Goal: Task Accomplishment & Management: Use online tool/utility

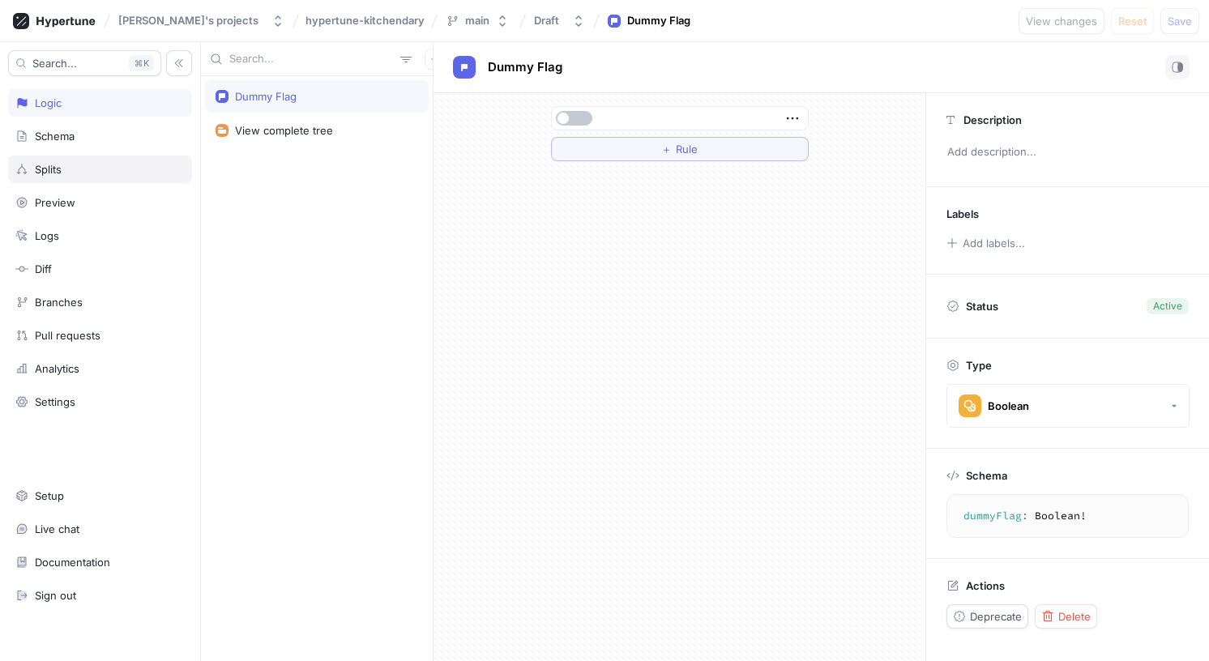
click at [79, 160] on div "Splits" at bounding box center [100, 170] width 184 height 28
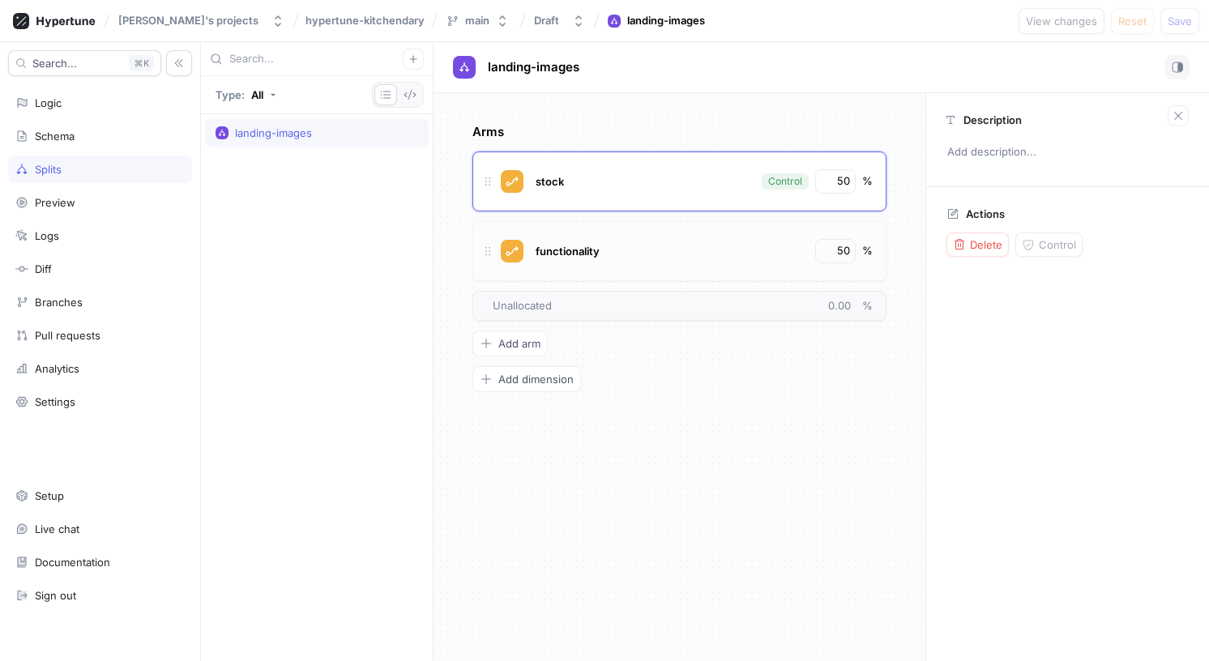
click at [661, 246] on div "functionality" at bounding box center [670, 251] width 276 height 24
click at [643, 181] on div "stock" at bounding box center [643, 181] width 222 height 24
click at [583, 233] on div "functionality 50 %" at bounding box center [680, 251] width 414 height 60
click at [461, 66] on icon at bounding box center [464, 67] width 11 height 11
click at [511, 348] on span "Add arm" at bounding box center [520, 344] width 42 height 10
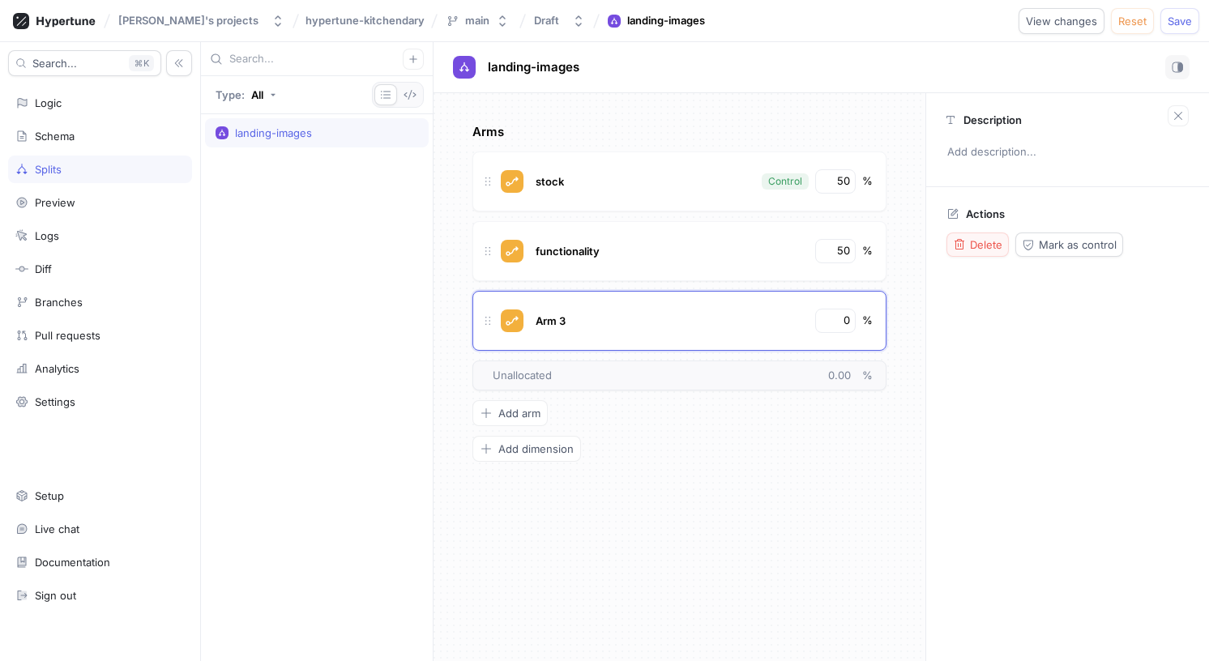
click at [989, 248] on span "Delete" at bounding box center [986, 245] width 32 height 10
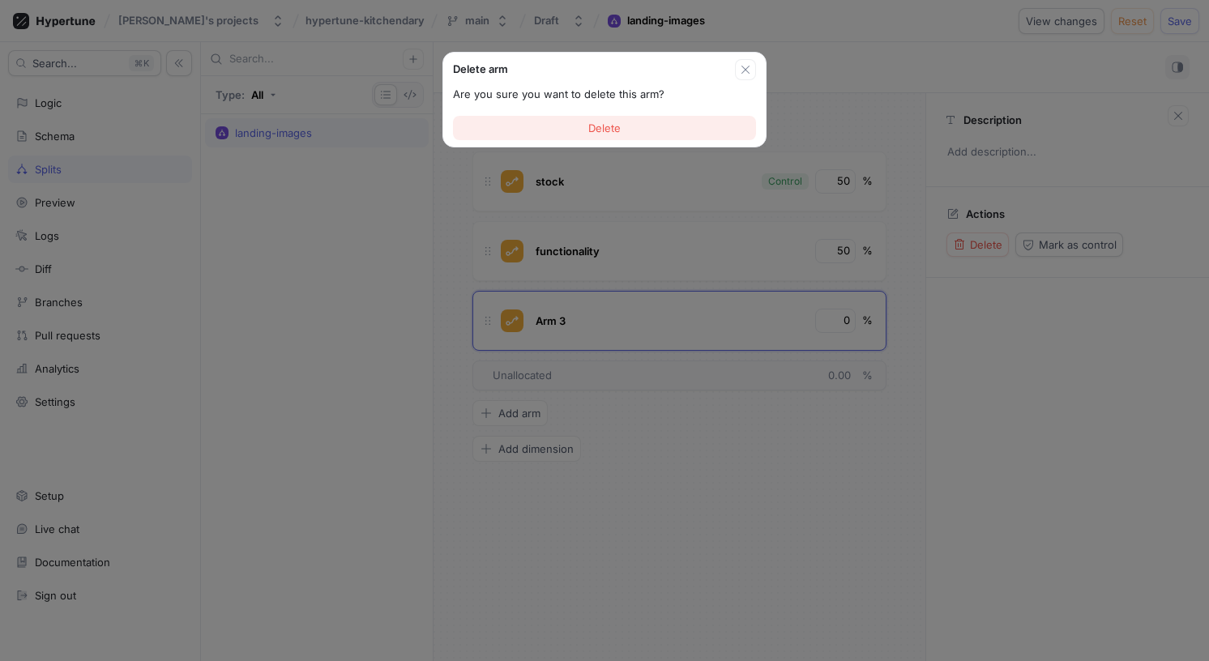
click at [650, 122] on button "Delete" at bounding box center [604, 128] width 303 height 24
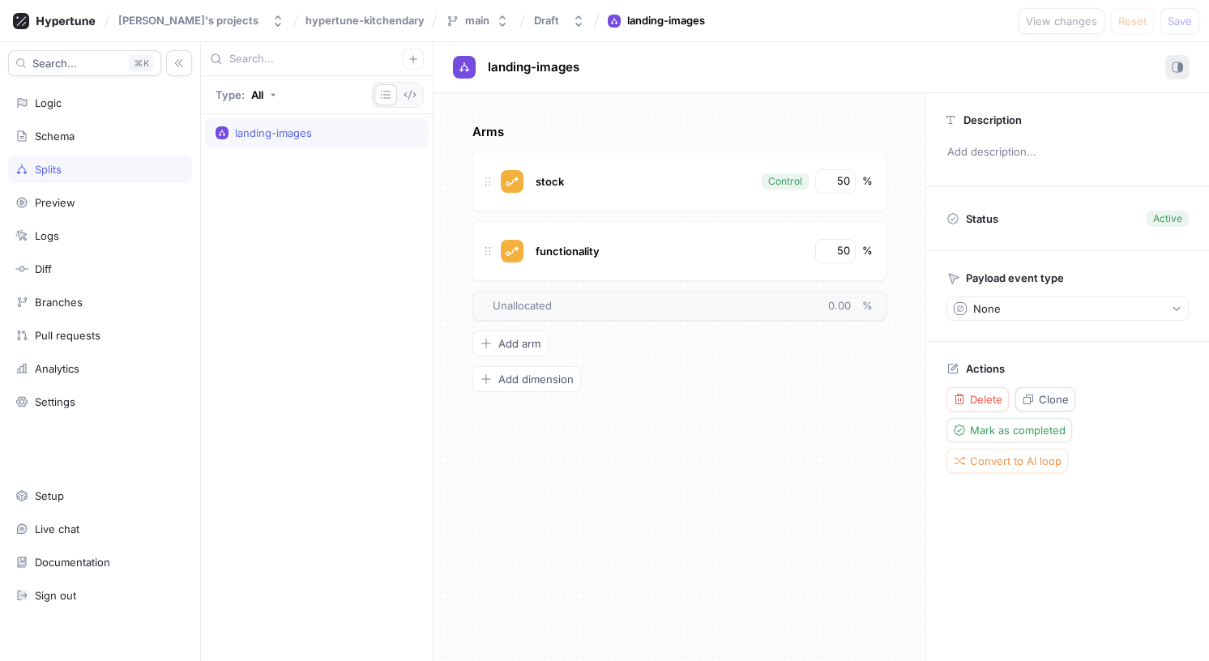
click at [1179, 58] on button "button" at bounding box center [1178, 67] width 24 height 24
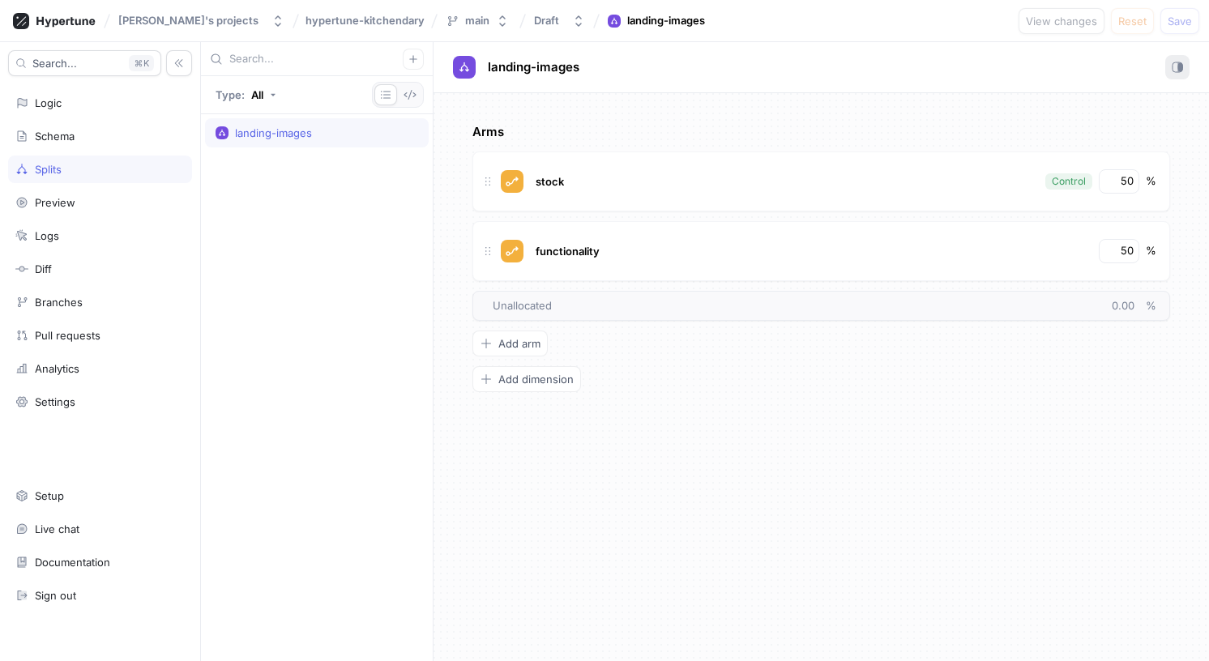
click at [1179, 58] on button "button" at bounding box center [1178, 67] width 24 height 24
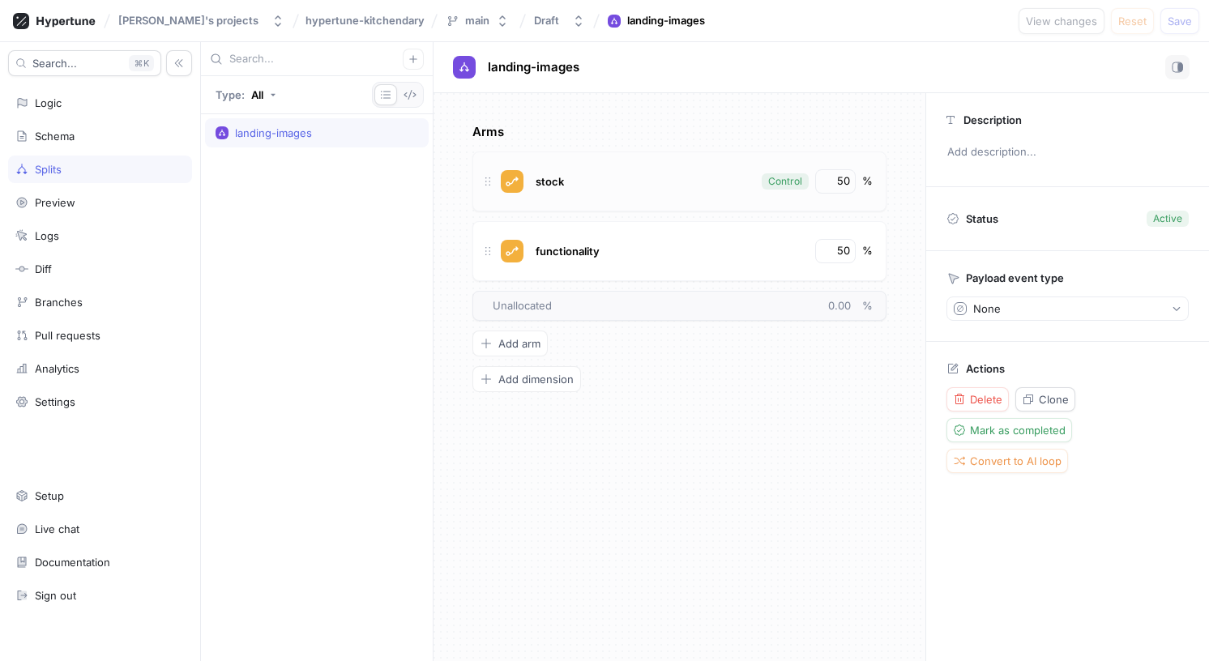
click at [585, 174] on div "stock" at bounding box center [643, 181] width 222 height 24
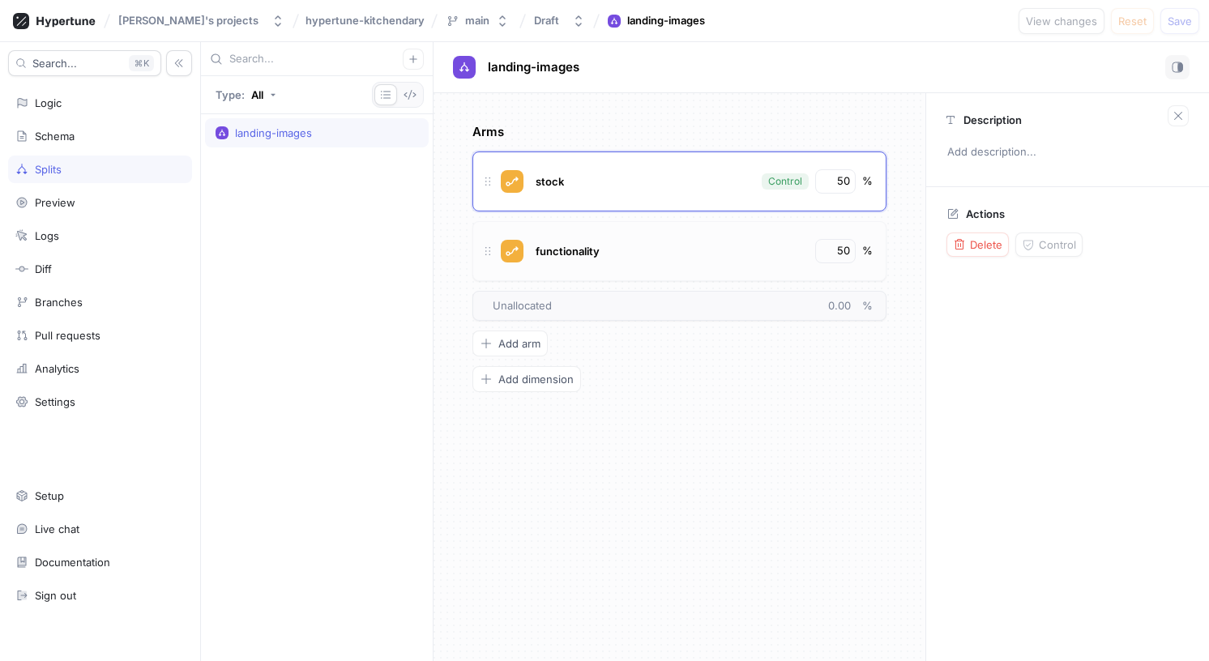
click at [623, 239] on div "functionality" at bounding box center [670, 251] width 276 height 24
click at [789, 182] on div "Control" at bounding box center [785, 181] width 34 height 15
click at [688, 225] on div "functionality 50 %" at bounding box center [680, 251] width 414 height 60
click at [1069, 241] on span "Mark as control" at bounding box center [1078, 245] width 78 height 10
click at [726, 199] on div "stock 50 %" at bounding box center [680, 182] width 414 height 60
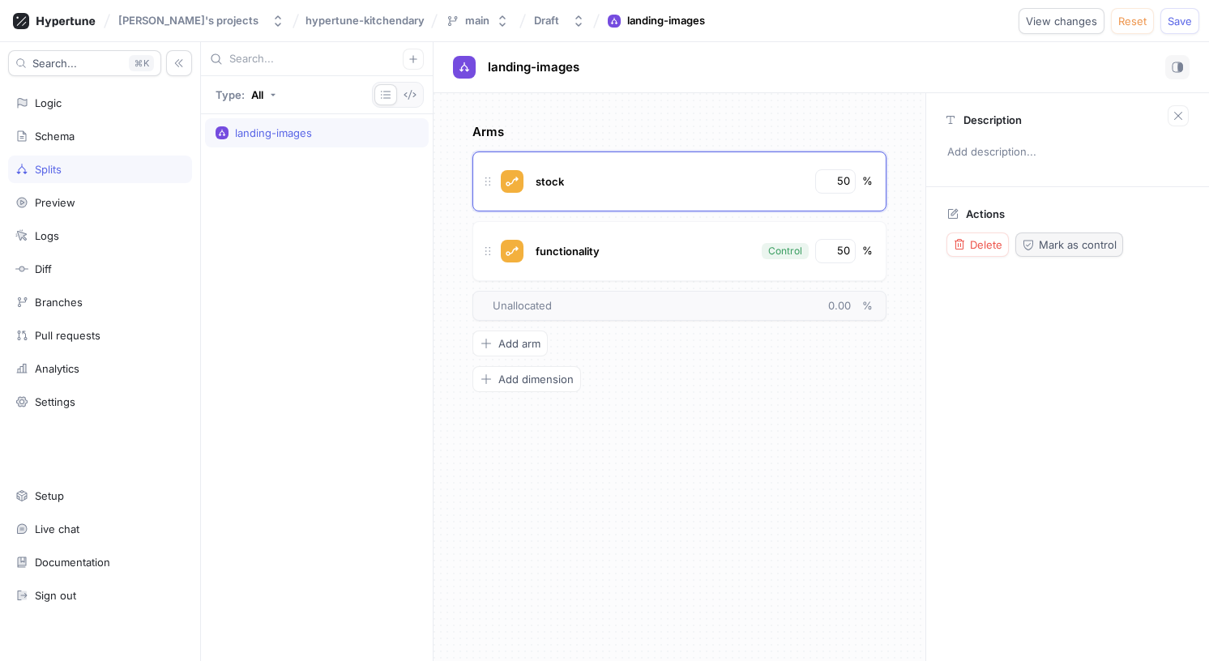
click at [1085, 248] on span "Mark as control" at bounding box center [1078, 245] width 78 height 10
click at [107, 110] on div "Logic" at bounding box center [100, 103] width 184 height 28
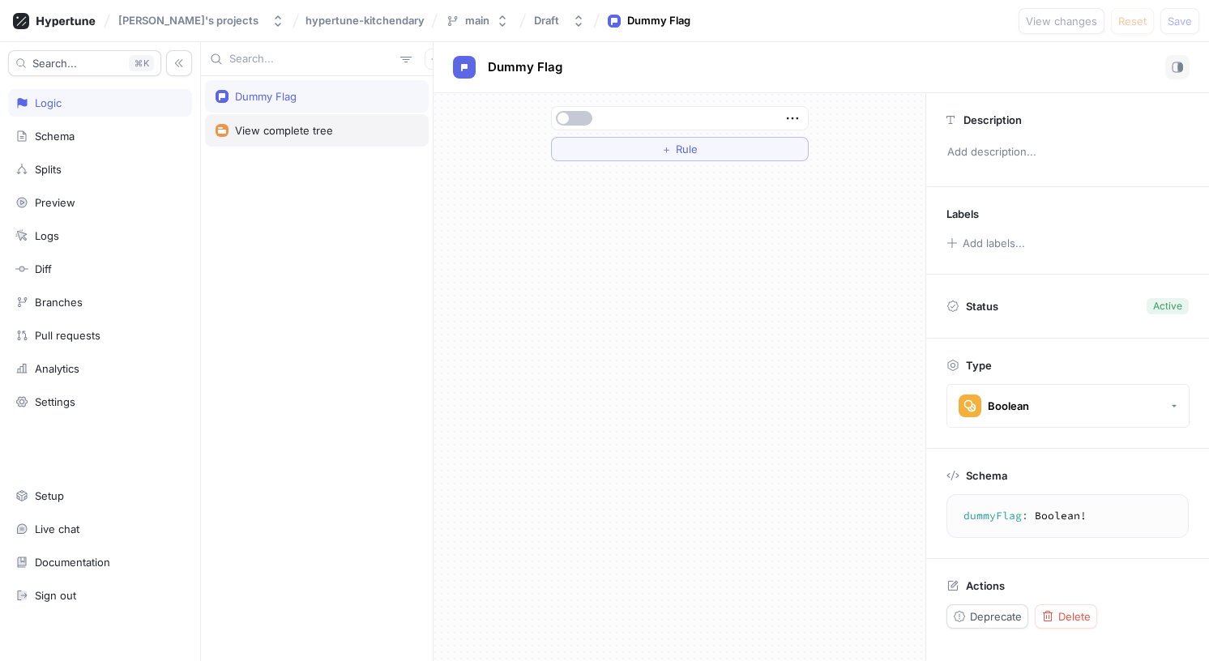
click at [282, 135] on div "View complete tree" at bounding box center [284, 130] width 98 height 13
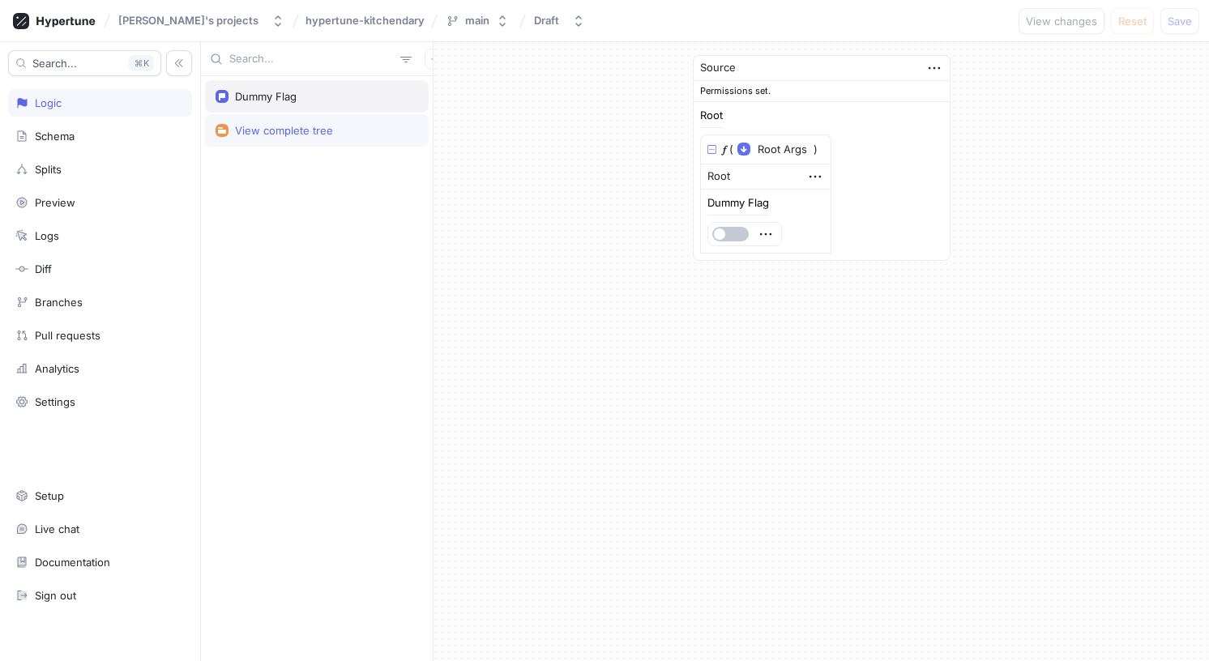
click at [304, 107] on div "Dummy Flag" at bounding box center [317, 96] width 224 height 32
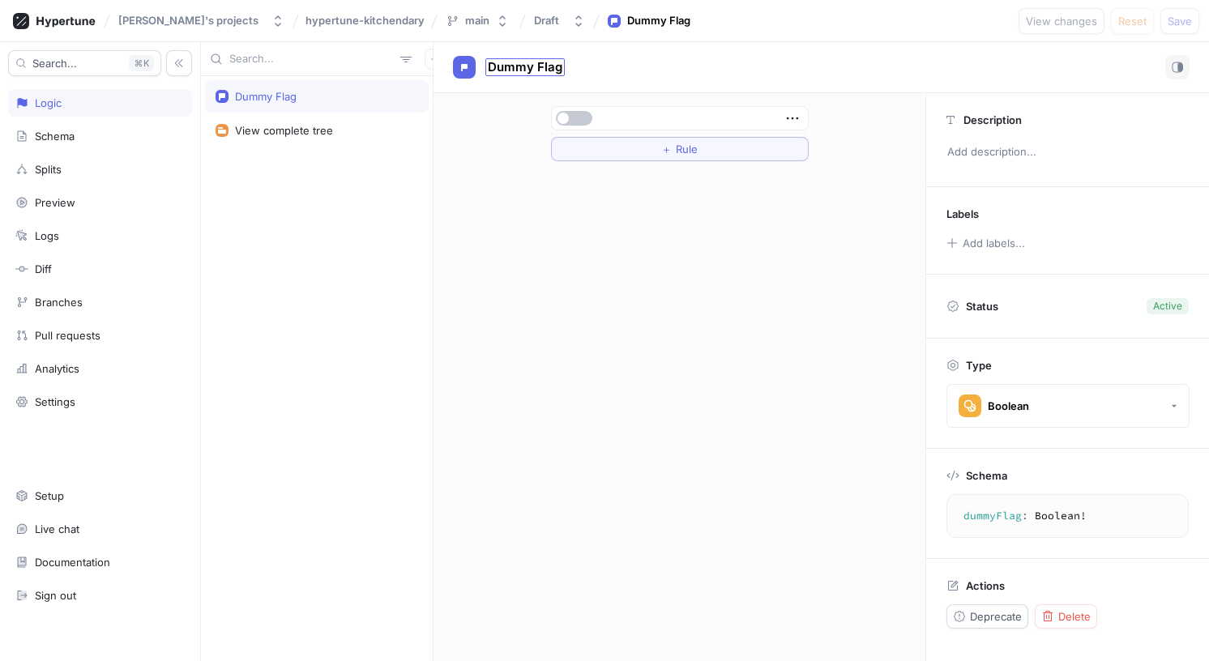
click at [511, 71] on span "Dummy Flag" at bounding box center [525, 67] width 75 height 13
type input "a"
type input "LandingImages"
click at [746, 226] on div "LandingImages LandingImages ＋ Rule Description Add description... Labels Add la…" at bounding box center [822, 351] width 776 height 619
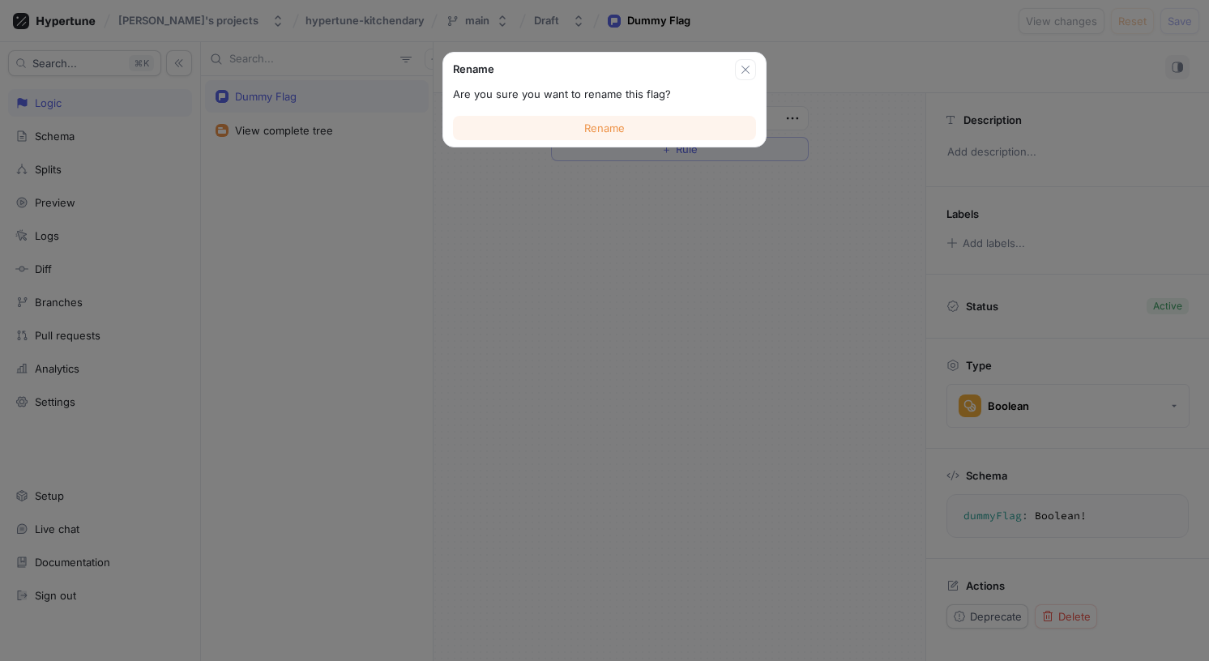
click at [618, 139] on button "Rename" at bounding box center [604, 128] width 303 height 24
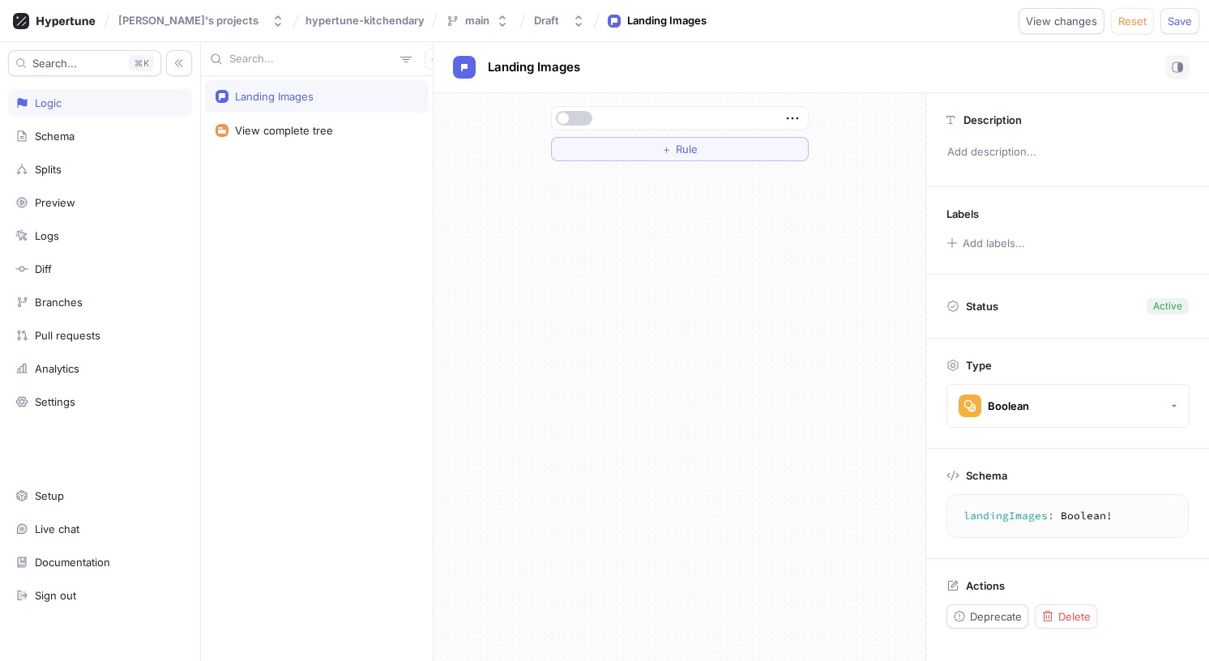
click at [584, 117] on button "button" at bounding box center [574, 118] width 36 height 15
click at [640, 146] on button "＋ Rule" at bounding box center [680, 149] width 258 height 24
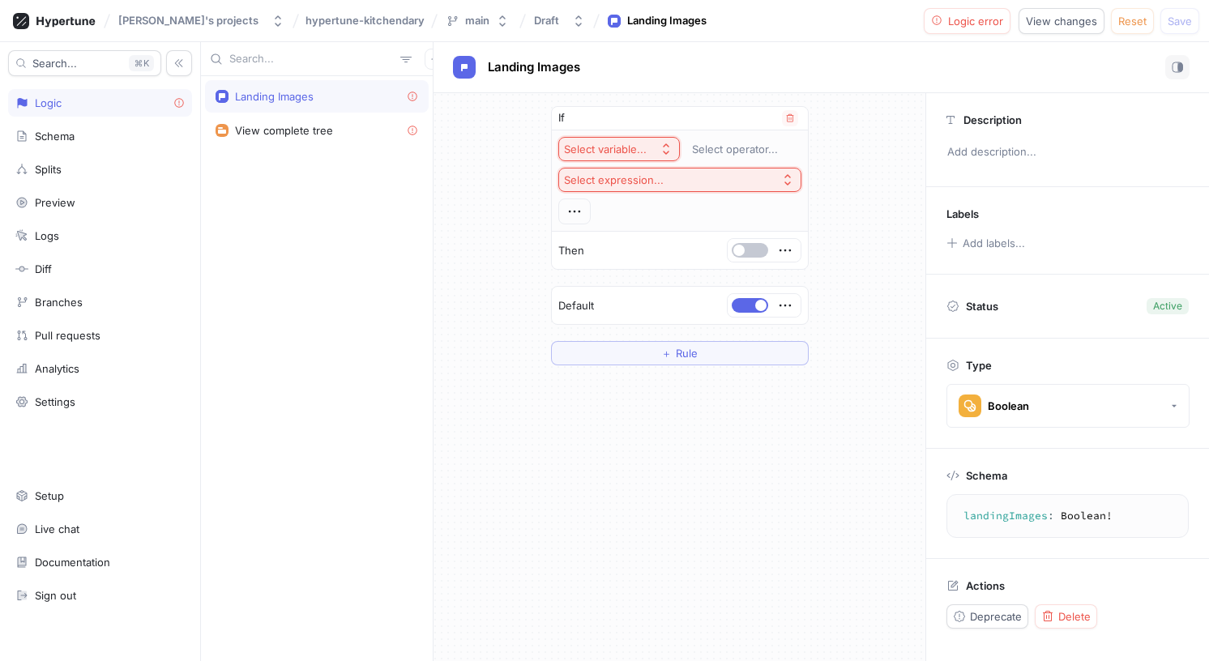
click at [652, 148] on div "Select variable..." at bounding box center [608, 150] width 89 height 14
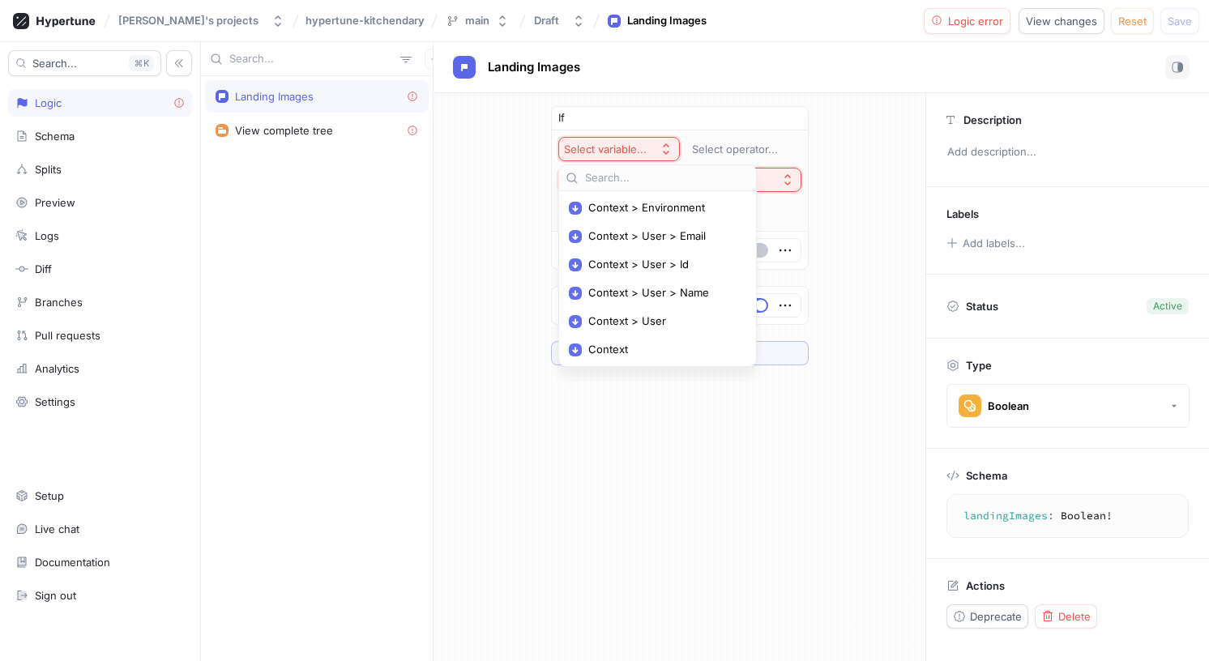
click at [731, 176] on div "Context > Environment Context > User > Email Context > User > Id Context > User…" at bounding box center [658, 273] width 218 height 225
click at [741, 156] on button "Select operator..." at bounding box center [743, 149] width 117 height 24
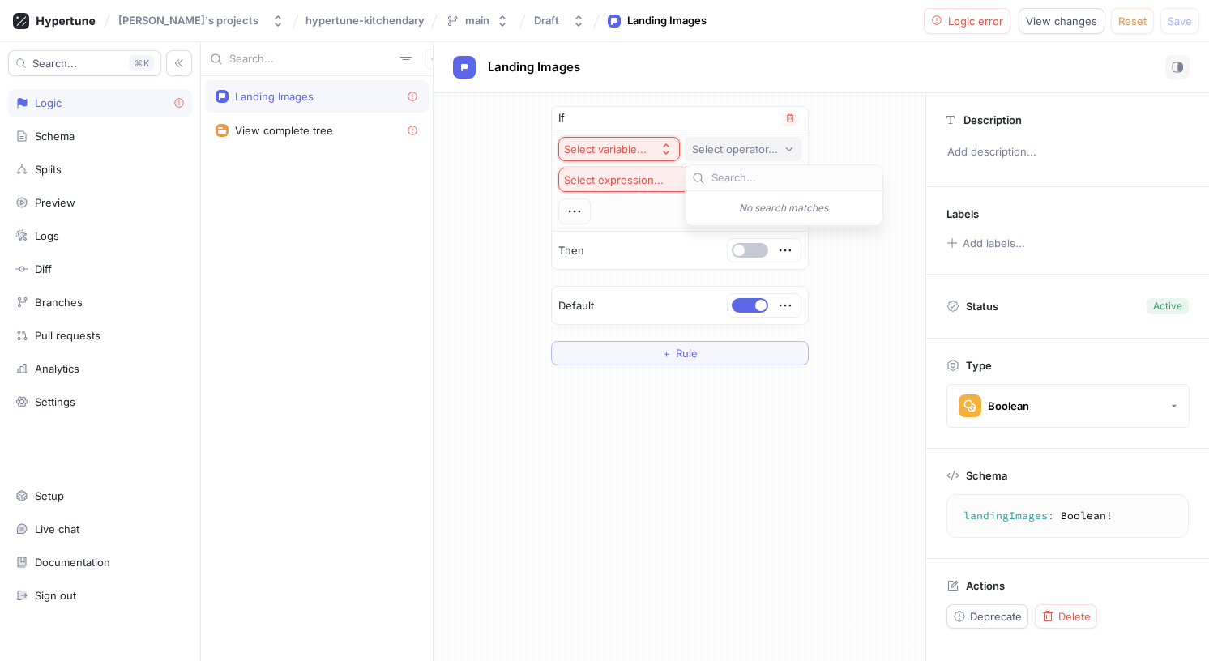
click at [640, 155] on div "Select variable..." at bounding box center [605, 150] width 83 height 14
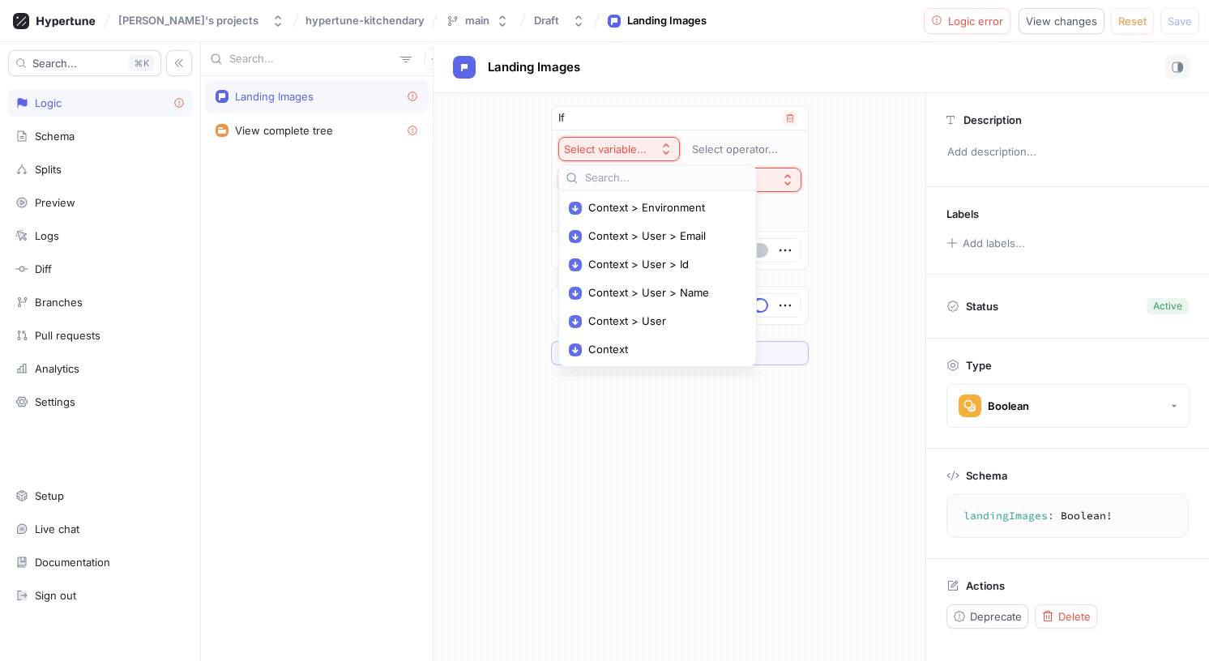
click at [653, 150] on div "Select variable..." at bounding box center [608, 150] width 89 height 14
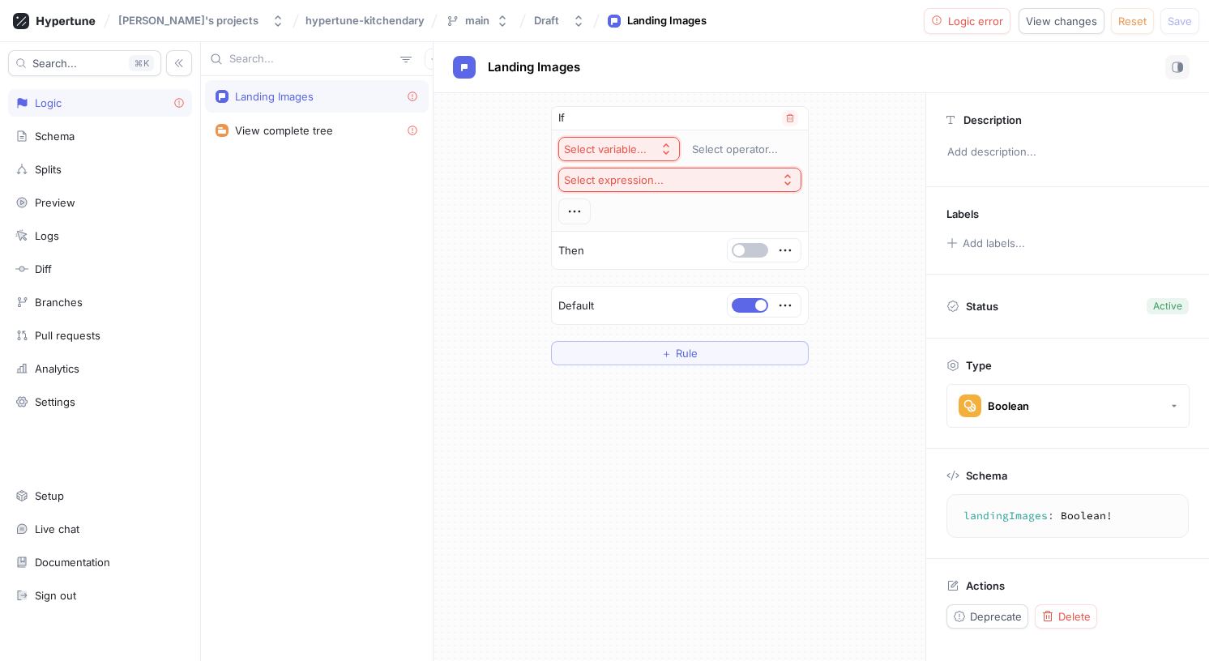
click at [649, 179] on div "Select expression..." at bounding box center [614, 180] width 100 height 14
click at [490, 202] on div "If Select variable... Select operator... Select expression... Then Default ＋ Ru…" at bounding box center [680, 235] width 492 height 285
click at [755, 252] on button "button" at bounding box center [750, 250] width 36 height 15
click at [567, 215] on icon "button" at bounding box center [575, 212] width 18 height 18
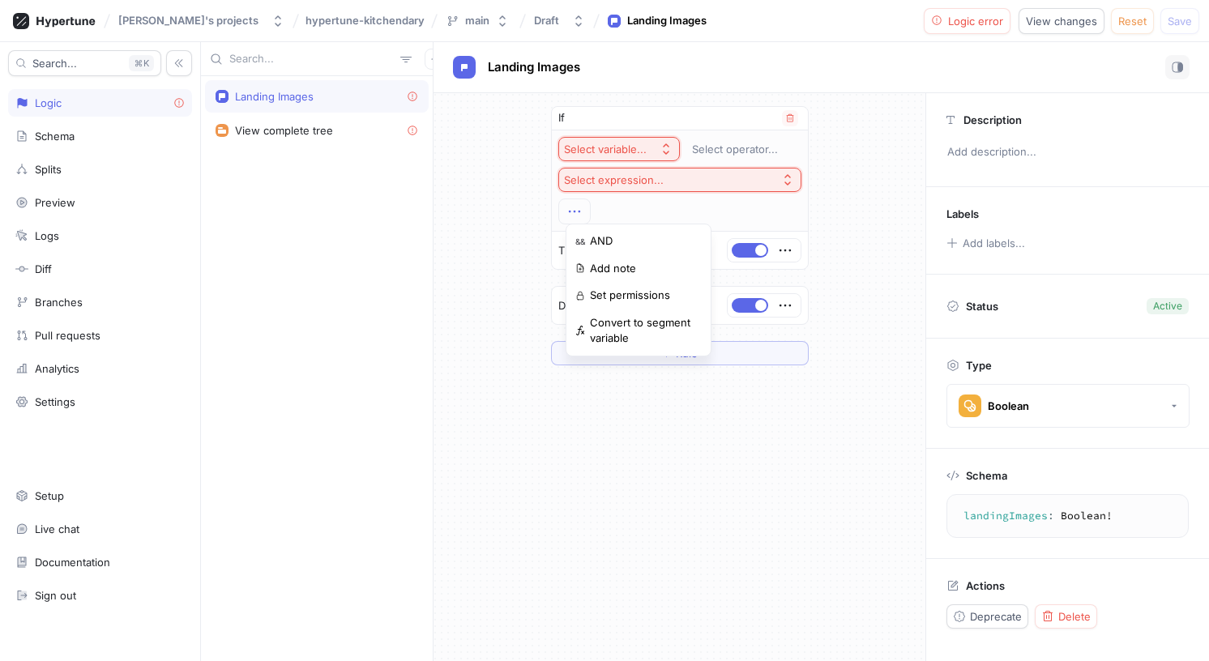
click at [634, 203] on div "Select variable... Select operator... Select expression..." at bounding box center [679, 181] width 243 height 88
click at [608, 118] on div "If" at bounding box center [680, 119] width 256 height 24
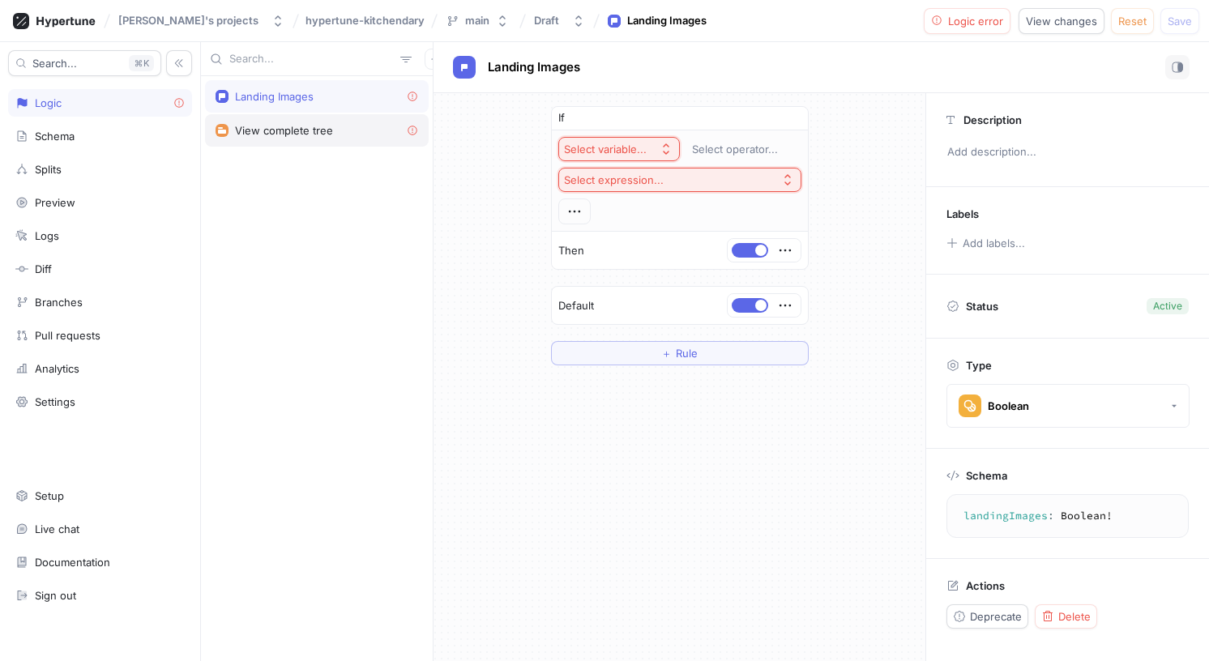
click at [246, 129] on div "View complete tree" at bounding box center [284, 130] width 98 height 13
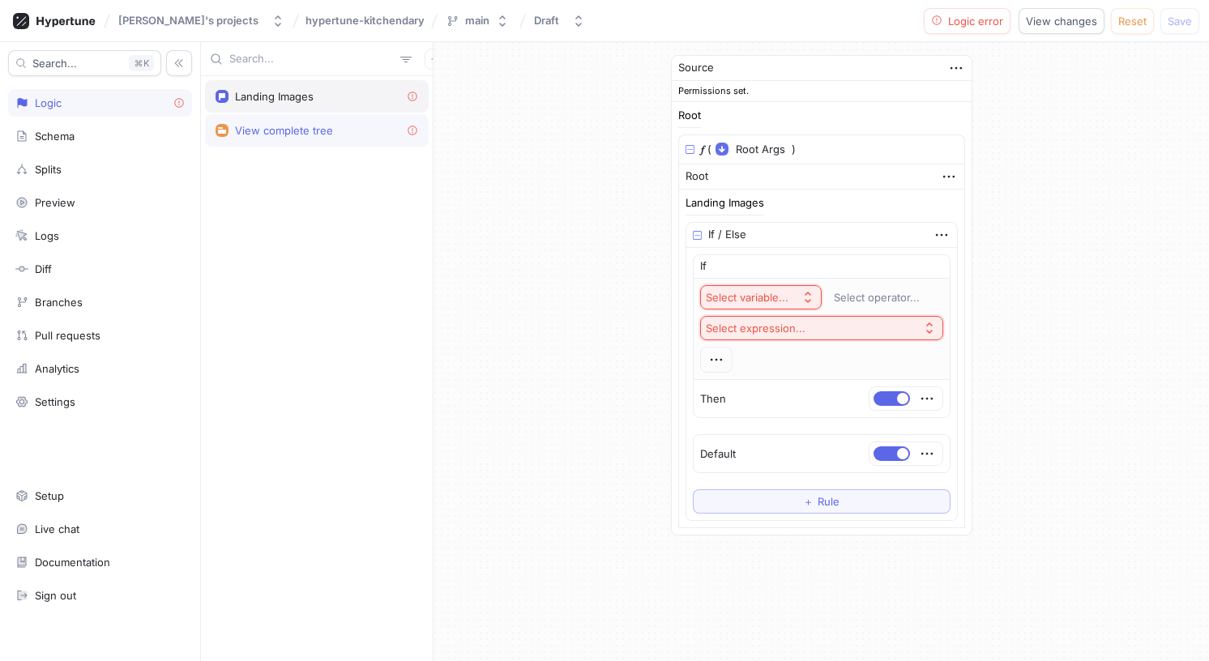
click at [305, 84] on div "Landing Images" at bounding box center [317, 96] width 224 height 32
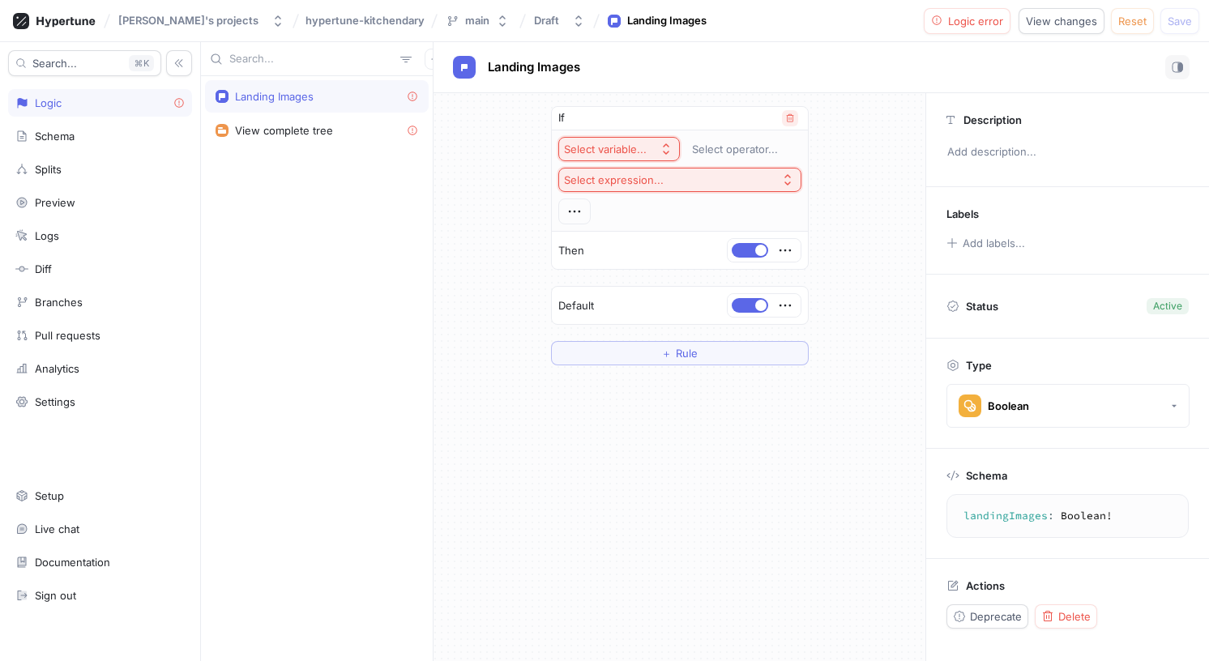
click at [788, 116] on icon "button" at bounding box center [790, 118] width 10 height 10
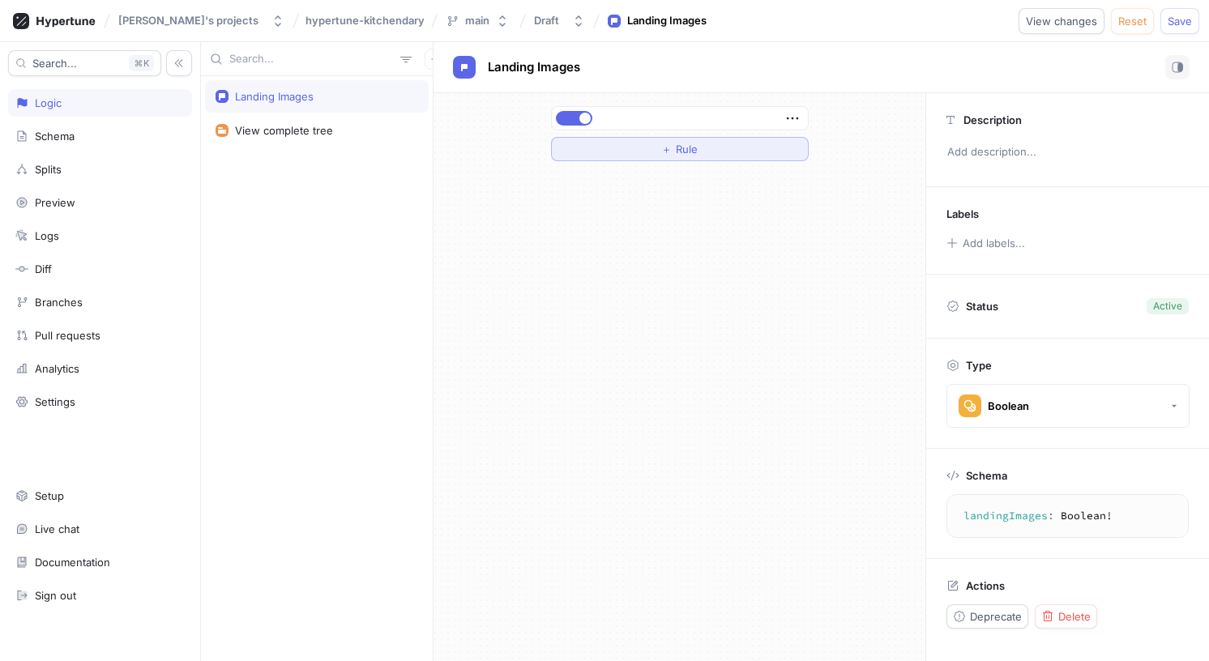
click at [687, 157] on button "＋ Rule" at bounding box center [680, 149] width 258 height 24
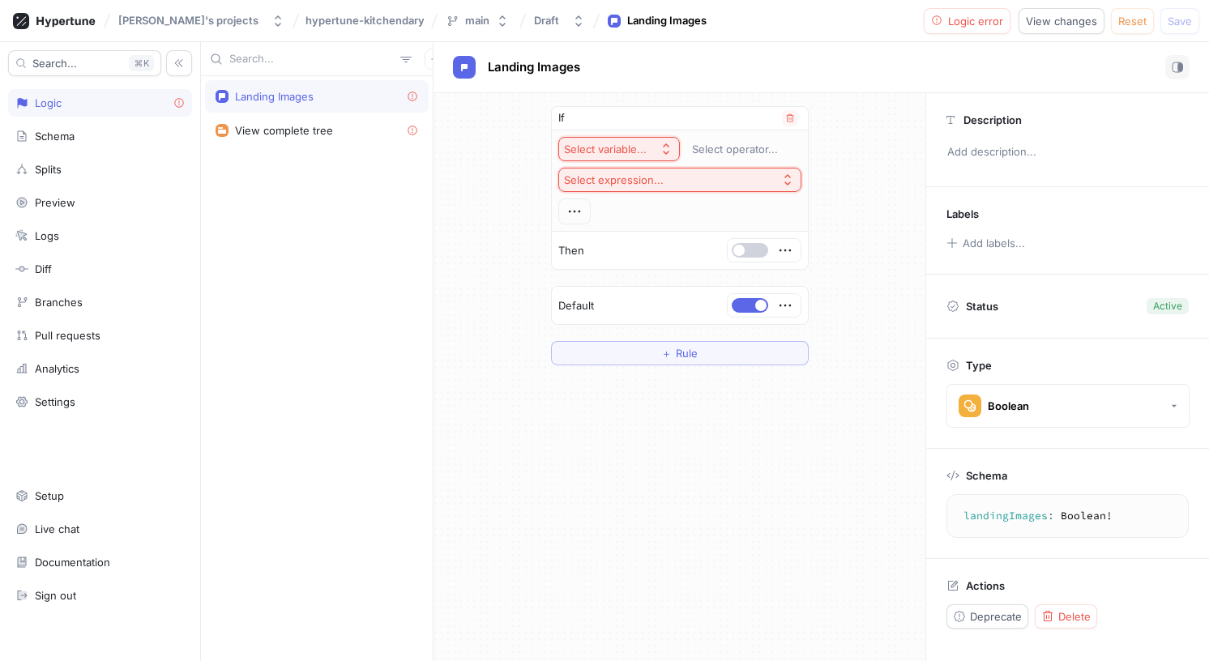
click at [755, 255] on button "button" at bounding box center [750, 250] width 36 height 15
click at [648, 149] on div "Select variable..." at bounding box center [608, 150] width 89 height 14
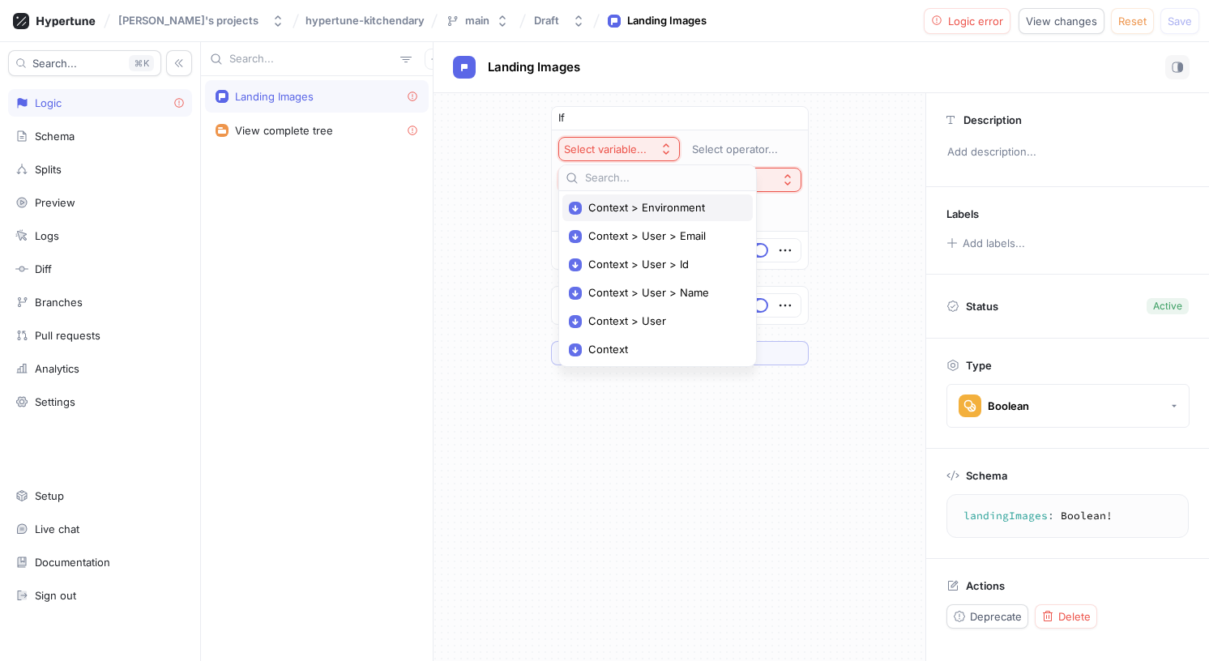
click at [690, 208] on span "Context > Environment" at bounding box center [663, 208] width 150 height 14
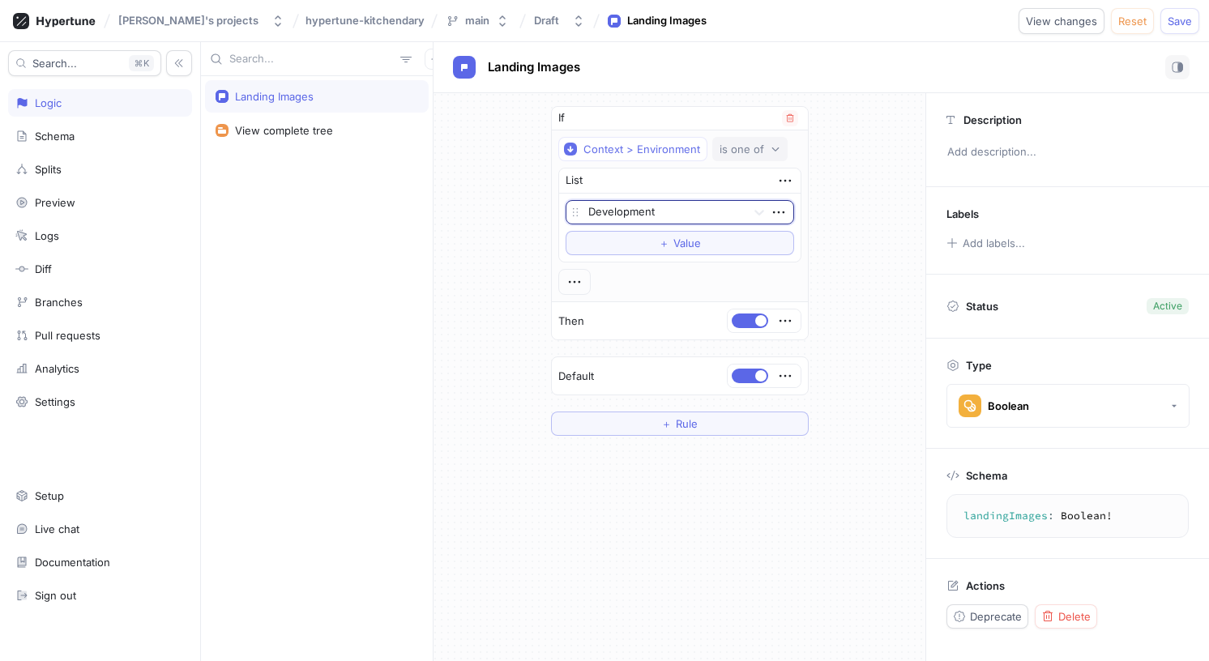
click at [740, 147] on div "is one of" at bounding box center [742, 150] width 45 height 14
click at [650, 154] on div "Context > Environment" at bounding box center [642, 150] width 117 height 14
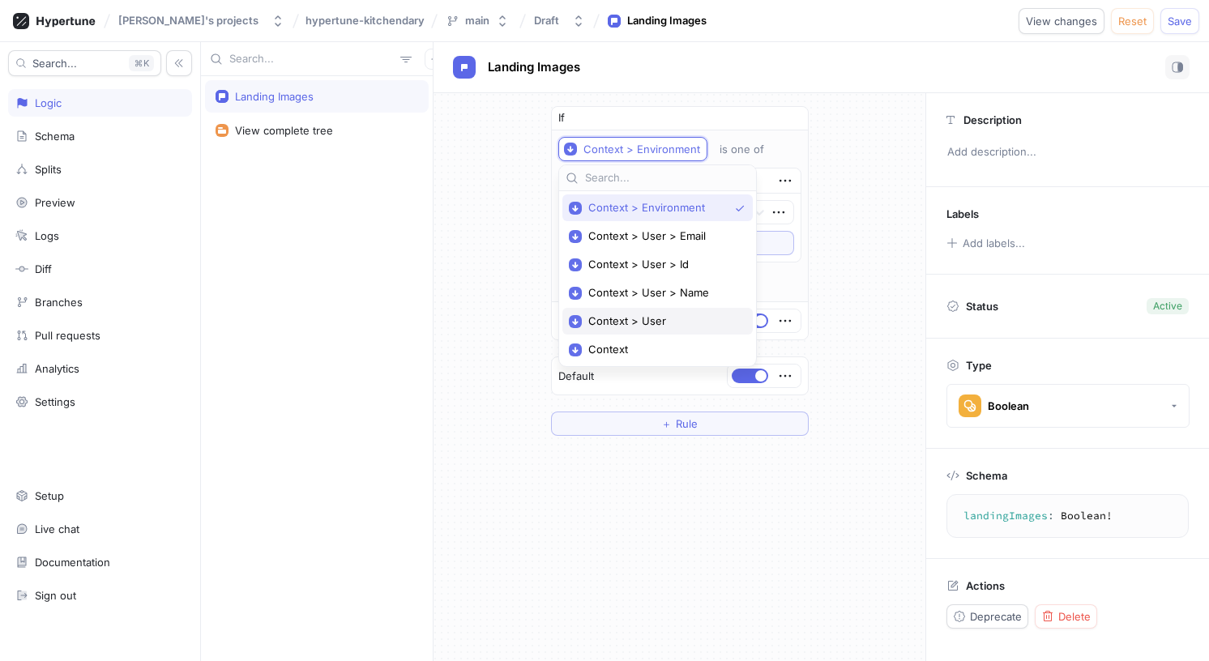
click at [635, 313] on div "Context > User" at bounding box center [658, 321] width 190 height 27
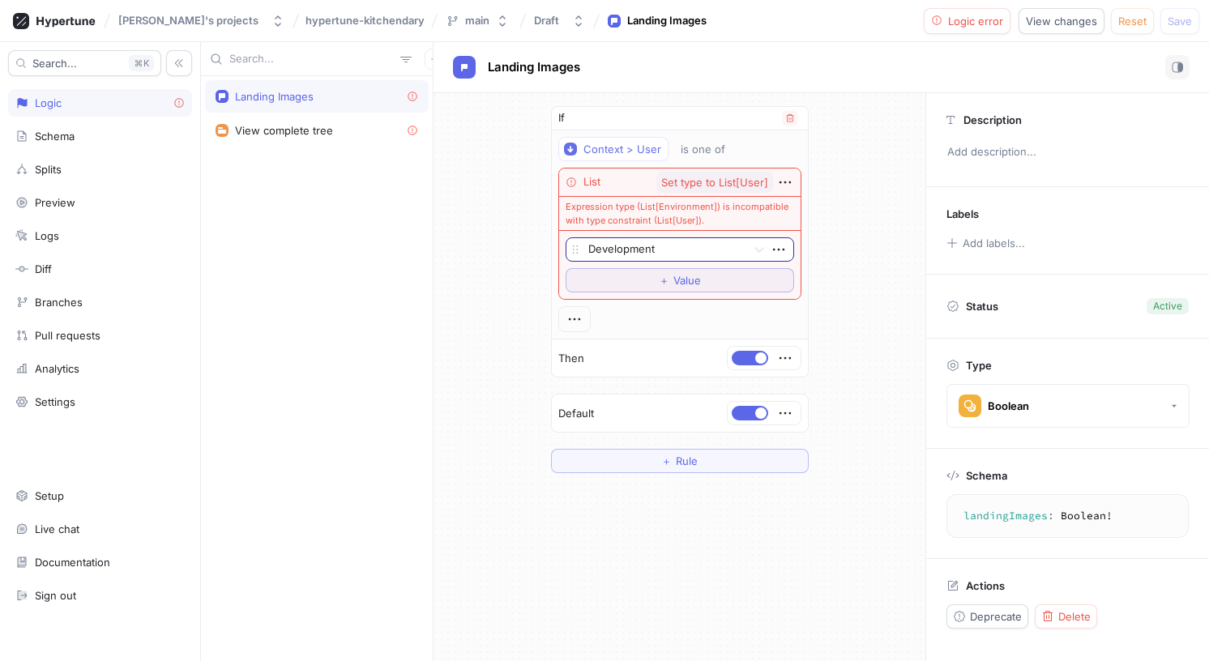
click at [659, 246] on div at bounding box center [664, 250] width 152 height 19
click at [656, 301] on div "Production" at bounding box center [680, 308] width 227 height 26
click at [702, 178] on span "Set type to List[User]" at bounding box center [714, 183] width 107 height 11
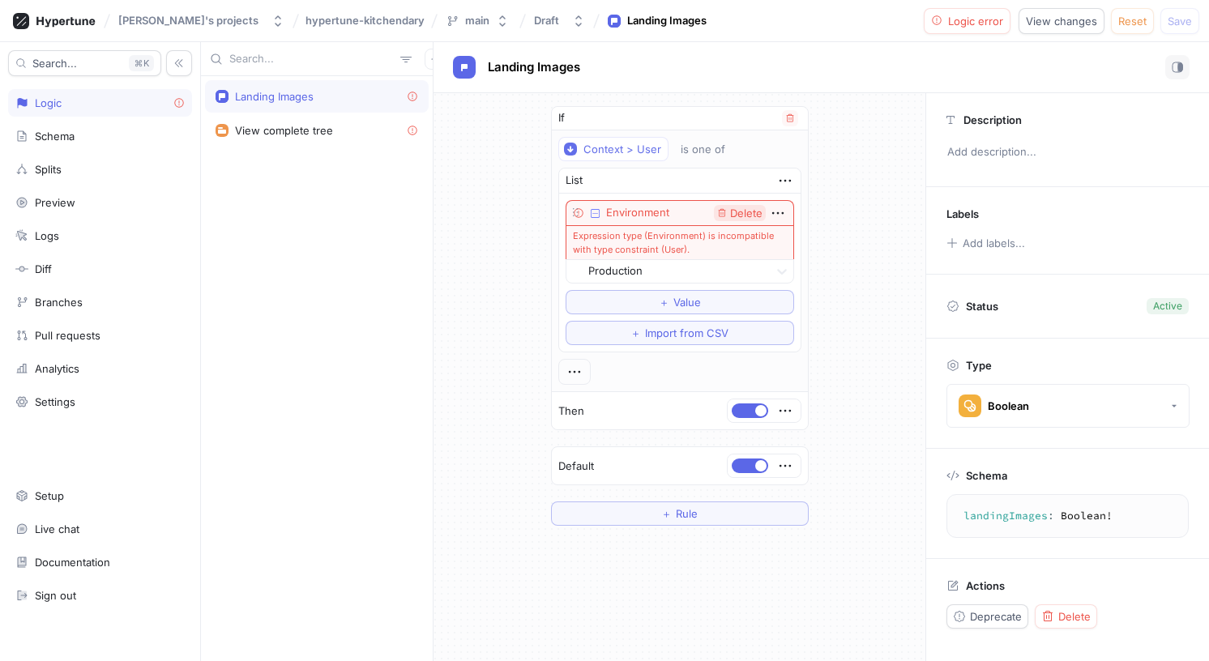
click at [735, 209] on span "Delete" at bounding box center [746, 213] width 32 height 11
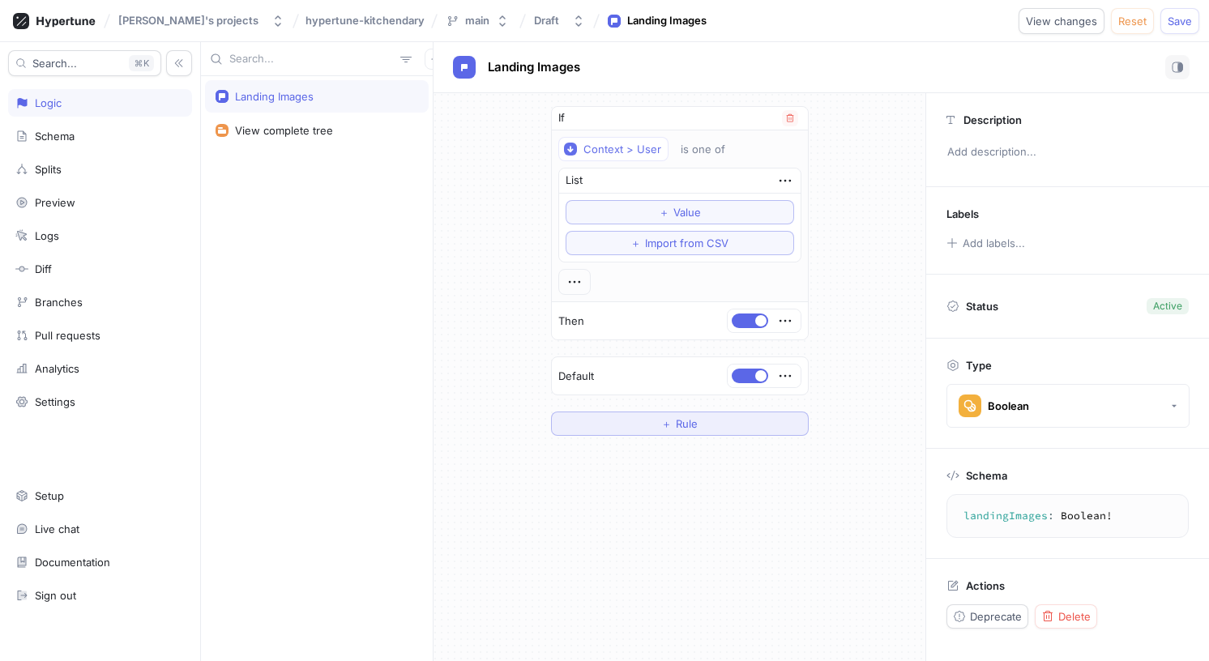
click at [705, 425] on button "＋ Rule" at bounding box center [680, 424] width 258 height 24
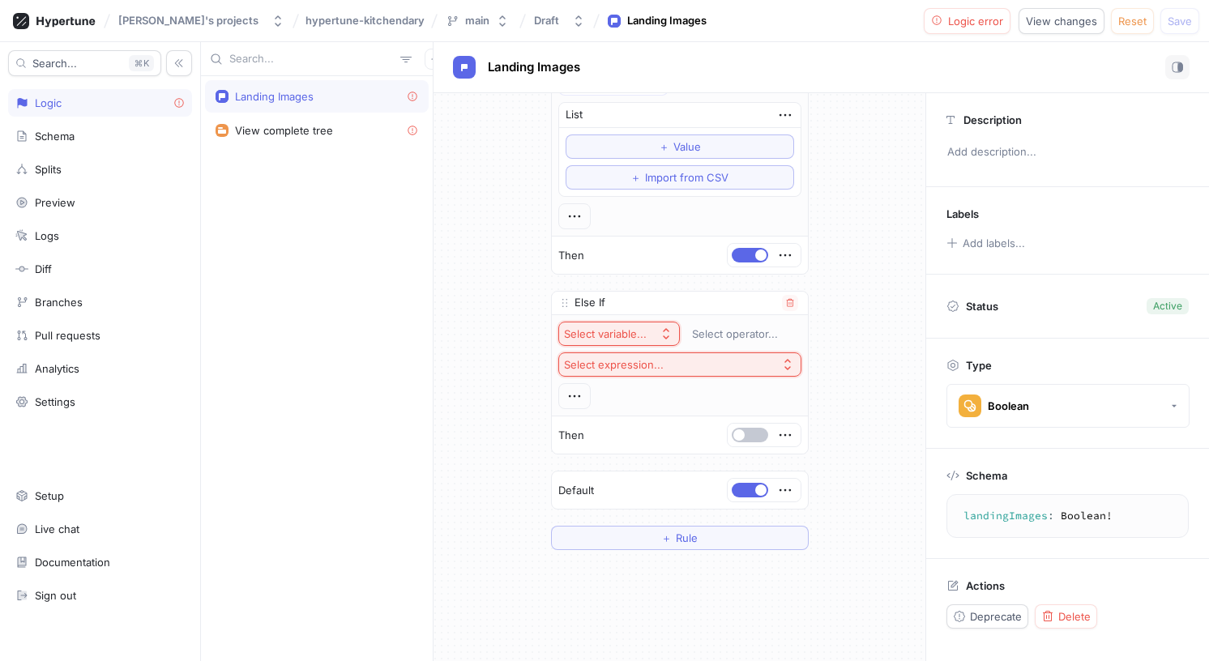
scroll to position [66, 0]
click at [629, 309] on div "Else If" at bounding box center [680, 303] width 256 height 24
click at [785, 299] on icon "button" at bounding box center [790, 302] width 10 height 10
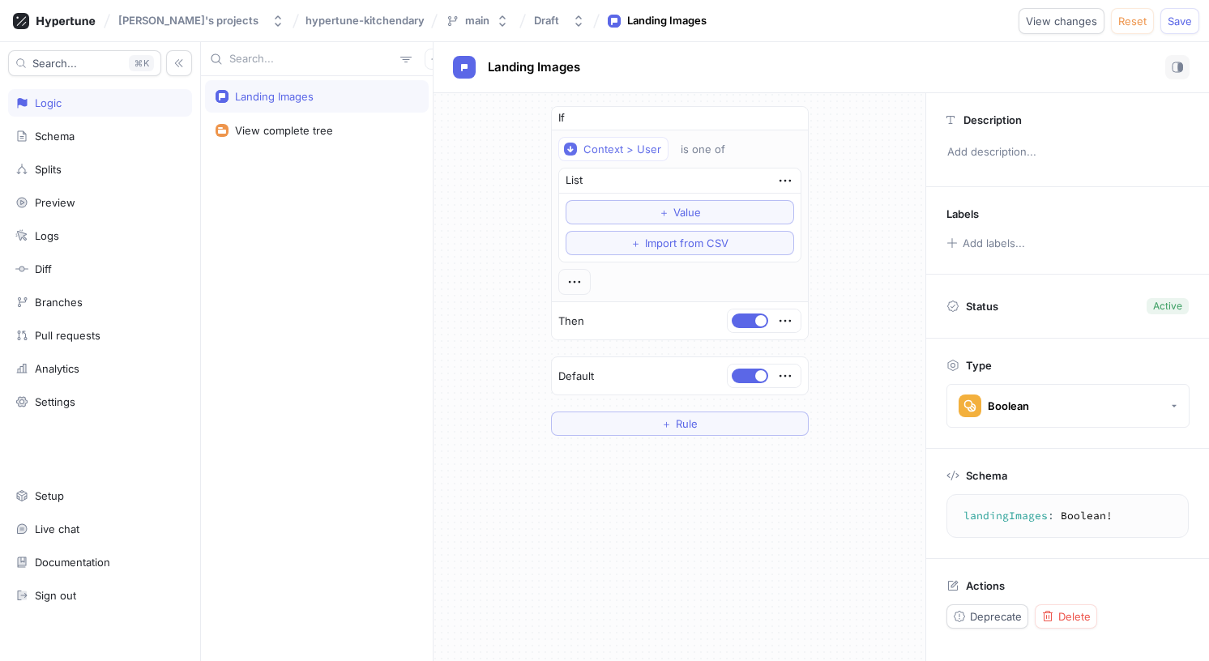
scroll to position [0, 0]
click at [780, 371] on icon "button" at bounding box center [786, 376] width 18 height 18
click at [746, 377] on button "button" at bounding box center [750, 376] width 36 height 15
click at [760, 376] on button "button" at bounding box center [750, 376] width 36 height 15
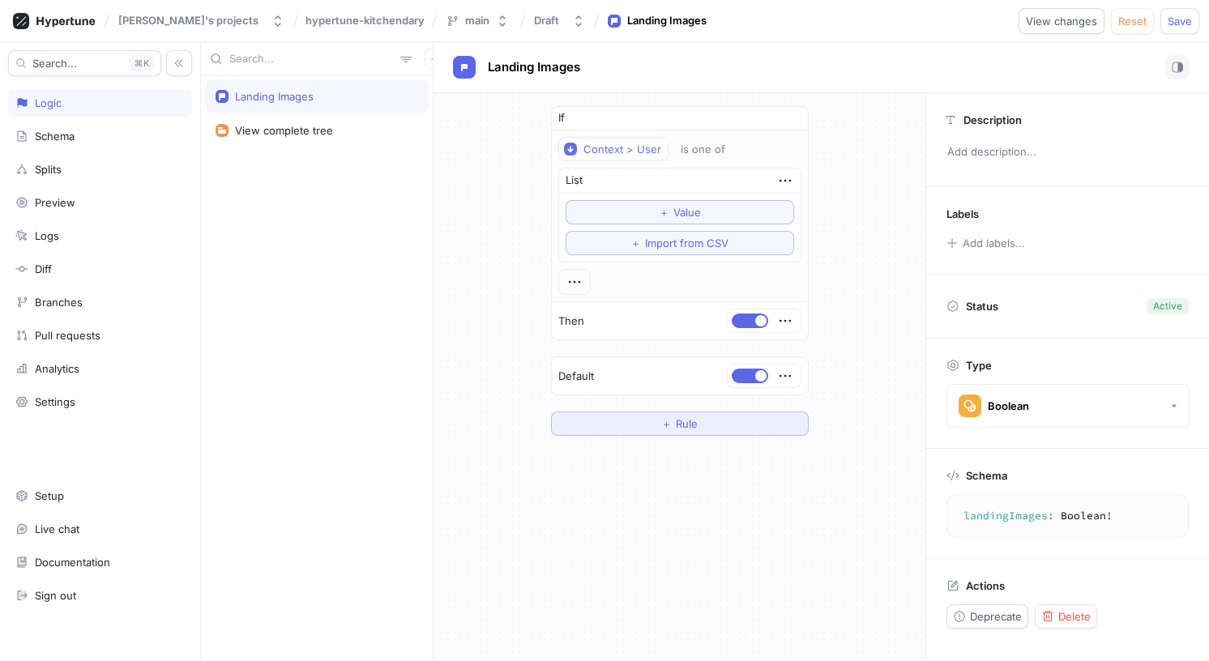
click at [724, 412] on button "＋ Rule" at bounding box center [680, 424] width 258 height 24
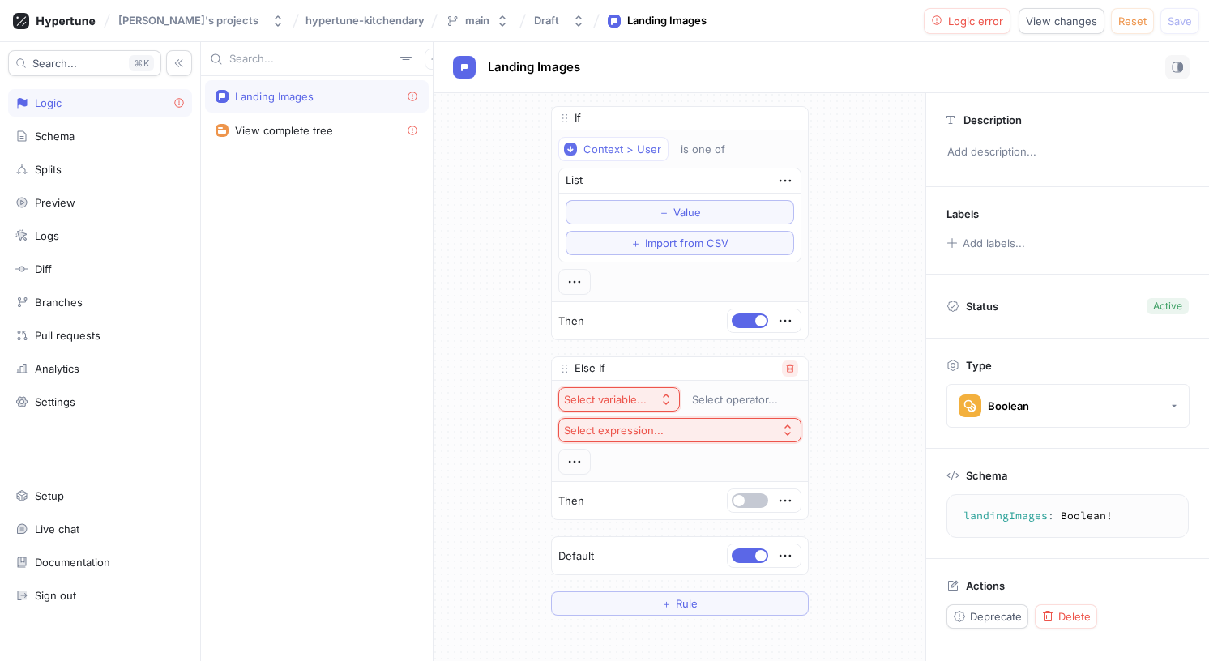
click at [786, 368] on icon "button" at bounding box center [790, 369] width 10 height 10
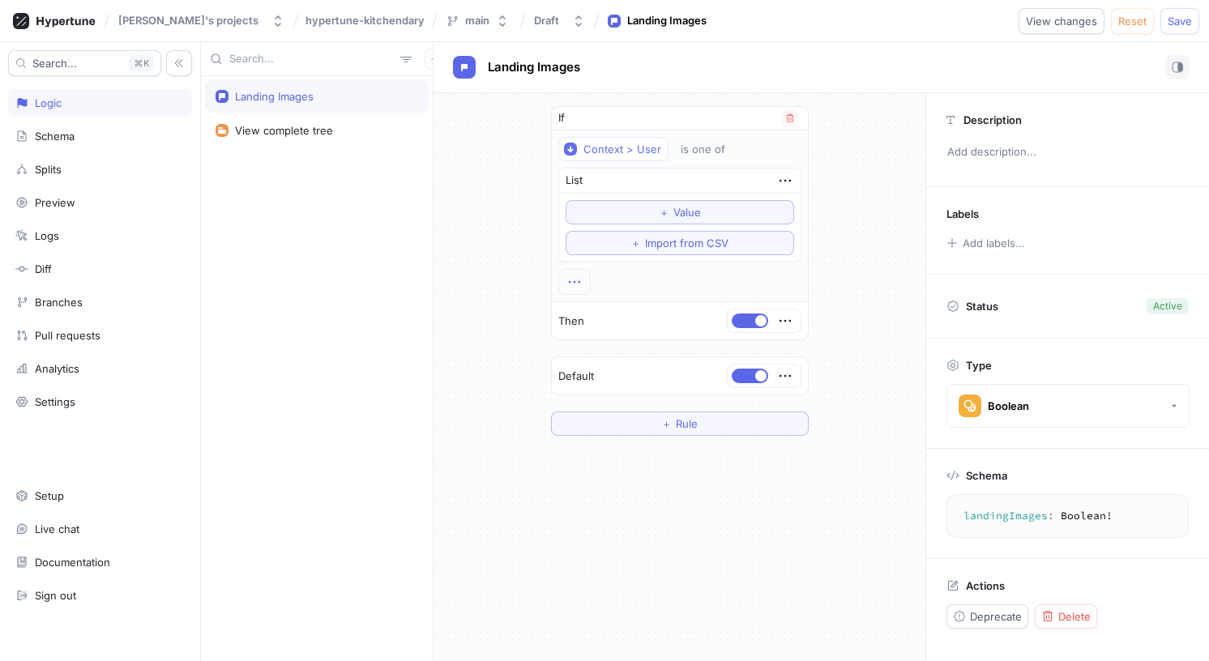
click at [580, 282] on icon "button" at bounding box center [575, 282] width 18 height 18
click at [673, 395] on p "Convert to segment variable" at bounding box center [646, 402] width 112 height 32
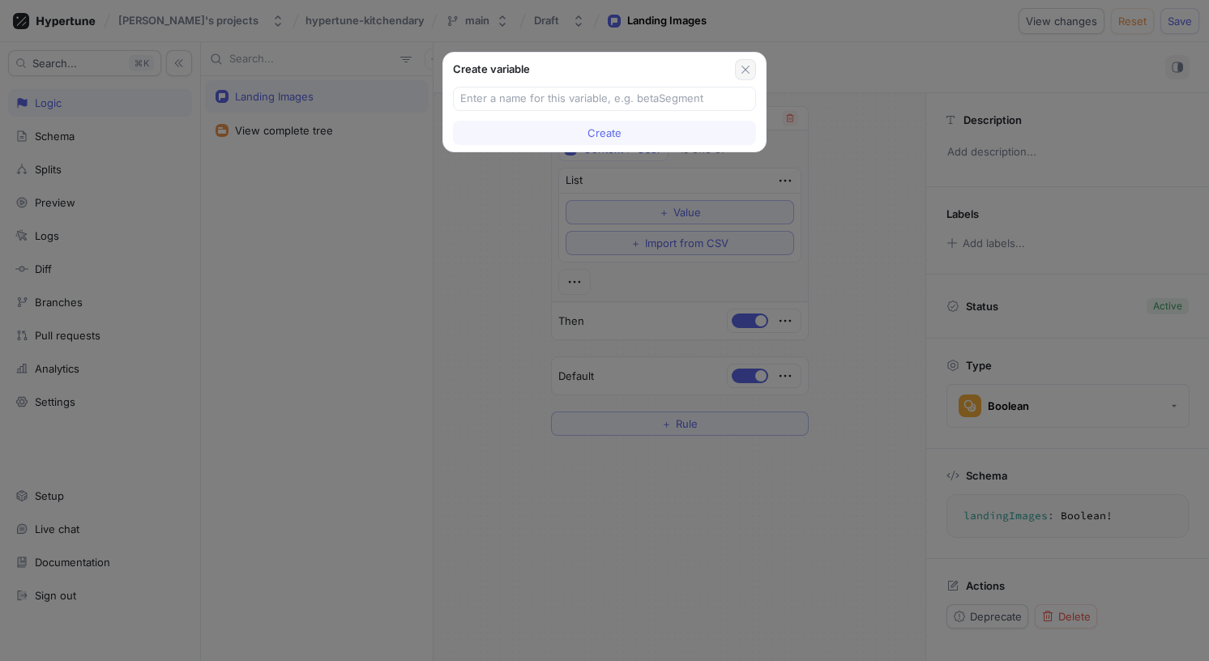
click at [740, 76] on button "button" at bounding box center [745, 69] width 21 height 21
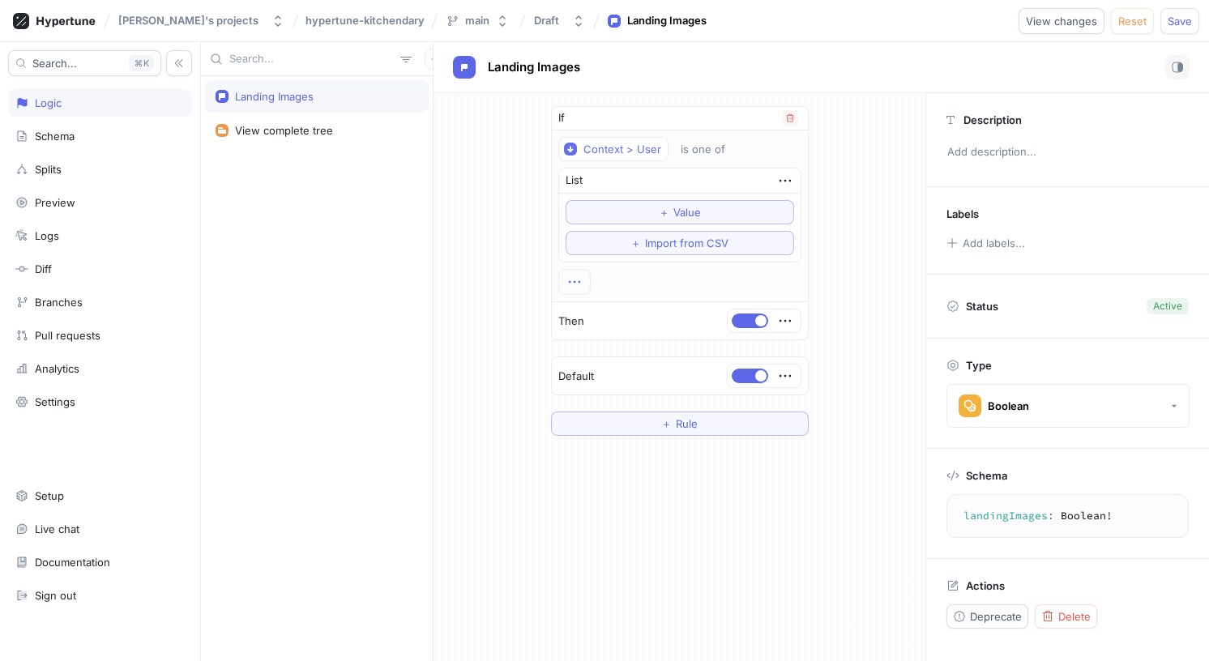
click at [578, 276] on icon "button" at bounding box center [575, 282] width 18 height 18
click at [649, 363] on p "Set permissions" at bounding box center [630, 366] width 80 height 16
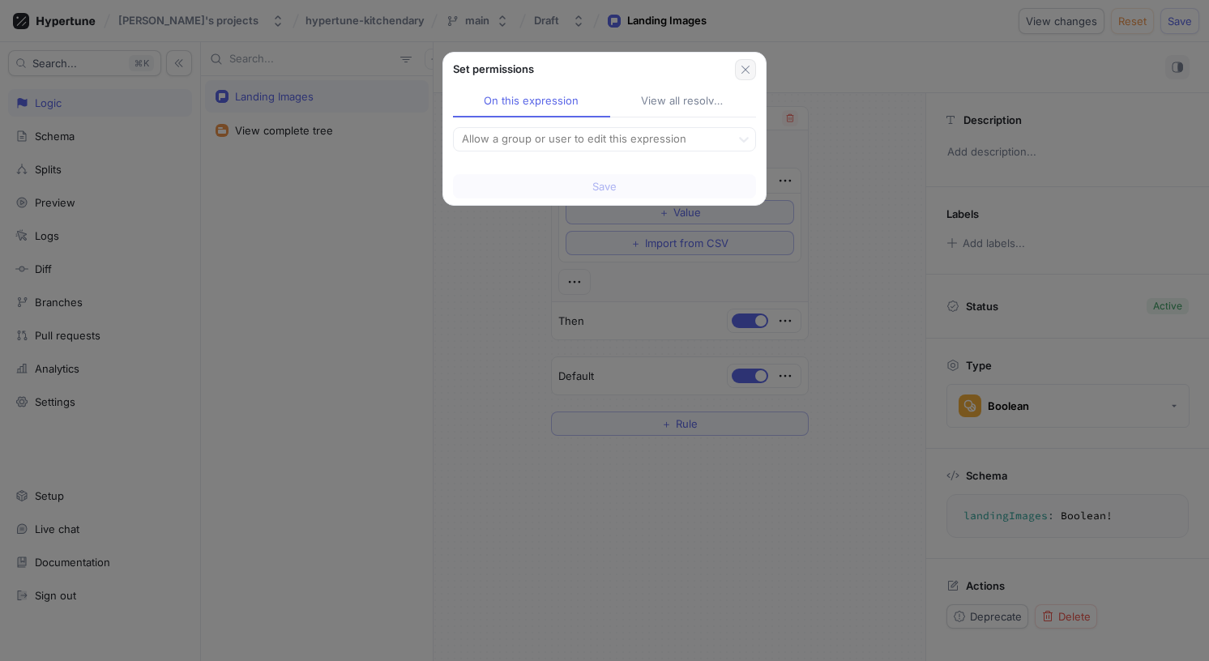
click at [744, 75] on icon "button" at bounding box center [745, 69] width 13 height 13
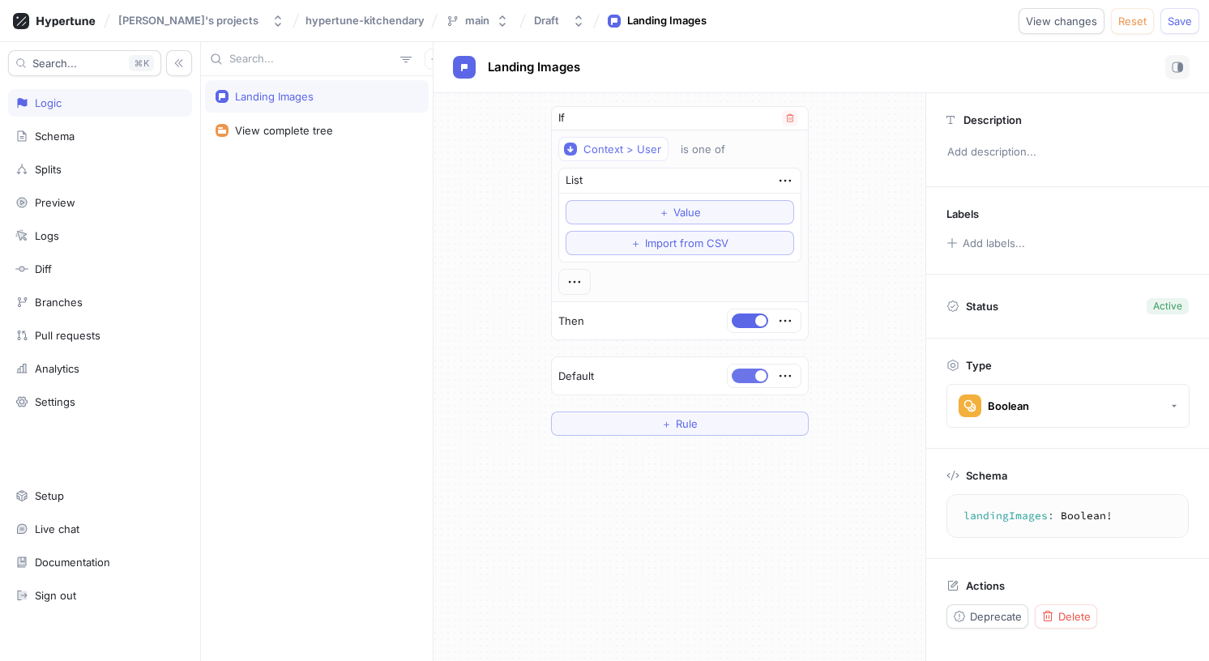
click at [744, 372] on button "button" at bounding box center [750, 376] width 36 height 15
click at [730, 503] on div "If Context > User is one of List ＋ Value ＋ Import from CSV Then Default ＋ Rule" at bounding box center [680, 377] width 492 height 568
click at [288, 133] on div "View complete tree" at bounding box center [284, 130] width 98 height 13
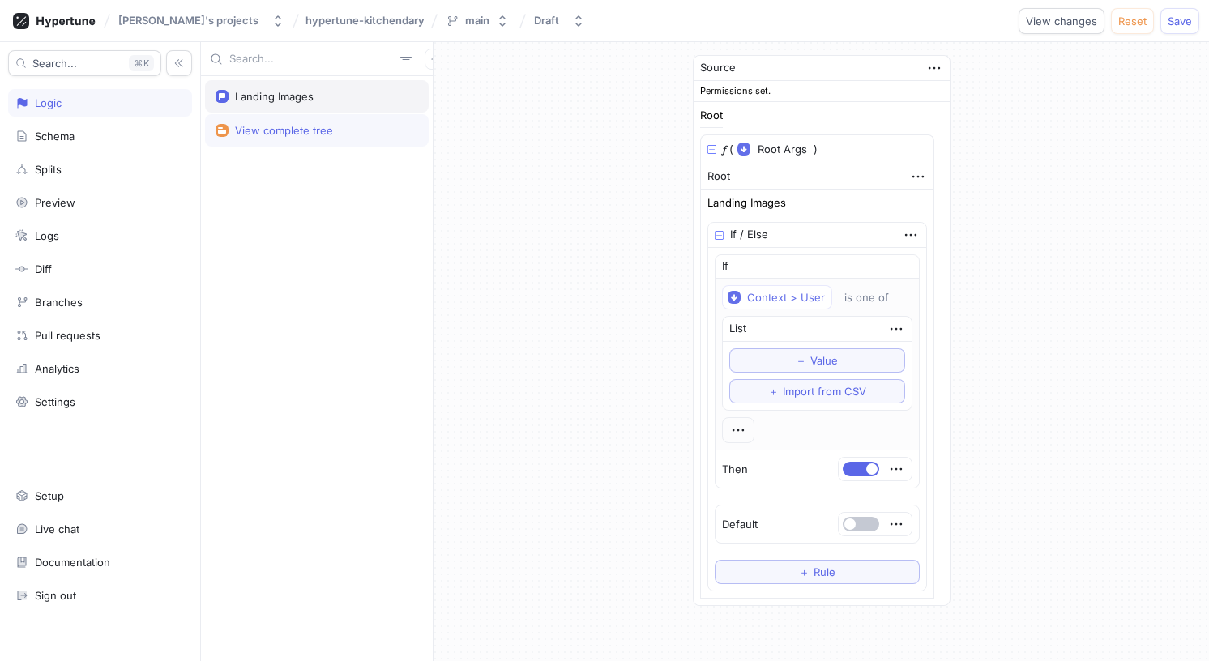
click at [296, 108] on div "Landing Images" at bounding box center [317, 96] width 224 height 32
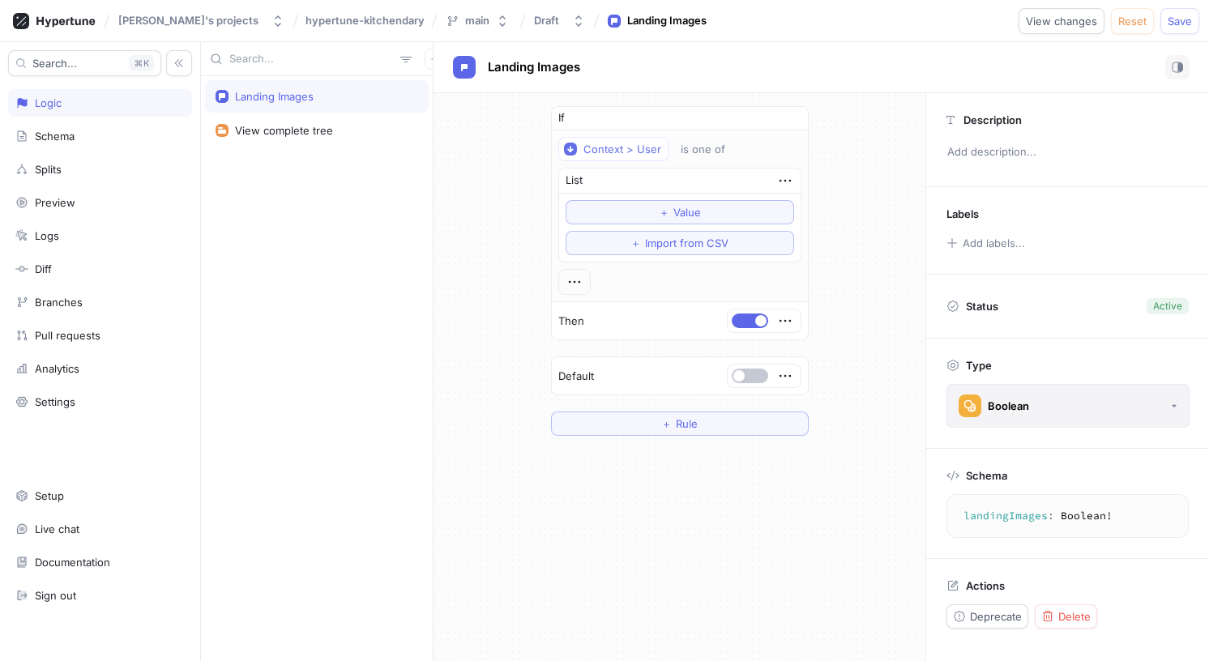
click at [1006, 407] on div "Boolean" at bounding box center [1008, 407] width 41 height 14
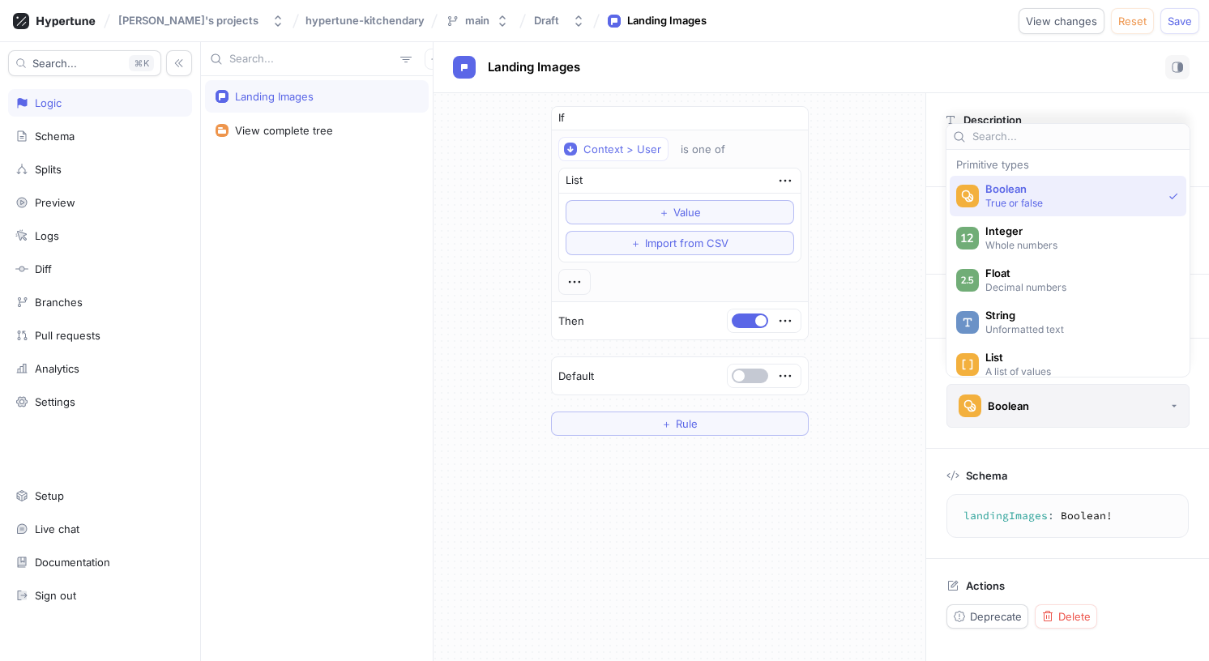
click at [1006, 407] on div "Boolean" at bounding box center [1008, 407] width 41 height 14
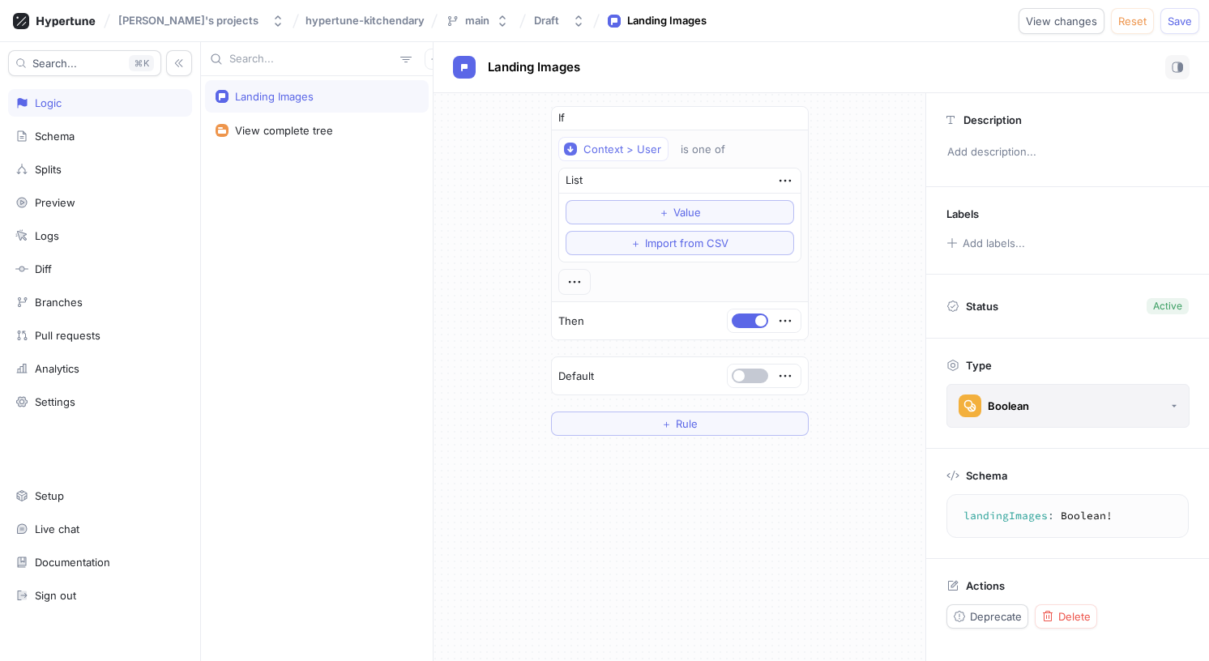
click at [1013, 392] on button "Boolean" at bounding box center [1068, 406] width 243 height 44
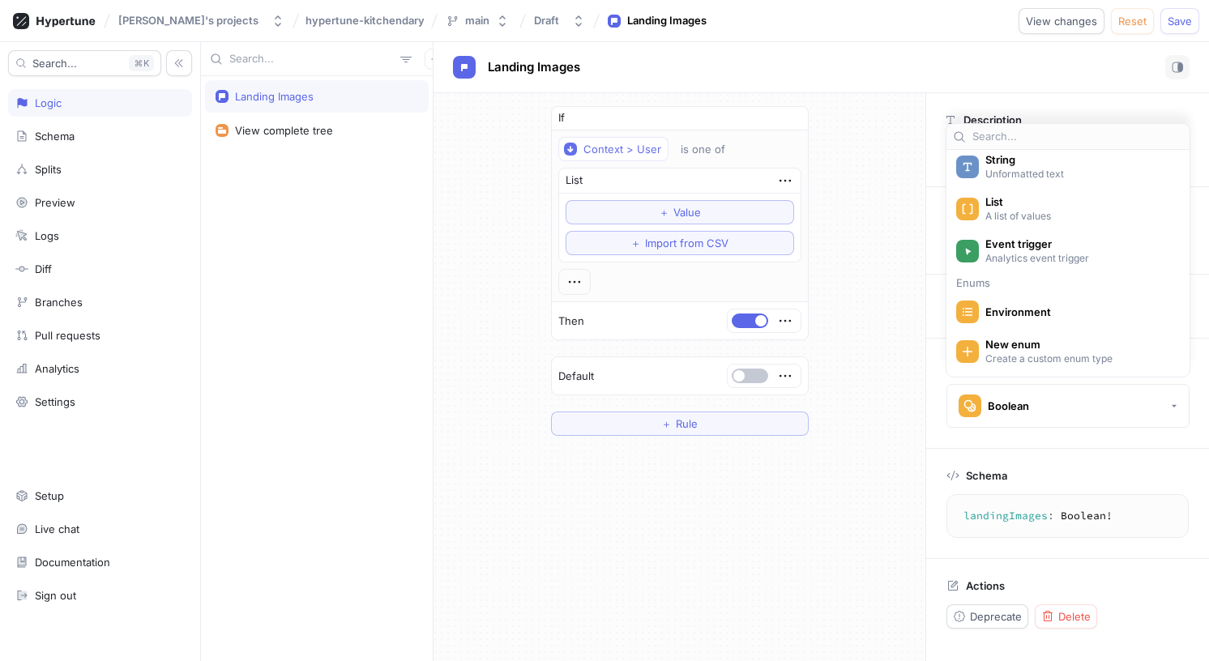
scroll to position [158, 0]
click at [1056, 266] on div "Event trigger Analytics event trigger" at bounding box center [1068, 249] width 237 height 41
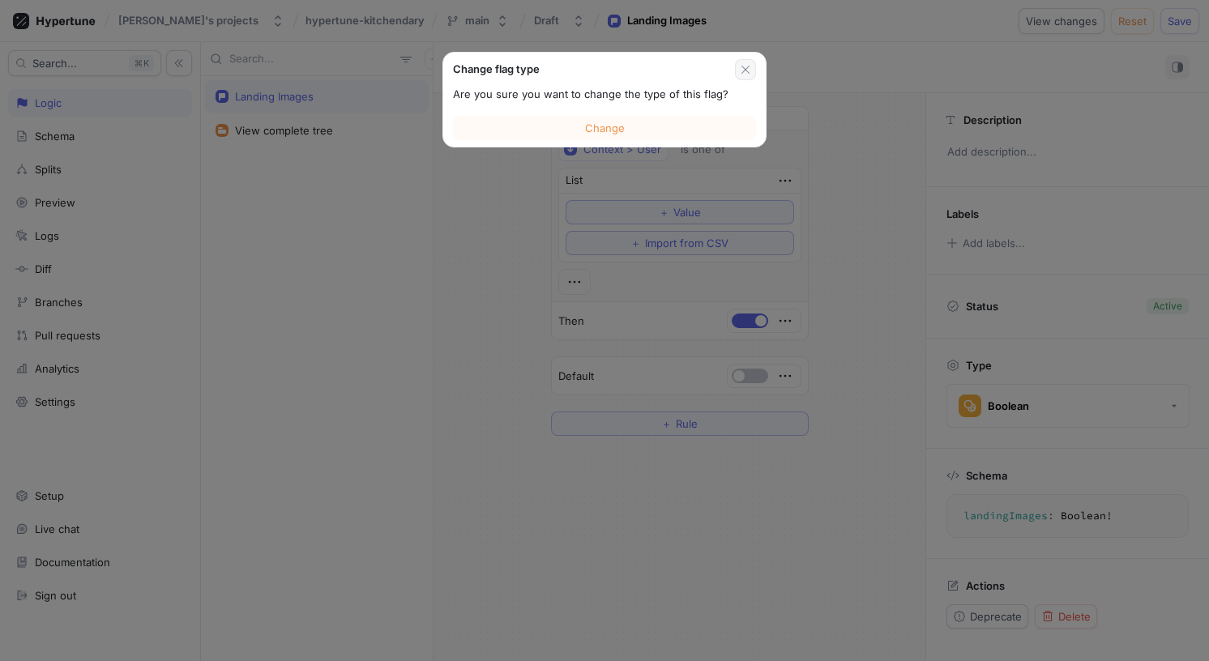
click at [748, 71] on icon "button" at bounding box center [745, 69] width 13 height 13
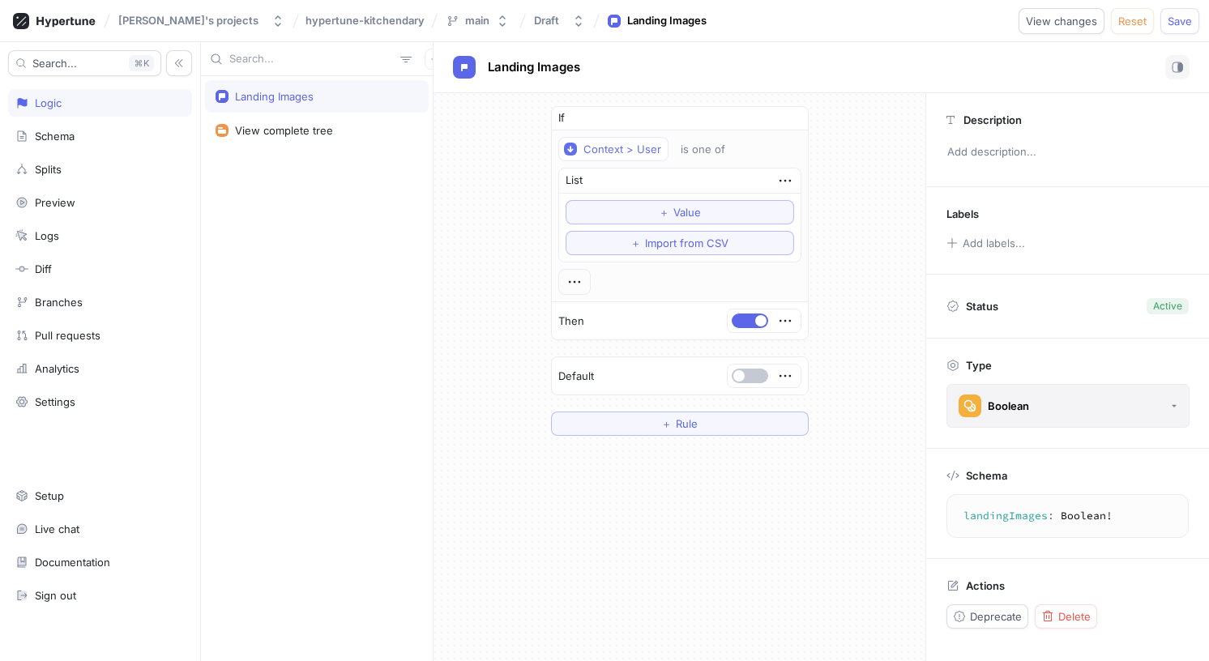
click at [1051, 400] on button "Boolean" at bounding box center [1068, 406] width 243 height 44
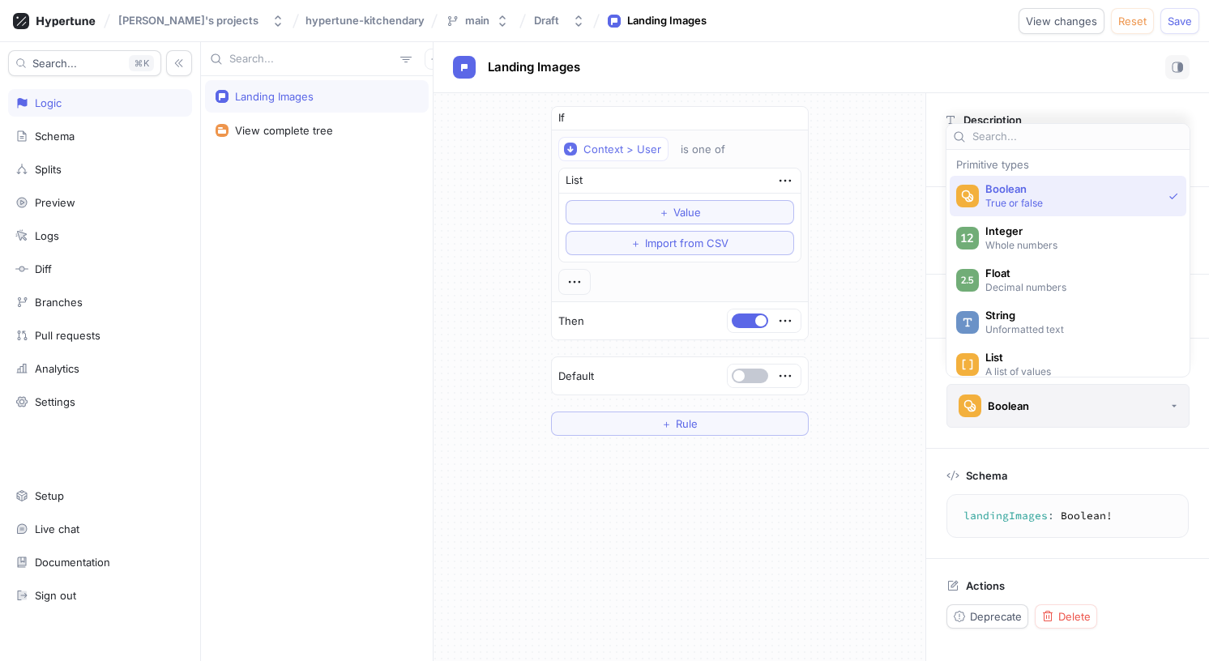
click at [1051, 400] on button "Boolean" at bounding box center [1068, 406] width 243 height 44
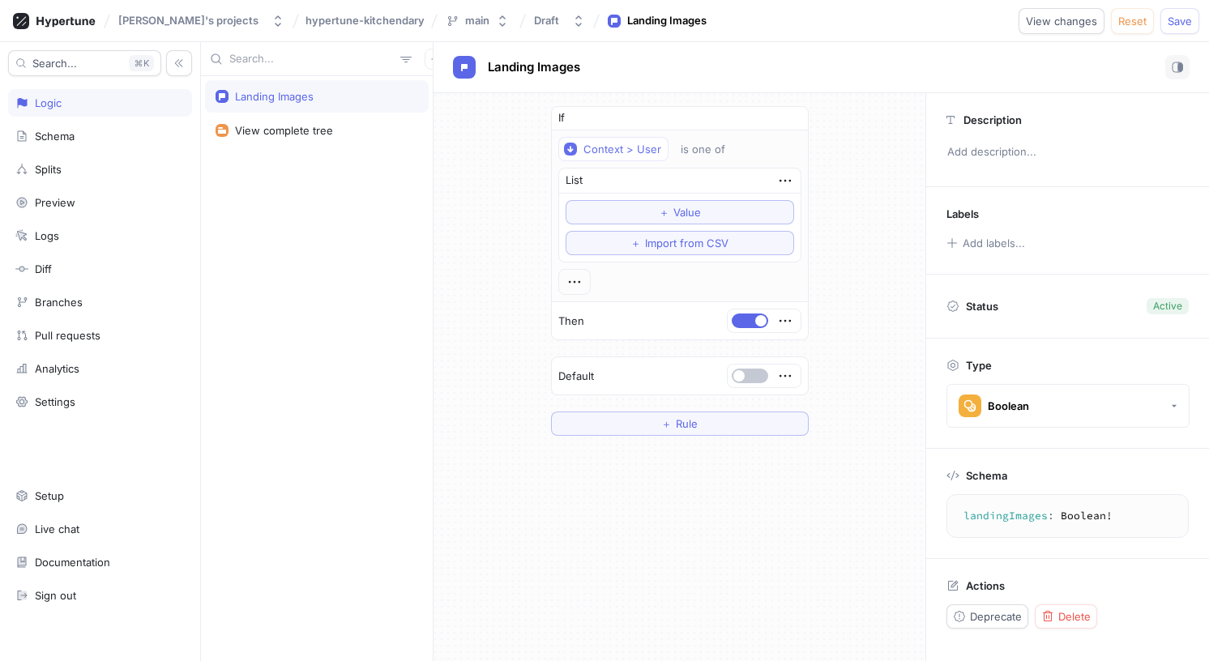
click at [271, 91] on div "Landing Images" at bounding box center [274, 96] width 79 height 13
click at [1021, 412] on div "Boolean" at bounding box center [1008, 407] width 41 height 14
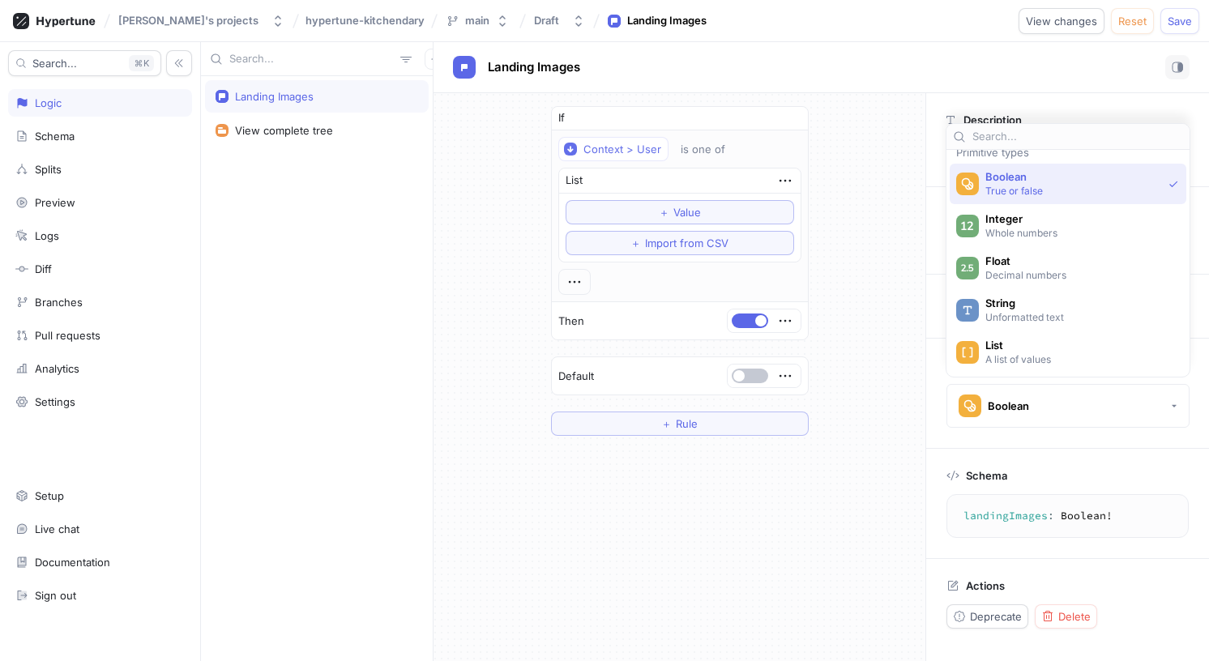
scroll to position [0, 0]
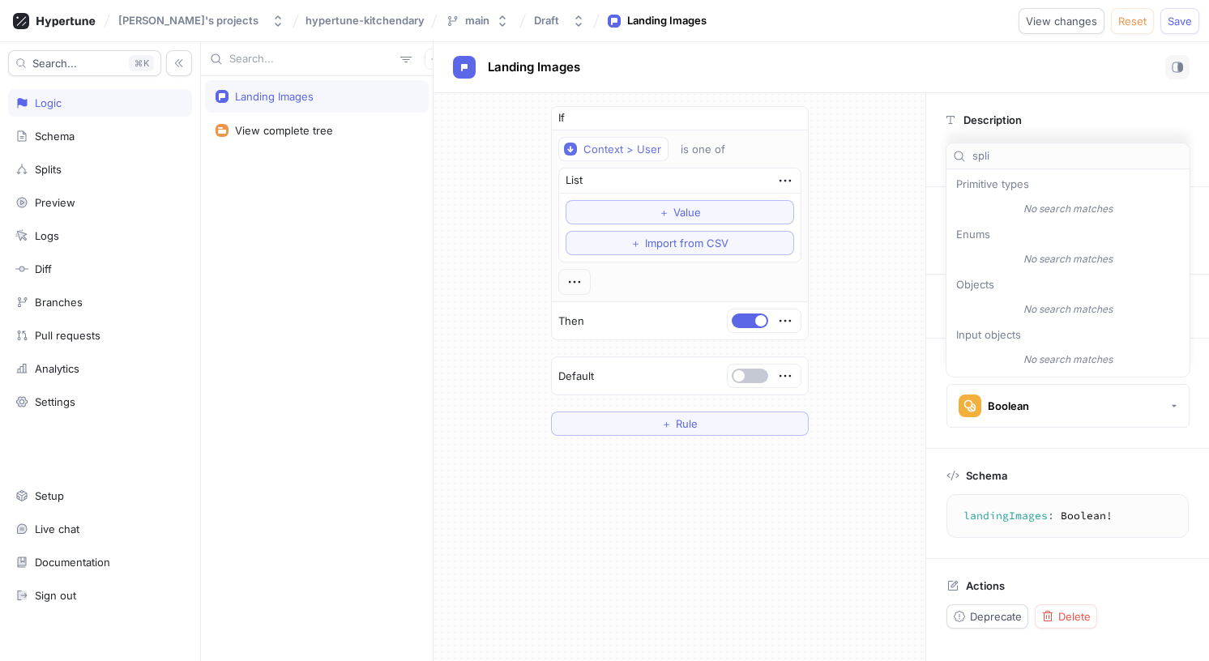
type input "split"
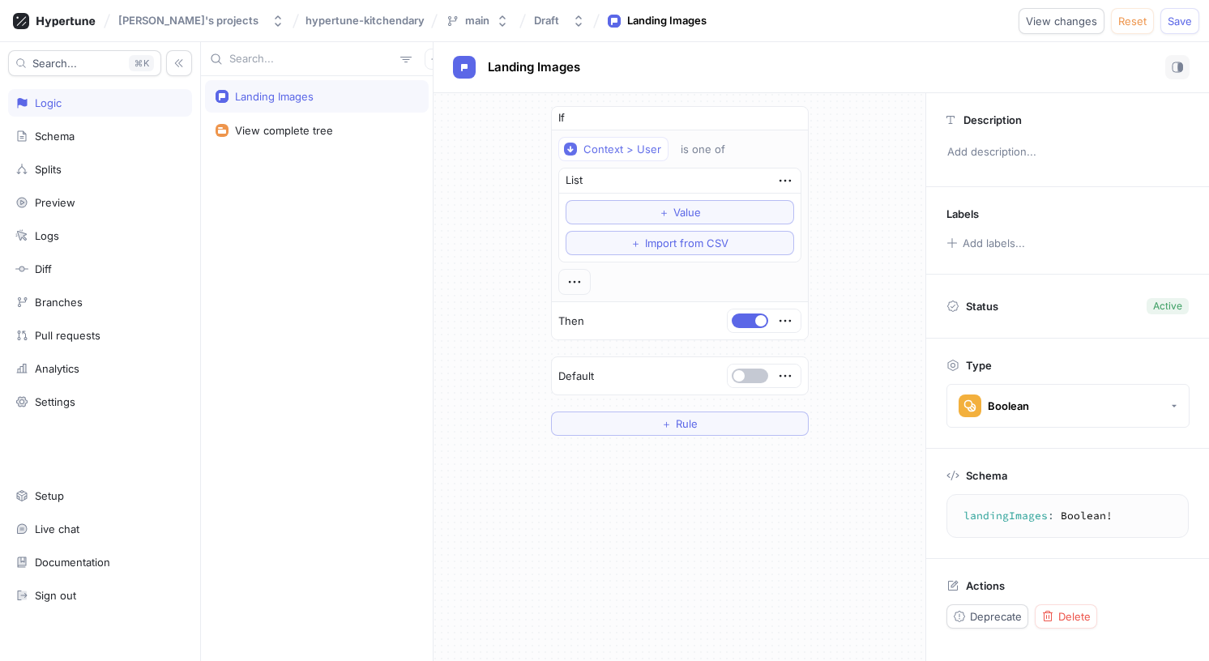
click at [871, 177] on div "If Context > User is one of List ＋ Value ＋ Import from CSV Then Default ＋ Rule" at bounding box center [680, 271] width 492 height 356
click at [690, 204] on button "＋ Value" at bounding box center [680, 212] width 229 height 24
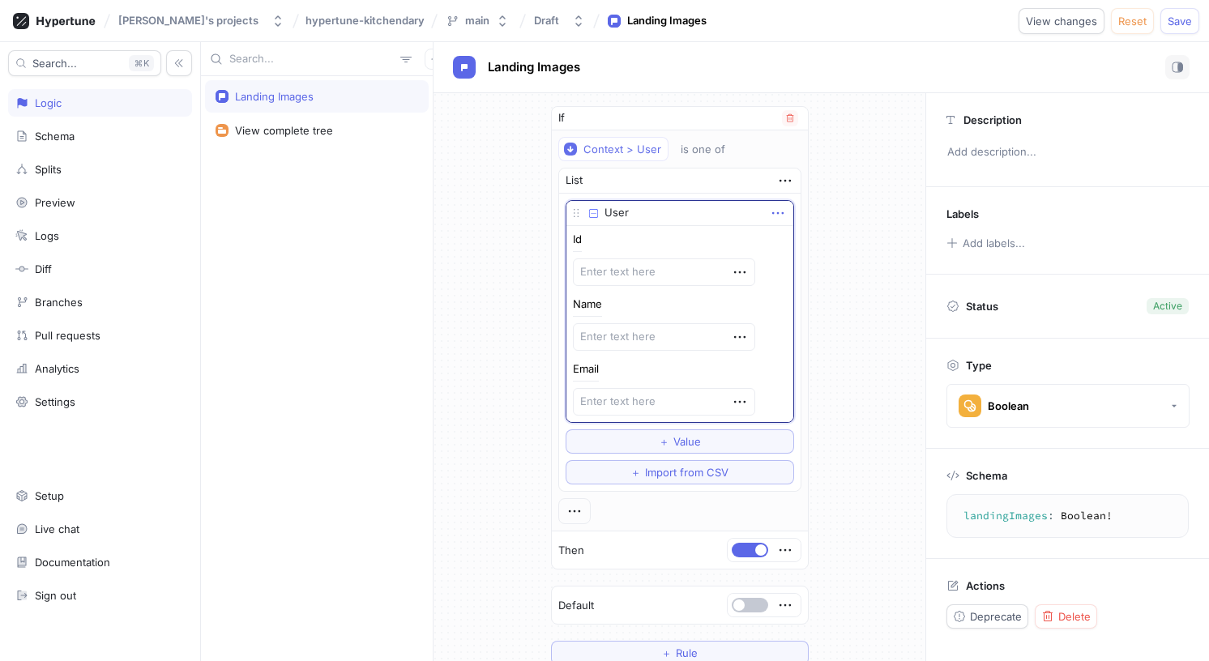
click at [776, 206] on icon "button" at bounding box center [778, 213] width 18 height 18
type textarea "x"
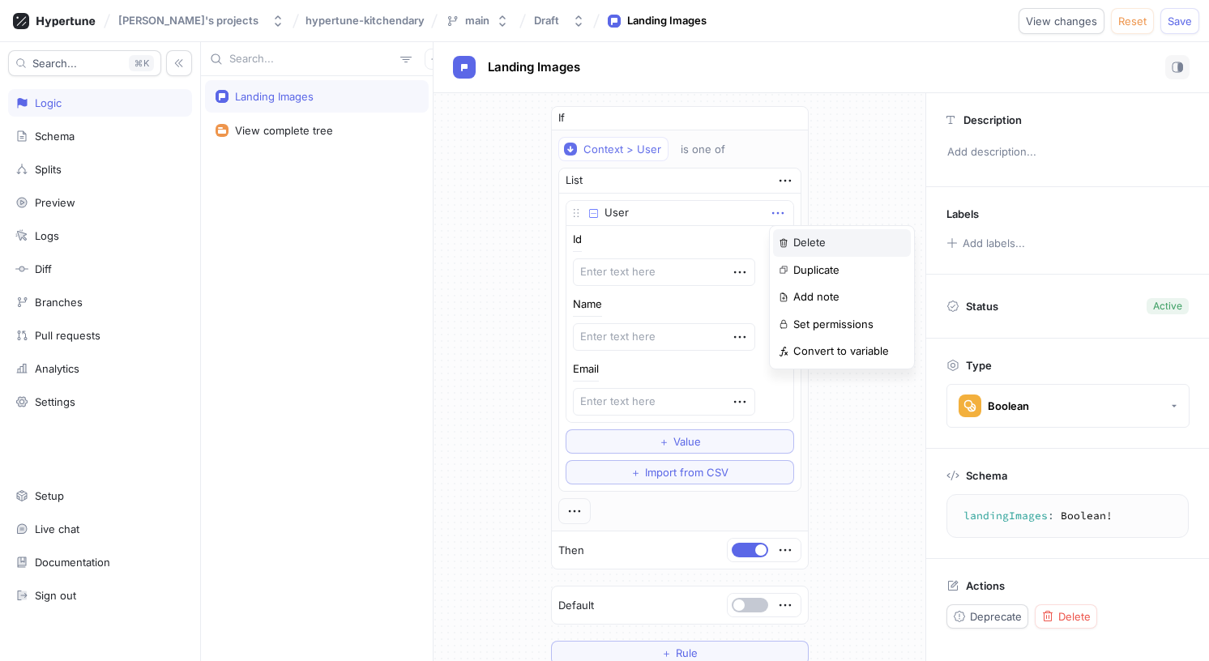
click at [799, 230] on div "Delete" at bounding box center [842, 243] width 138 height 28
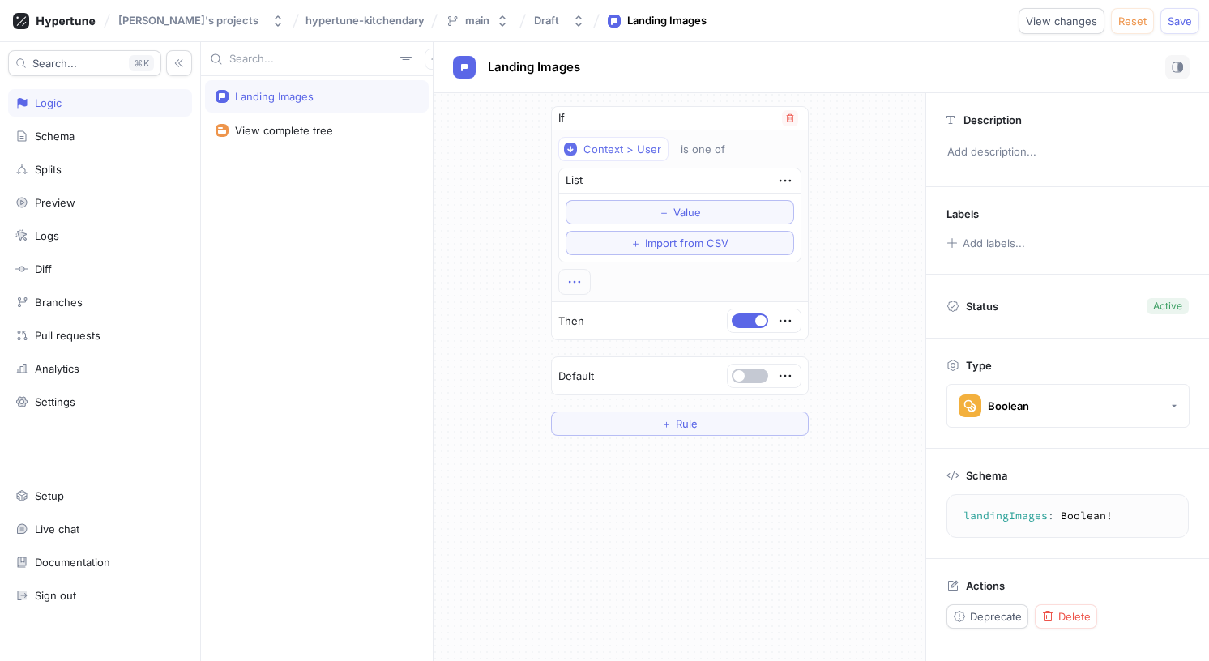
click at [574, 285] on icon "button" at bounding box center [575, 282] width 18 height 18
click at [509, 429] on div "If Context > User is one of List ＋ Value ＋ Import from CSV Then Default ＋ Rule" at bounding box center [680, 271] width 492 height 356
click at [751, 379] on button "button" at bounding box center [750, 376] width 36 height 15
click at [784, 373] on icon "button" at bounding box center [786, 376] width 18 height 18
click at [801, 423] on div "Add note" at bounding box center [850, 434] width 138 height 28
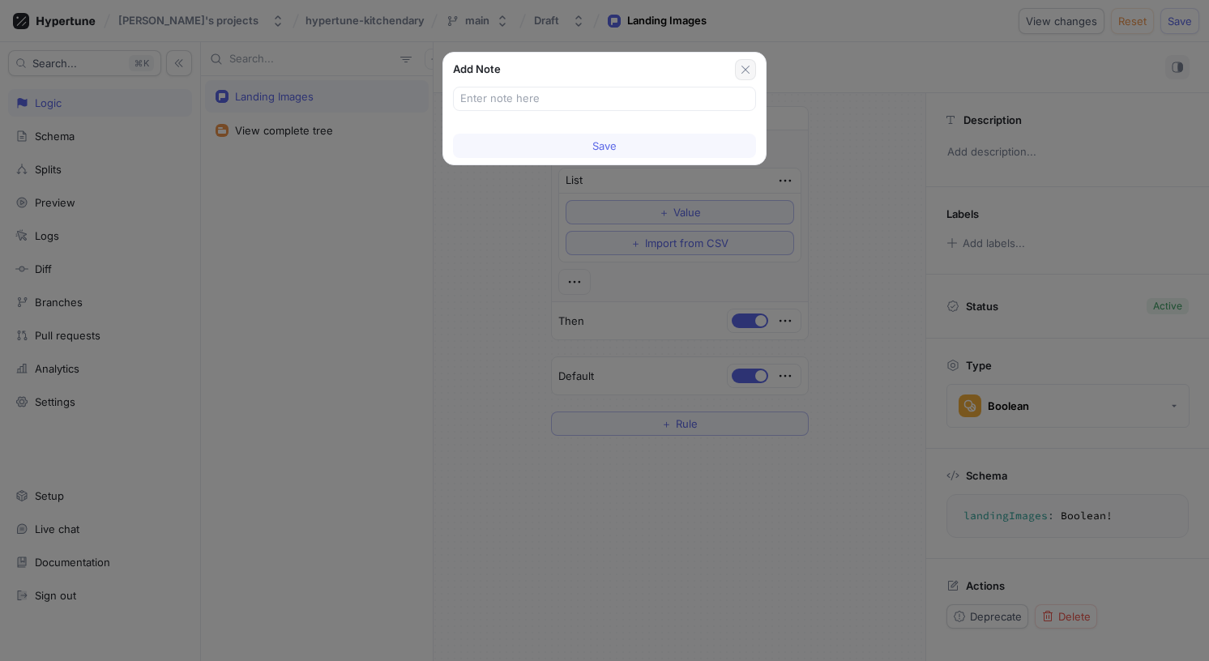
click at [750, 61] on button "button" at bounding box center [745, 69] width 21 height 21
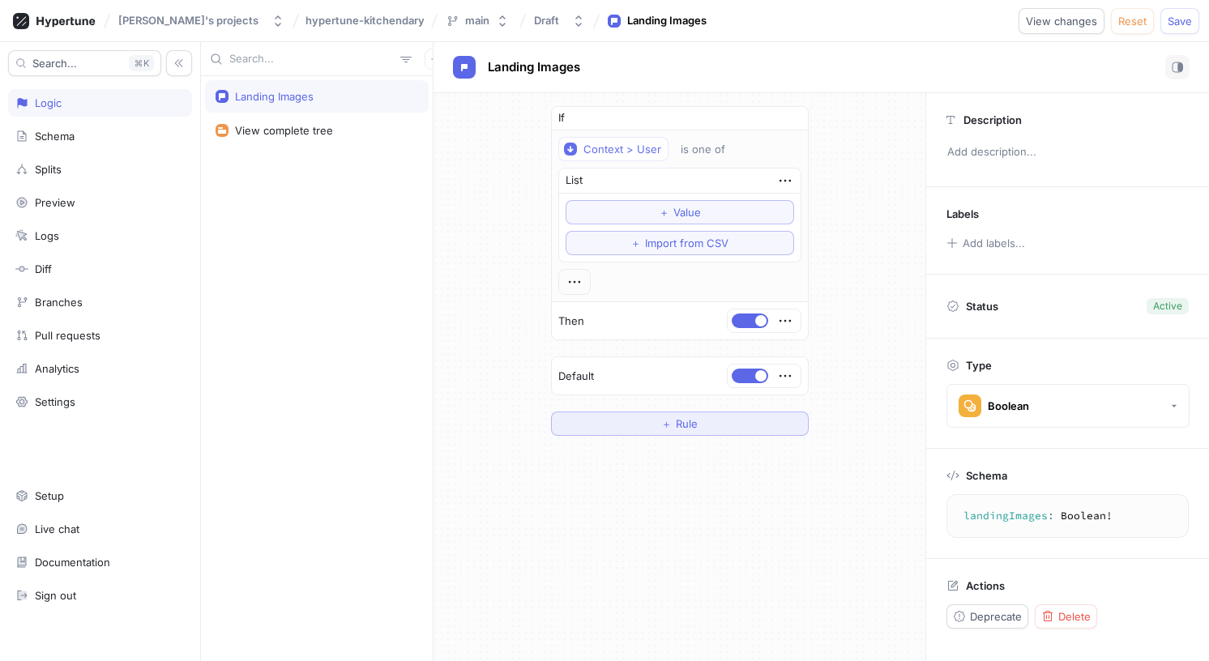
click at [659, 428] on button "＋ Rule" at bounding box center [680, 424] width 258 height 24
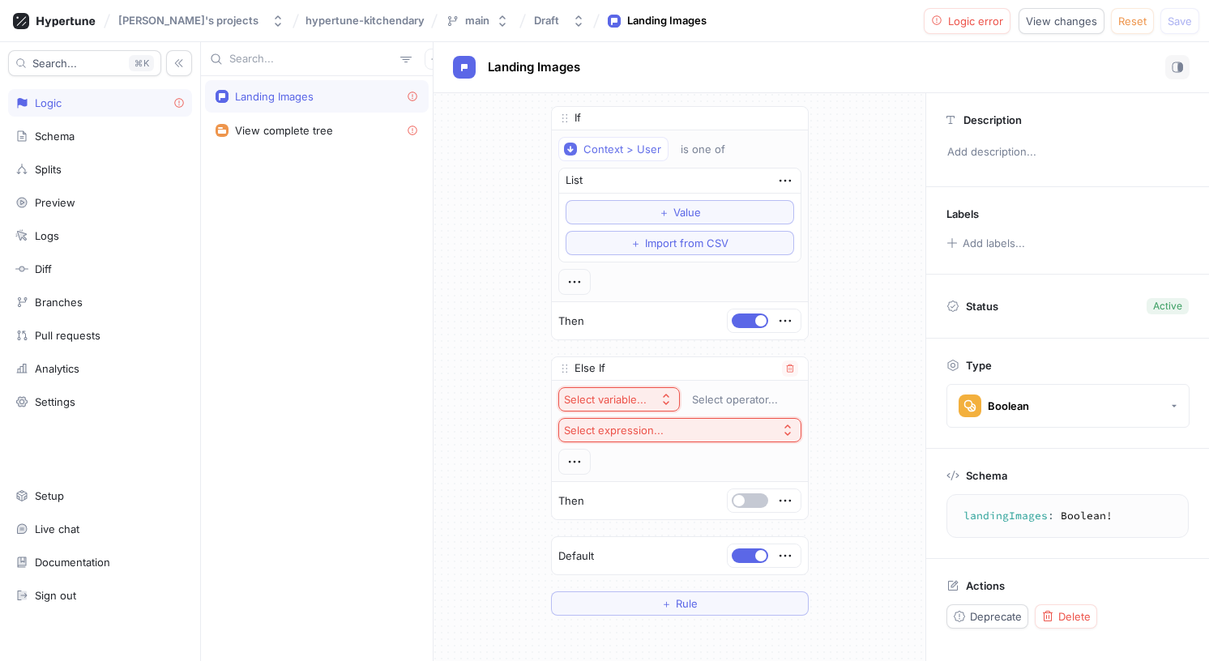
click at [649, 400] on div "Select variable..." at bounding box center [608, 400] width 89 height 14
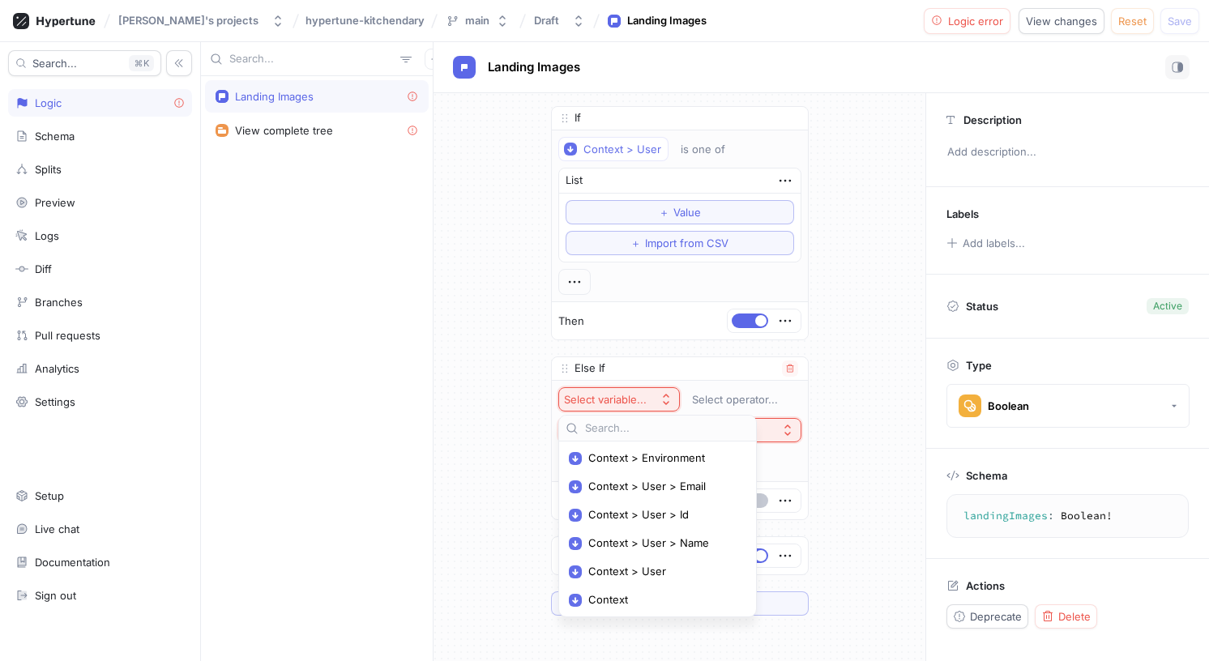
click at [649, 400] on div "Select variable..." at bounding box center [608, 400] width 89 height 14
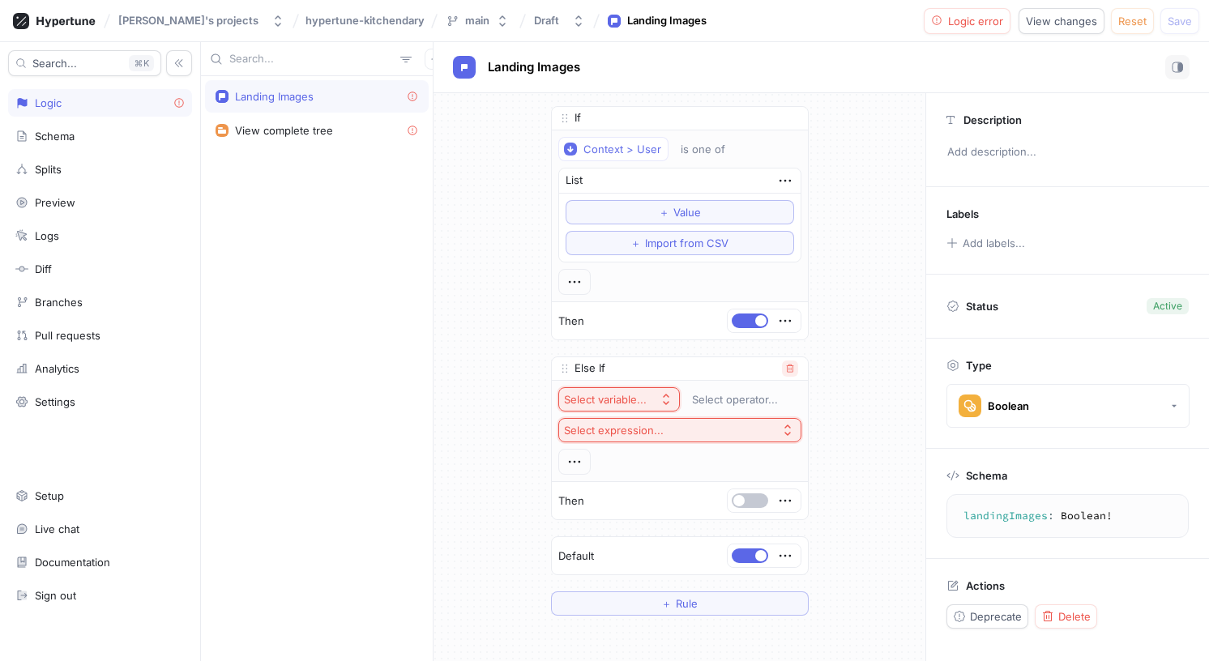
click at [790, 368] on icon "button" at bounding box center [790, 369] width 10 height 10
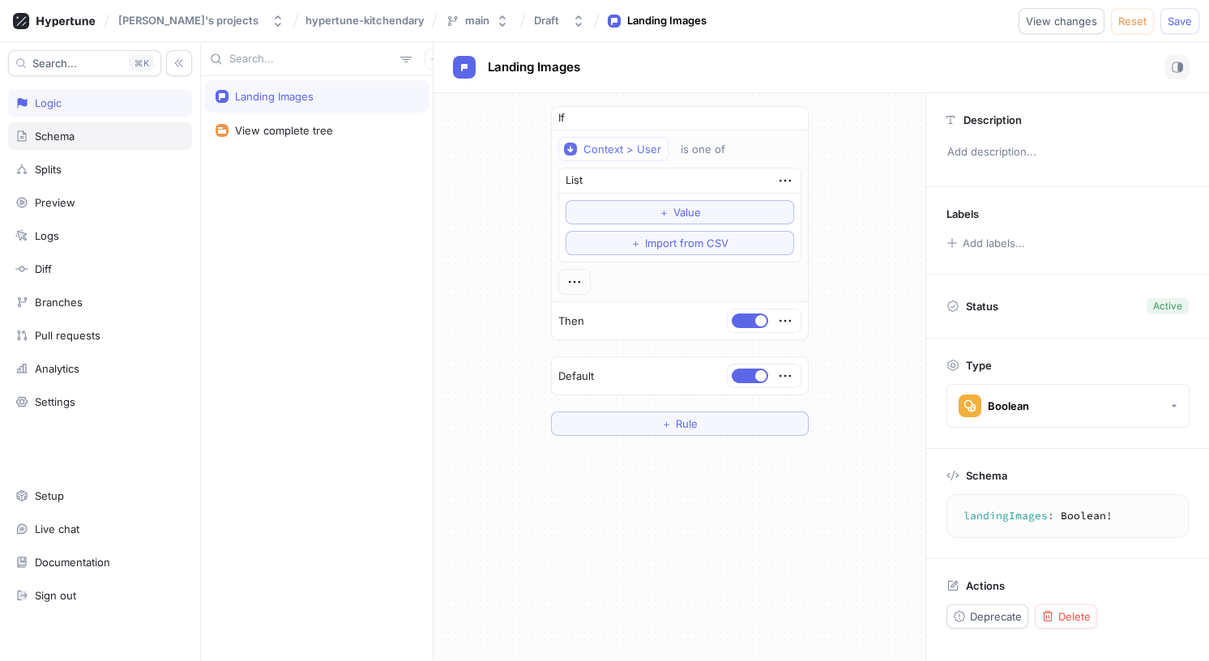
click at [88, 122] on div "Schema" at bounding box center [100, 136] width 184 height 28
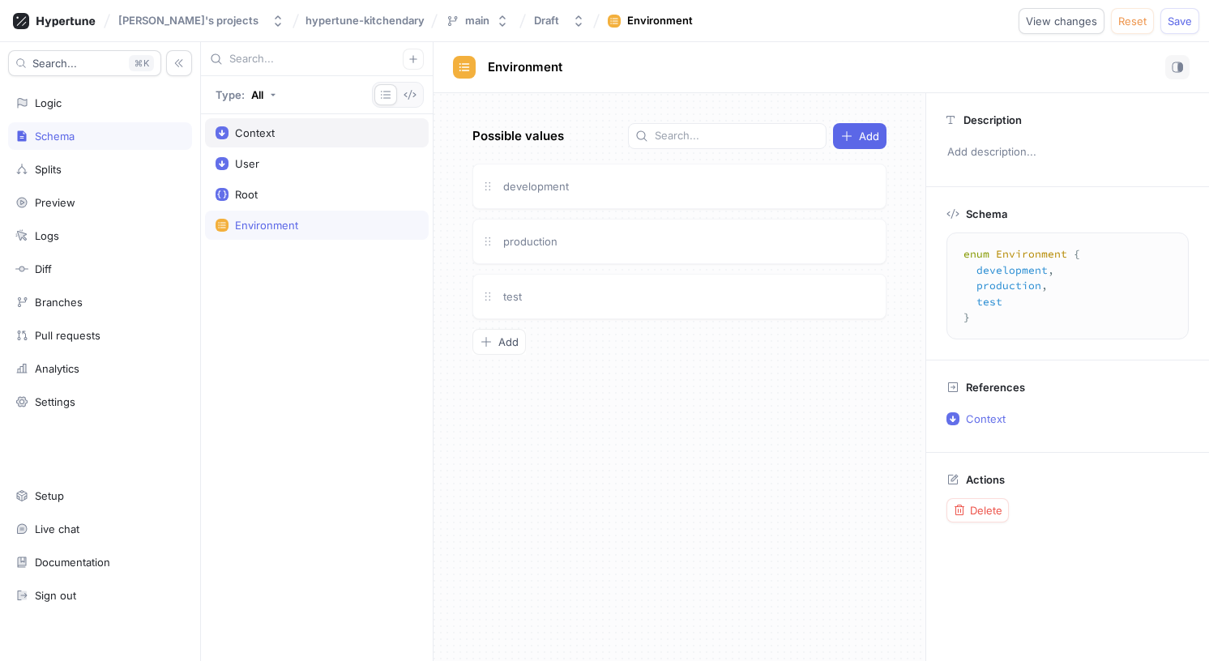
click at [285, 140] on div "Context" at bounding box center [317, 132] width 224 height 29
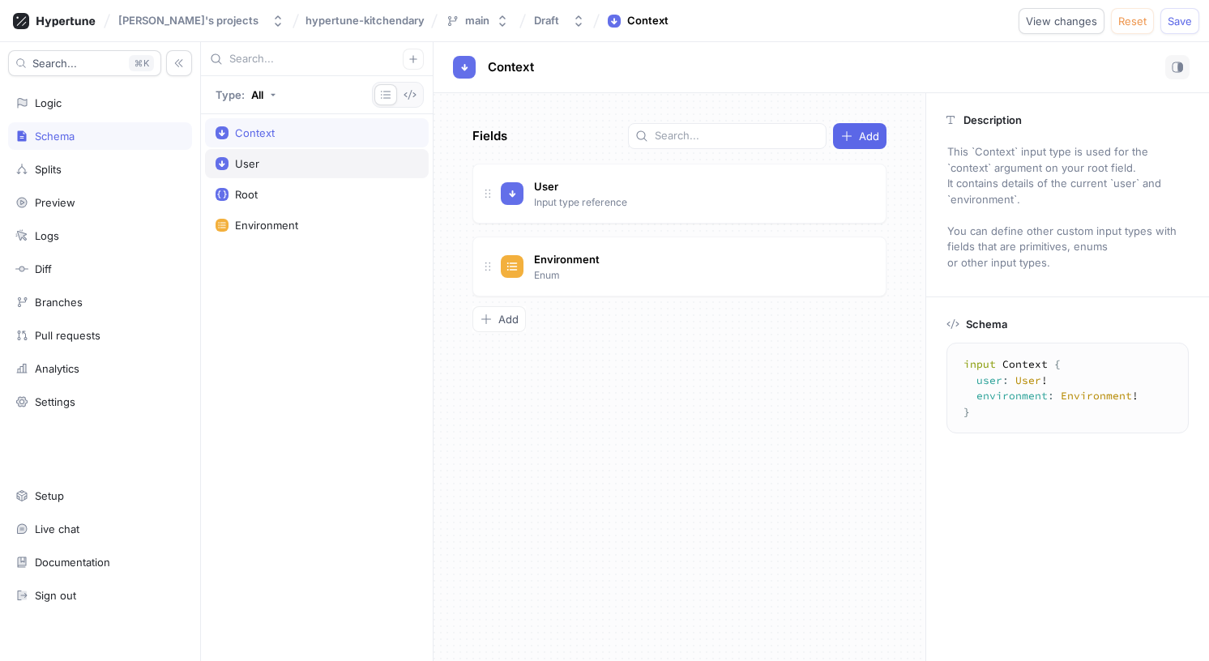
click at [285, 160] on div "User" at bounding box center [317, 163] width 203 height 13
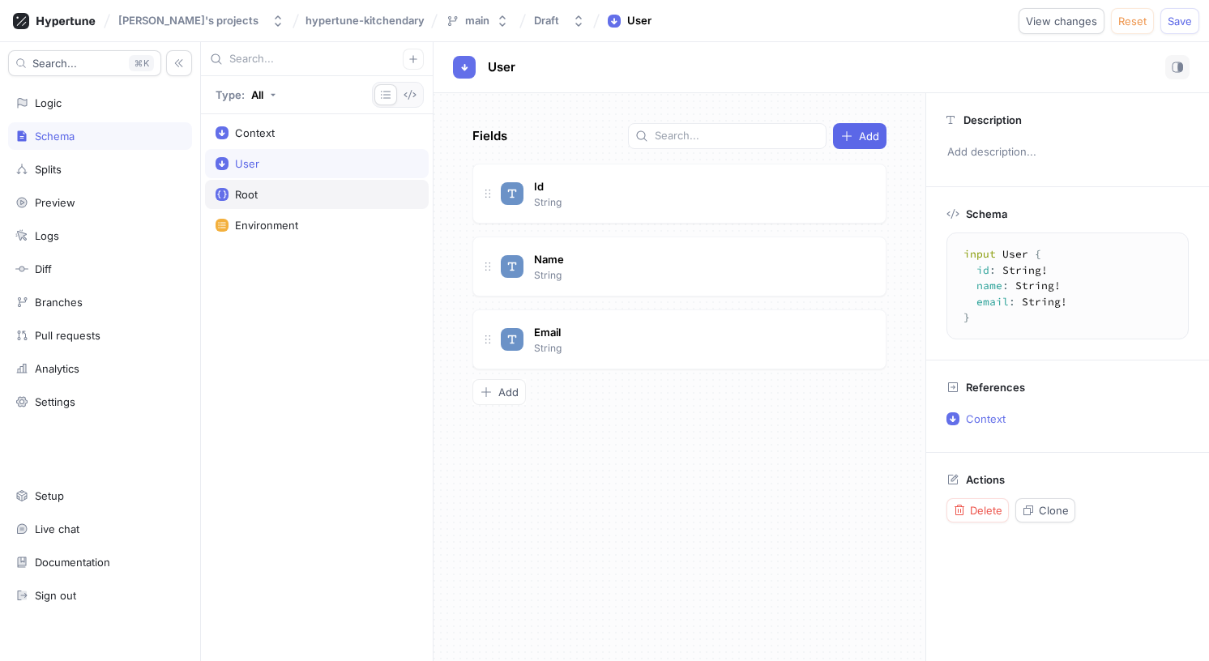
click at [258, 197] on div "Root" at bounding box center [317, 194] width 203 height 13
type textarea "type Root { landingImages: Boolean! }"
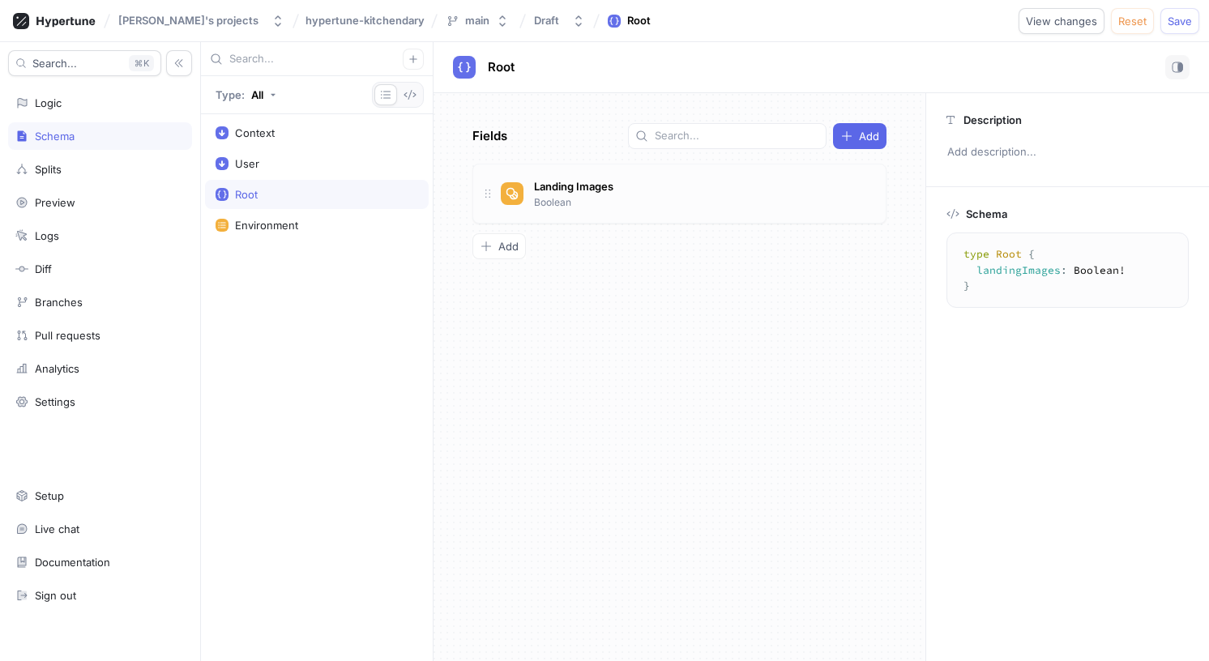
click at [584, 213] on div "Landing Images Boolean" at bounding box center [680, 194] width 414 height 60
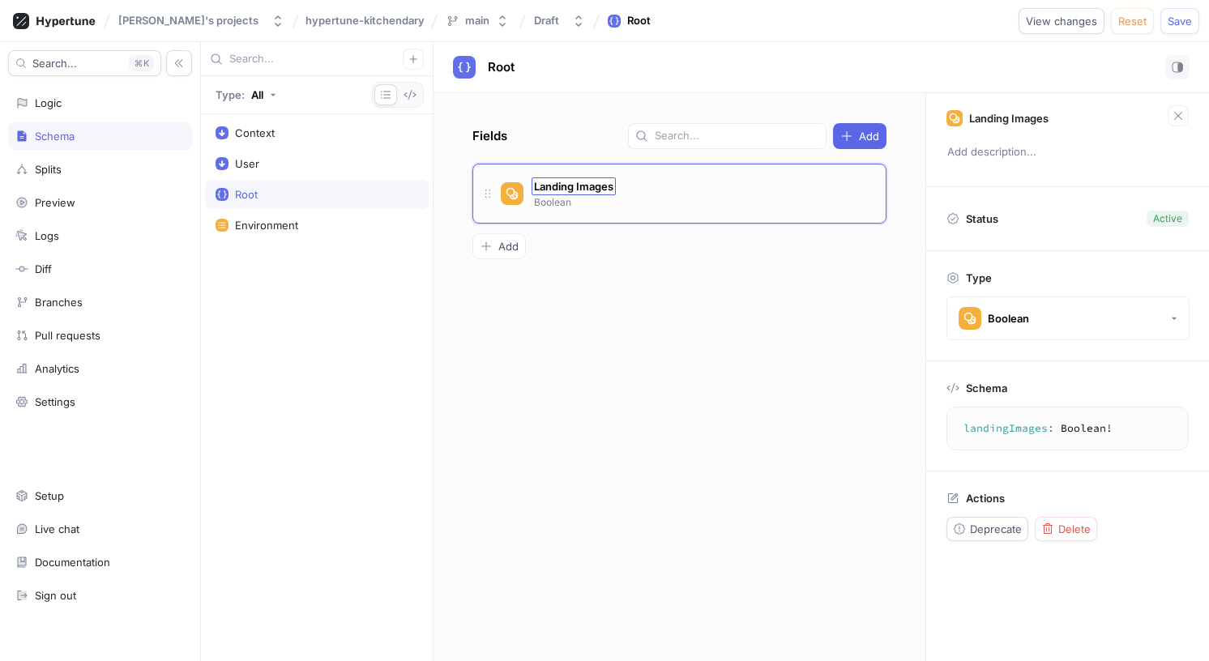
click at [580, 185] on span "Landing Images" at bounding box center [573, 186] width 79 height 13
click at [621, 278] on div "Fields Add Landing Images Landing Images Boolean To pick up a draggable item, p…" at bounding box center [680, 377] width 492 height 568
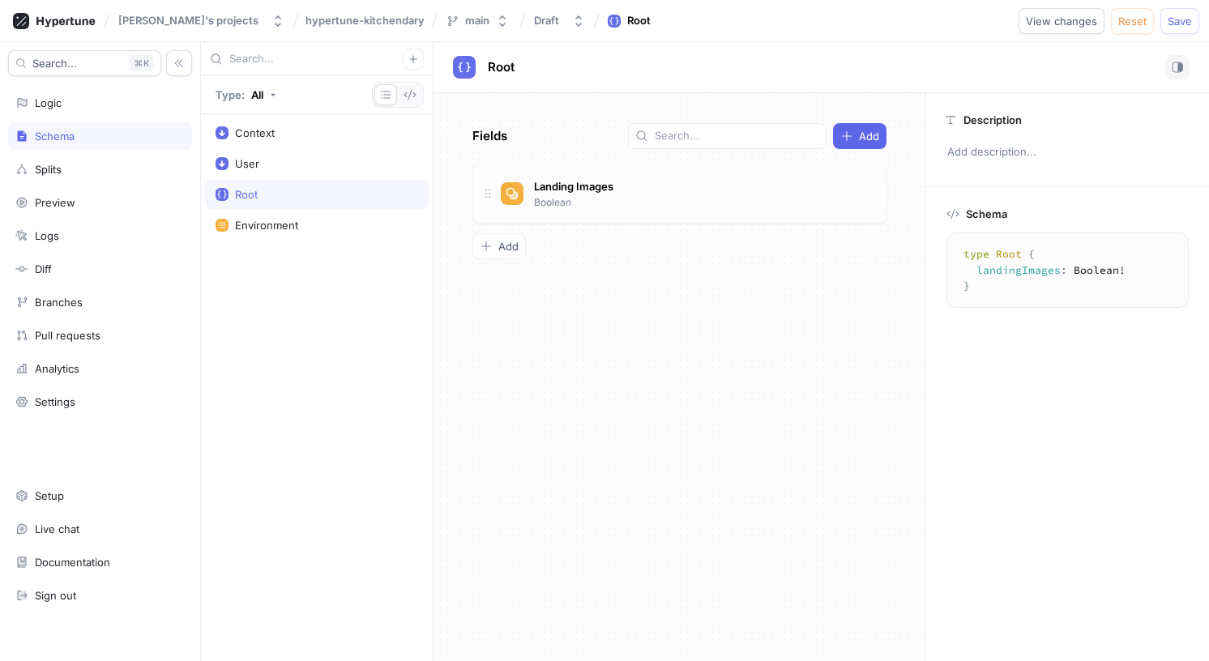
click at [730, 194] on div "Landing Images Boolean" at bounding box center [687, 194] width 372 height 32
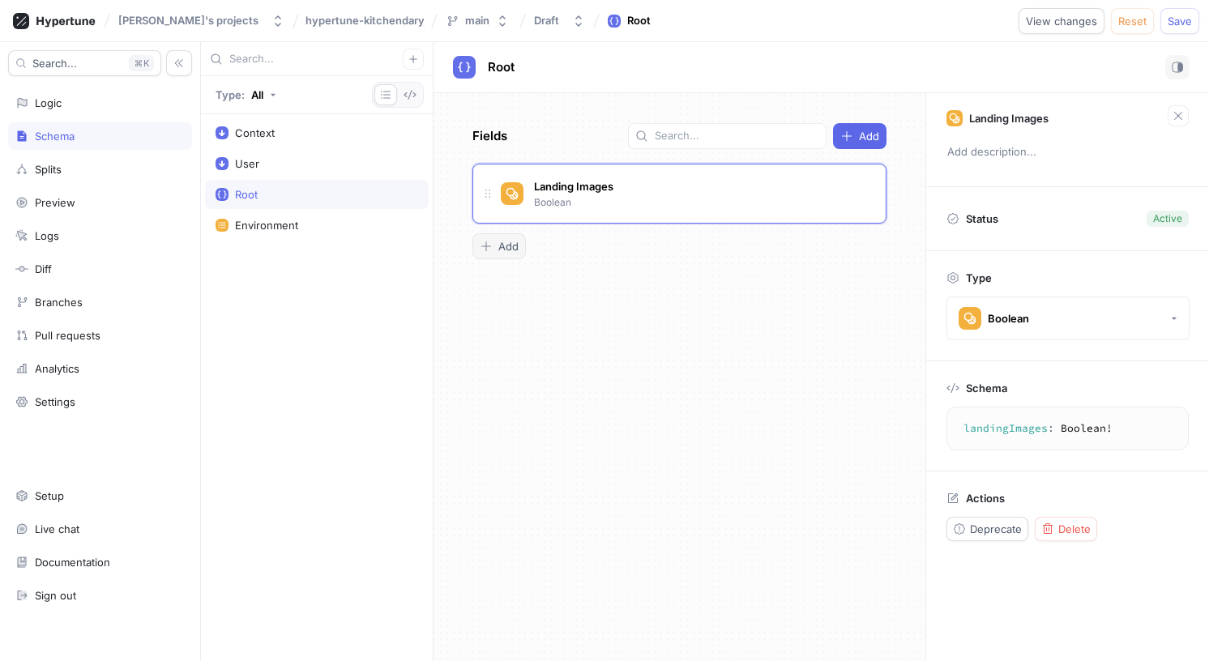
click at [517, 245] on span "Add" at bounding box center [509, 247] width 20 height 10
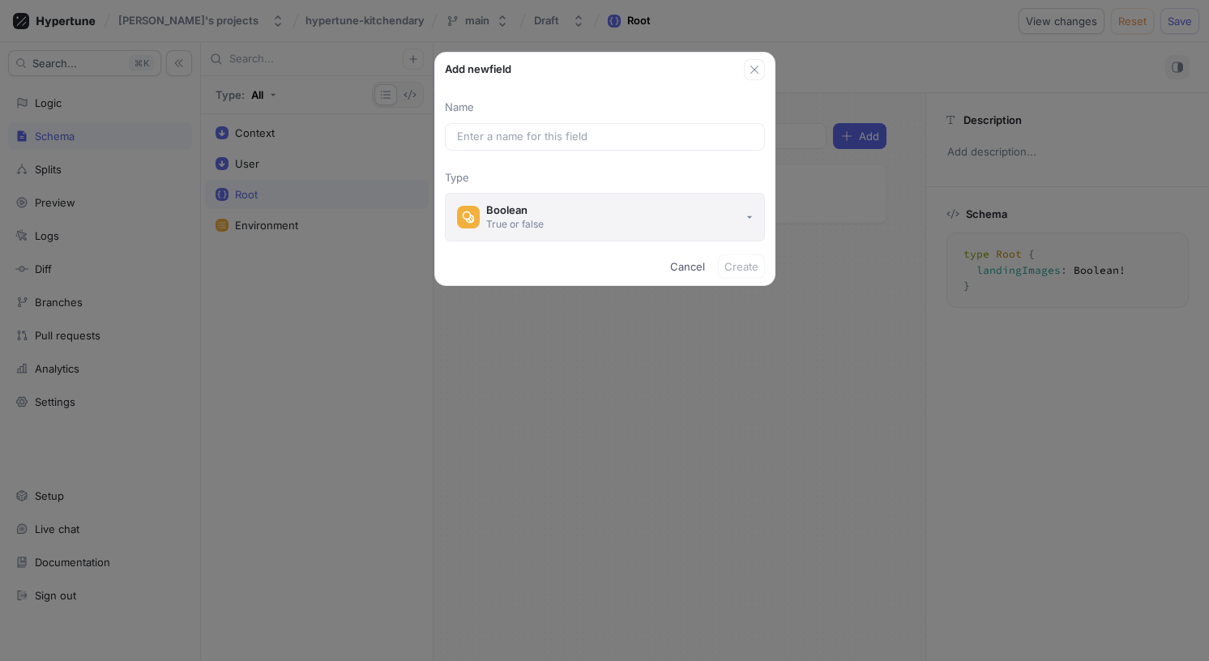
click at [609, 221] on button "Boolean True or false" at bounding box center [605, 217] width 320 height 49
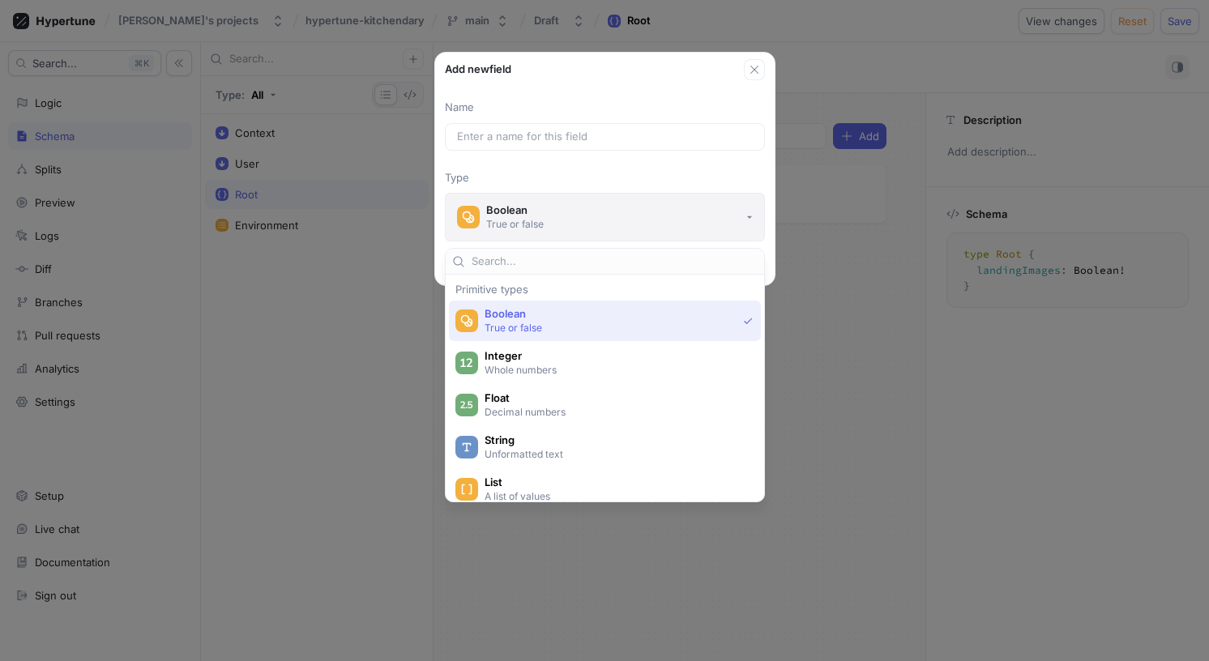
click at [609, 221] on button "Boolean True or false" at bounding box center [605, 217] width 320 height 49
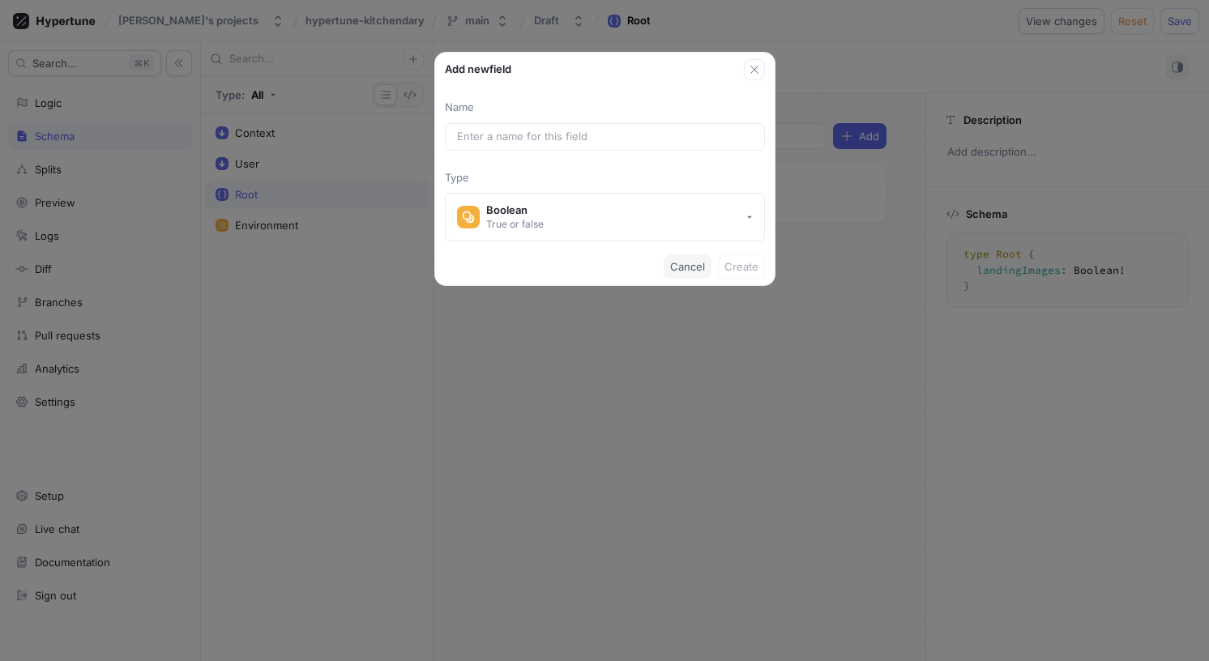
click at [673, 268] on span "Cancel" at bounding box center [687, 267] width 35 height 10
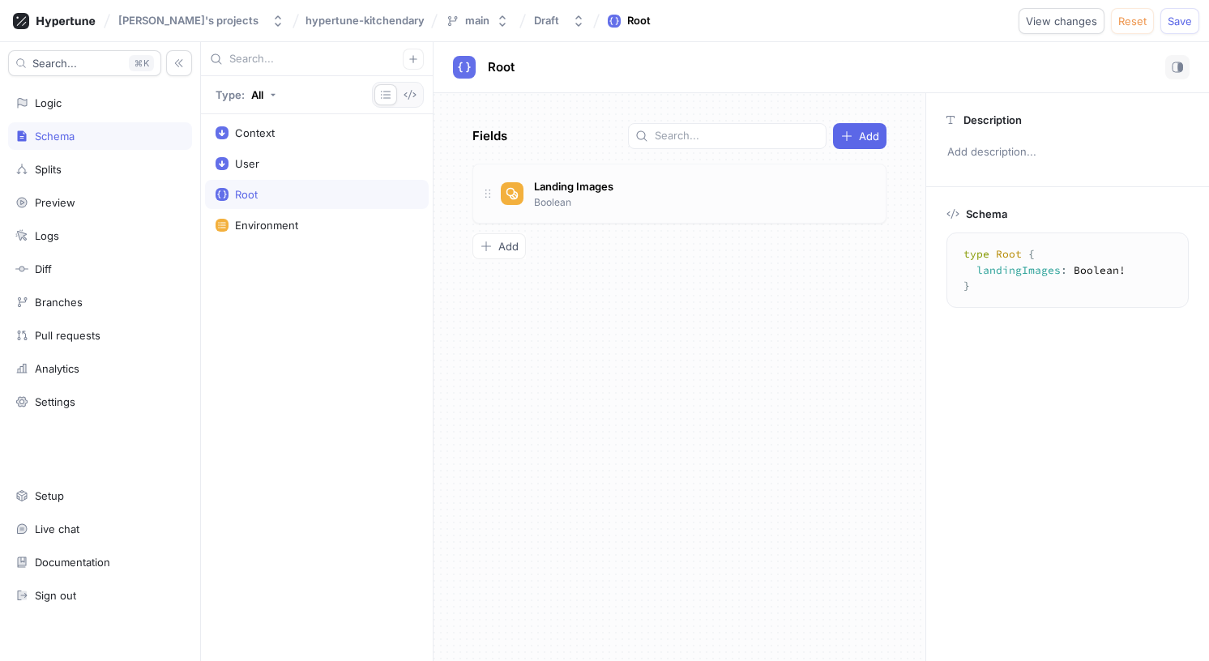
click at [830, 201] on div "Landing Images Boolean" at bounding box center [687, 194] width 372 height 32
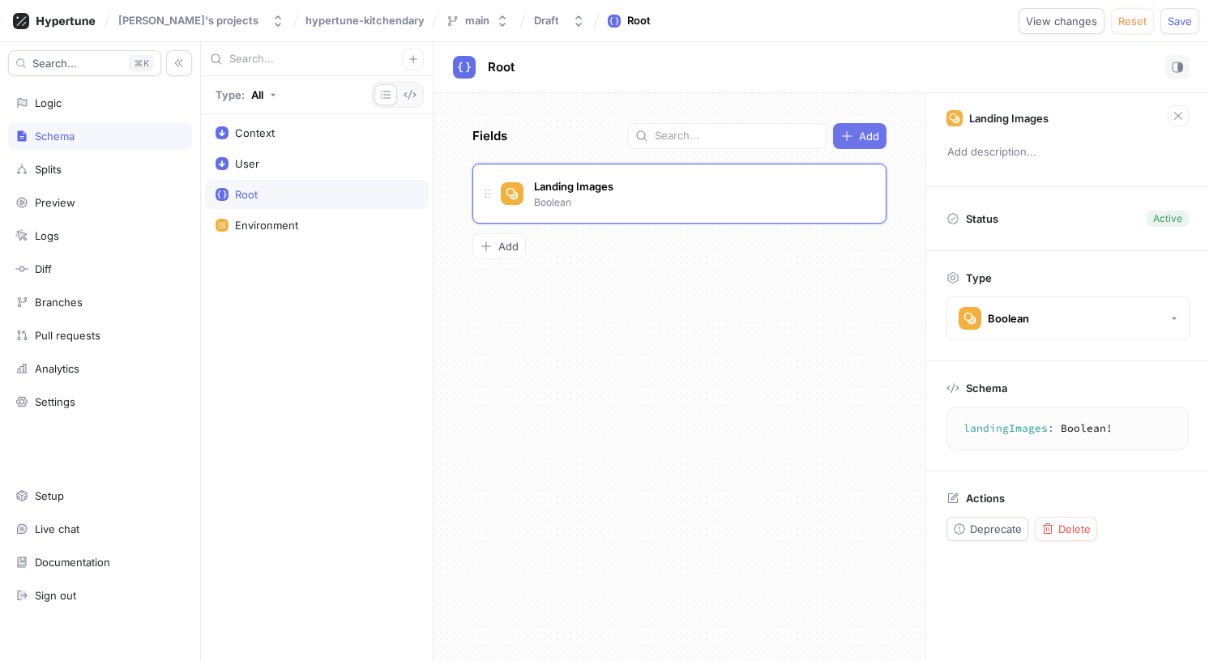
click at [861, 139] on span "Add" at bounding box center [869, 136] width 20 height 10
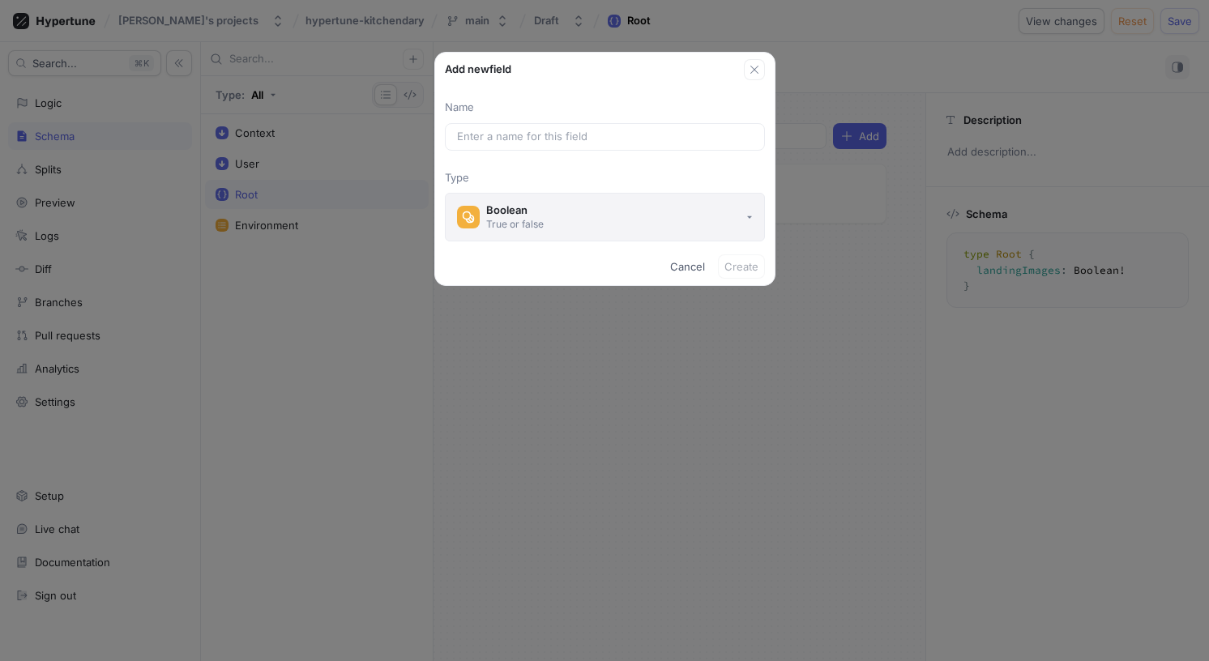
click at [725, 208] on button "Boolean True or false" at bounding box center [605, 217] width 320 height 49
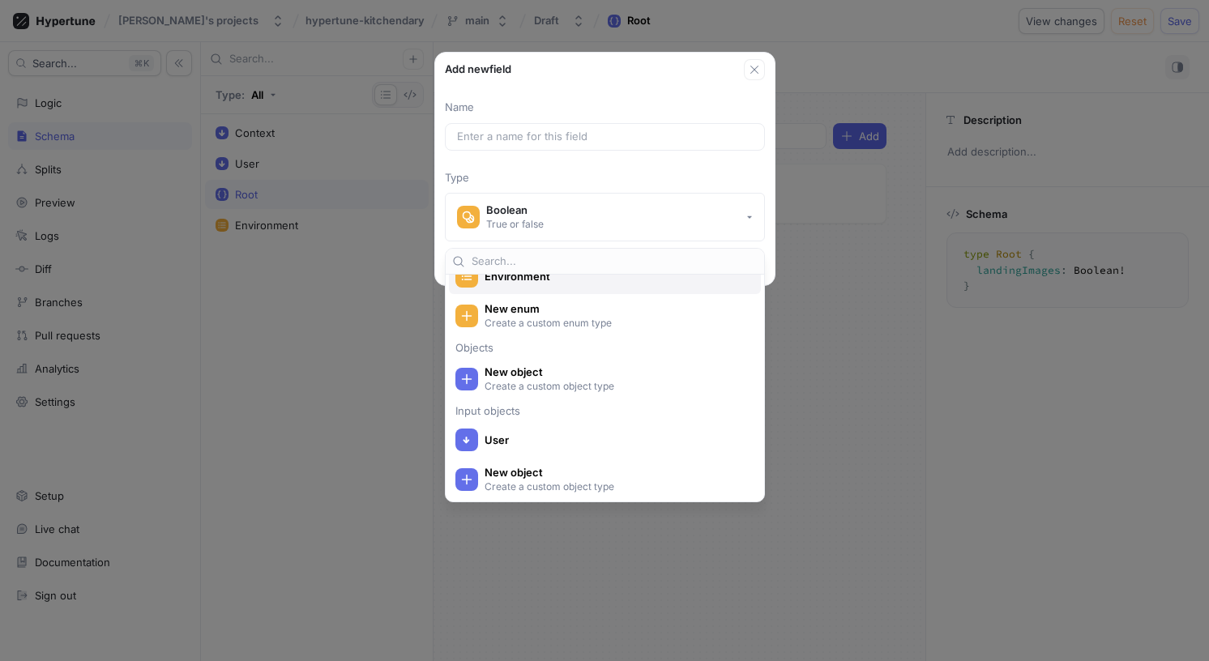
scroll to position [318, 0]
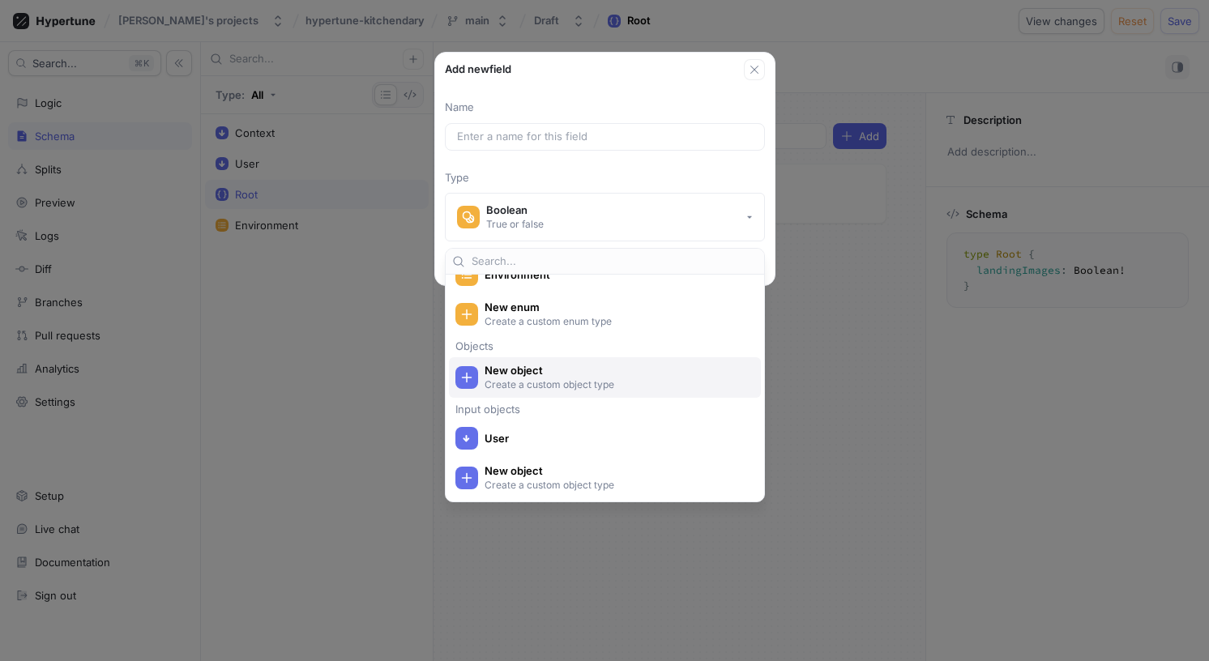
click at [635, 374] on span "New object" at bounding box center [616, 371] width 262 height 14
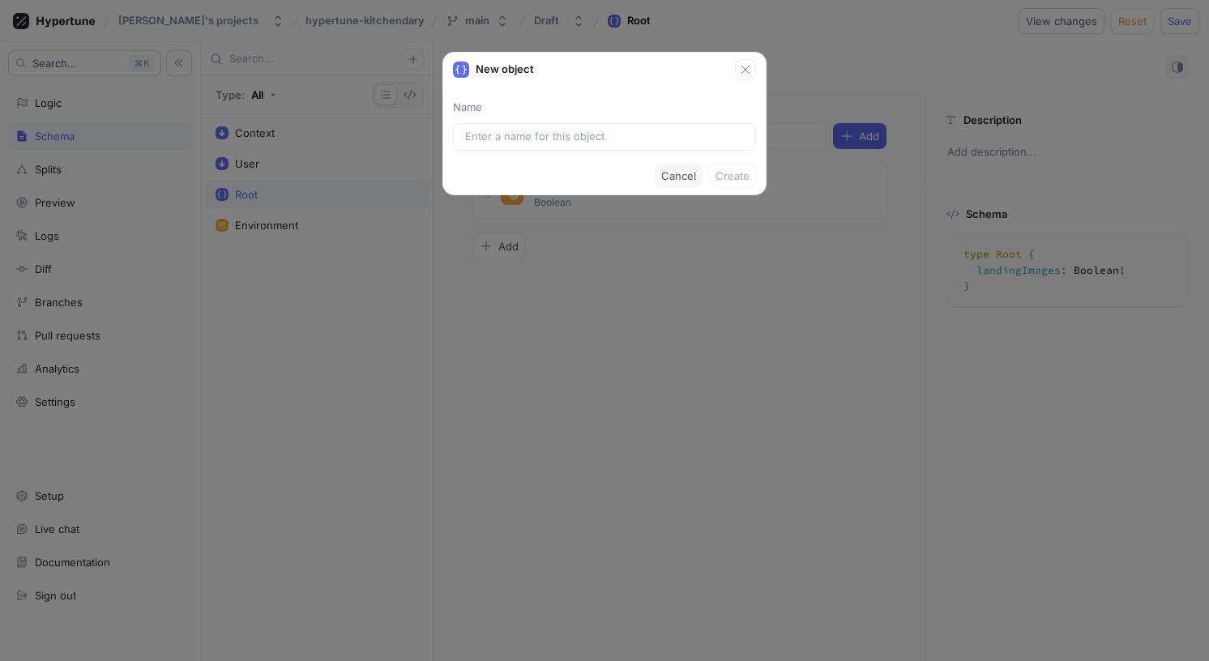
click at [684, 173] on span "Cancel" at bounding box center [678, 176] width 35 height 10
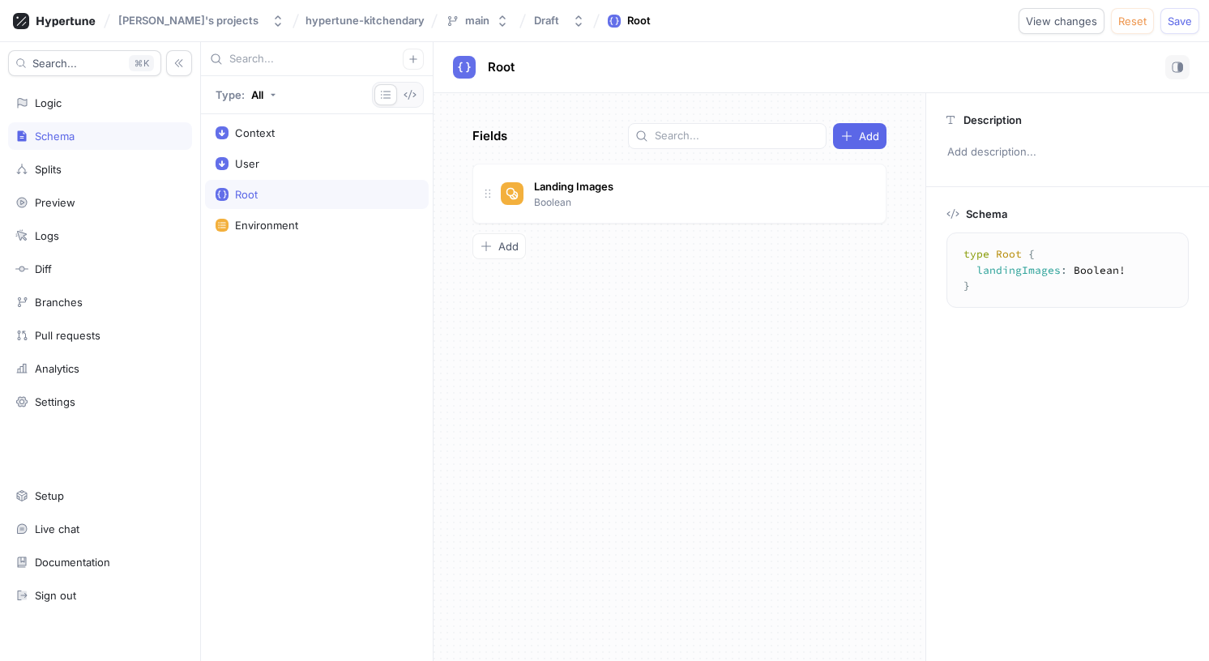
click at [596, 275] on div "Fields Add Landing Images Boolean To pick up a draggable item, press the space …" at bounding box center [680, 377] width 492 height 568
click at [103, 115] on div "Logic" at bounding box center [100, 103] width 184 height 28
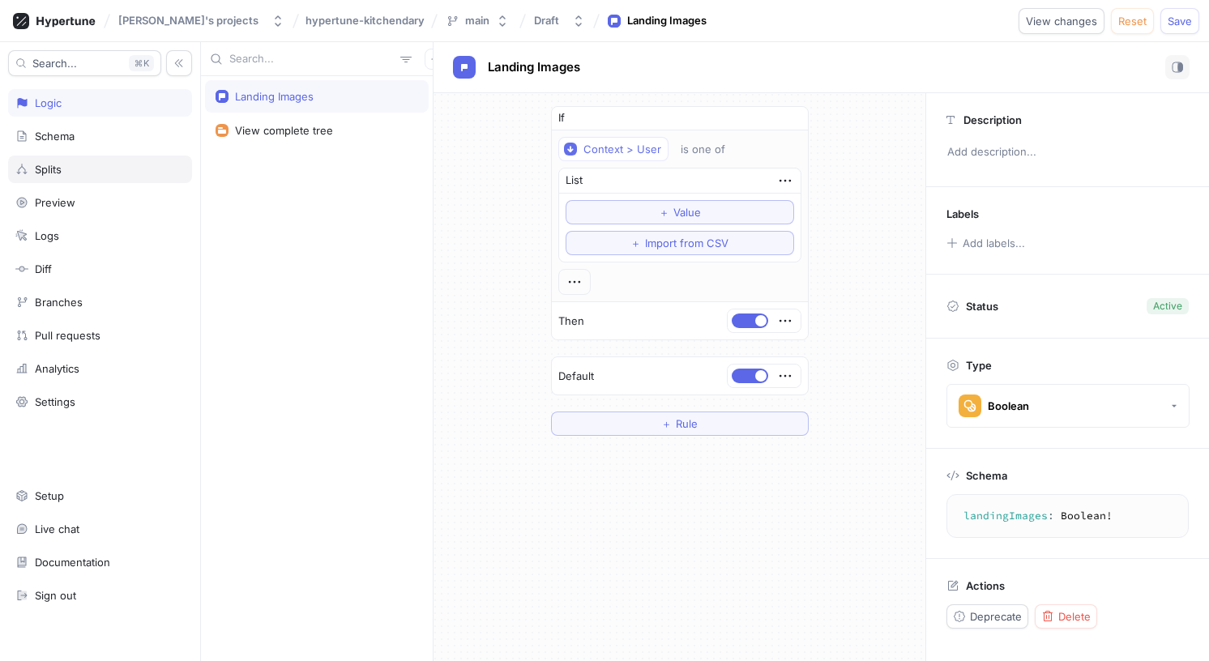
click at [92, 165] on div "Splits" at bounding box center [99, 169] width 169 height 13
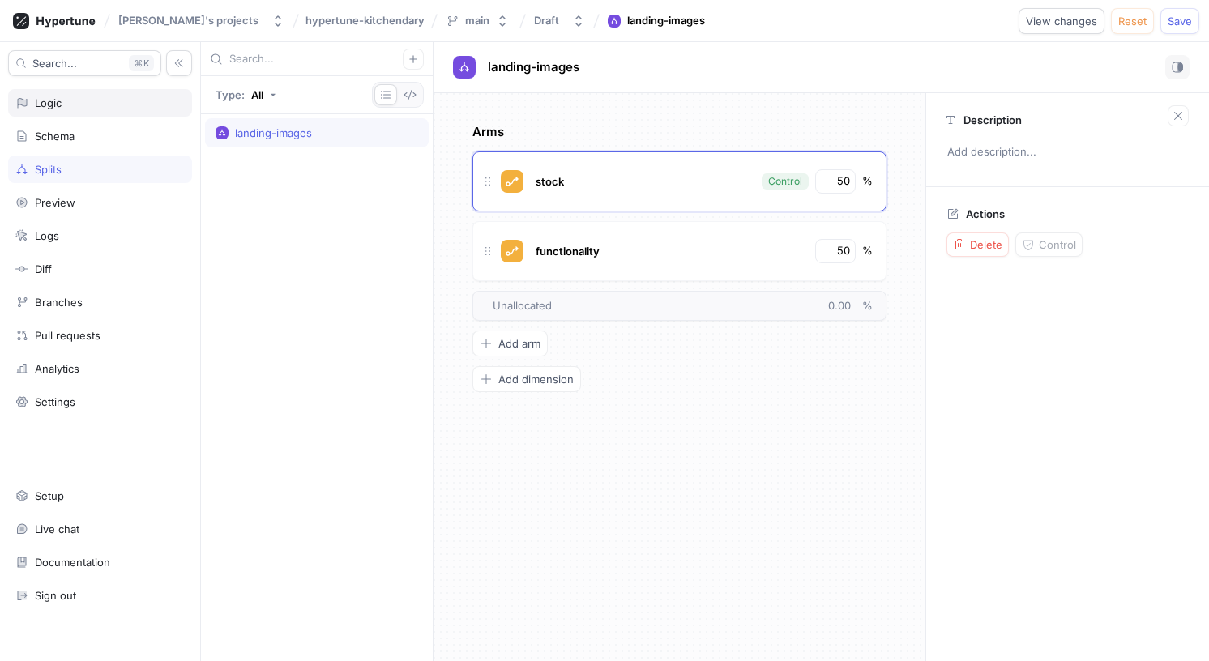
click at [105, 101] on div "Logic" at bounding box center [99, 102] width 169 height 13
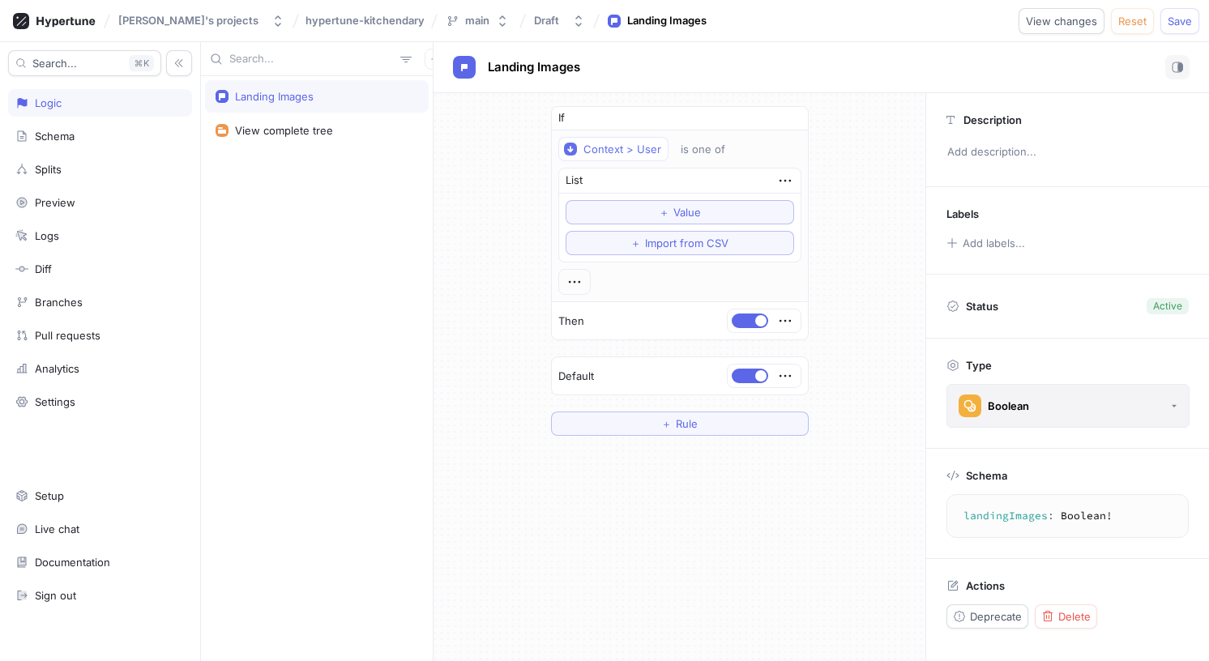
click at [989, 394] on button "Boolean" at bounding box center [1068, 406] width 243 height 44
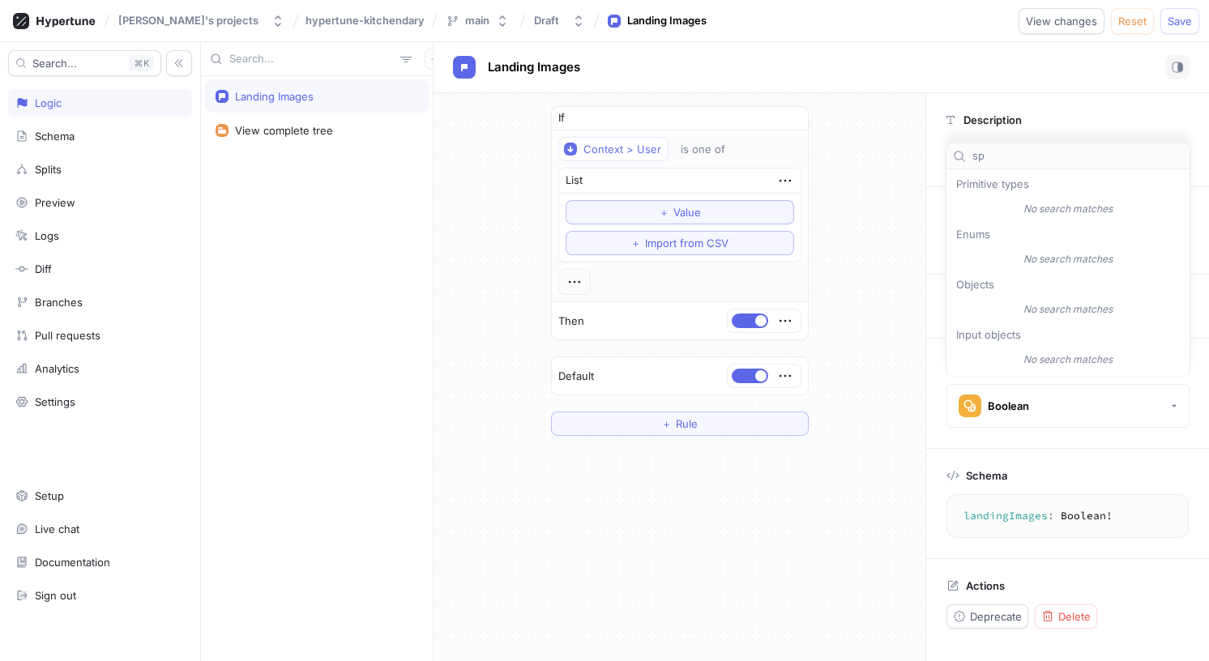
type input "s"
type input "l"
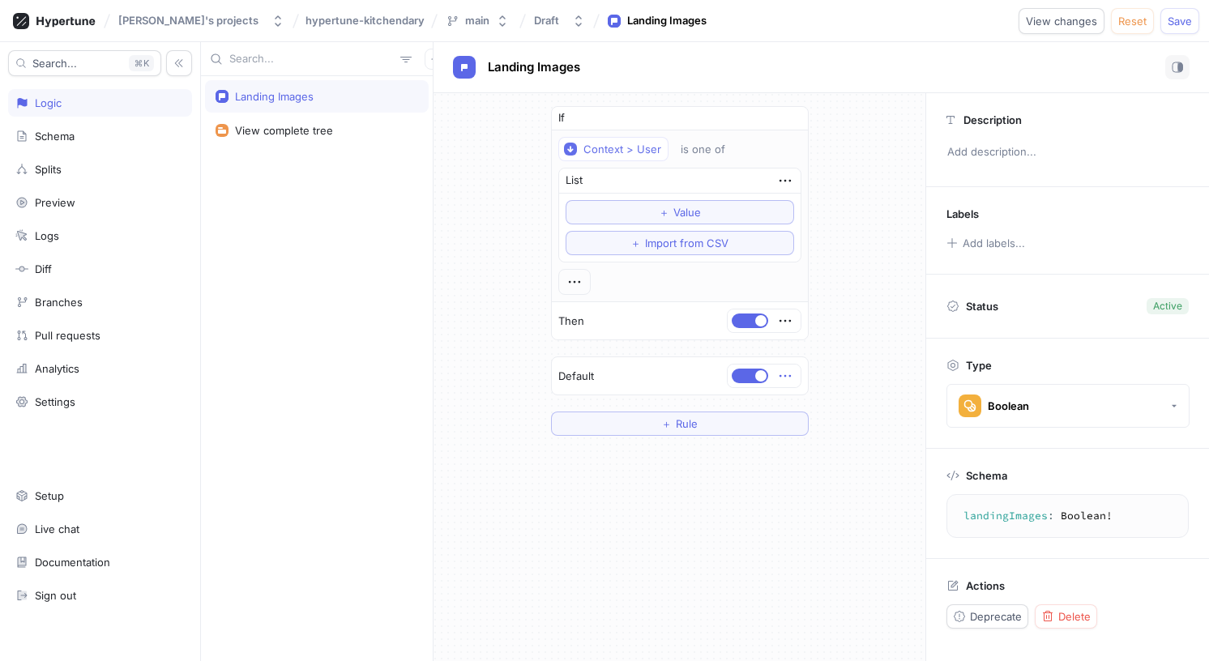
click at [790, 376] on icon "button" at bounding box center [784, 376] width 11 height 2
click at [851, 411] on div "Delete" at bounding box center [850, 406] width 138 height 28
click at [745, 374] on div "Select expression..." at bounding box center [719, 377] width 100 height 14
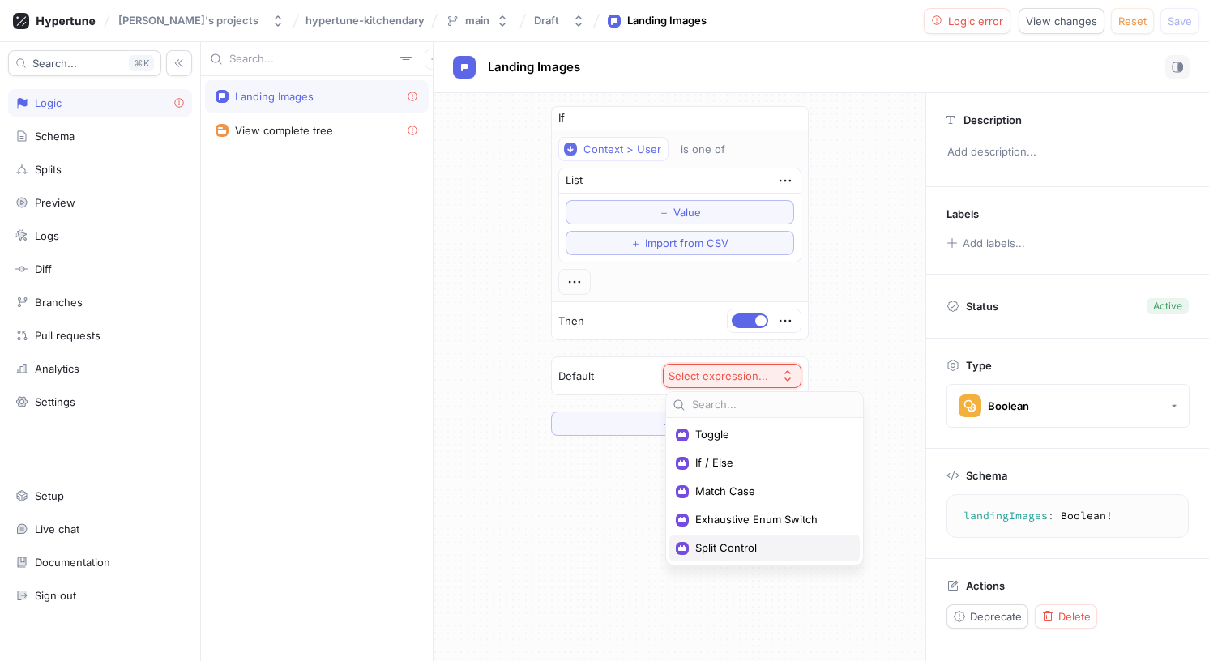
click at [755, 551] on span "Split Control" at bounding box center [770, 548] width 150 height 14
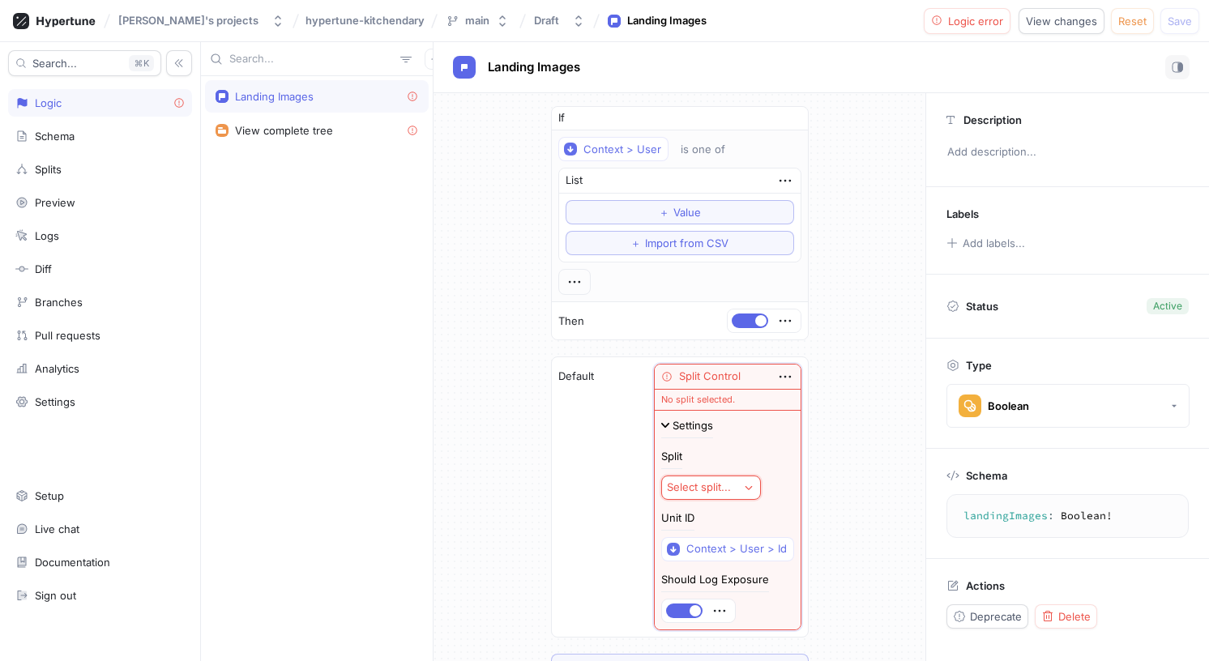
click at [719, 487] on div "Select split..." at bounding box center [699, 488] width 64 height 14
click at [745, 551] on span "landing-images" at bounding box center [769, 547] width 150 height 14
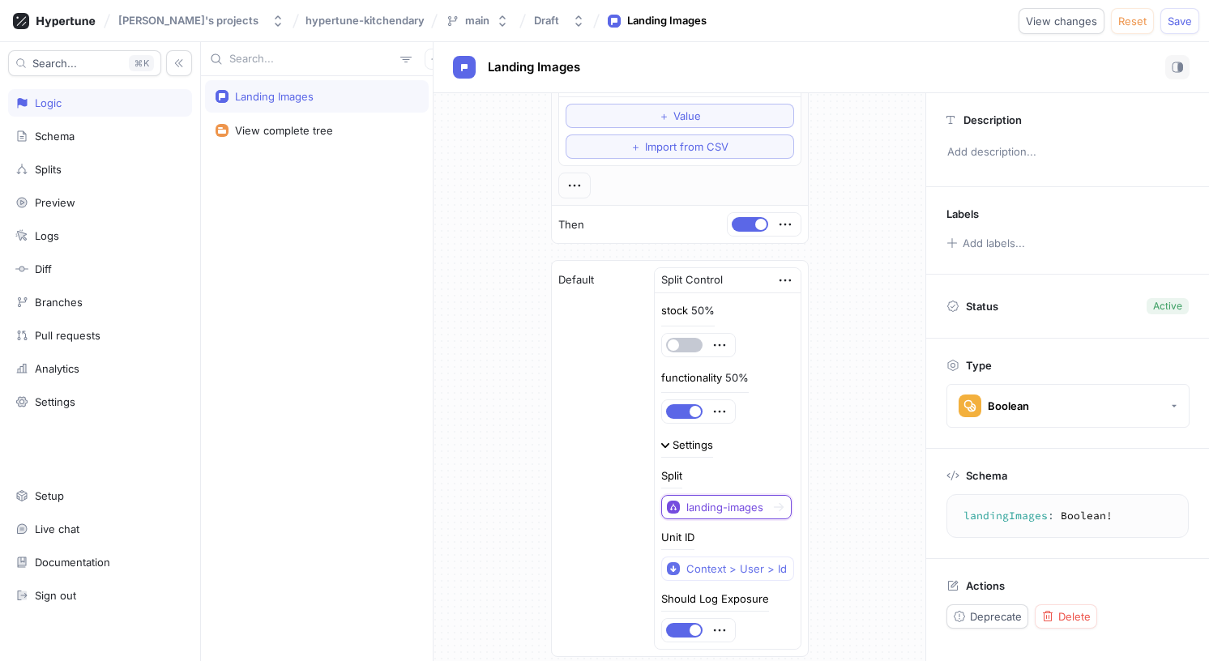
scroll to position [109, 0]
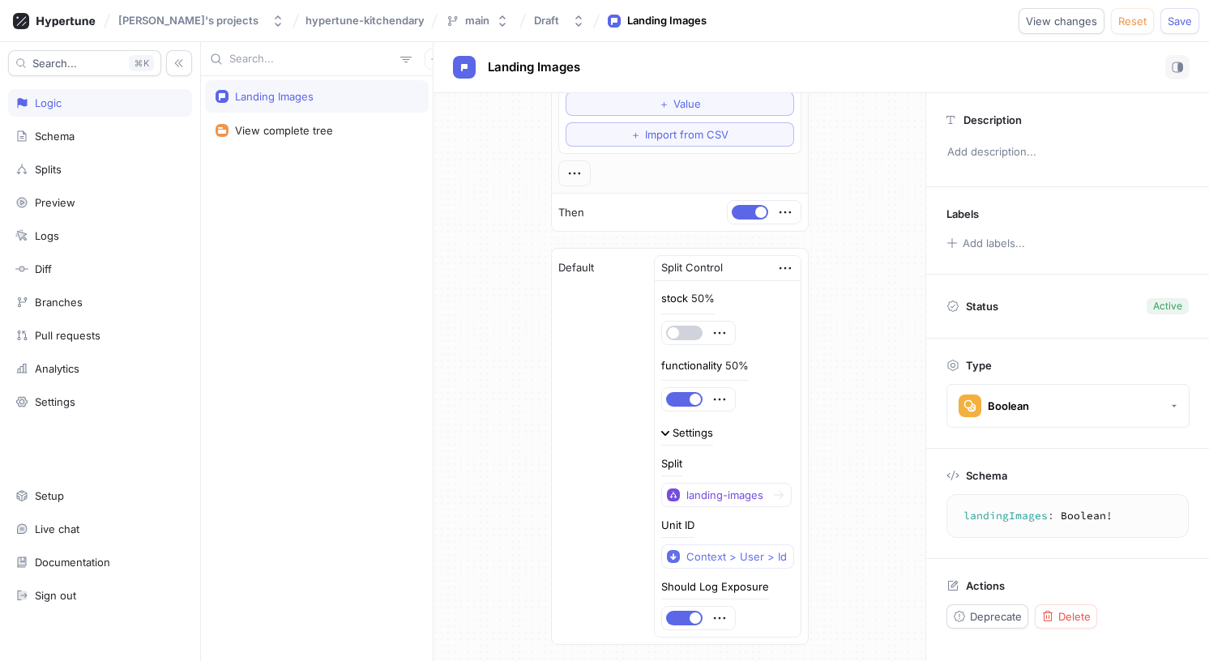
click at [687, 335] on button "button" at bounding box center [684, 333] width 36 height 15
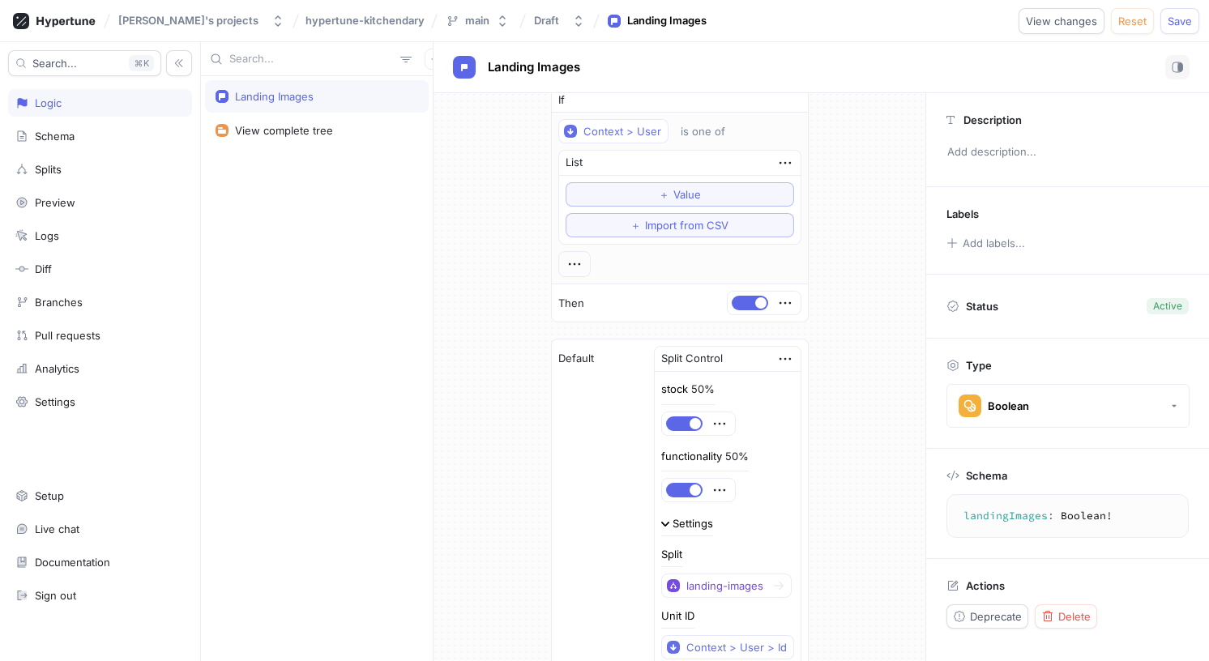
scroll to position [0, 0]
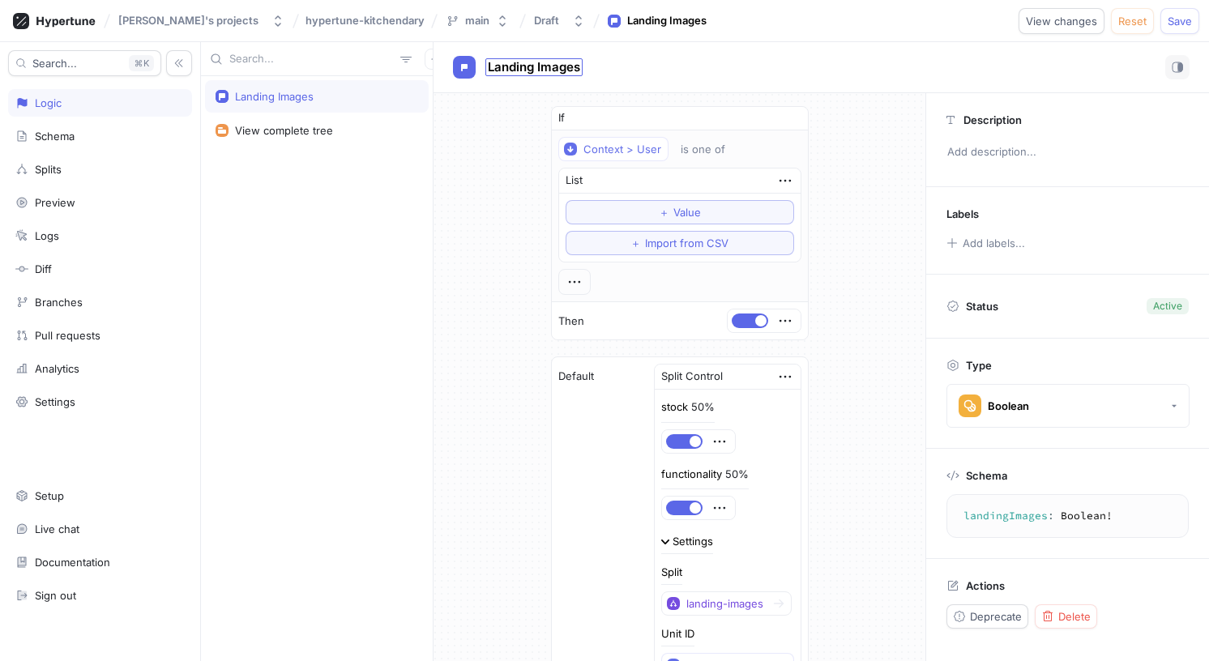
click at [528, 66] on span "Landing Images" at bounding box center [534, 67] width 92 height 13
click at [519, 142] on div "If Context > User is one of List ＋ Value ＋ Import from CSV Then Default Split C…" at bounding box center [680, 450] width 492 height 714
click at [722, 439] on icon "button" at bounding box center [720, 442] width 18 height 18
click at [833, 409] on div "If Context > User is one of List ＋ Value ＋ Import from CSV Then Default Split C…" at bounding box center [680, 450] width 492 height 714
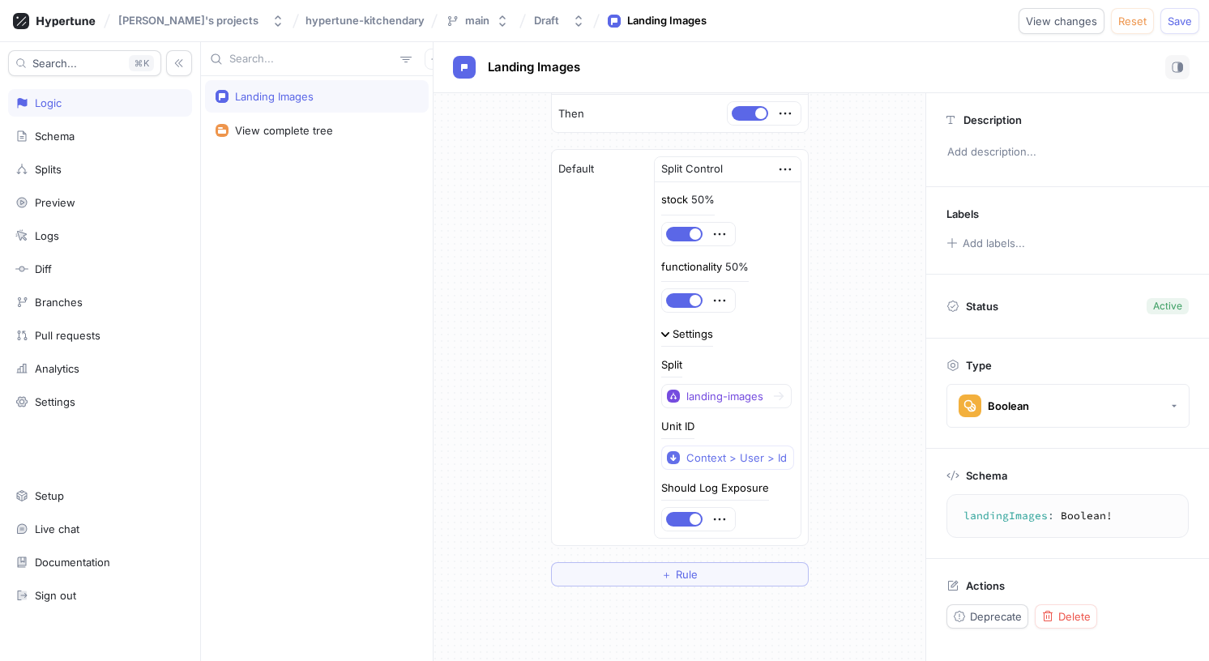
scroll to position [211, 0]
click at [567, 68] on span "Landing Images" at bounding box center [534, 67] width 92 height 13
click at [499, 144] on div "If Context > User is one of List ＋ Value ＋ Import from CSV Then Default Split C…" at bounding box center [680, 239] width 492 height 714
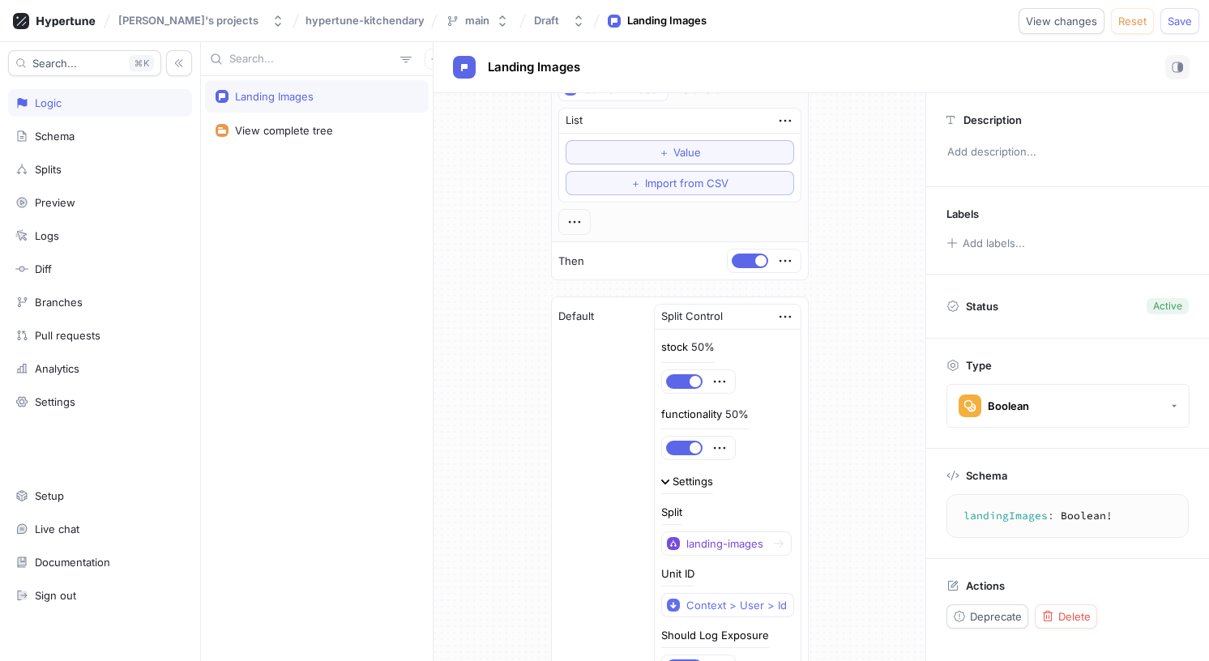
scroll to position [0, 0]
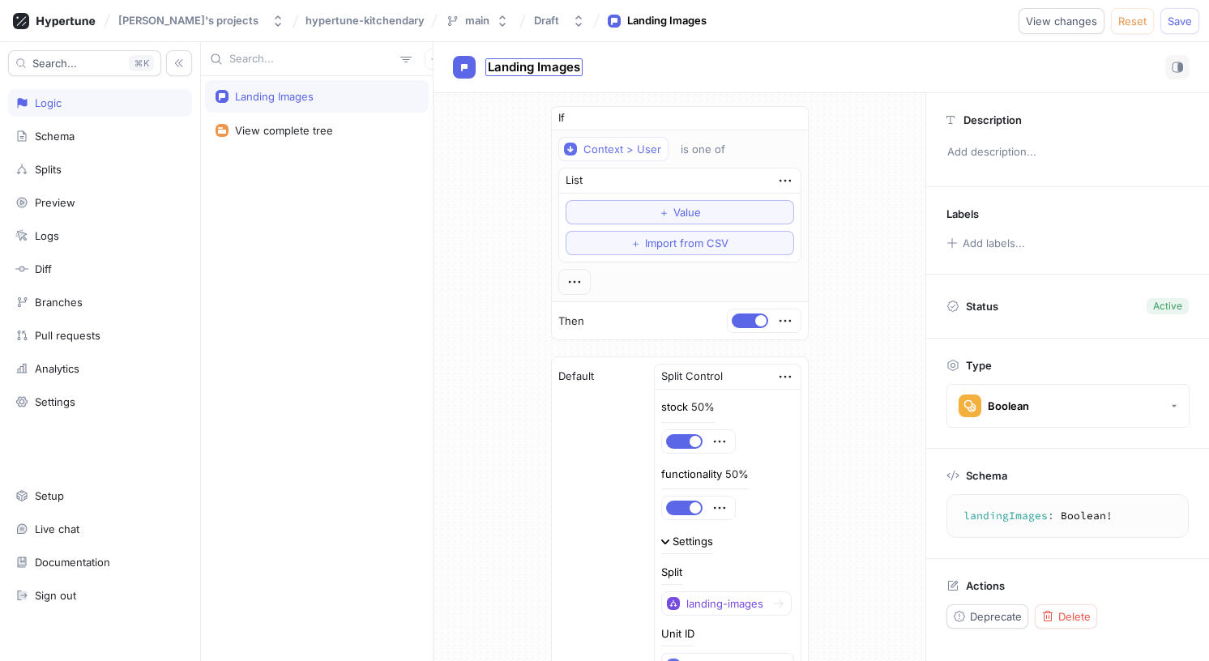
click at [556, 66] on span "Landing Images" at bounding box center [534, 67] width 92 height 13
type input "TestLandingImages"
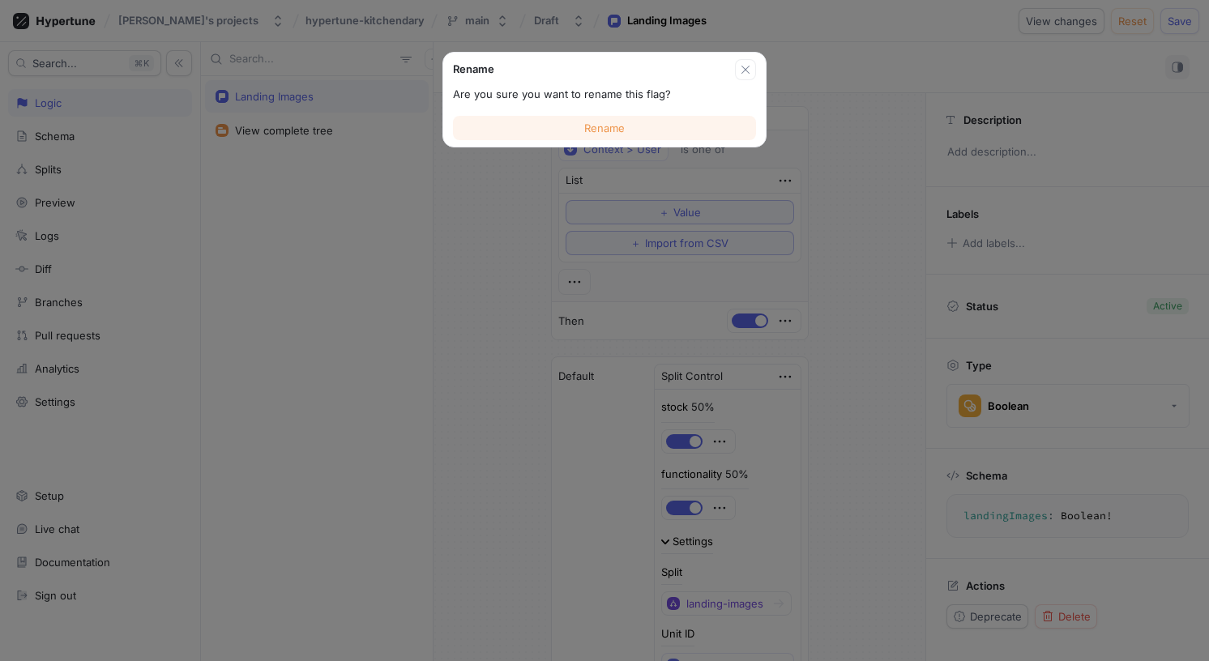
click at [563, 130] on button "Rename" at bounding box center [604, 128] width 303 height 24
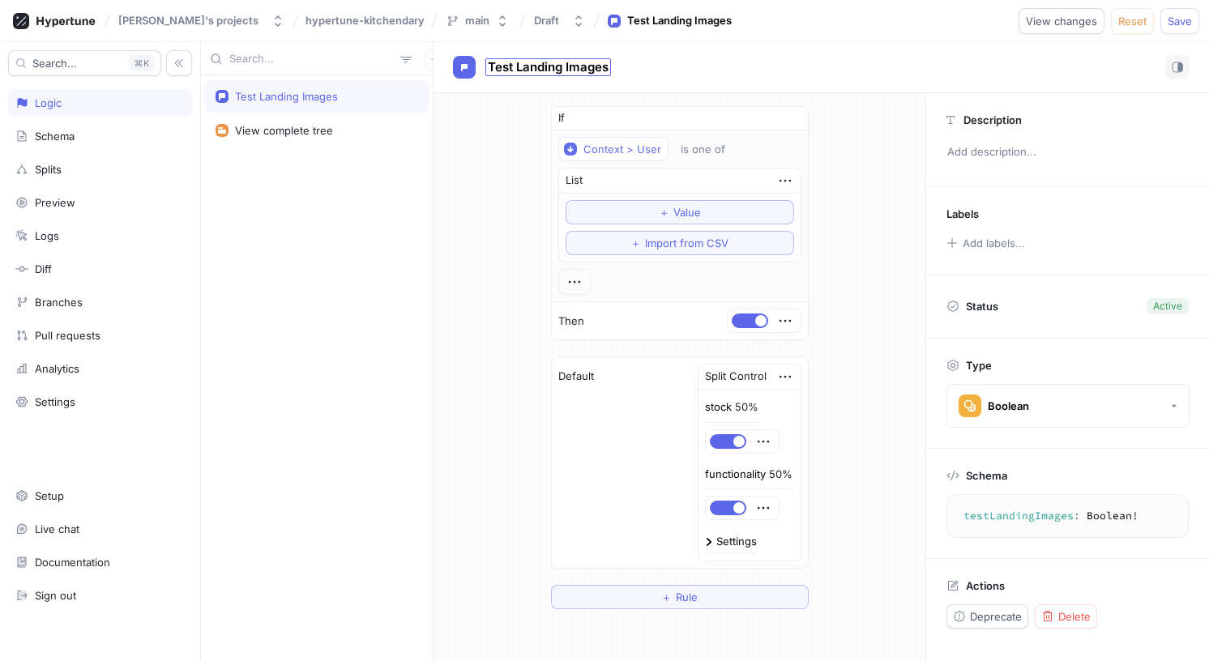
click at [580, 68] on span "Test Landing Images" at bounding box center [548, 67] width 121 height 13
click at [1190, 20] on span "Save" at bounding box center [1180, 21] width 24 height 10
click at [1024, 404] on div "Boolean" at bounding box center [1008, 407] width 41 height 14
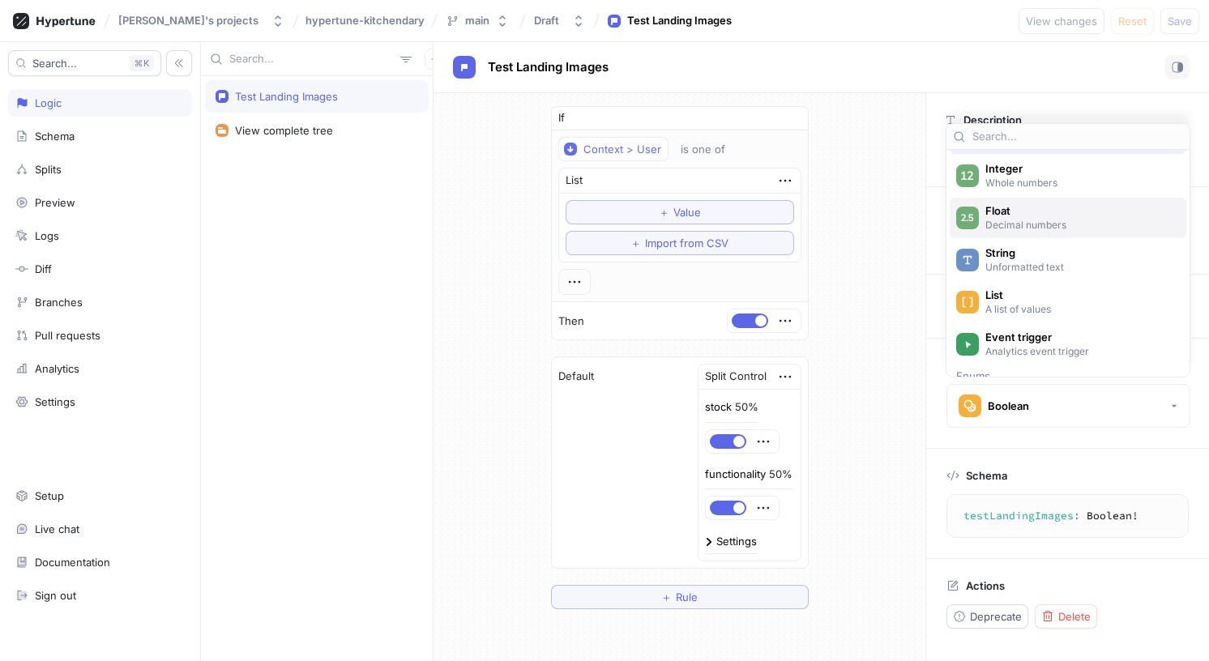
scroll to position [79, 0]
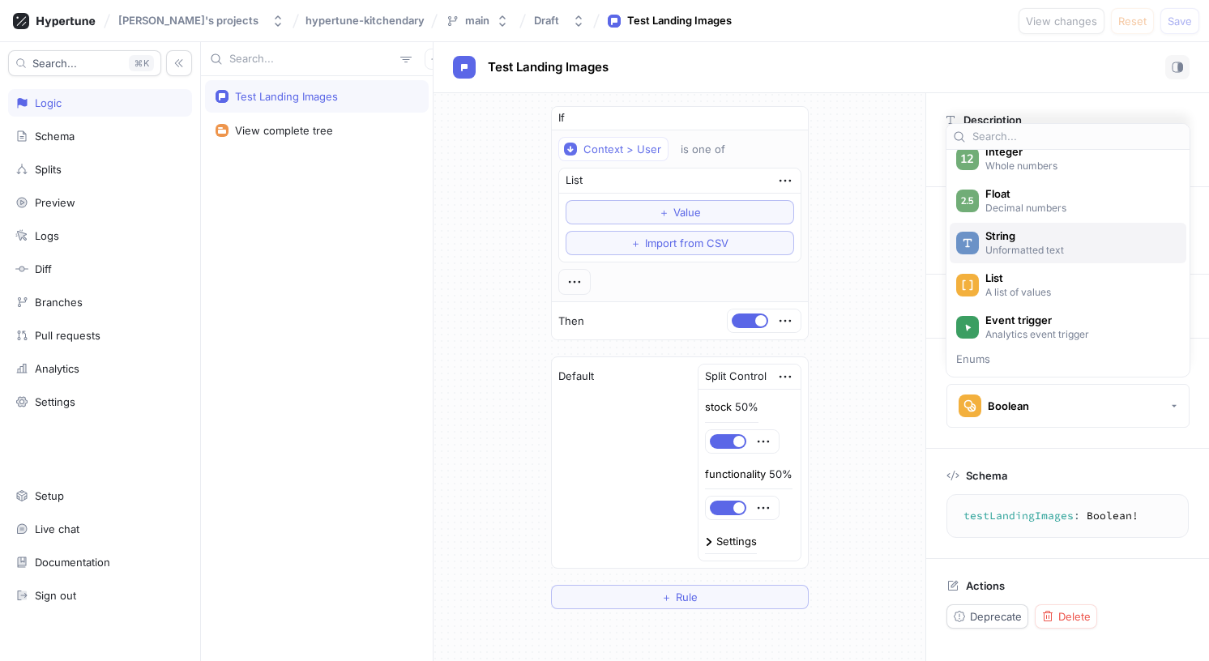
click at [1060, 249] on p "Unformatted text" at bounding box center [1079, 250] width 186 height 14
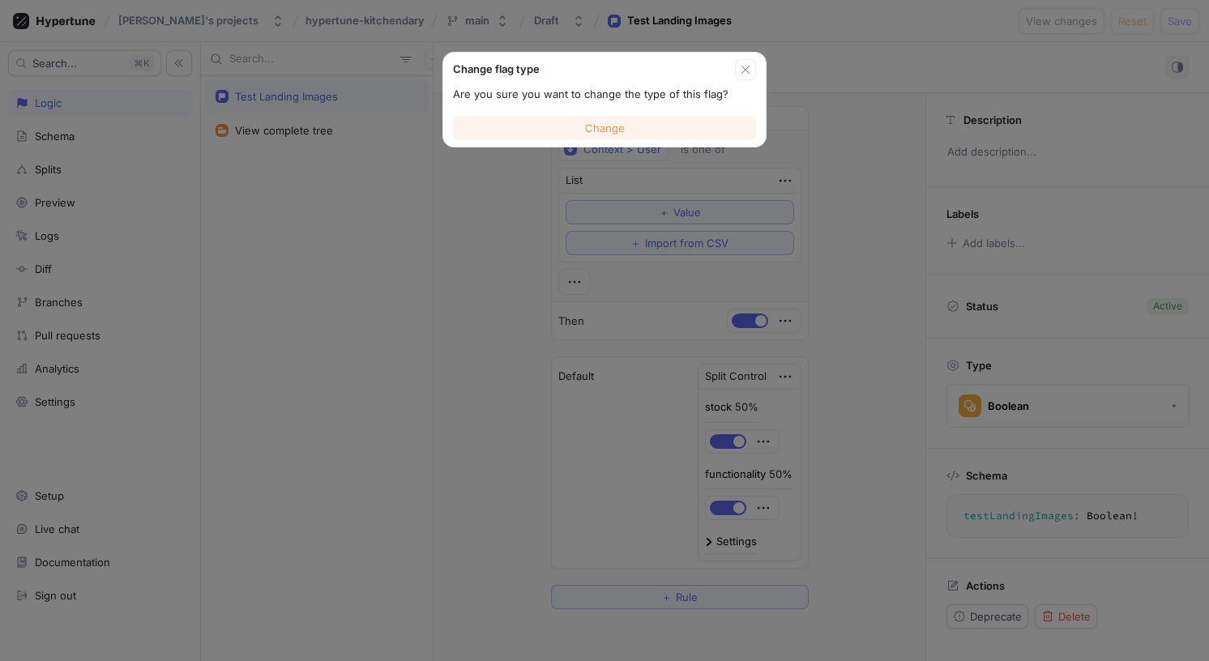
click at [623, 126] on span "Change" at bounding box center [605, 128] width 40 height 10
type textarea "testLandingImages: String!"
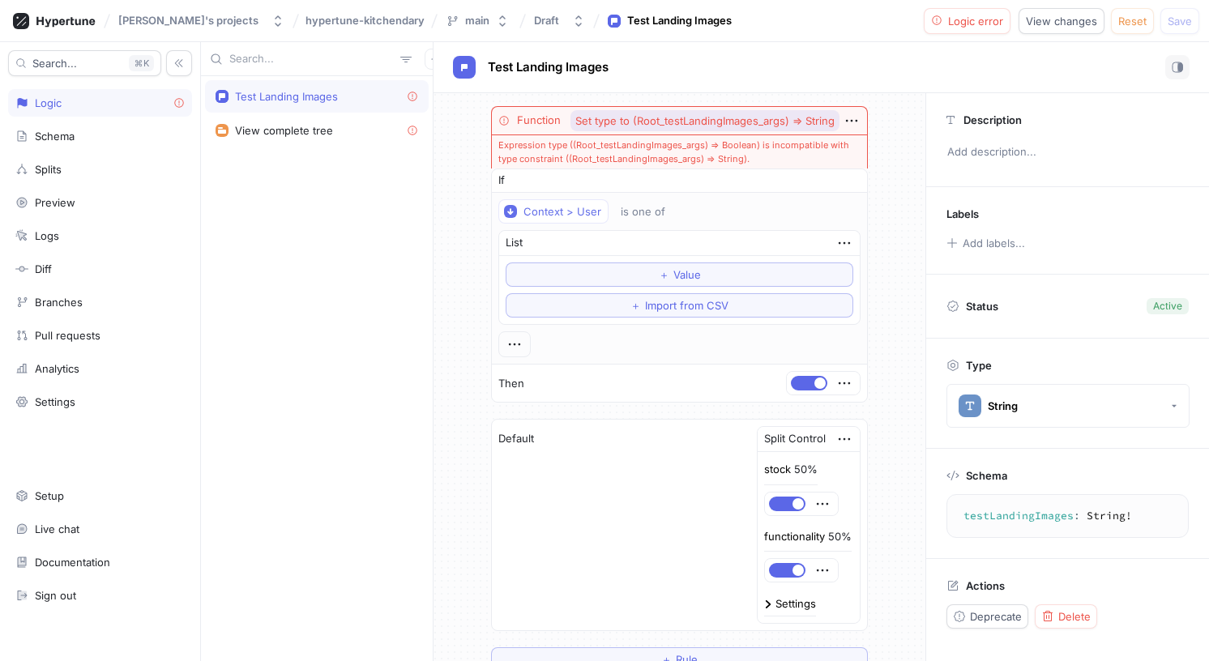
click at [809, 120] on span "Set type to (Root_testLandingImages_args) ⇒ String" at bounding box center [705, 121] width 259 height 11
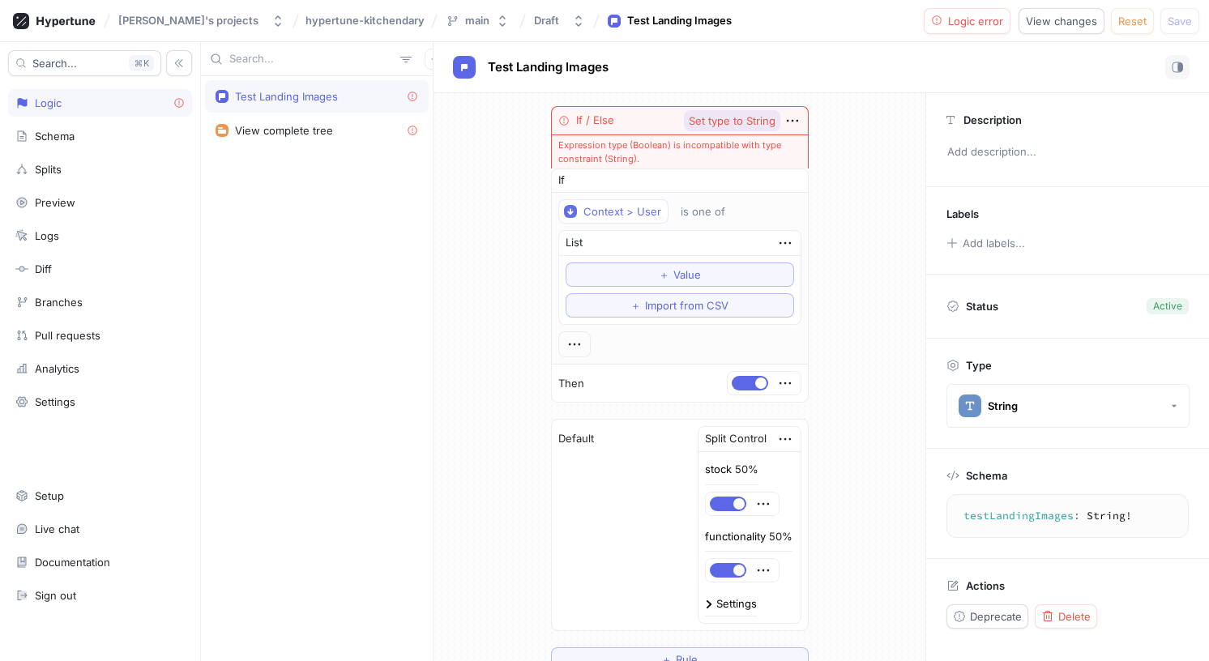
click at [738, 112] on button "Set type to String" at bounding box center [732, 120] width 96 height 21
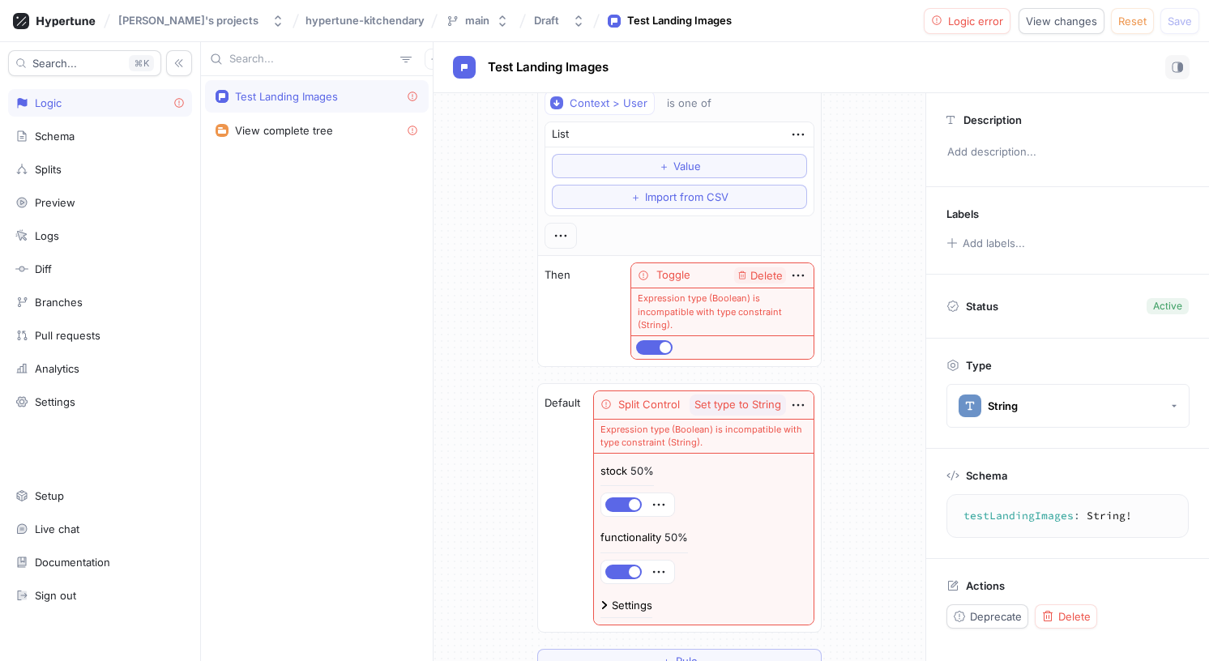
scroll to position [0, 0]
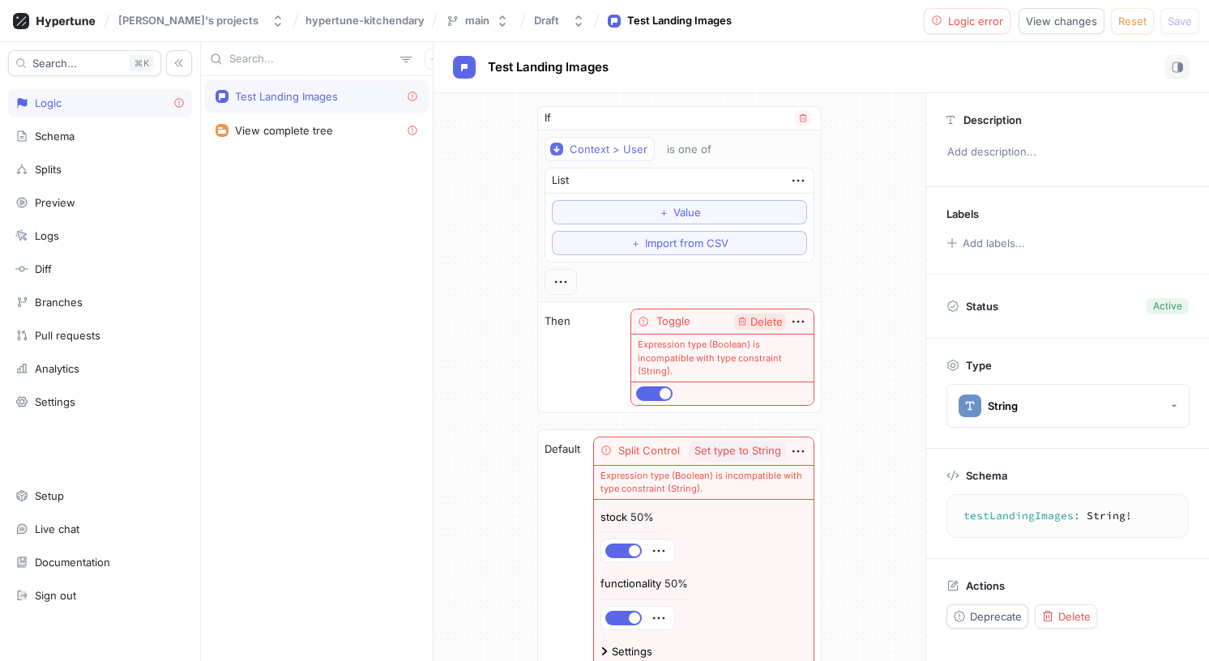
click at [767, 327] on span "Delete" at bounding box center [767, 322] width 32 height 11
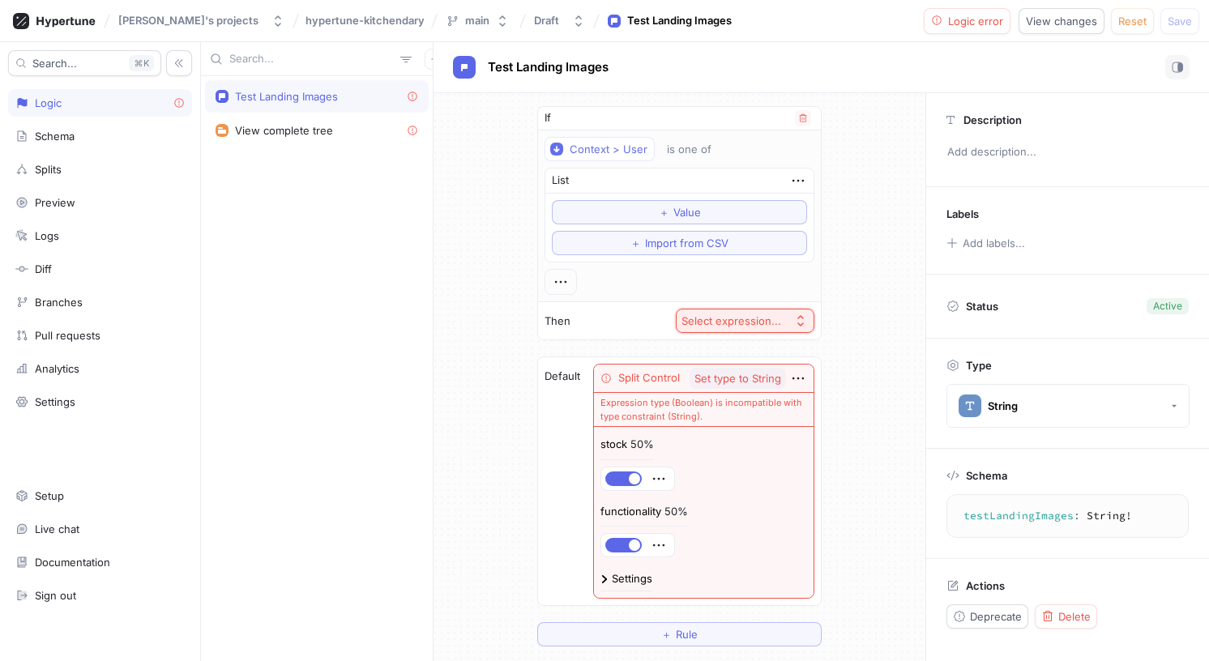
click at [742, 315] on div "Select expression..." at bounding box center [732, 322] width 100 height 14
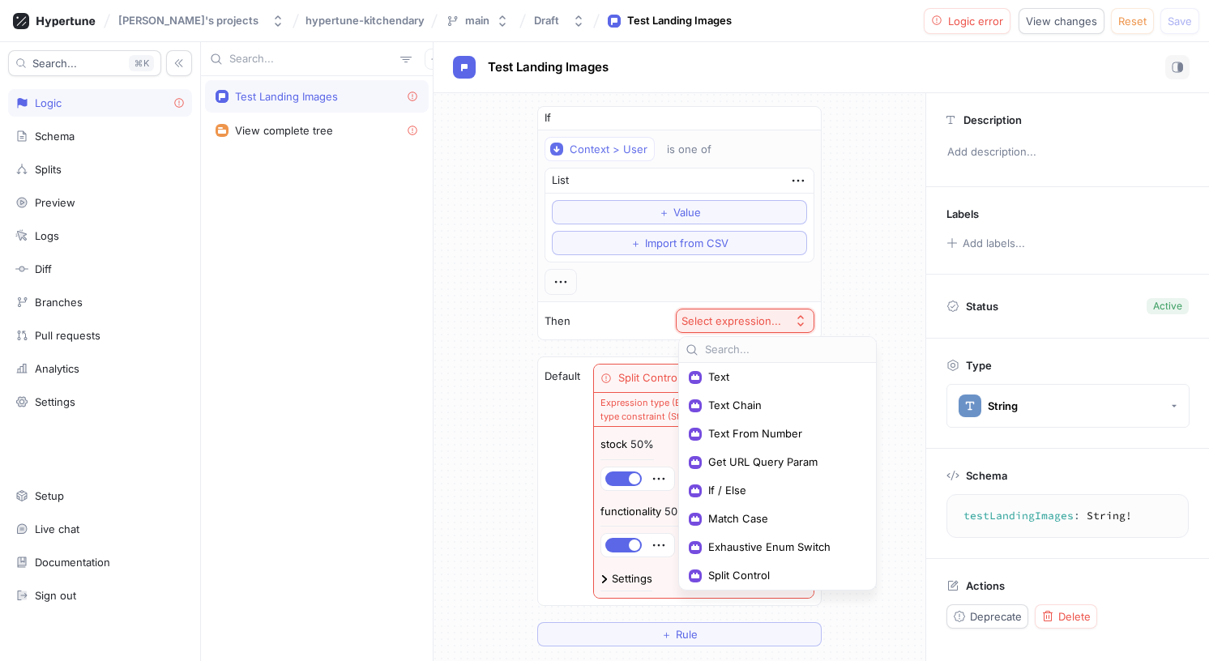
scroll to position [134, 0]
click at [768, 578] on span "Split Control" at bounding box center [783, 574] width 150 height 14
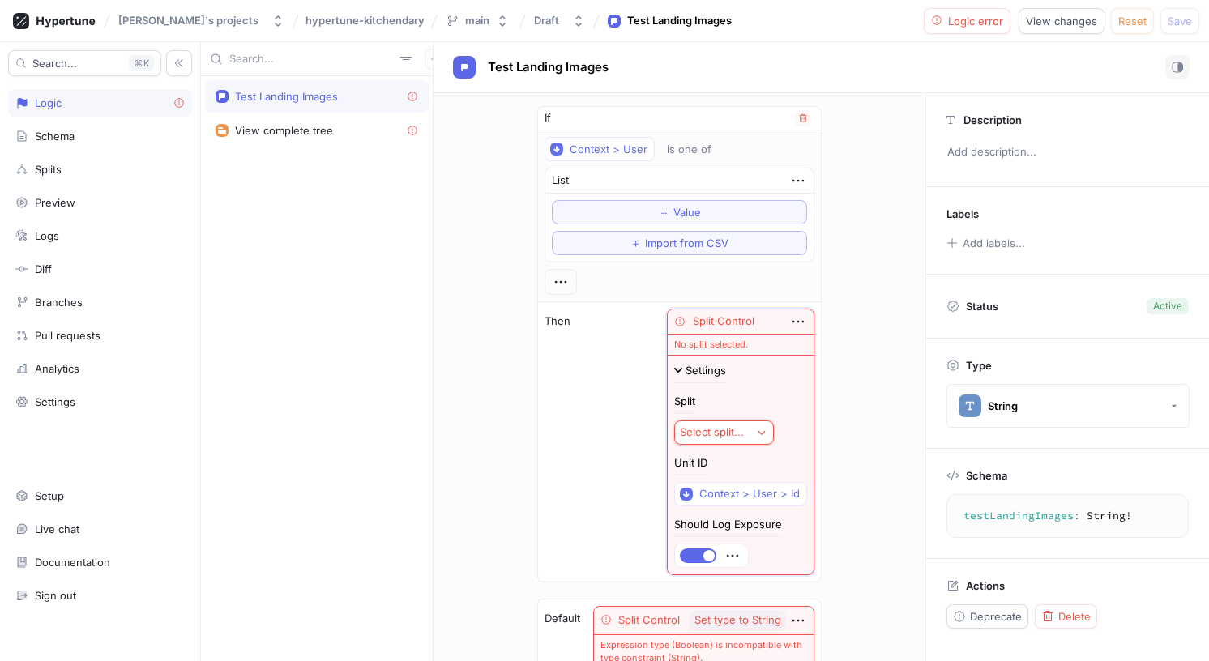
click at [738, 430] on div "Select split..." at bounding box center [712, 433] width 64 height 14
click at [760, 496] on span "landing-images" at bounding box center [783, 492] width 150 height 14
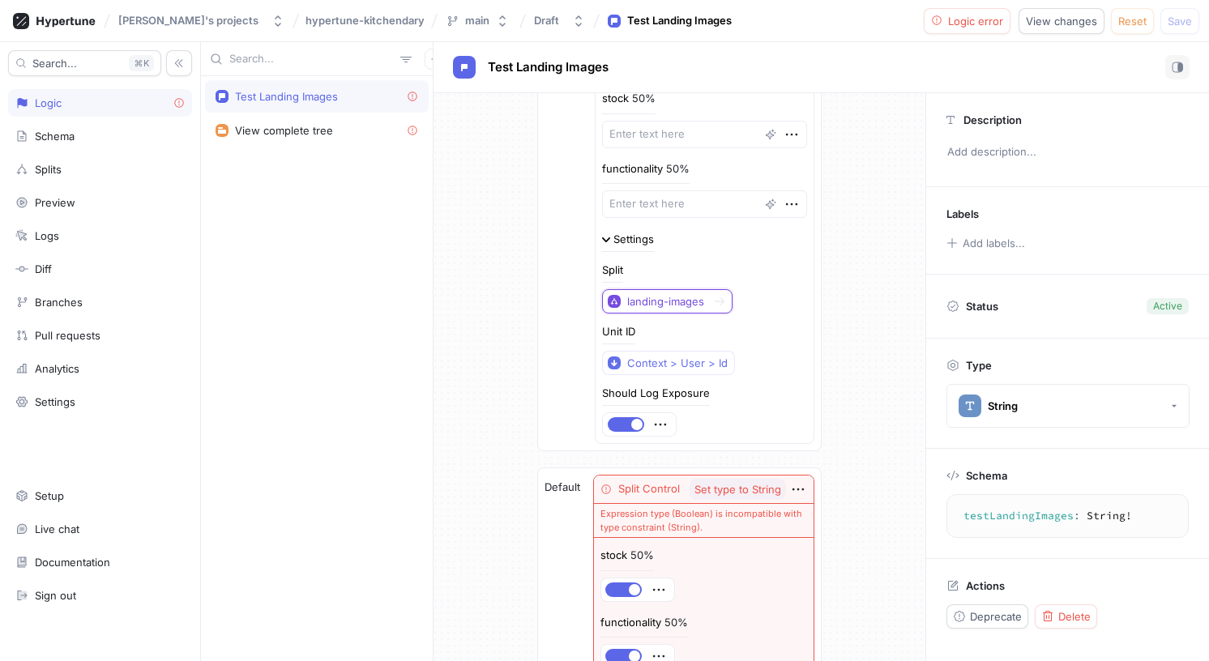
scroll to position [262, 0]
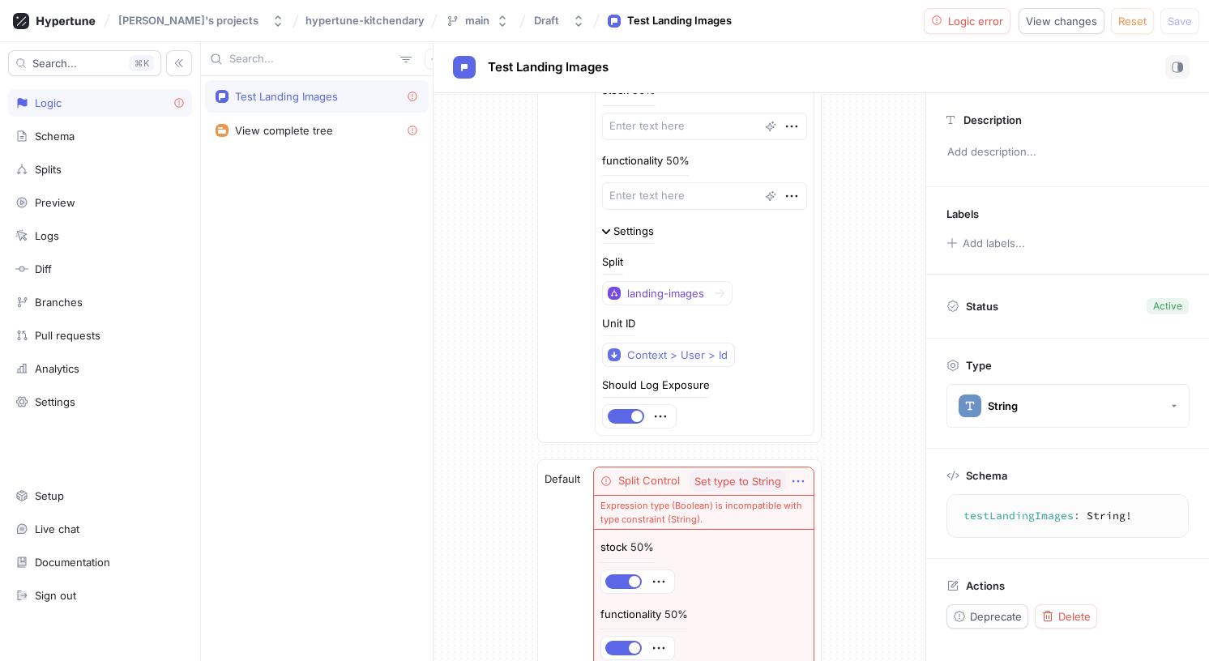
click at [799, 477] on icon "button" at bounding box center [799, 482] width 18 height 18
click at [849, 510] on div "Delete" at bounding box center [863, 512] width 138 height 28
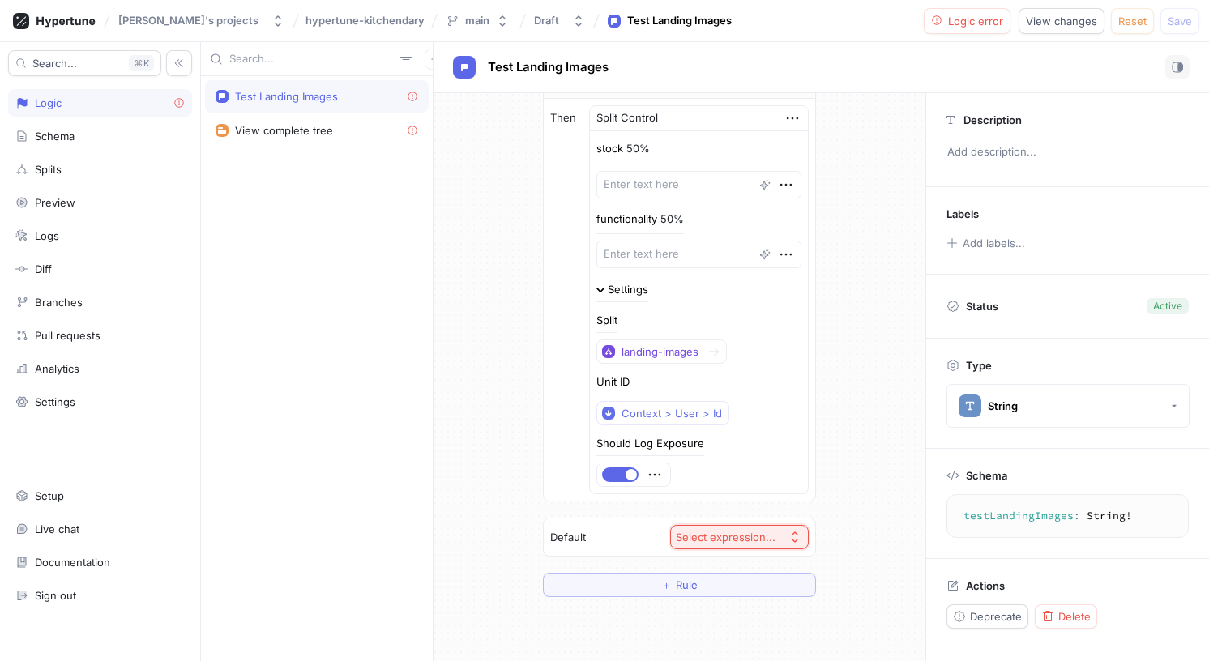
scroll to position [199, 0]
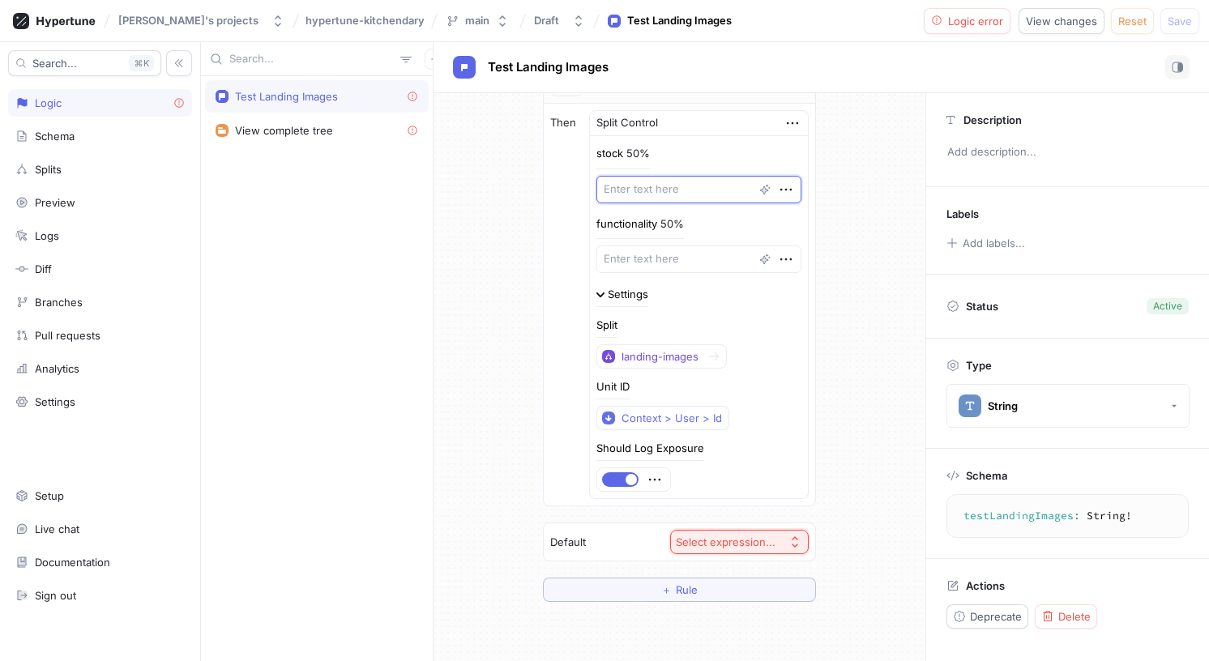
click at [676, 190] on textarea at bounding box center [699, 190] width 205 height 28
click at [658, 123] on div "Split Control" at bounding box center [628, 123] width 62 height 16
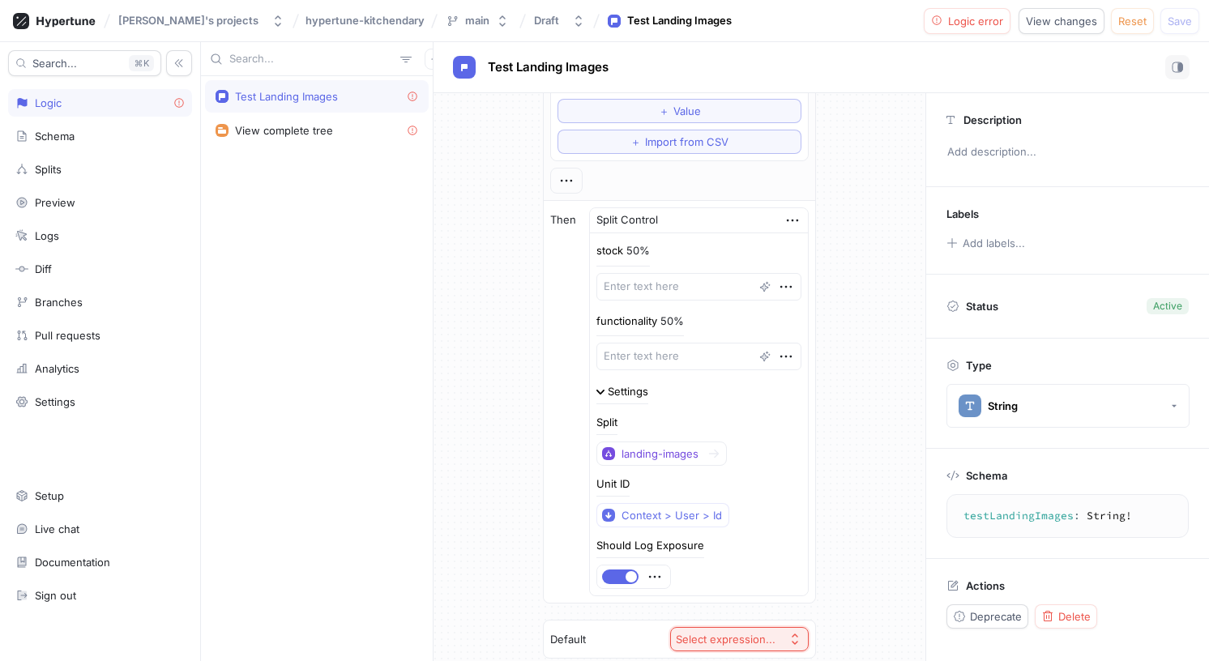
scroll to position [100, 0]
click at [703, 365] on textarea at bounding box center [699, 358] width 205 height 28
click at [650, 321] on p "functionality" at bounding box center [627, 323] width 61 height 16
copy p "functionality"
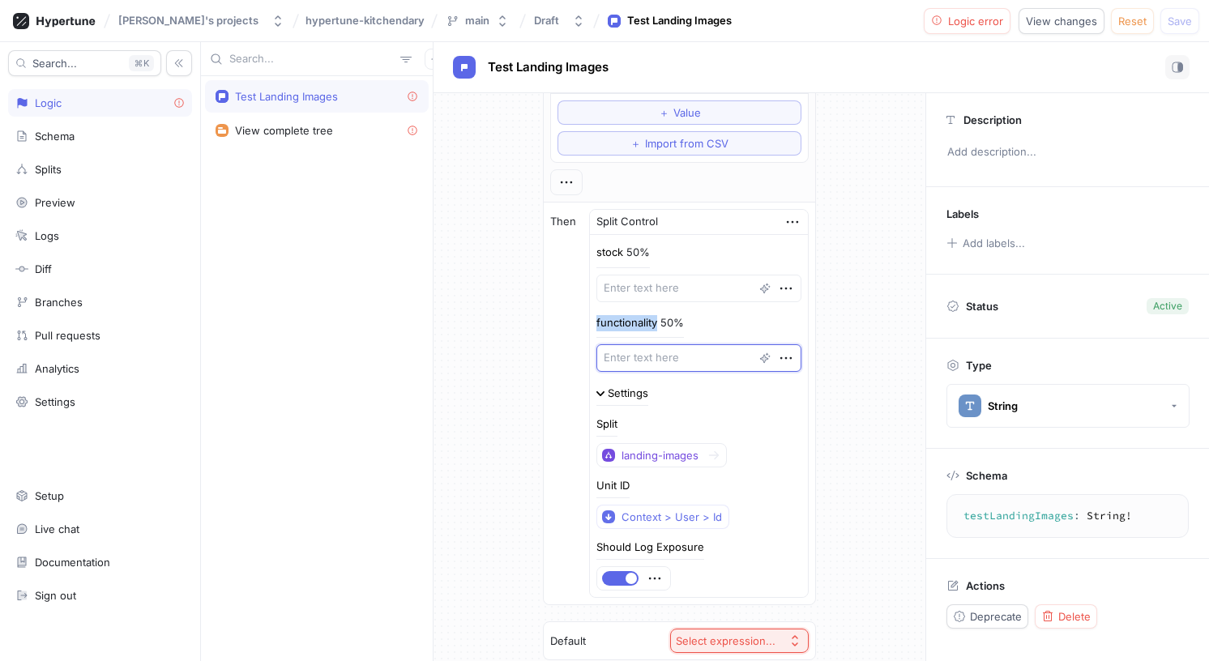
click at [679, 360] on textarea at bounding box center [699, 358] width 205 height 28
paste textarea "functionality"
type textarea "x"
type textarea "functionality"
click at [623, 253] on p "stock" at bounding box center [610, 253] width 27 height 16
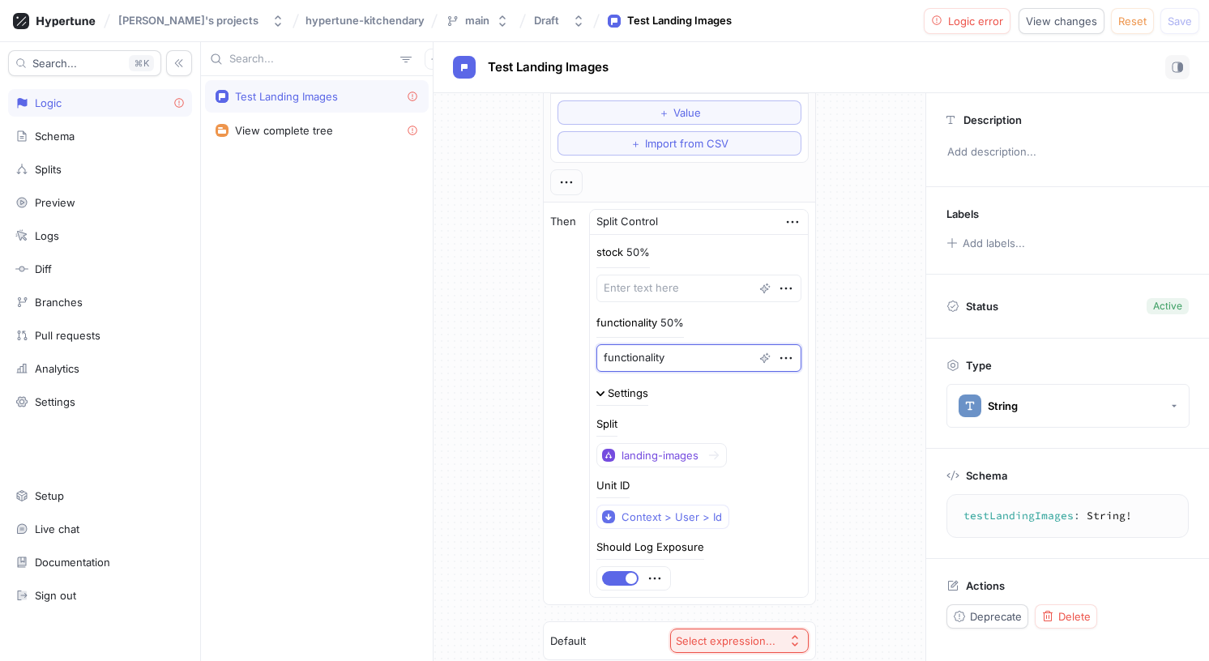
click at [623, 253] on p "stock" at bounding box center [610, 253] width 27 height 16
copy p "stock"
click at [669, 287] on textarea at bounding box center [699, 289] width 205 height 28
paste textarea "stock"
type textarea "x"
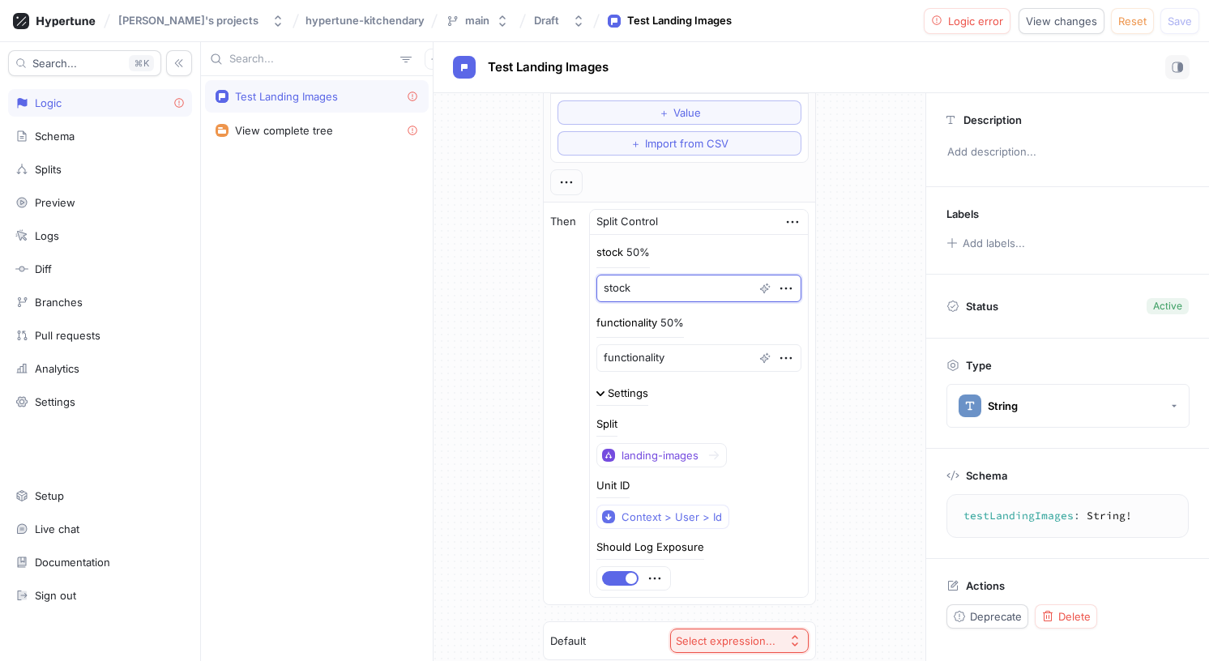
type textarea "stock"
click at [848, 276] on div "If Context > User is one of List ＋ Value ＋ Import from CSV Then Split Control s…" at bounding box center [680, 354] width 492 height 721
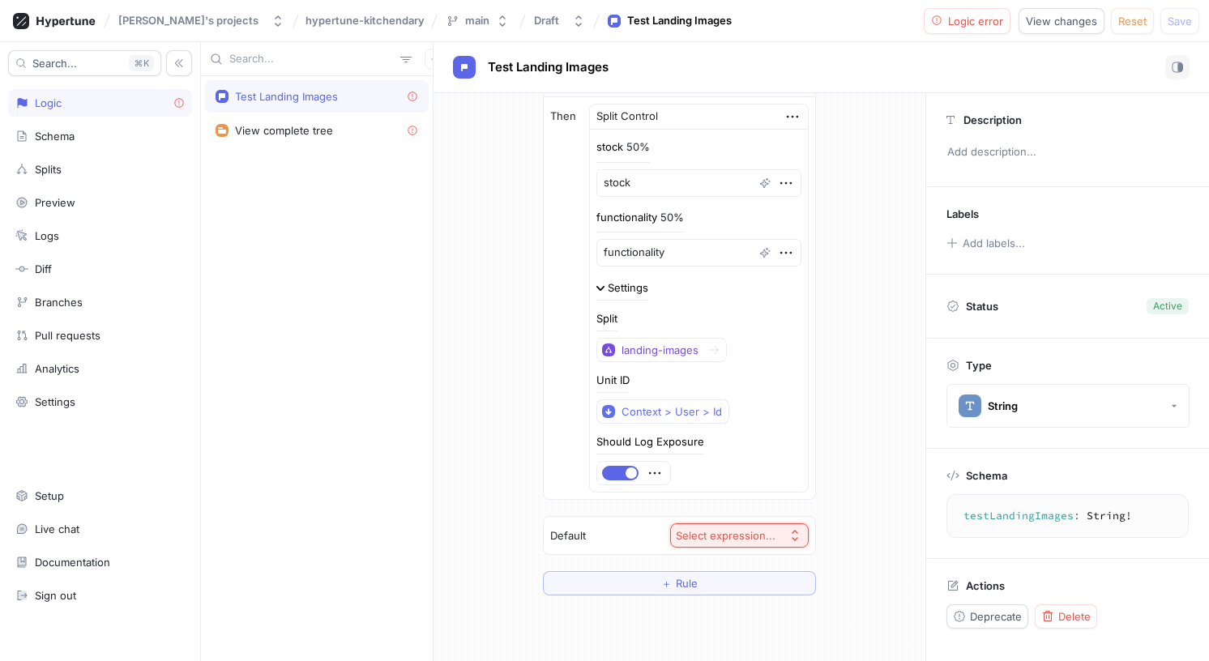
scroll to position [209, 0]
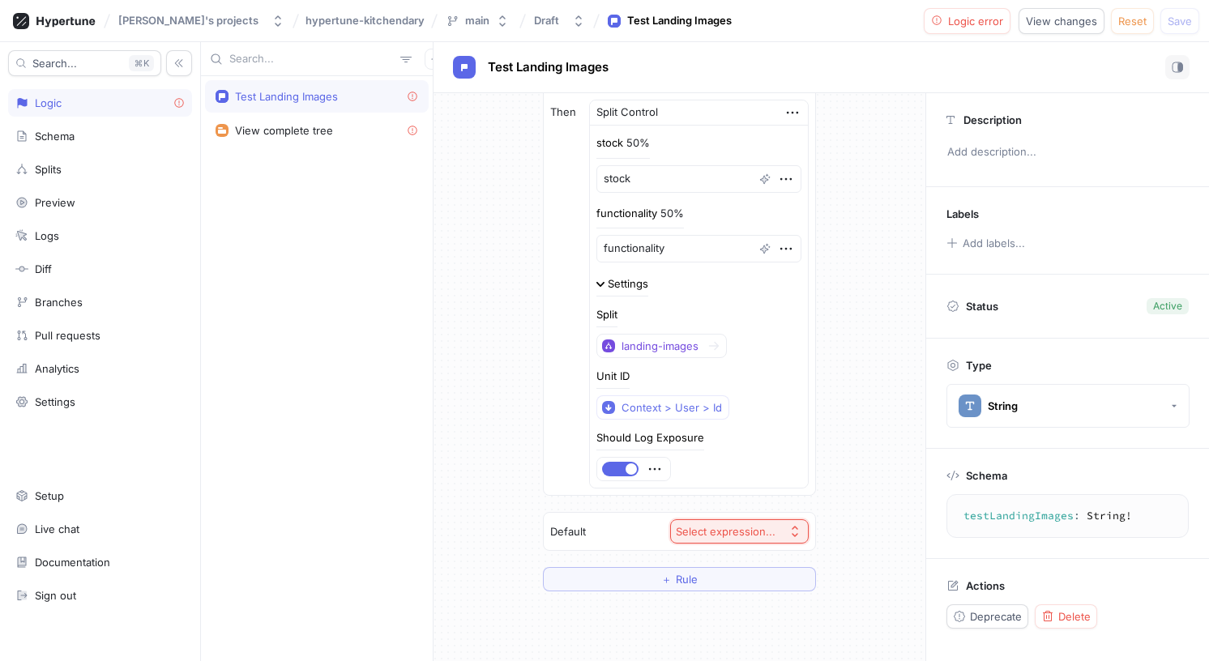
click at [789, 528] on icon "button" at bounding box center [795, 531] width 13 height 13
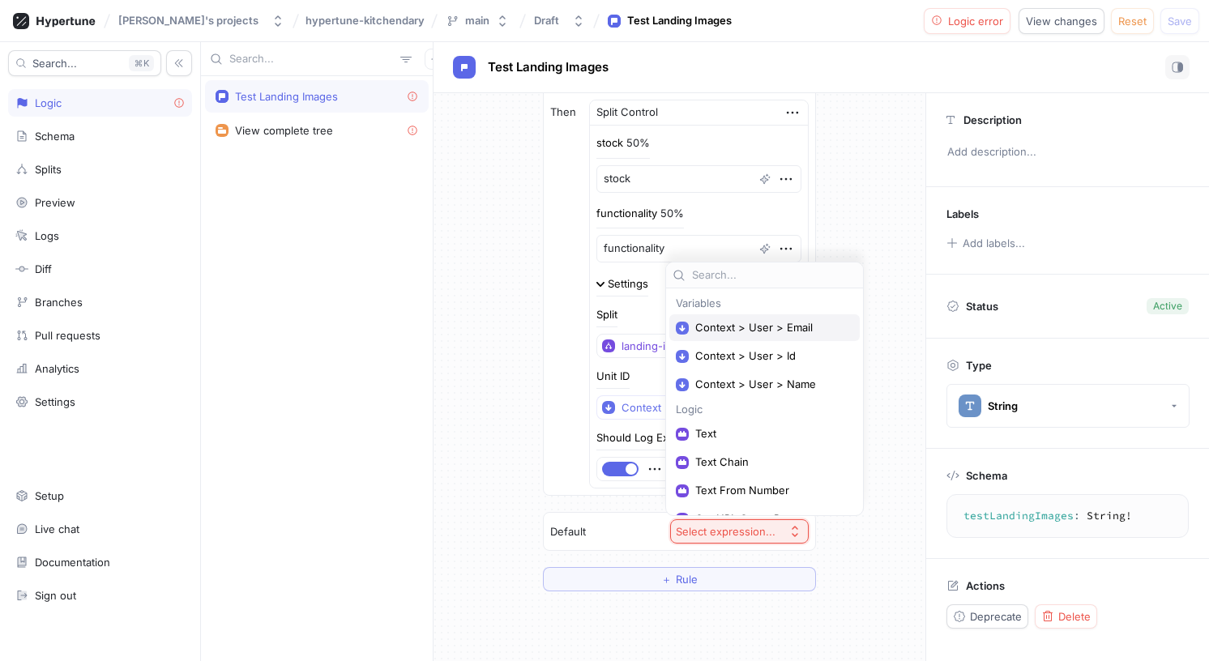
click at [745, 328] on span "Context > User > Email" at bounding box center [770, 328] width 150 height 14
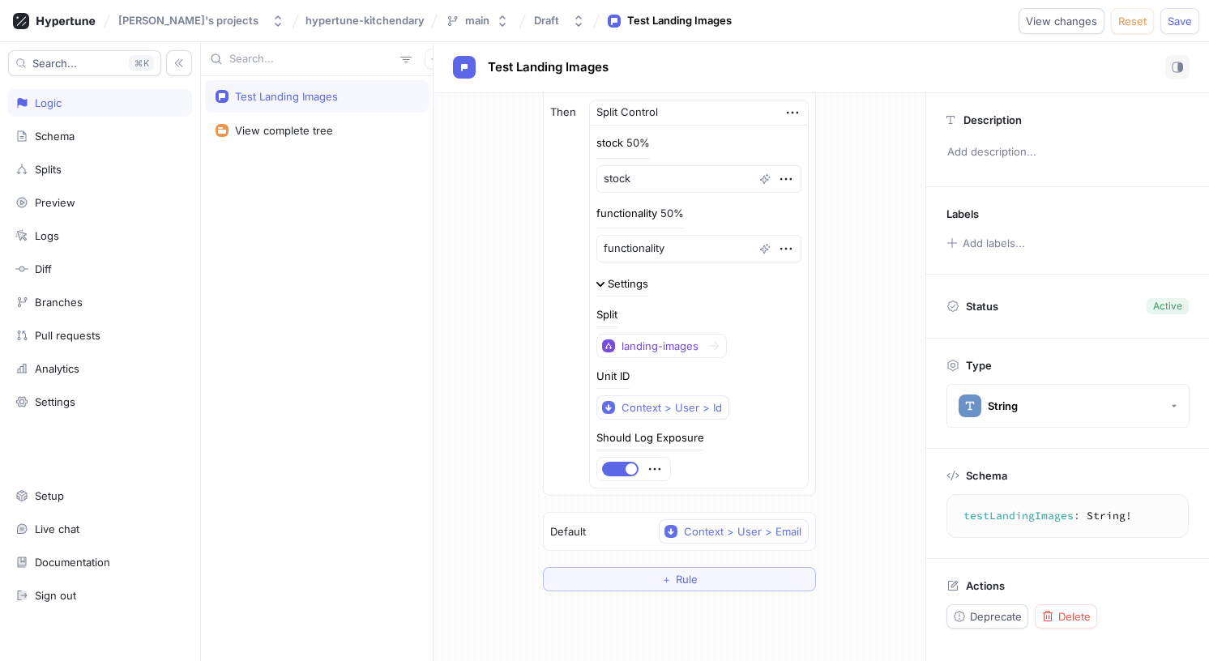
click at [594, 530] on div "Default Context > User > Email" at bounding box center [680, 531] width 272 height 37
click at [704, 543] on button "Context > User > Email" at bounding box center [734, 532] width 150 height 24
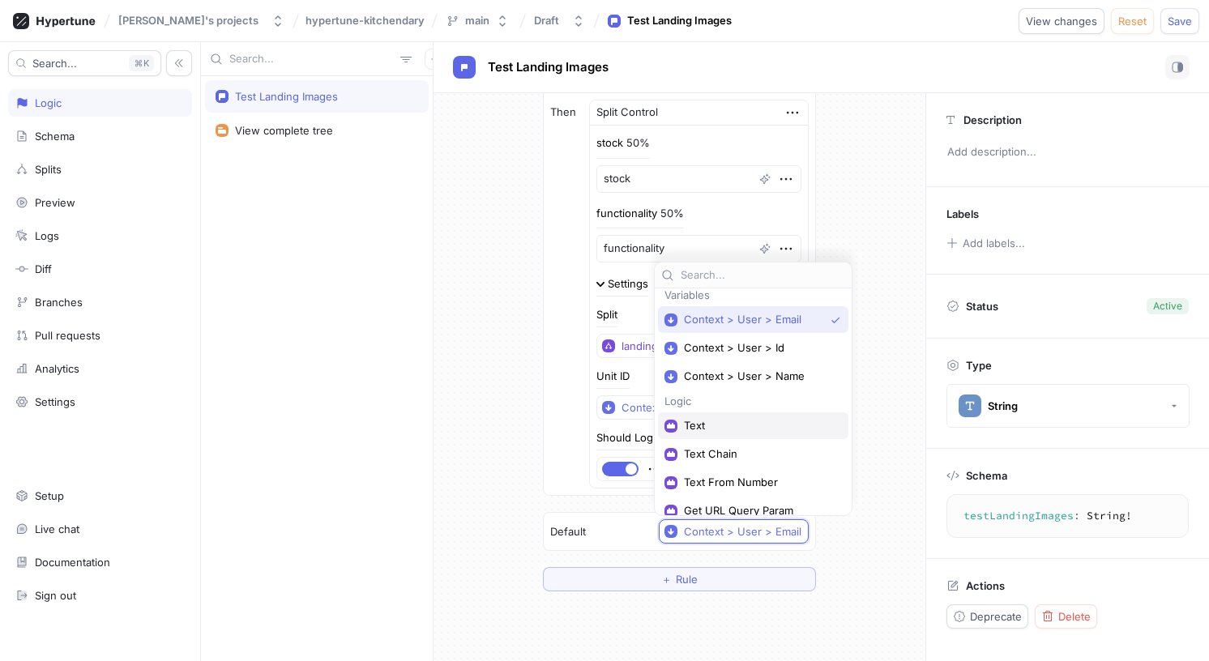
scroll to position [0, 0]
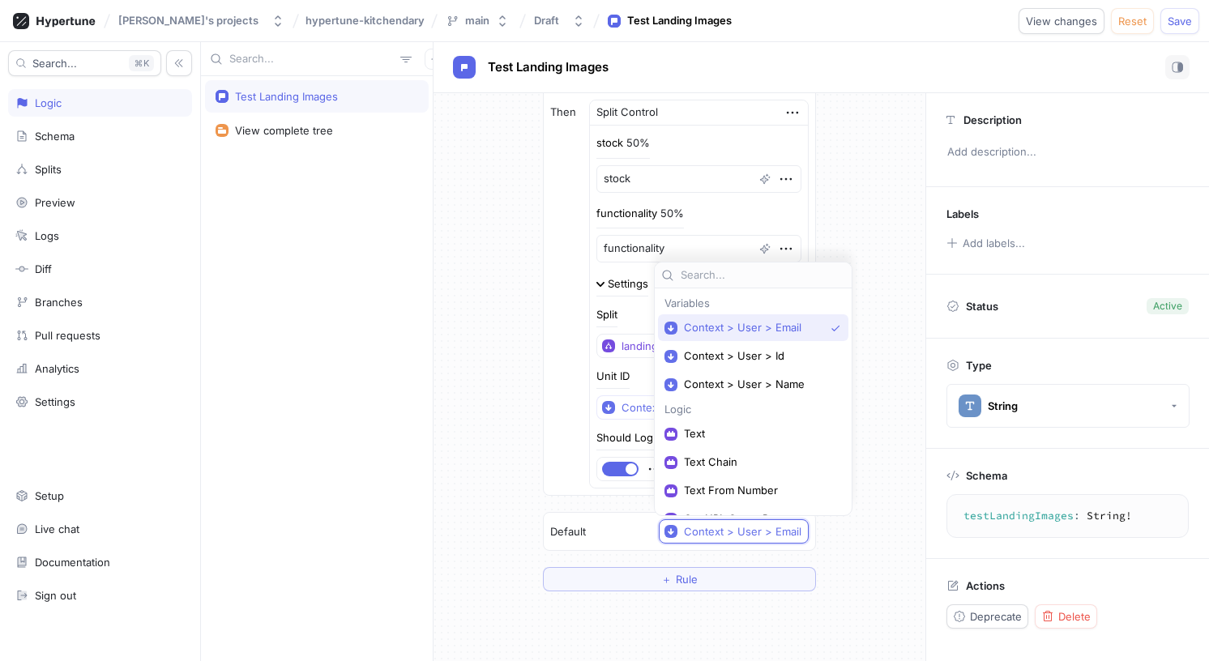
click at [868, 321] on div "If Context > User is one of List ＋ Value ＋ Import from CSV Then Split Control s…" at bounding box center [680, 244] width 492 height 721
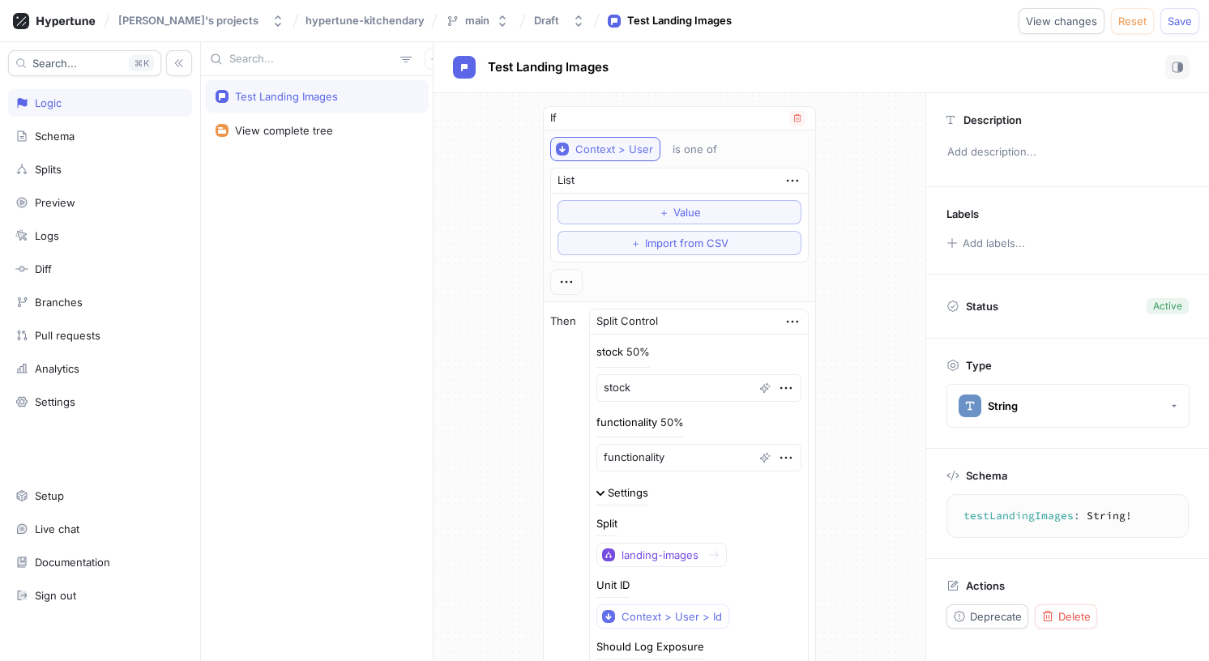
click at [616, 145] on div "Context > User" at bounding box center [615, 150] width 78 height 14
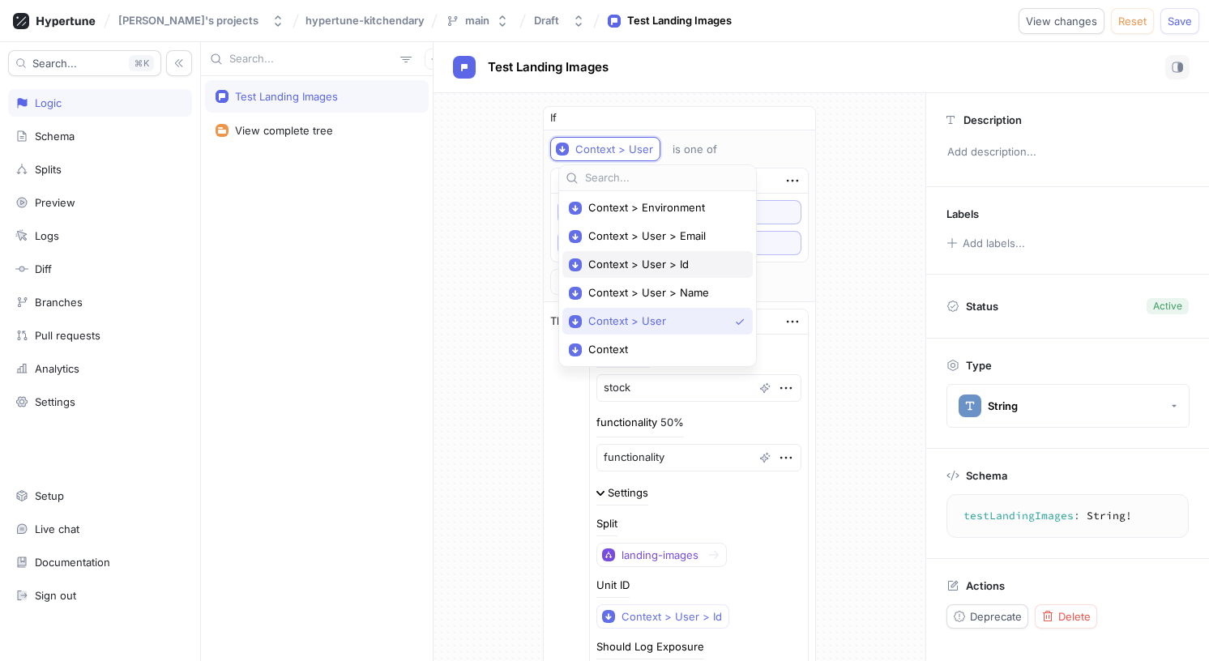
click at [657, 262] on span "Context > User > Id" at bounding box center [663, 265] width 150 height 14
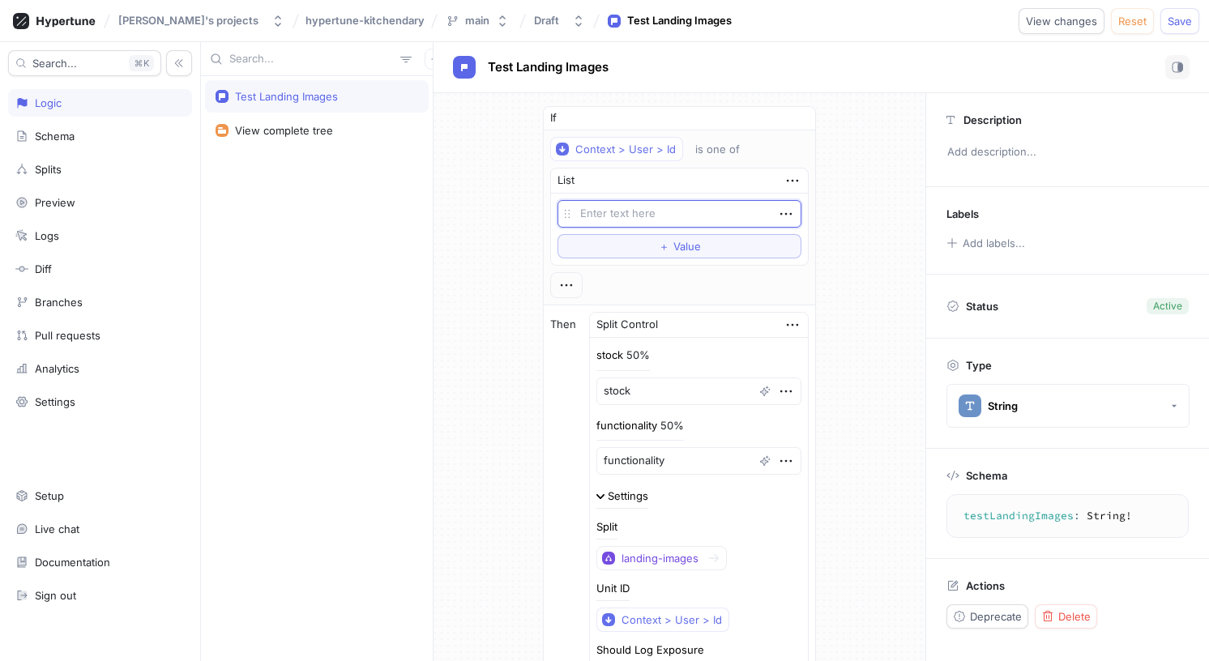
click at [488, 288] on div "If Context > User > Id is one of List To pick up a draggable item, press the sp…" at bounding box center [680, 455] width 492 height 724
click at [780, 208] on icon "button" at bounding box center [786, 214] width 18 height 18
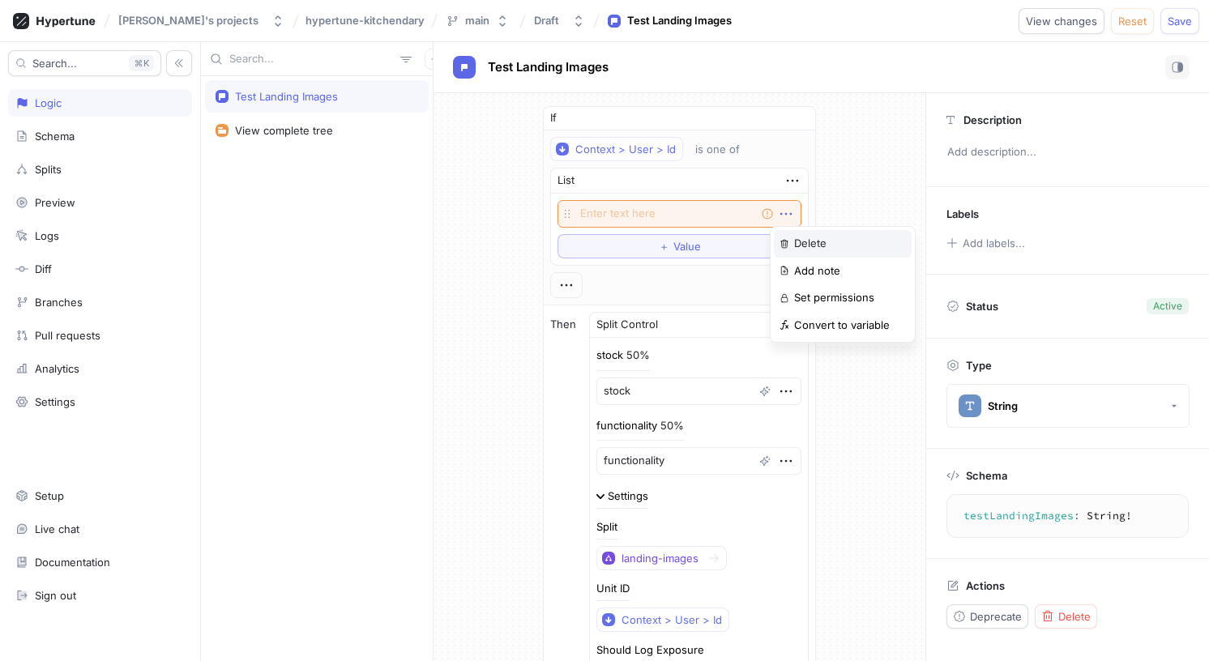
click at [787, 237] on div "Delete" at bounding box center [843, 244] width 138 height 28
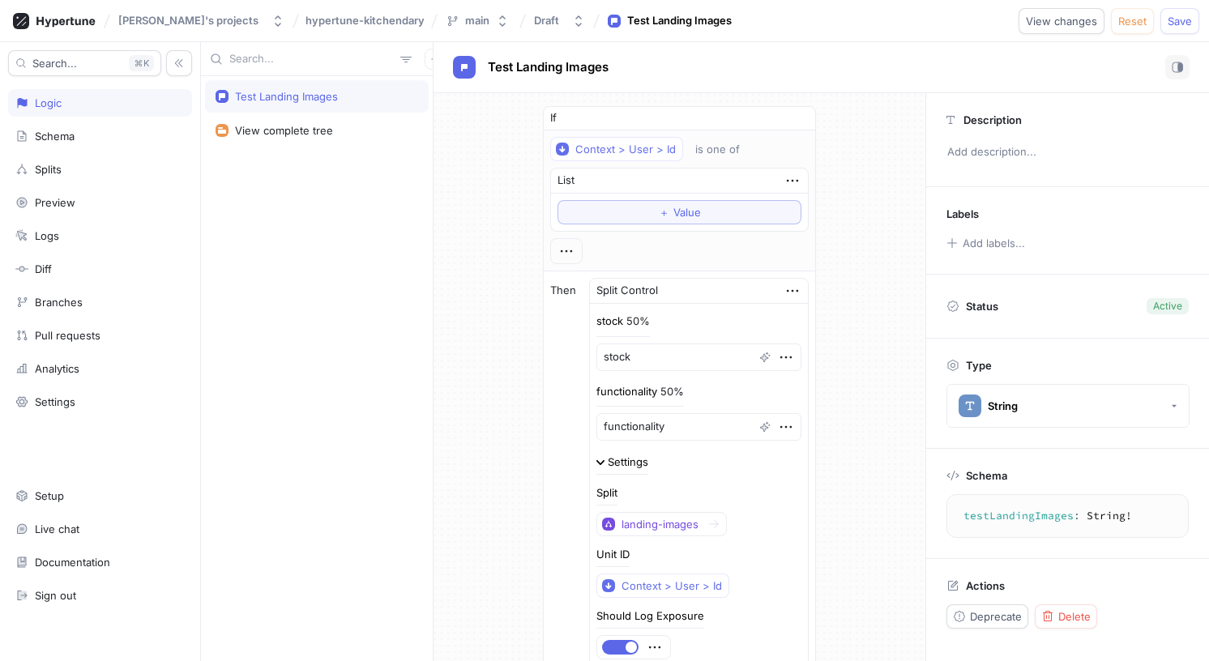
click at [834, 209] on div "If Context > User > Id is one of List ＋ Value Then Split Control stock 50% stoc…" at bounding box center [680, 438] width 492 height 690
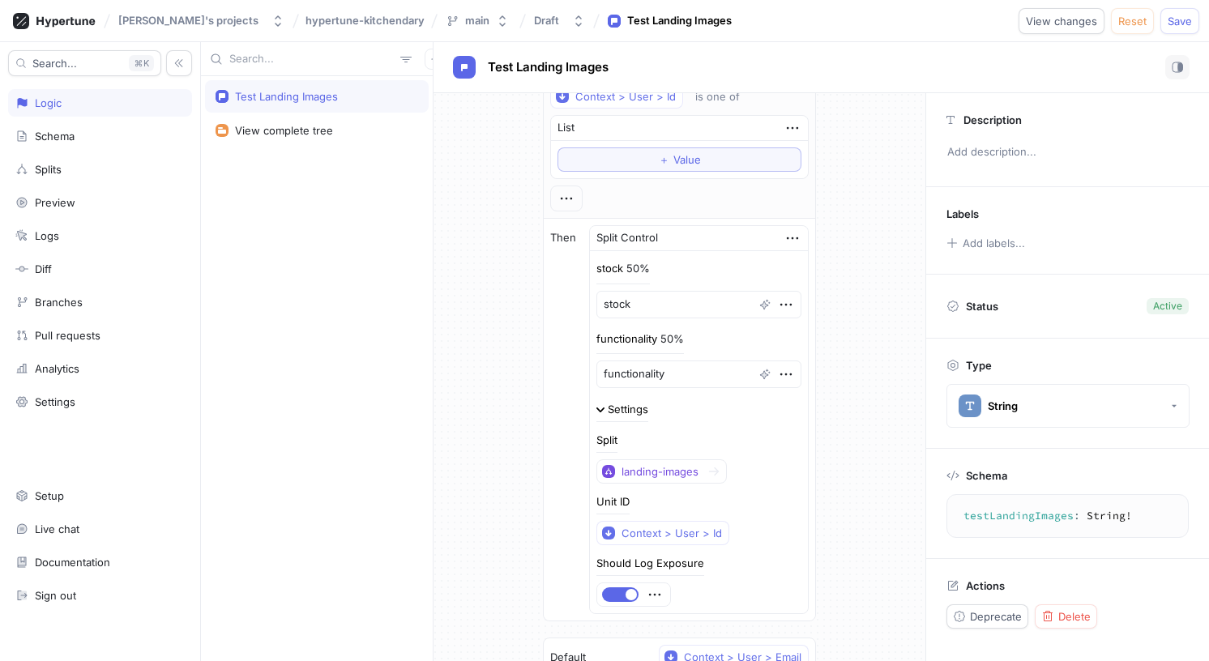
scroll to position [65, 0]
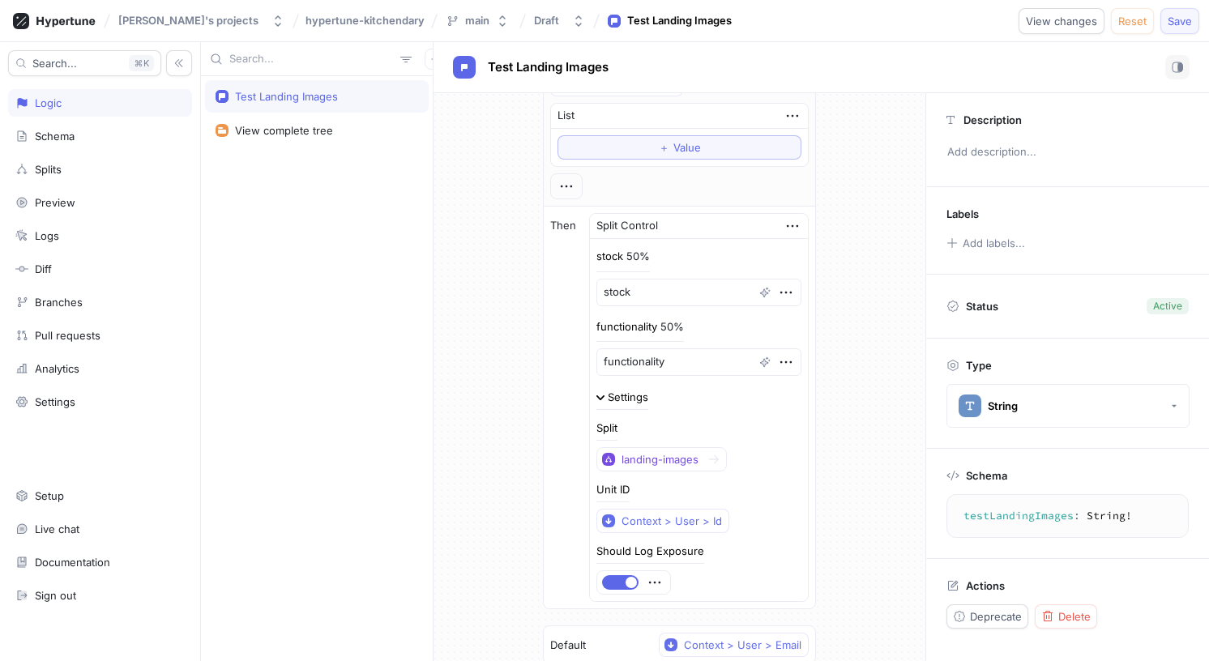
click at [1182, 20] on span "Save" at bounding box center [1180, 21] width 24 height 10
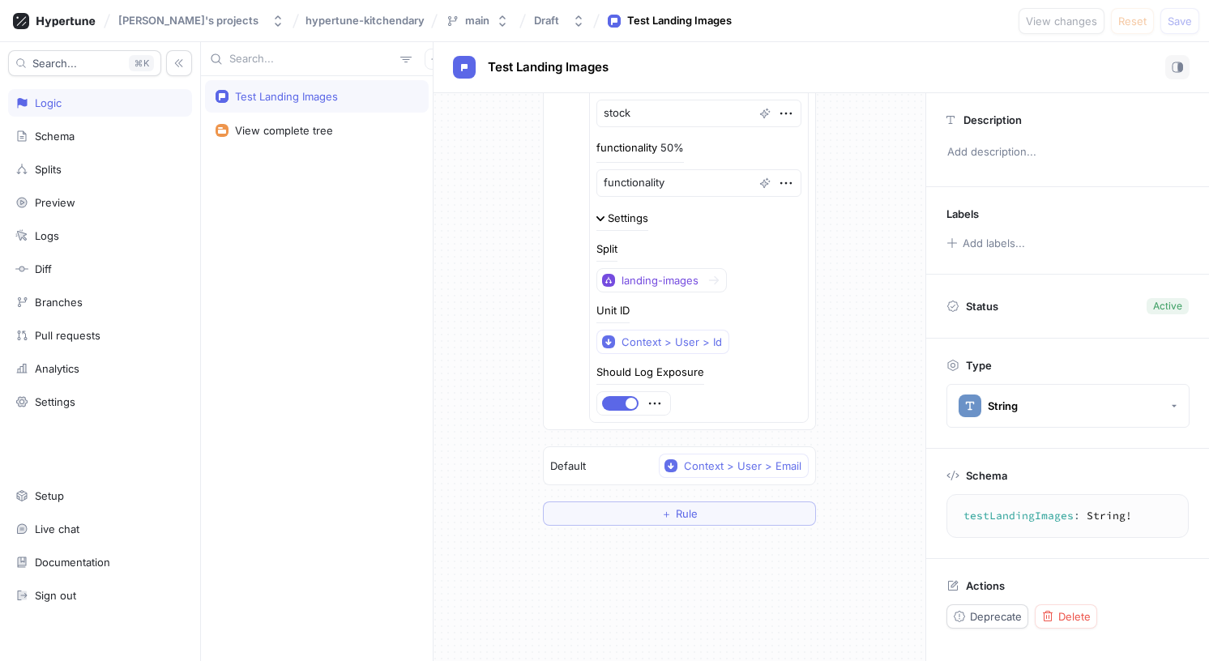
scroll to position [0, 0]
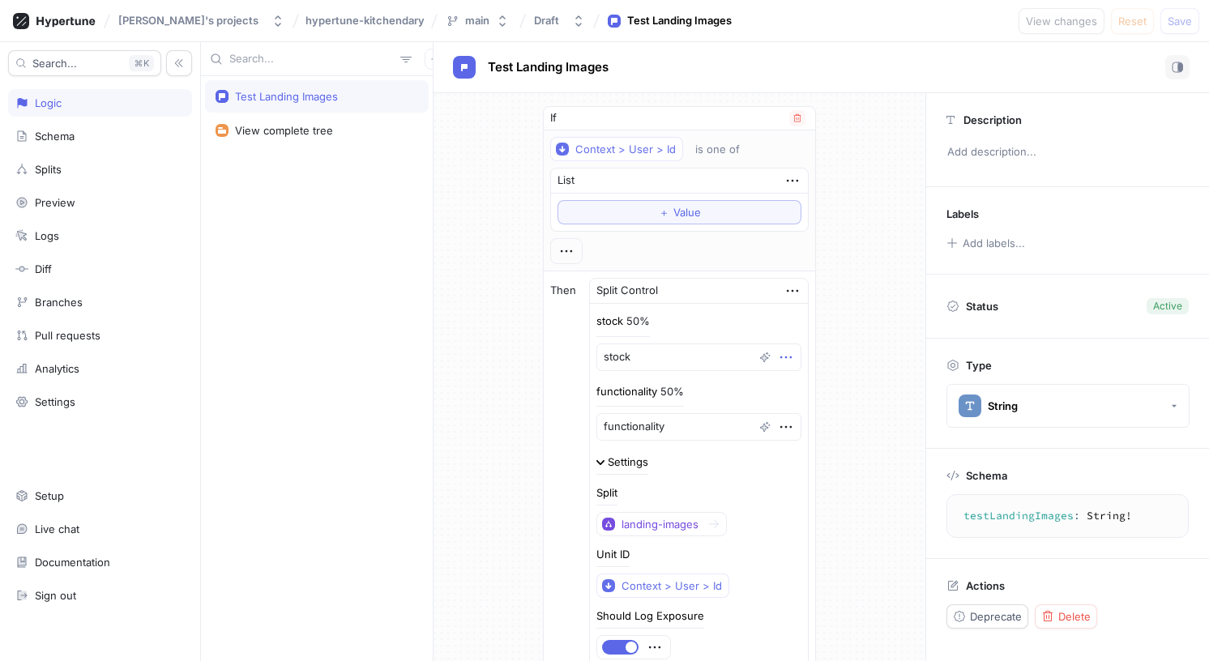
click at [781, 357] on icon "button" at bounding box center [786, 357] width 11 height 2
click at [847, 315] on div "If Context > User > Id is one of List ＋ Value Then Split Control stock 50% stoc…" at bounding box center [680, 438] width 492 height 690
click at [306, 127] on div "View complete tree" at bounding box center [284, 130] width 98 height 13
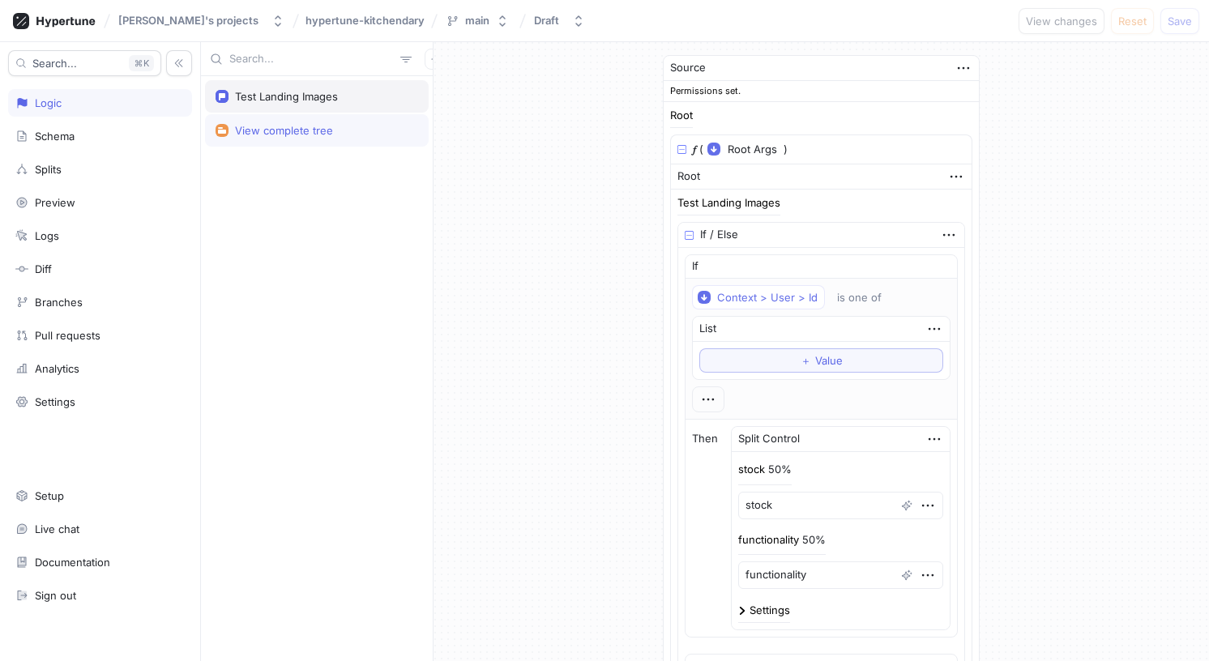
click at [293, 96] on div "Test Landing Images" at bounding box center [286, 96] width 103 height 13
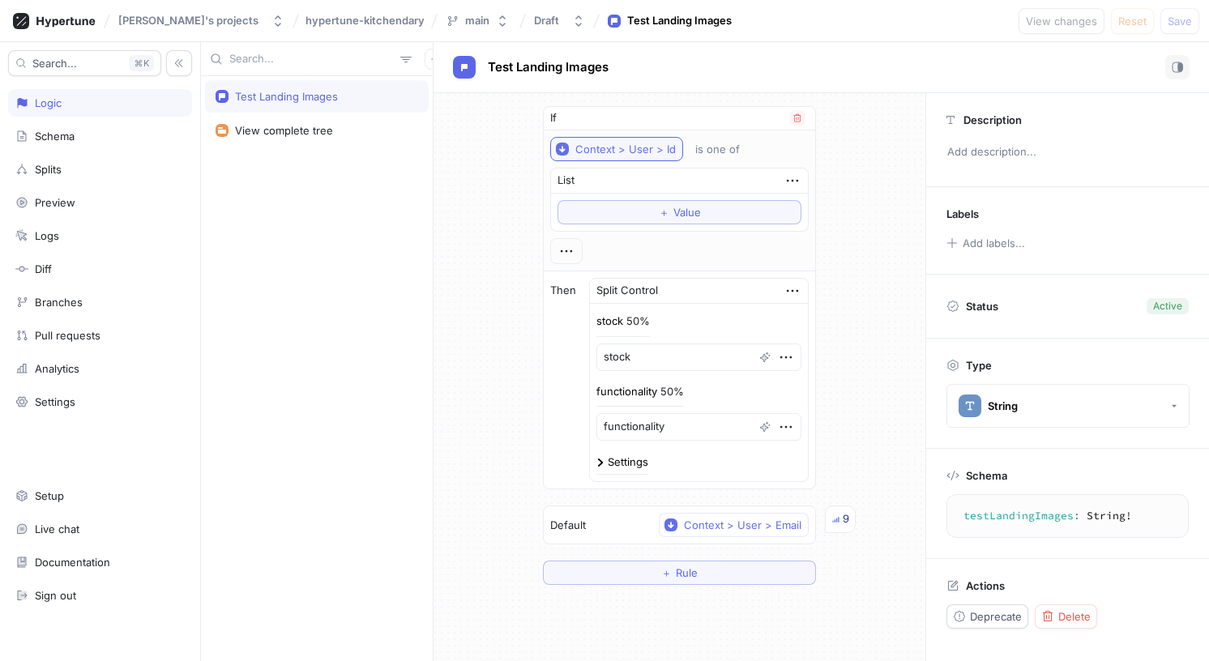
click at [631, 148] on div "Context > User > Id" at bounding box center [626, 150] width 101 height 14
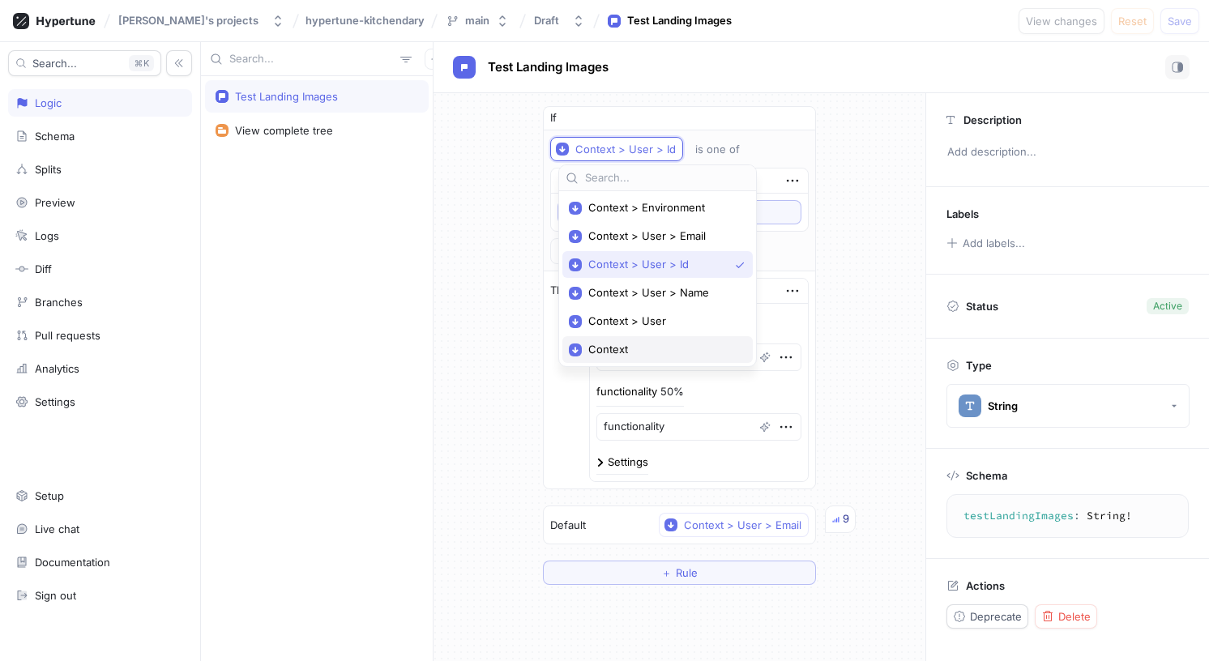
click at [622, 353] on span "Context" at bounding box center [663, 350] width 150 height 14
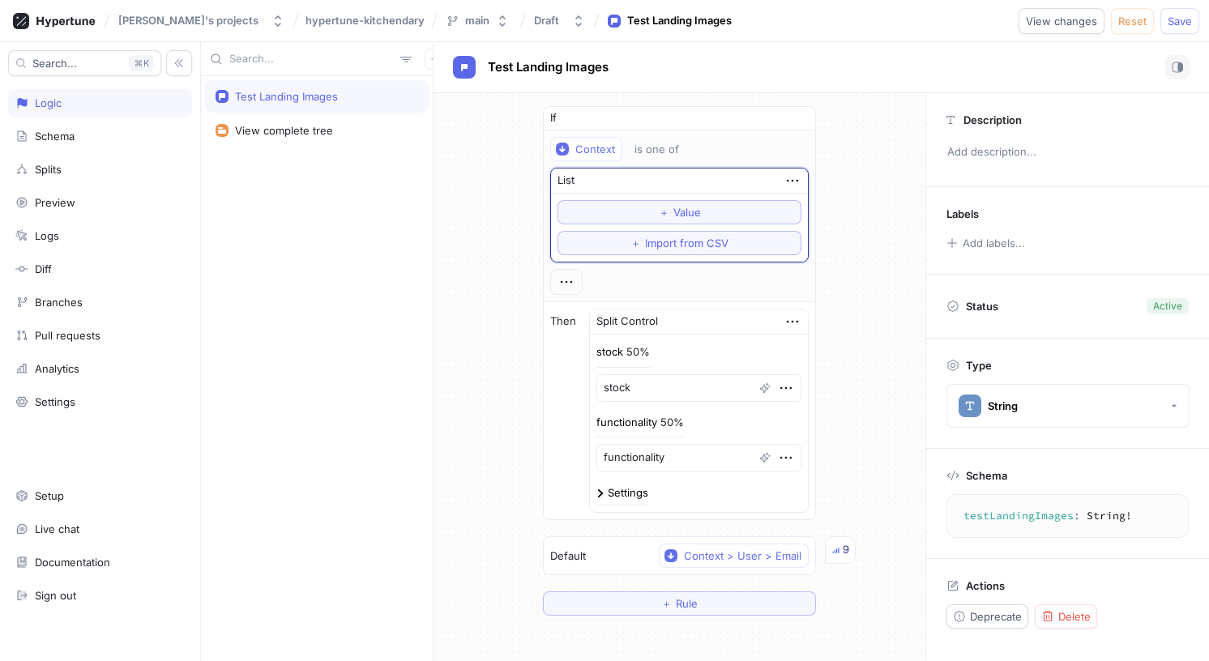
click at [511, 199] on div "If Context is one of List ＋ Value ＋ Import from CSV Then Split Control stock 50…" at bounding box center [680, 361] width 492 height 536
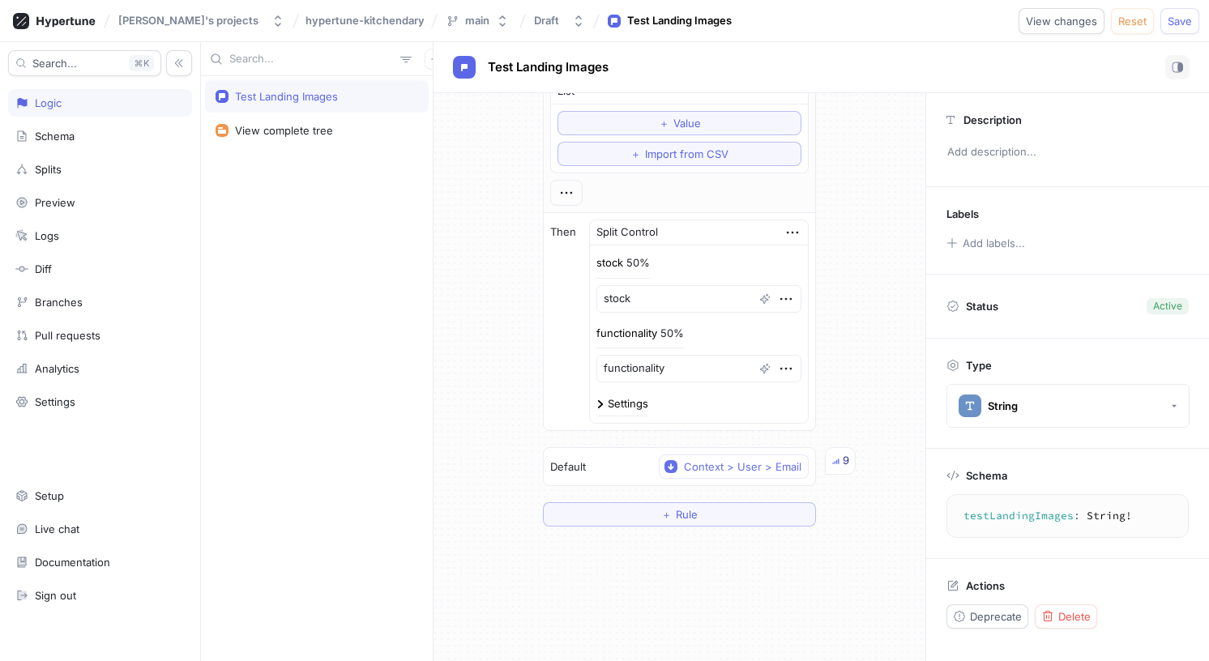
scroll to position [97, 0]
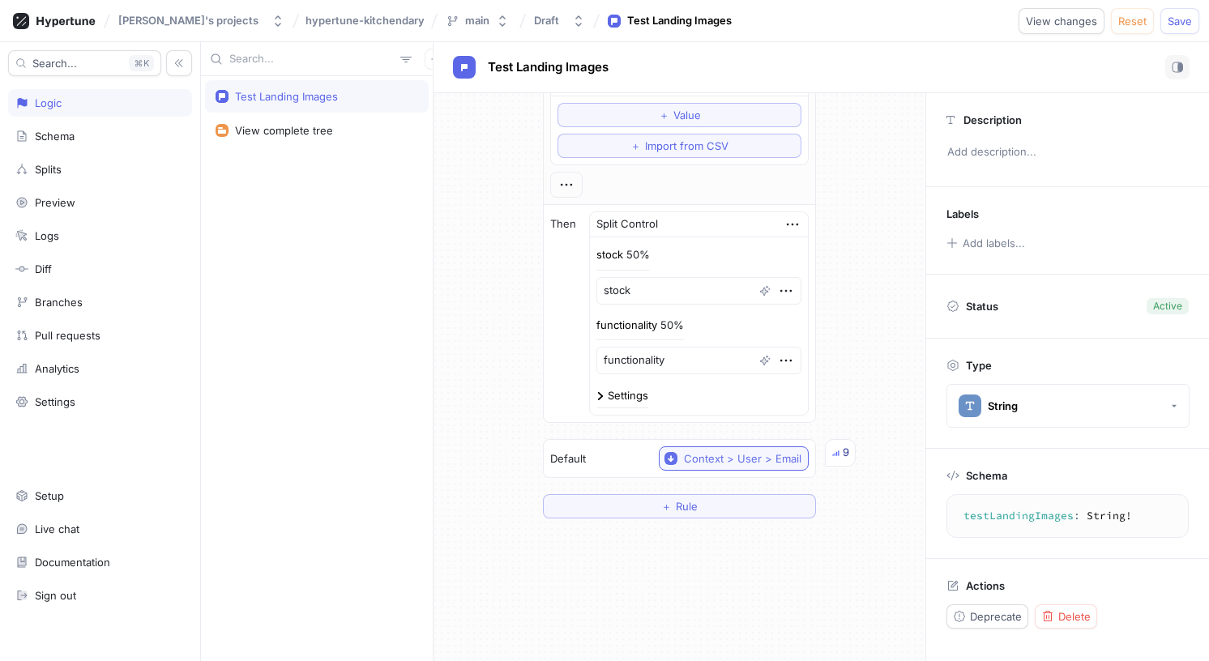
click at [712, 456] on div "Context > User > Email" at bounding box center [743, 459] width 118 height 14
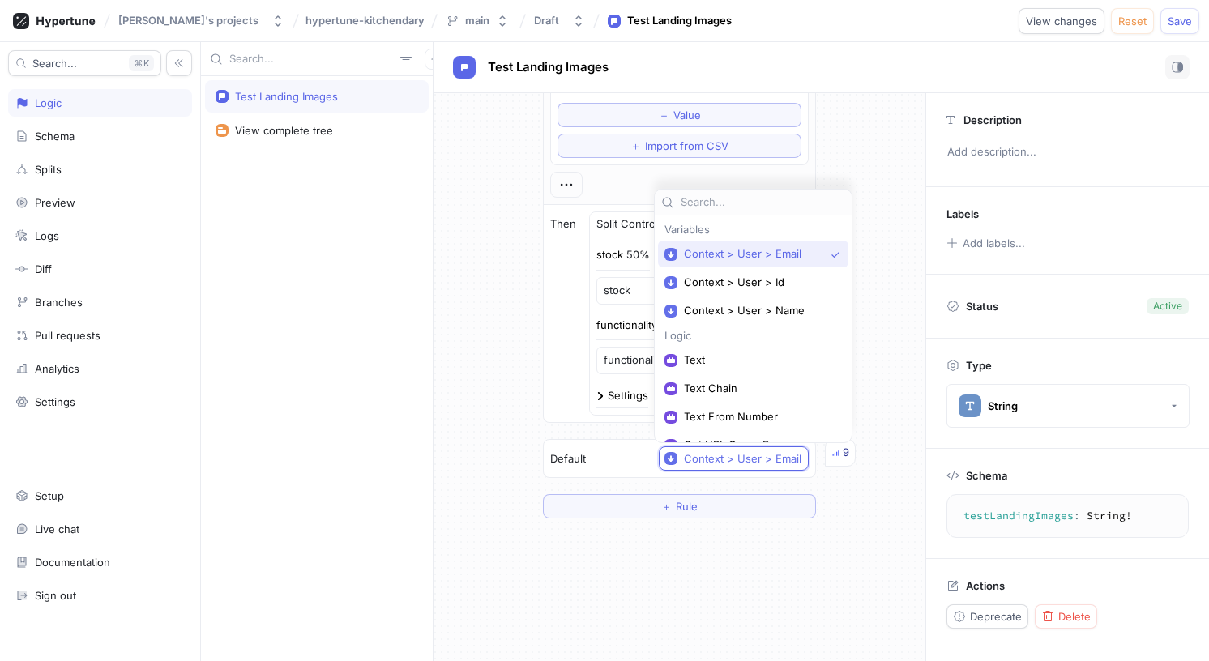
scroll to position [0, 0]
click at [725, 285] on span "Context > User > Id" at bounding box center [759, 283] width 150 height 14
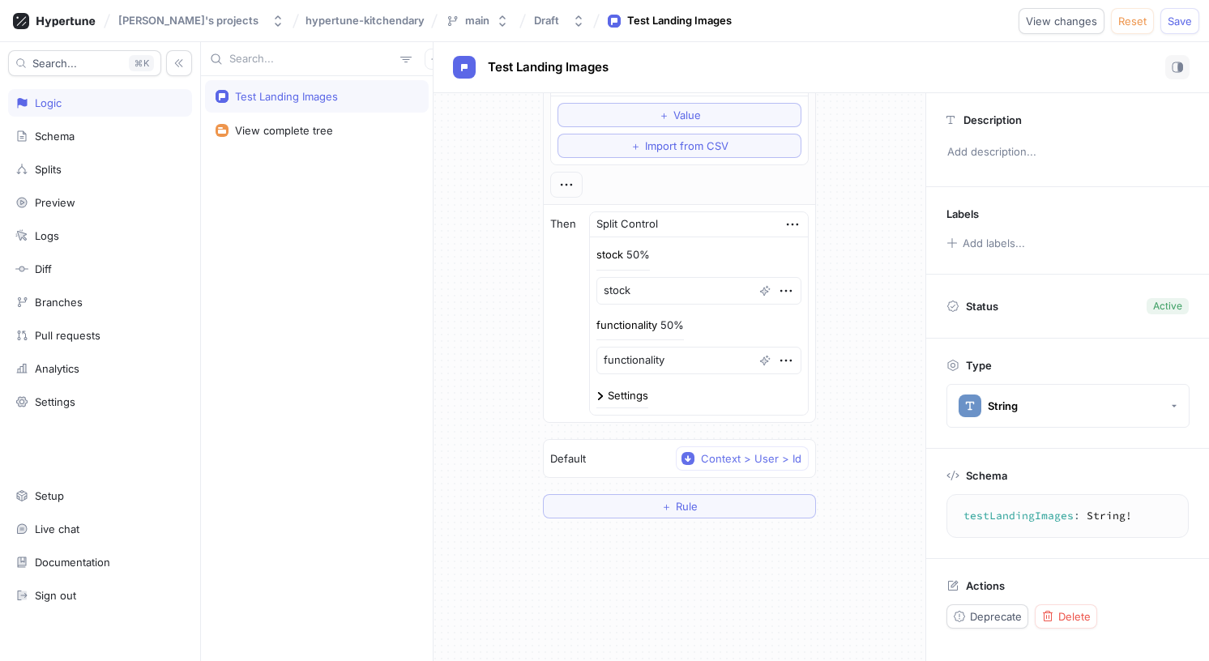
click at [501, 379] on div "If Context is one of List ＋ Value ＋ Import from CSV Then Split Control stock 50…" at bounding box center [680, 264] width 492 height 536
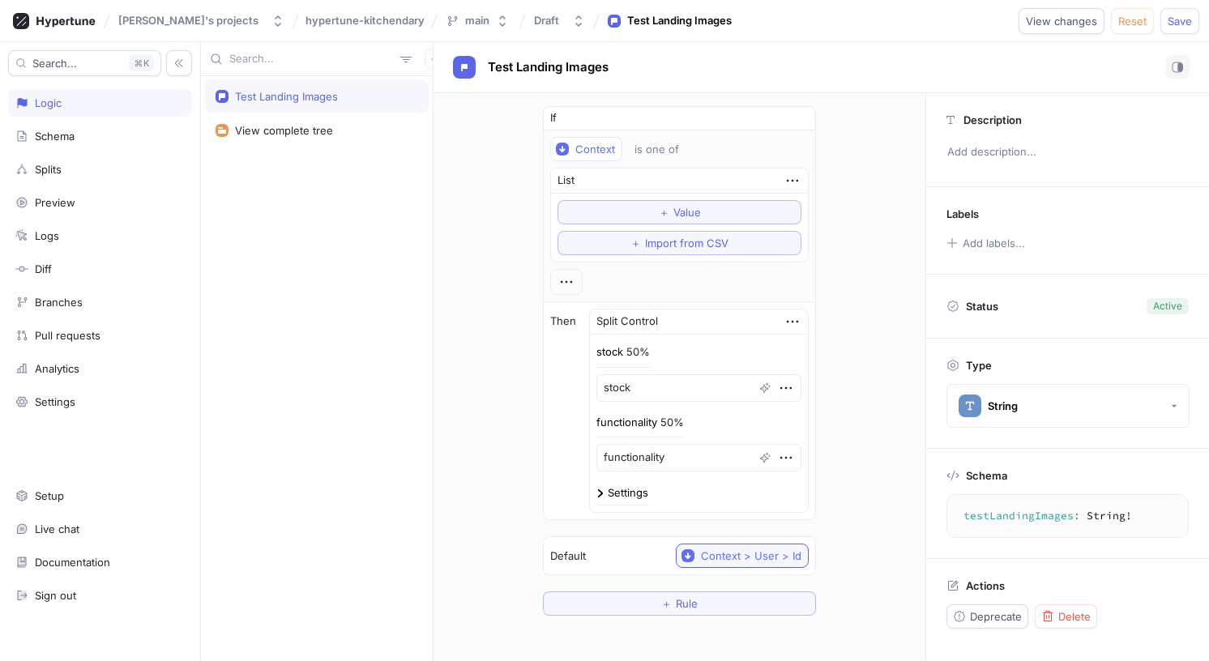
click at [750, 567] on button "Context > User > Id" at bounding box center [742, 556] width 133 height 24
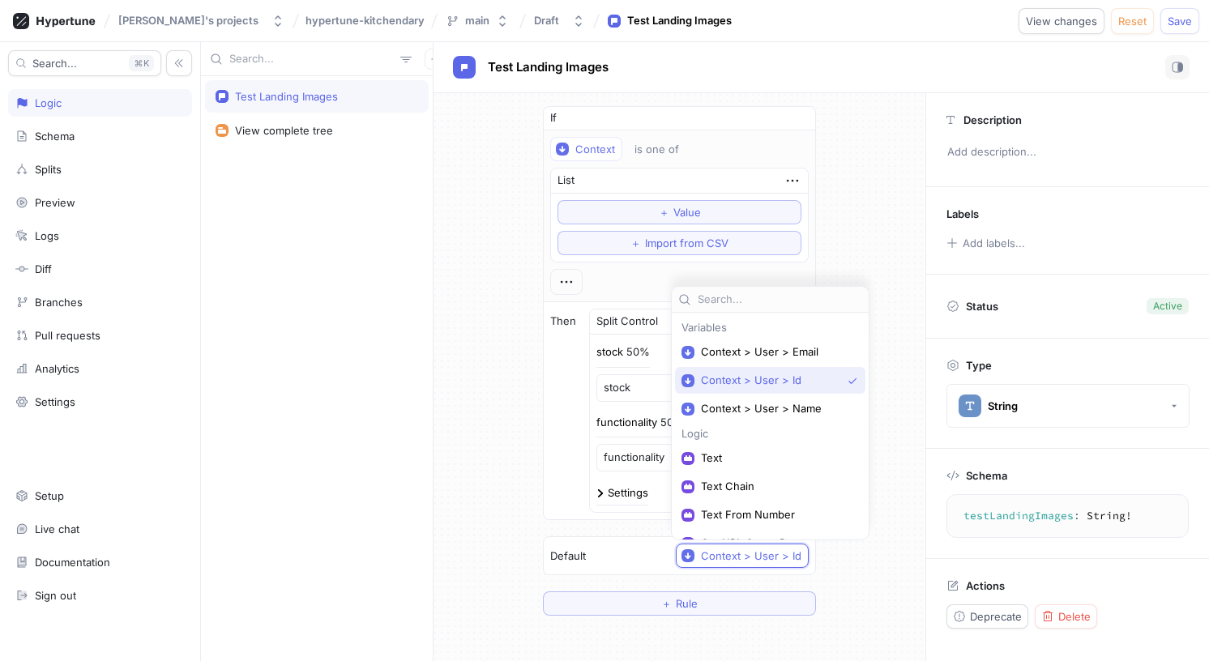
click at [447, 318] on div "If Context is one of List ＋ Value ＋ Import from CSV Then Split Control stock 50…" at bounding box center [680, 361] width 492 height 536
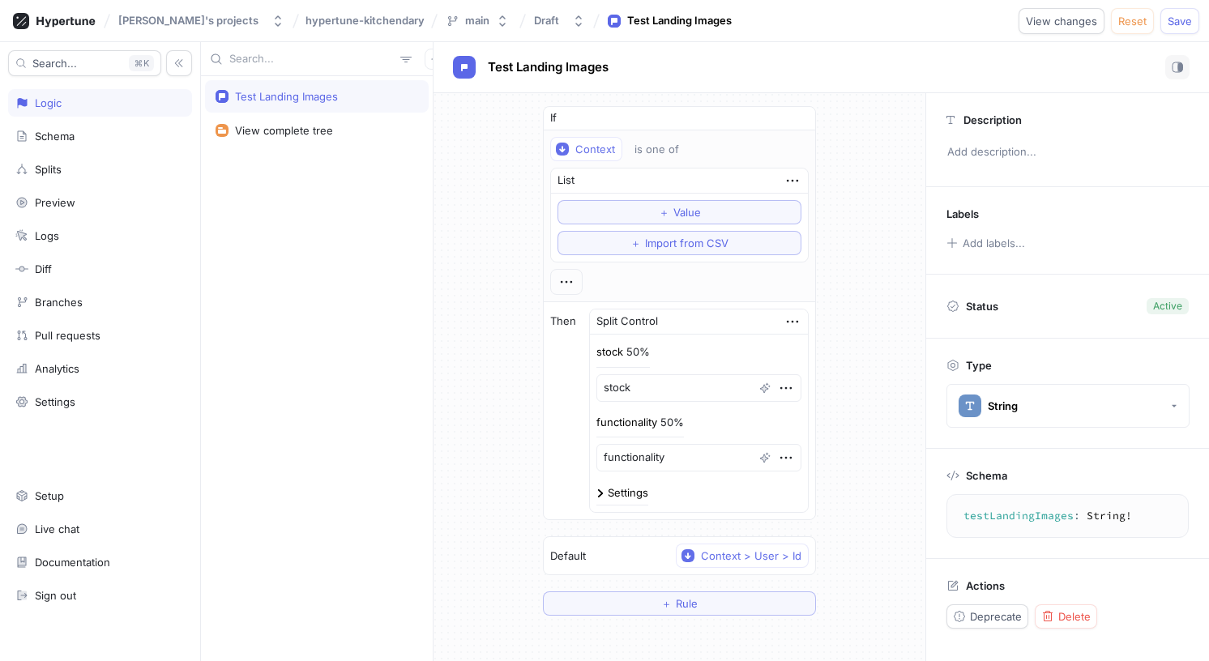
click at [499, 305] on div "If Context is one of List ＋ Value ＋ Import from CSV Then Split Control stock 50…" at bounding box center [680, 361] width 492 height 536
click at [305, 146] on div "View complete tree" at bounding box center [317, 130] width 224 height 32
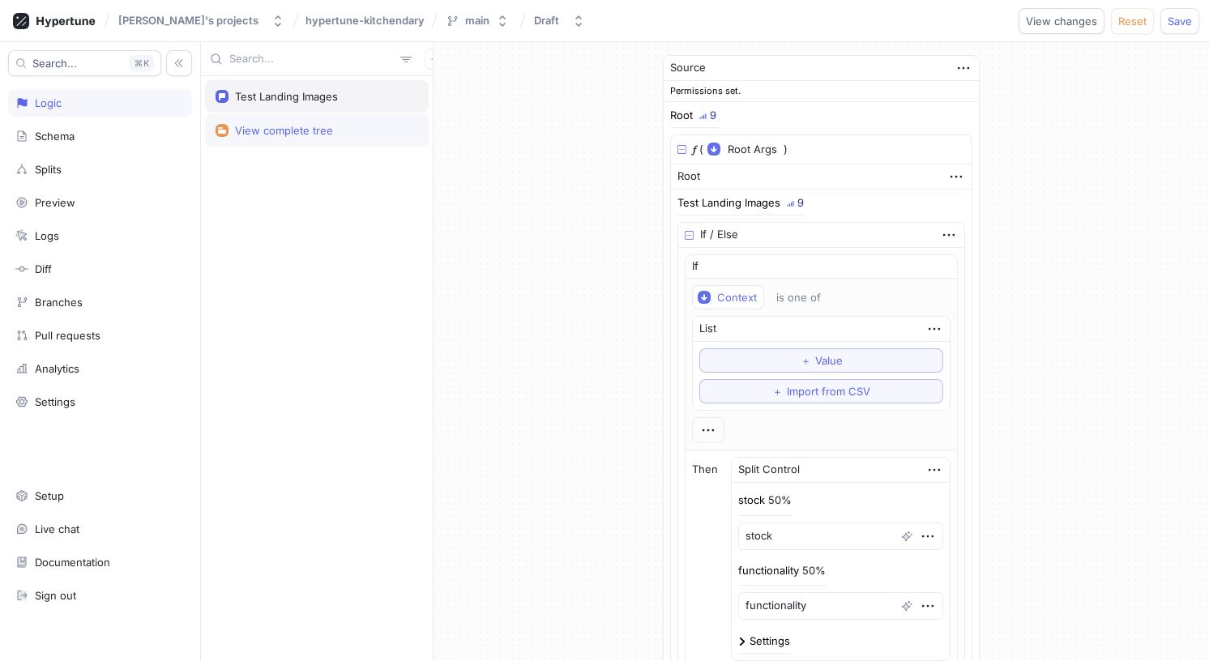
click at [311, 96] on div "Test Landing Images" at bounding box center [286, 96] width 103 height 13
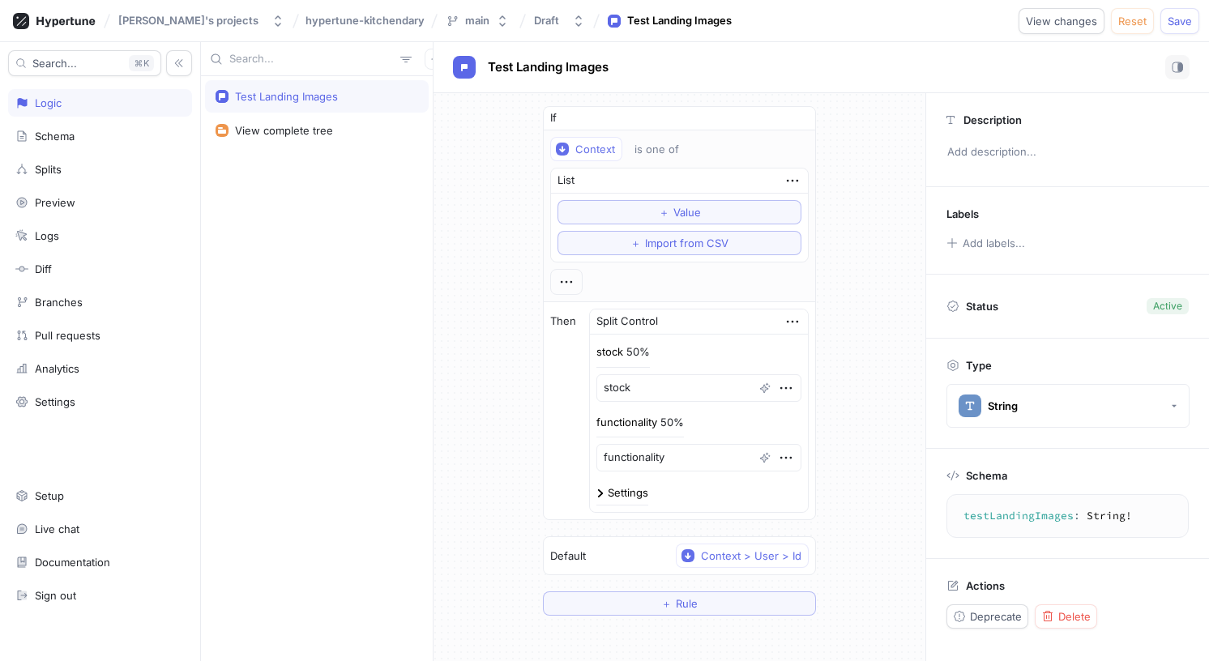
click at [460, 217] on div "If Context is one of List ＋ Value ＋ Import from CSV Then Split Control stock 50…" at bounding box center [680, 361] width 492 height 536
click at [784, 179] on icon "button" at bounding box center [793, 181] width 18 height 18
click at [791, 200] on div "Delete" at bounding box center [850, 211] width 138 height 28
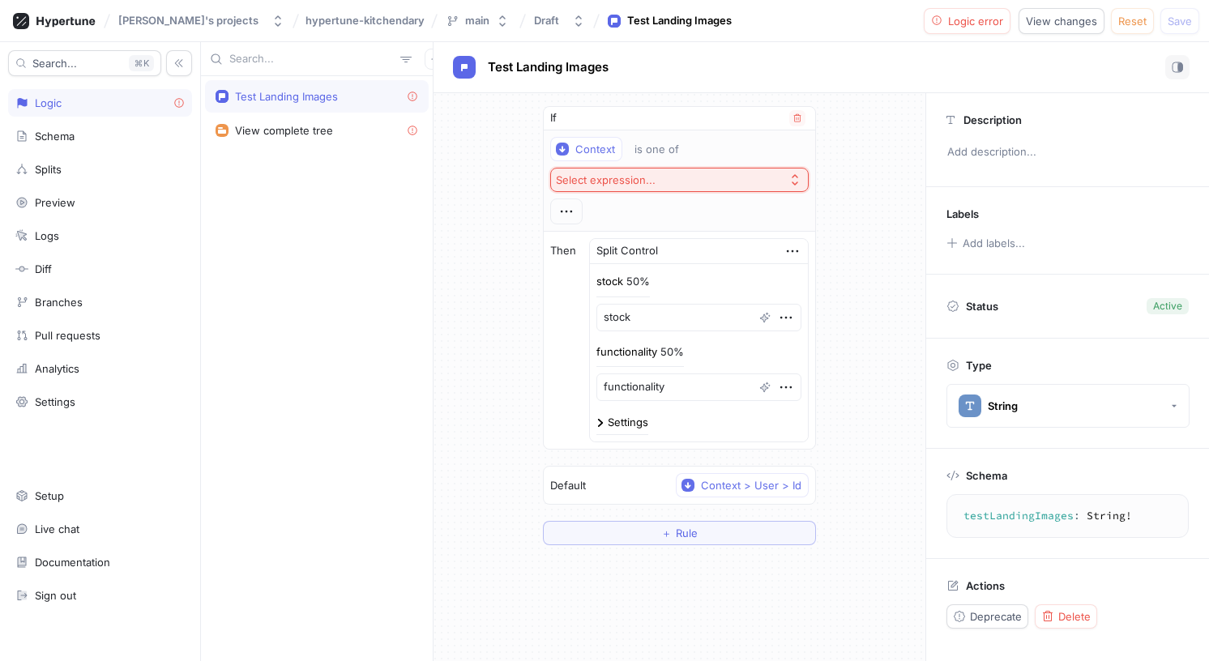
click at [655, 169] on button "Select expression..." at bounding box center [679, 180] width 259 height 24
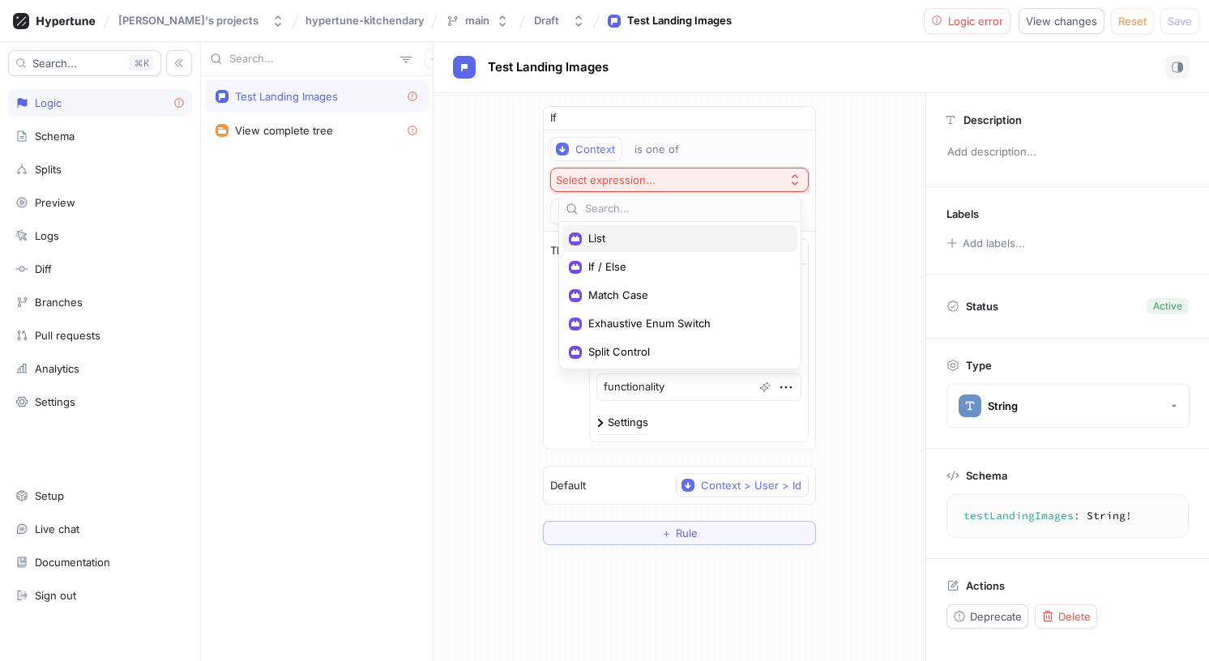
click at [690, 238] on span "List" at bounding box center [685, 239] width 195 height 14
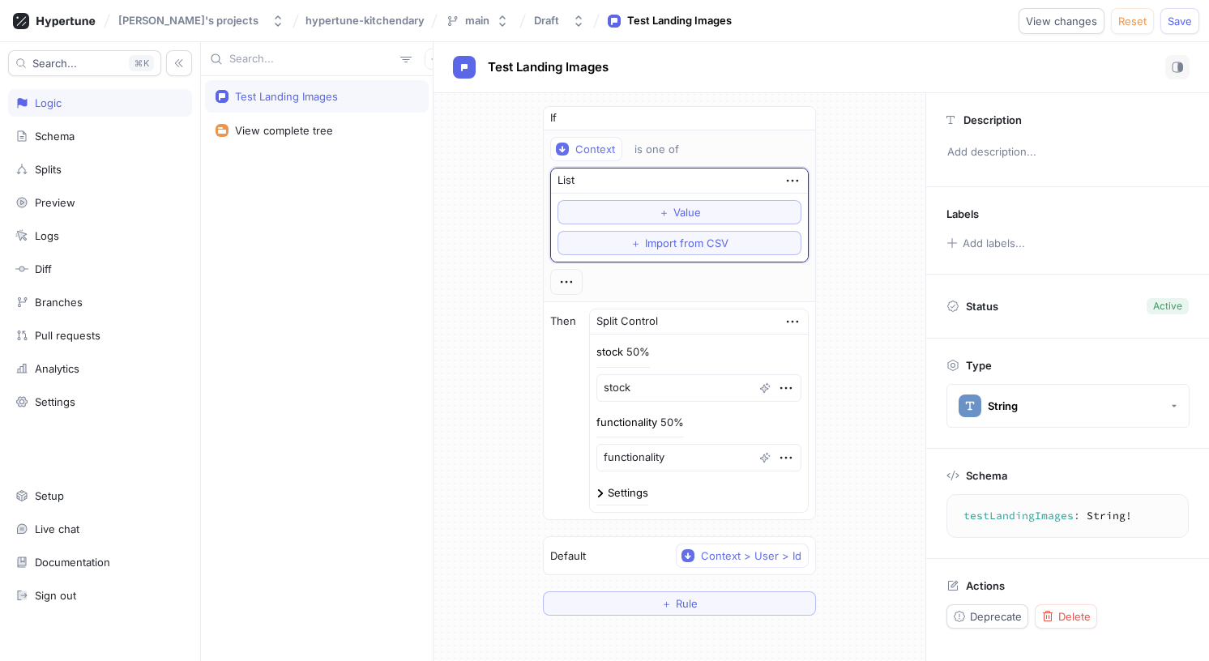
click at [501, 216] on div "If Context is one of List ＋ Value ＋ Import from CSV Then Split Control stock 50…" at bounding box center [680, 361] width 492 height 536
click at [611, 151] on div "Context" at bounding box center [596, 150] width 40 height 14
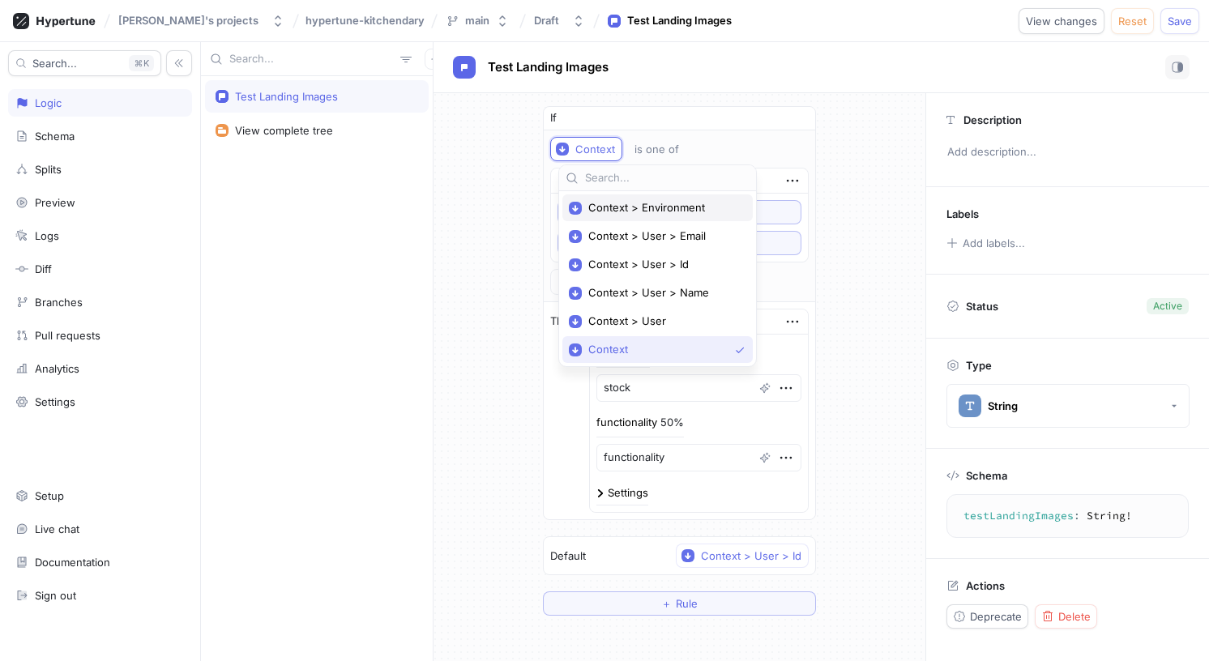
click at [621, 212] on span "Context > Environment" at bounding box center [663, 208] width 150 height 14
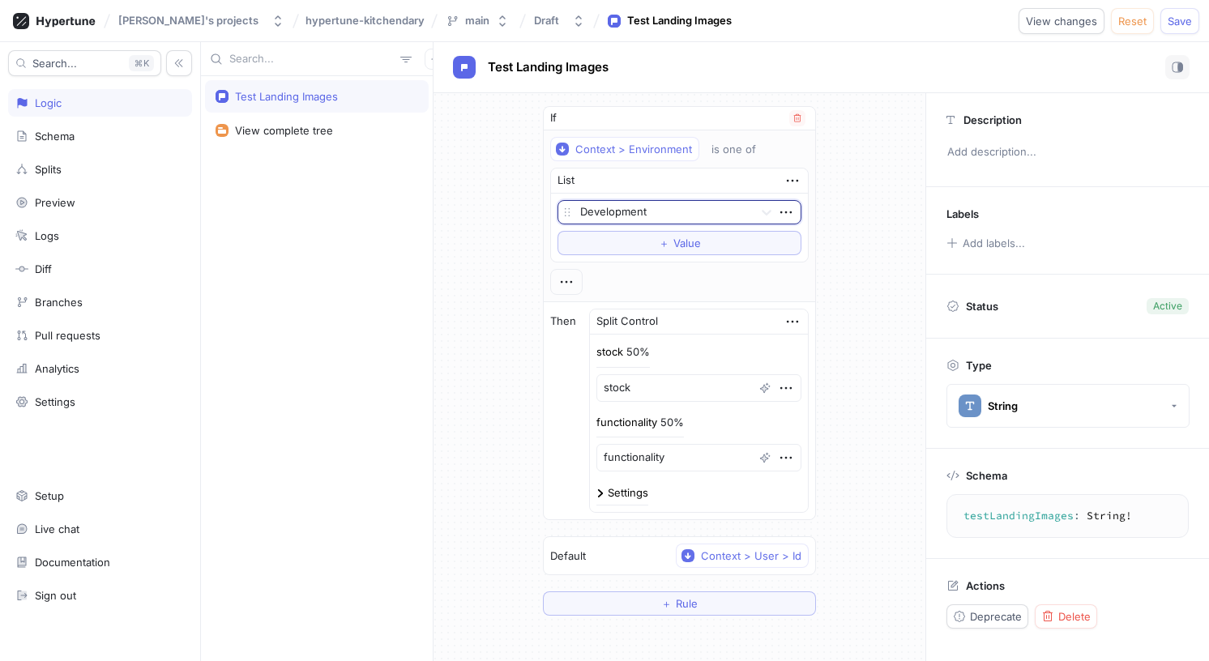
click at [665, 213] on div at bounding box center [663, 212] width 167 height 19
click at [842, 188] on div "If Context > Environment is one of List Development, 1 of 3. 3 results availabl…" at bounding box center [680, 361] width 492 height 536
click at [704, 251] on button "＋ Value" at bounding box center [680, 243] width 244 height 24
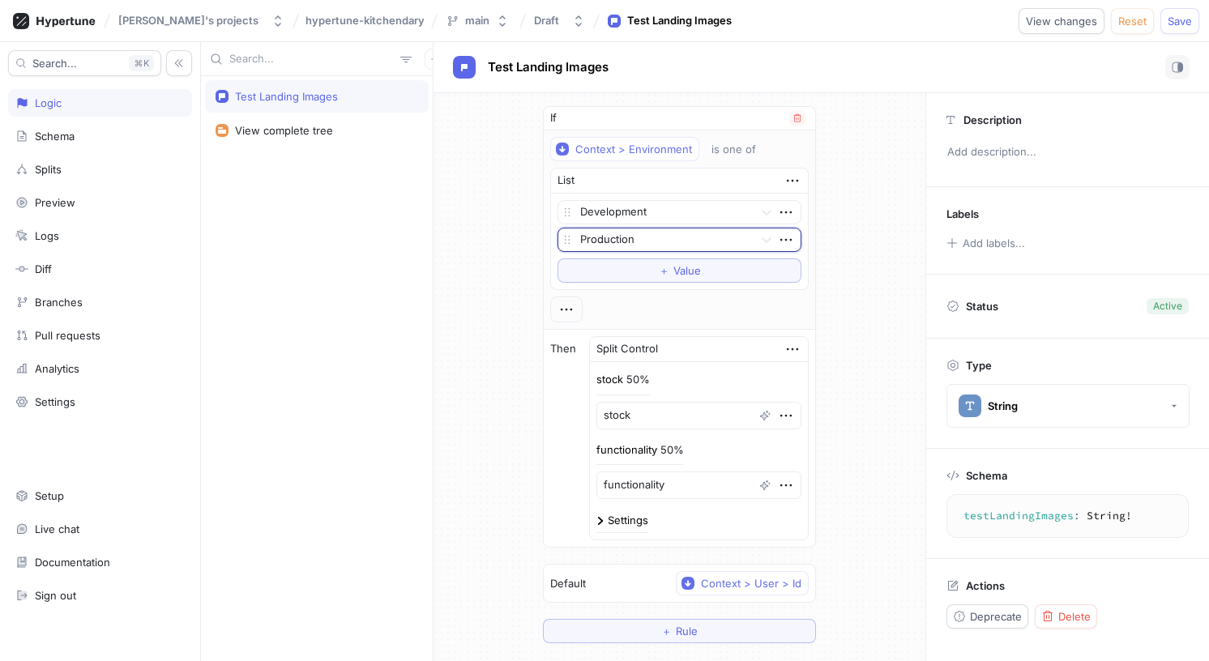
click at [798, 220] on div "Development option Production, selected. Select is focused ,type to refine list…" at bounding box center [679, 242] width 257 height 96
click at [574, 313] on icon "button" at bounding box center [567, 310] width 18 height 18
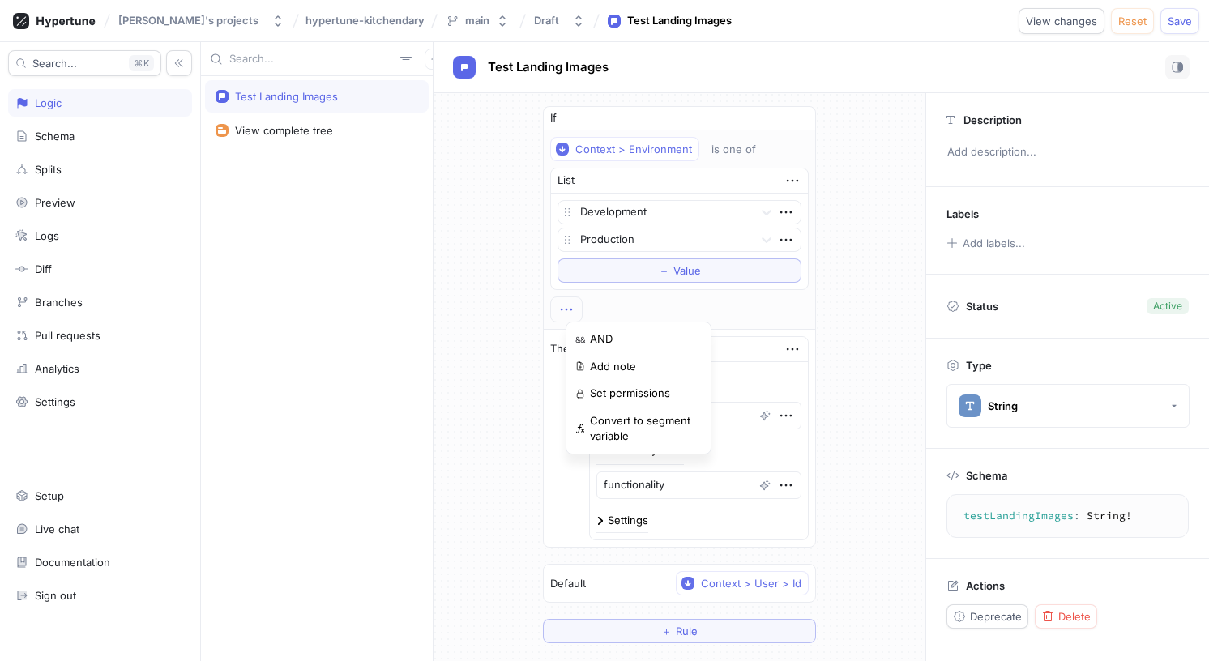
click at [535, 302] on div "If Context > Environment is one of List Development Production To pick up a dra…" at bounding box center [680, 374] width 492 height 563
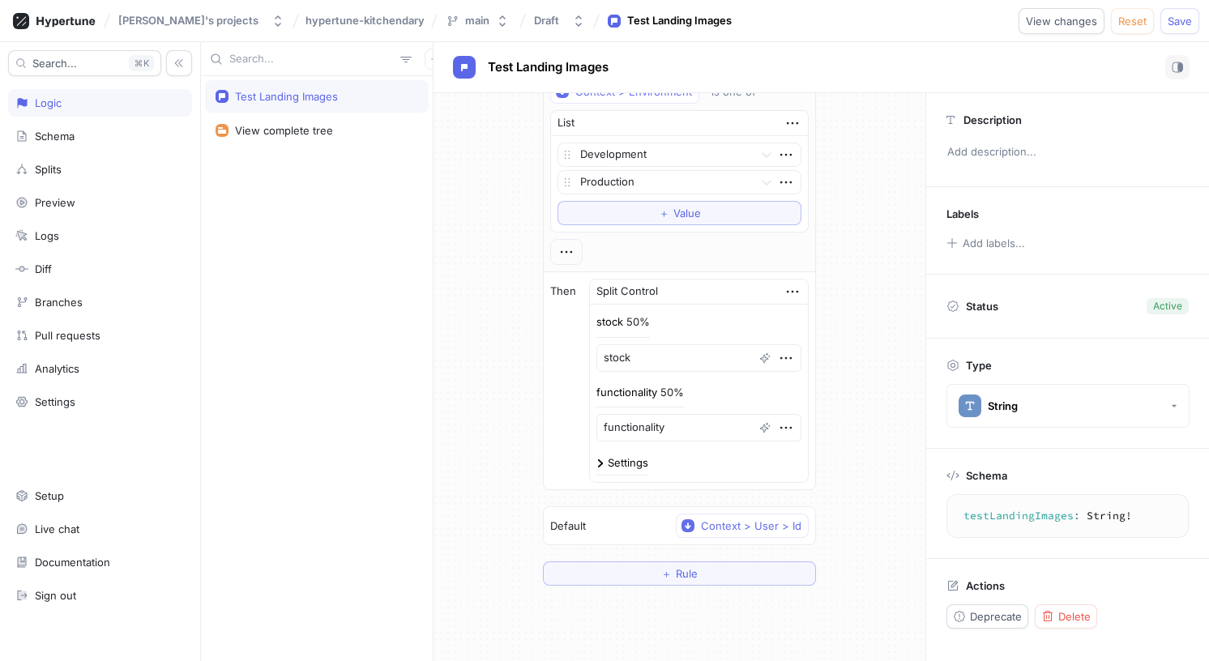
scroll to position [62, 0]
click at [760, 523] on div "Context > User > Id" at bounding box center [751, 523] width 101 height 14
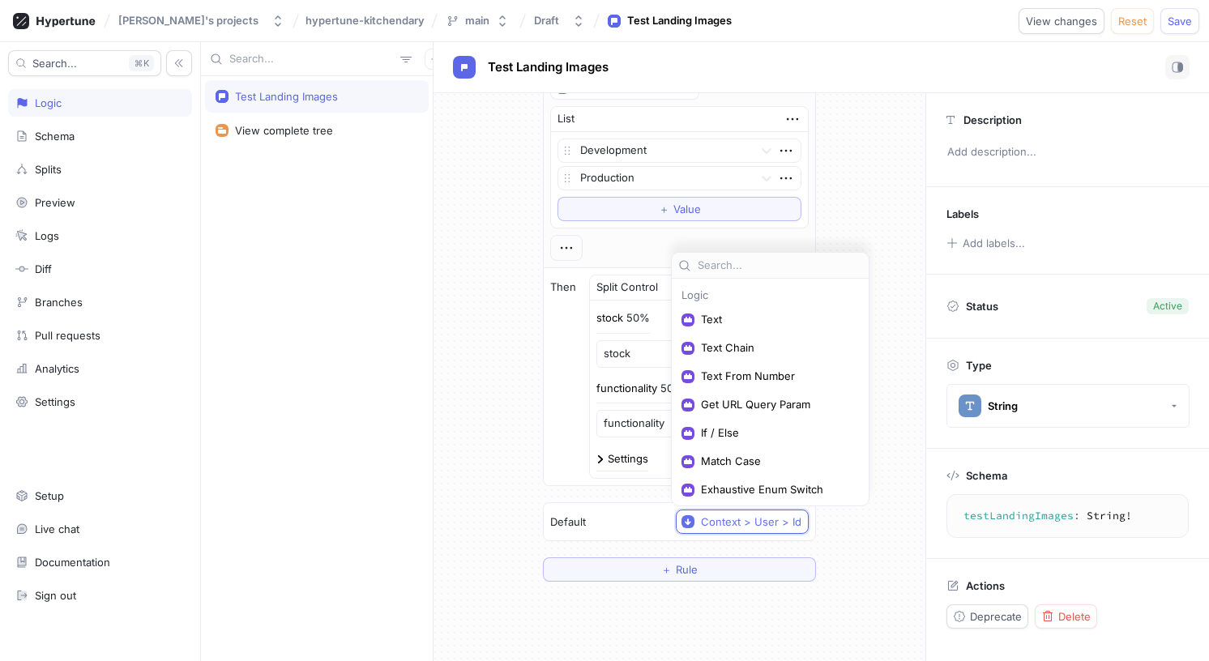
scroll to position [134, 0]
click at [858, 403] on div "If Context > Environment is one of List Development Production To pick up a dra…" at bounding box center [680, 313] width 492 height 563
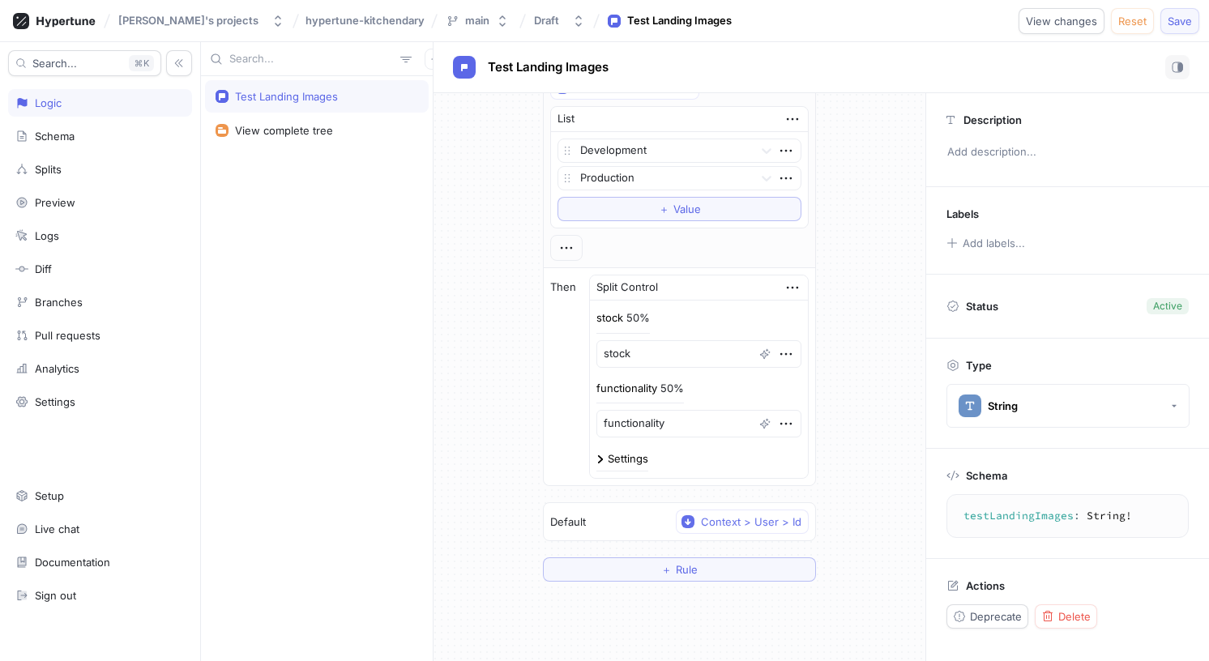
click at [1175, 23] on span "Save" at bounding box center [1180, 21] width 24 height 10
click at [892, 245] on div "If Context > Environment is one of List Development Production To pick up a dra…" at bounding box center [680, 313] width 492 height 563
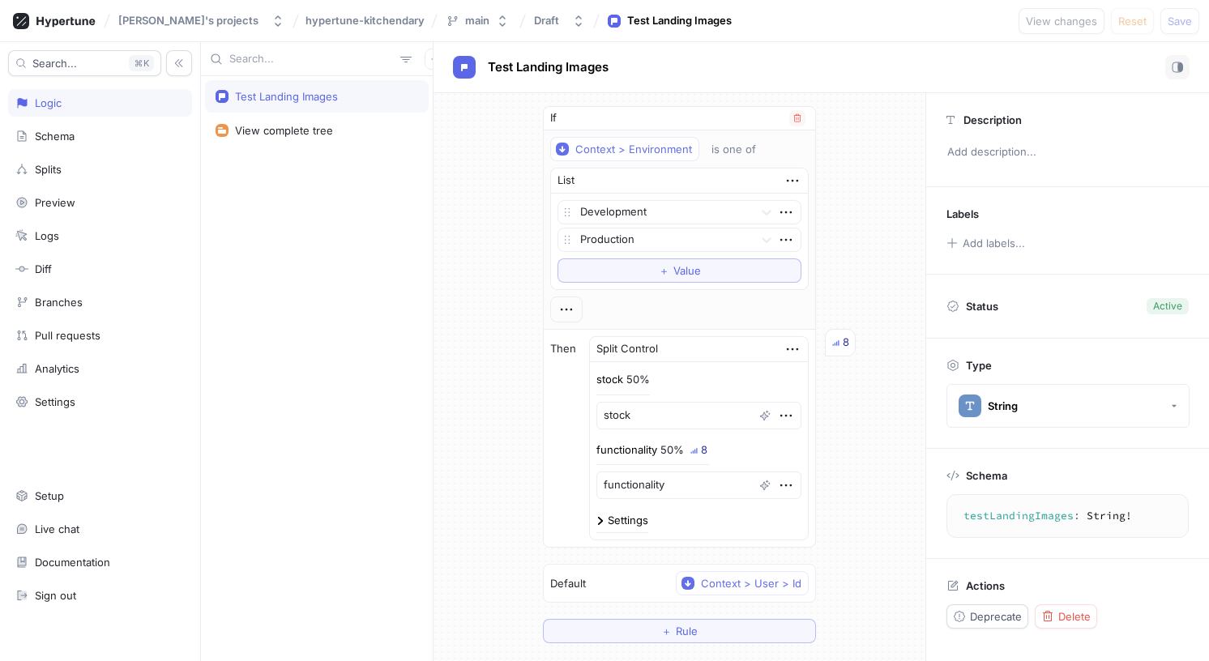
click at [605, 524] on img at bounding box center [601, 521] width 8 height 8
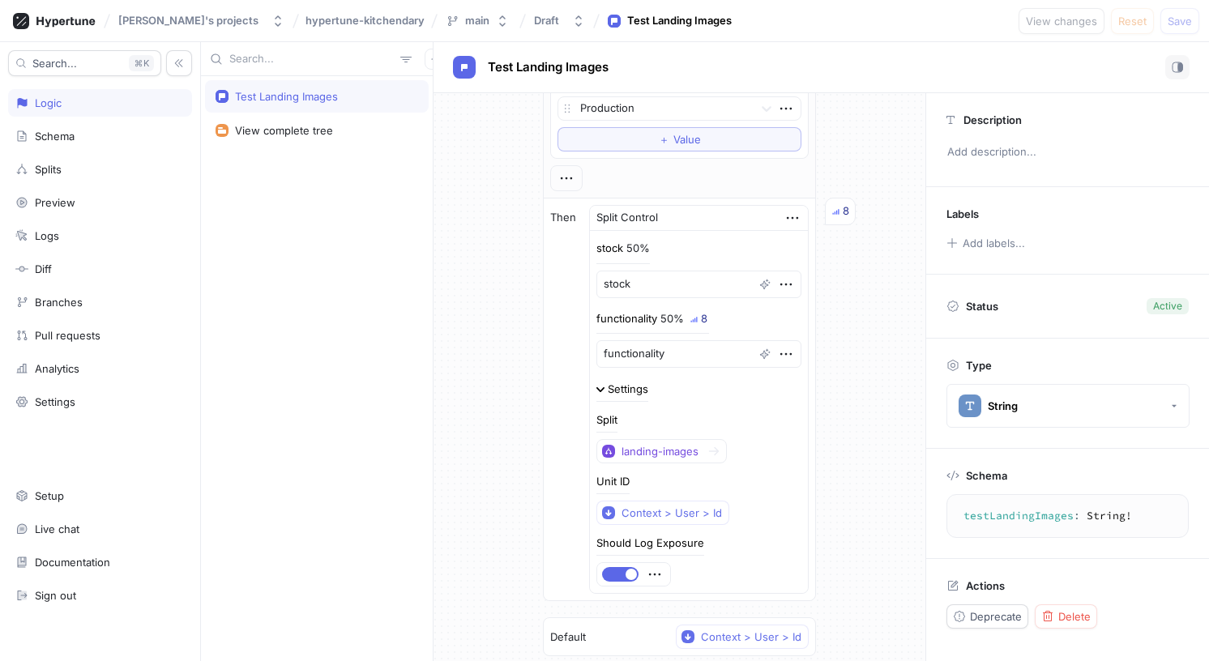
scroll to position [134, 0]
click at [680, 511] on div "Context > User > Id" at bounding box center [672, 511] width 101 height 14
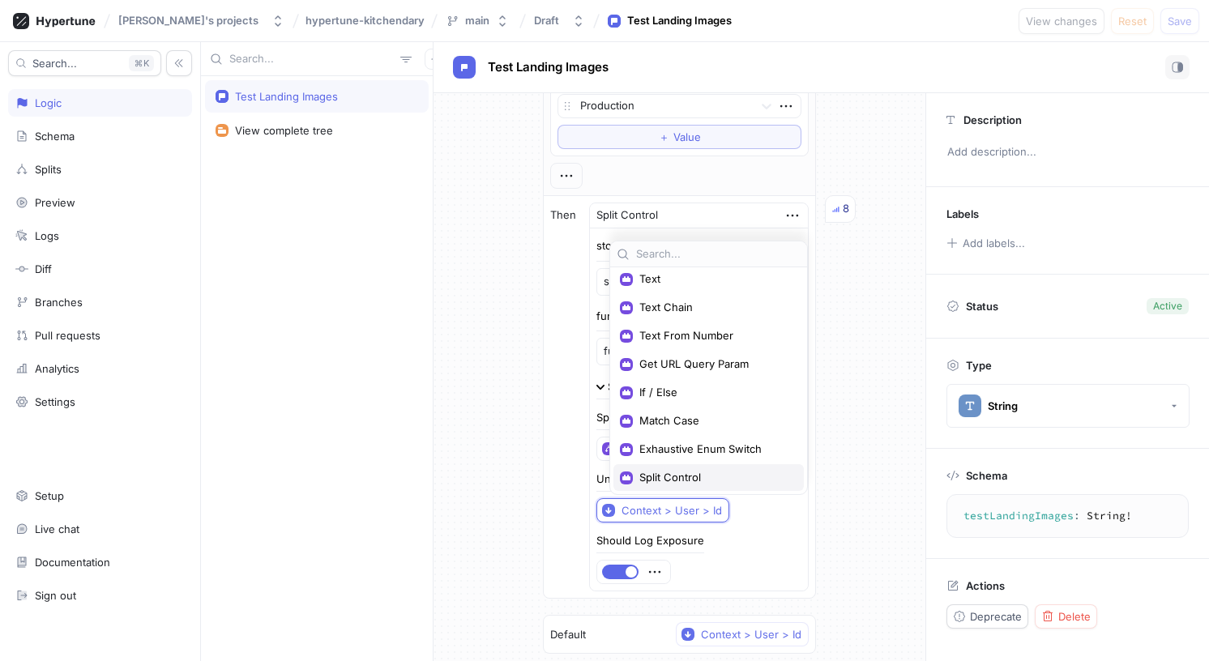
click at [683, 466] on div "Split Control" at bounding box center [709, 477] width 190 height 27
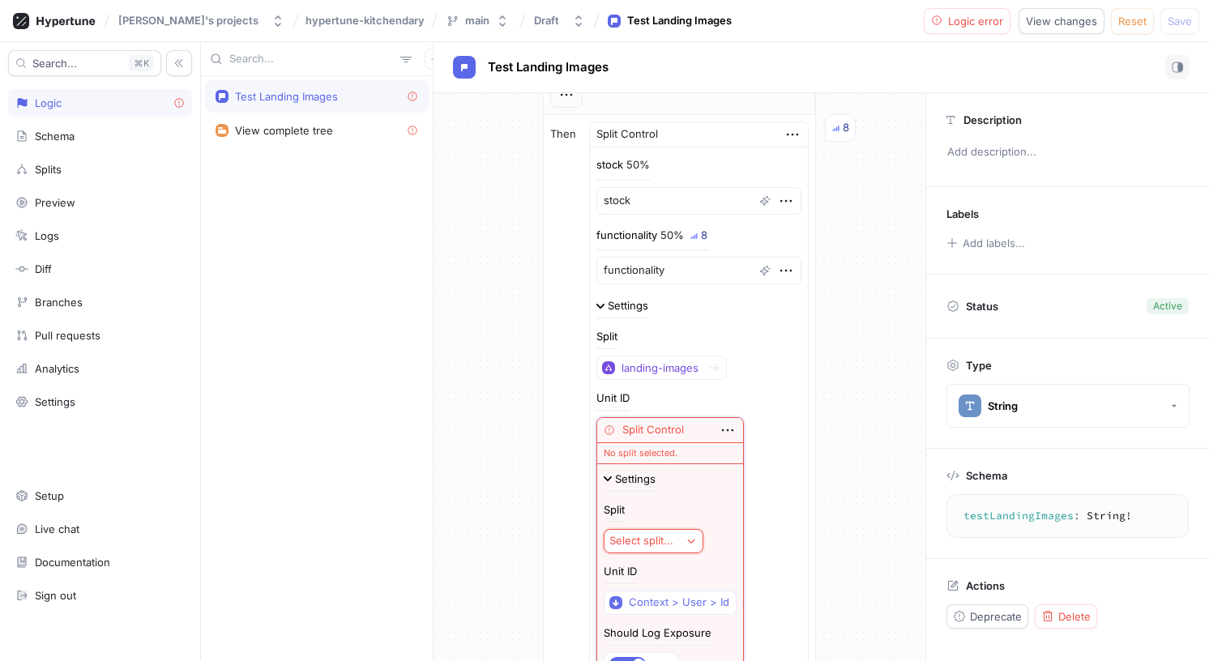
scroll to position [233, 0]
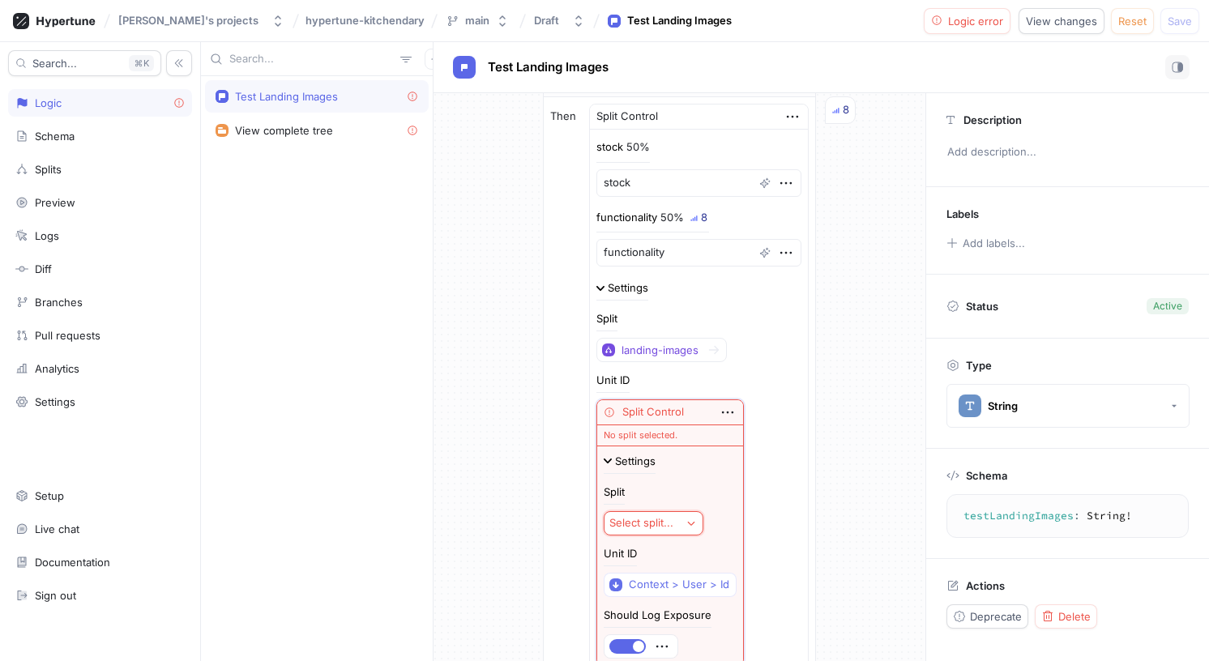
click at [662, 521] on div "Select split..." at bounding box center [642, 523] width 64 height 14
click at [683, 572] on div "landing-images" at bounding box center [716, 582] width 190 height 27
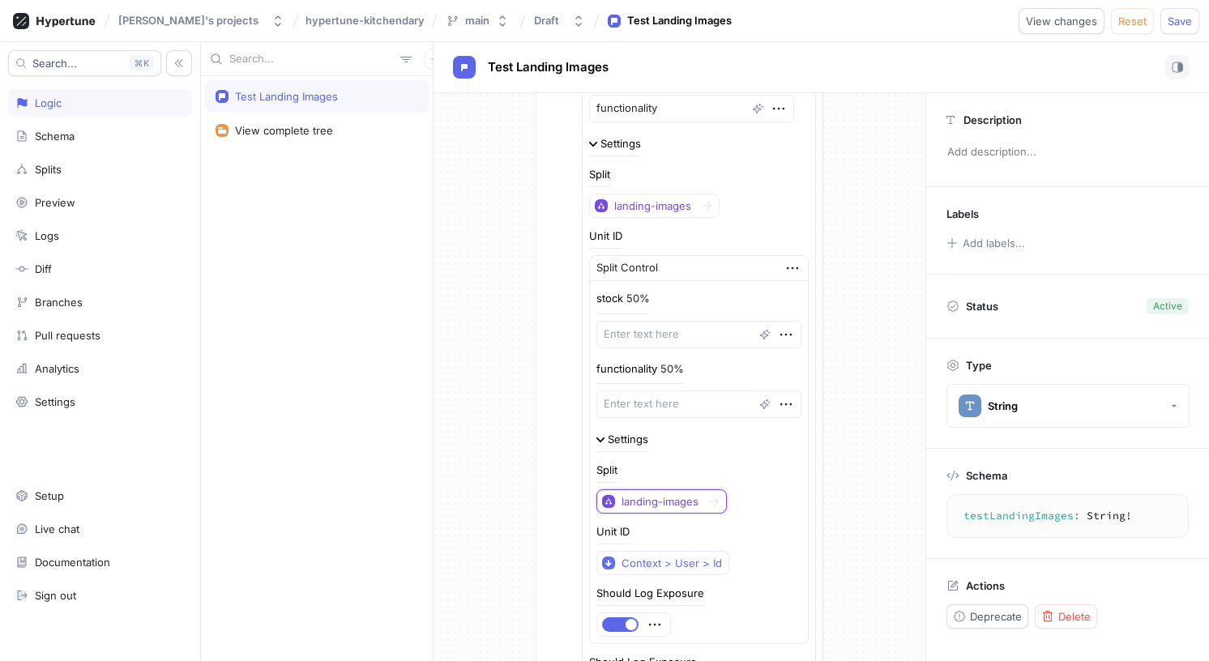
scroll to position [383, 0]
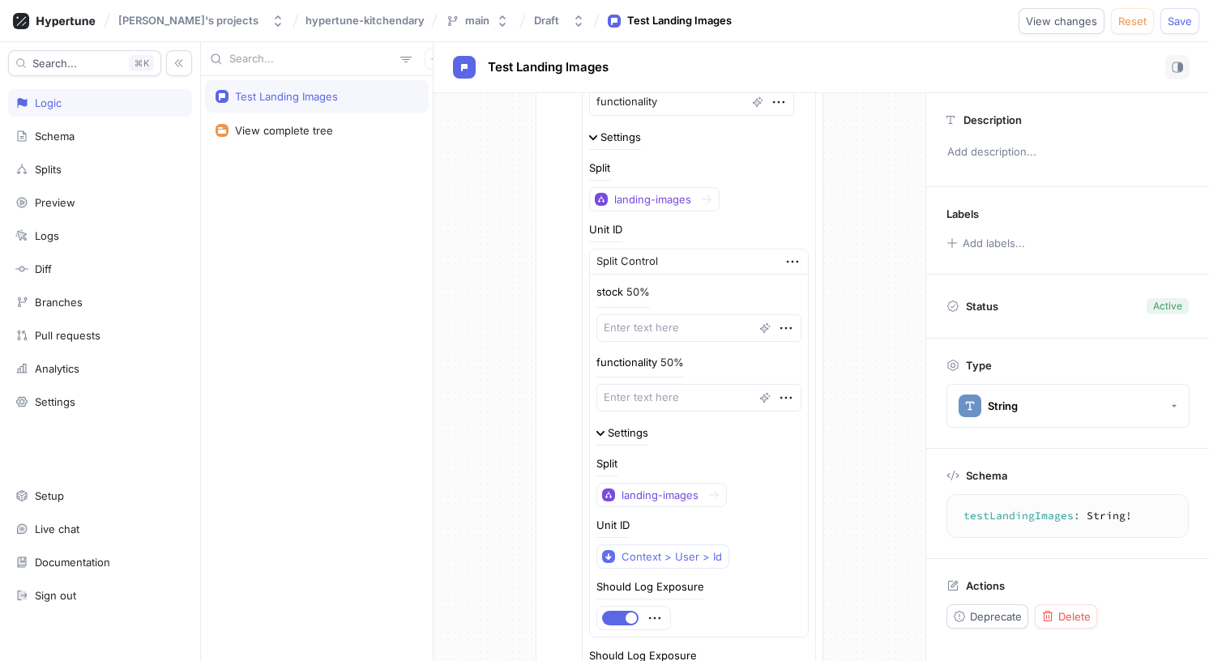
click at [763, 464] on div "Split landing-images" at bounding box center [699, 483] width 205 height 49
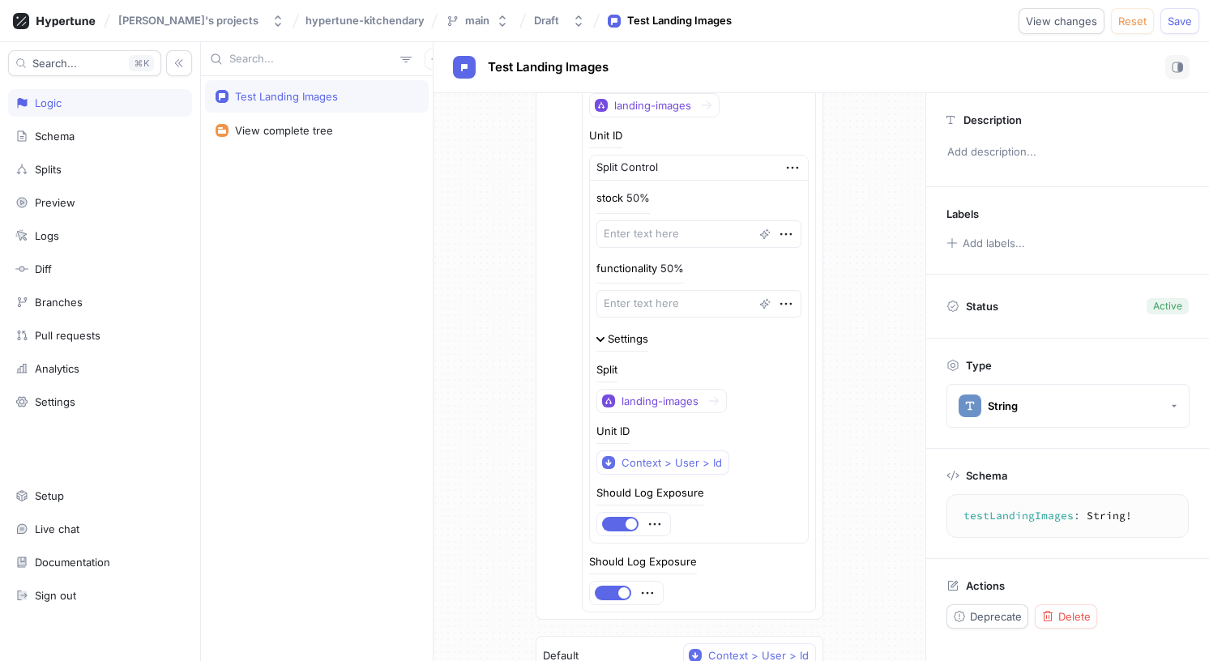
scroll to position [477, 0]
click at [784, 163] on icon "button" at bounding box center [793, 169] width 18 height 18
click at [794, 186] on div "Delete" at bounding box center [846, 199] width 138 height 28
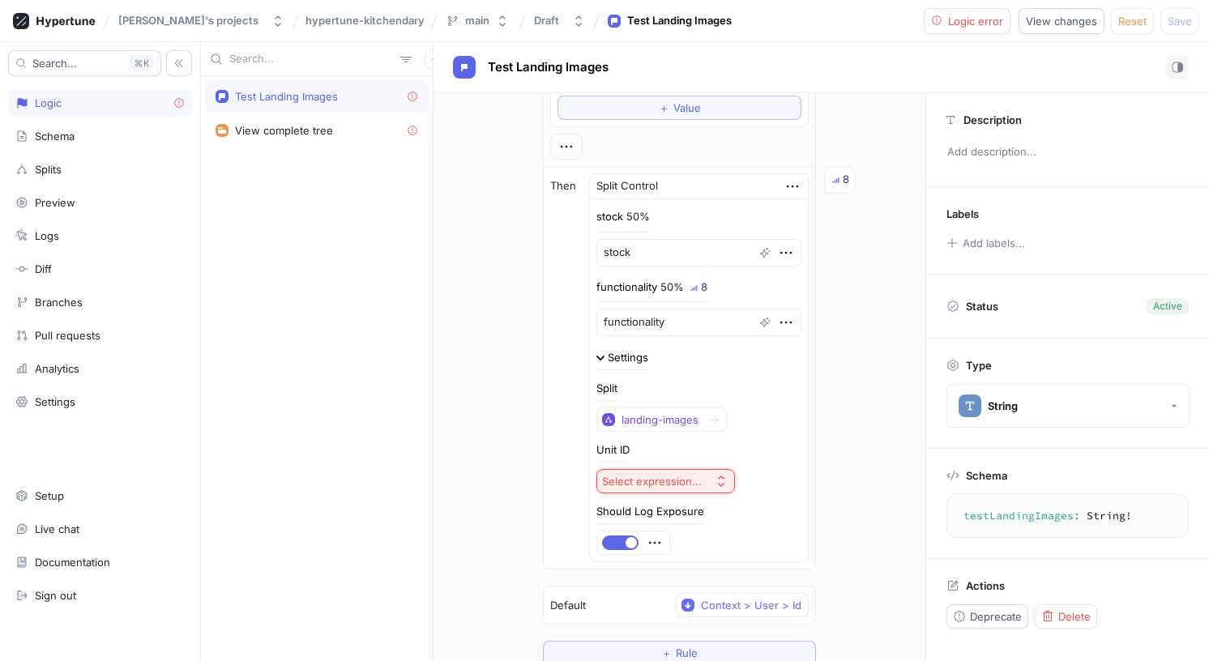
scroll to position [160, 0]
click at [784, 191] on icon "button" at bounding box center [793, 190] width 18 height 18
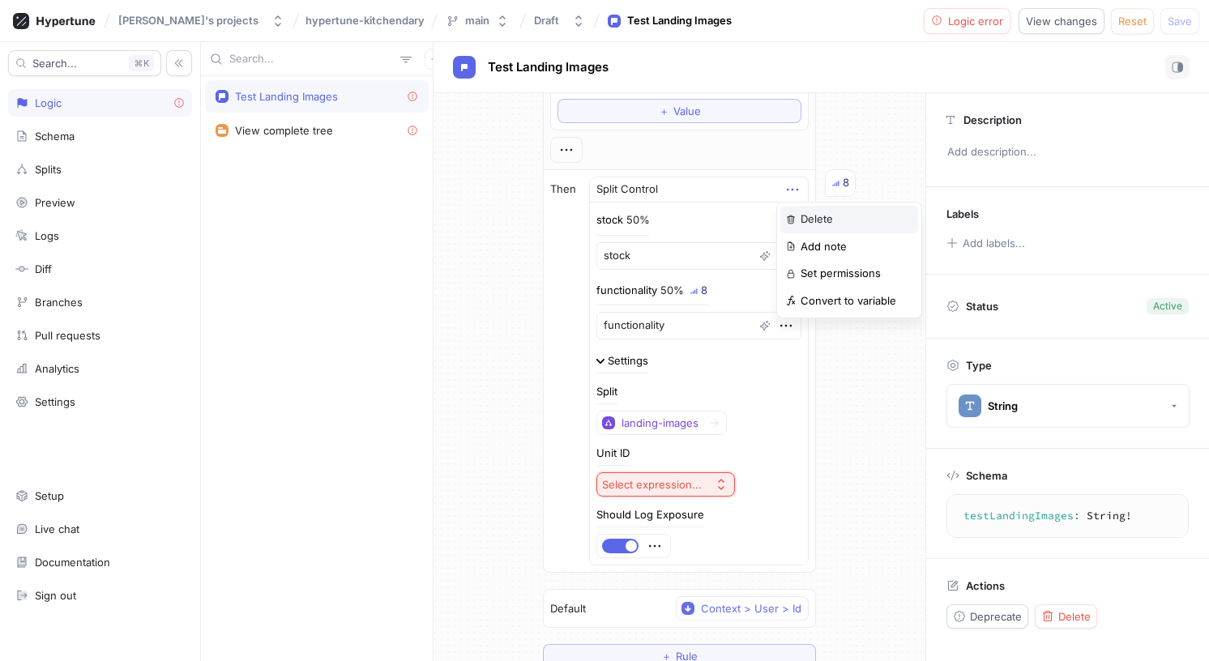
click at [785, 214] on div "Delete" at bounding box center [850, 220] width 138 height 28
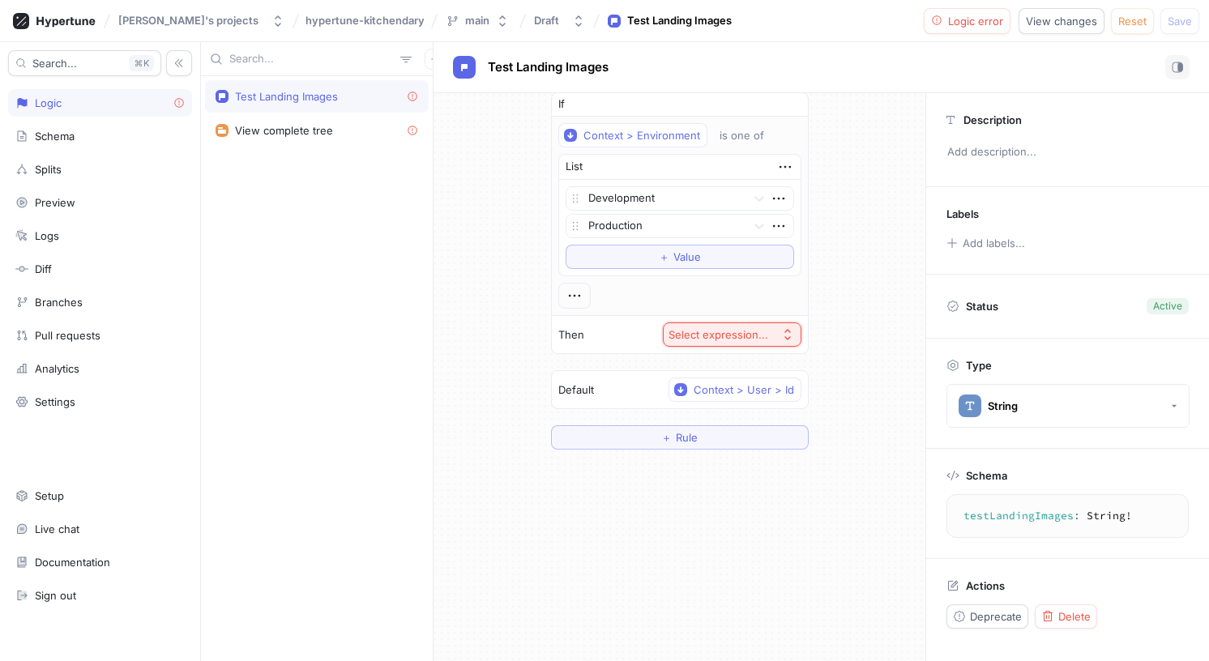
scroll to position [14, 0]
click at [690, 341] on button "Select expression..." at bounding box center [732, 335] width 139 height 24
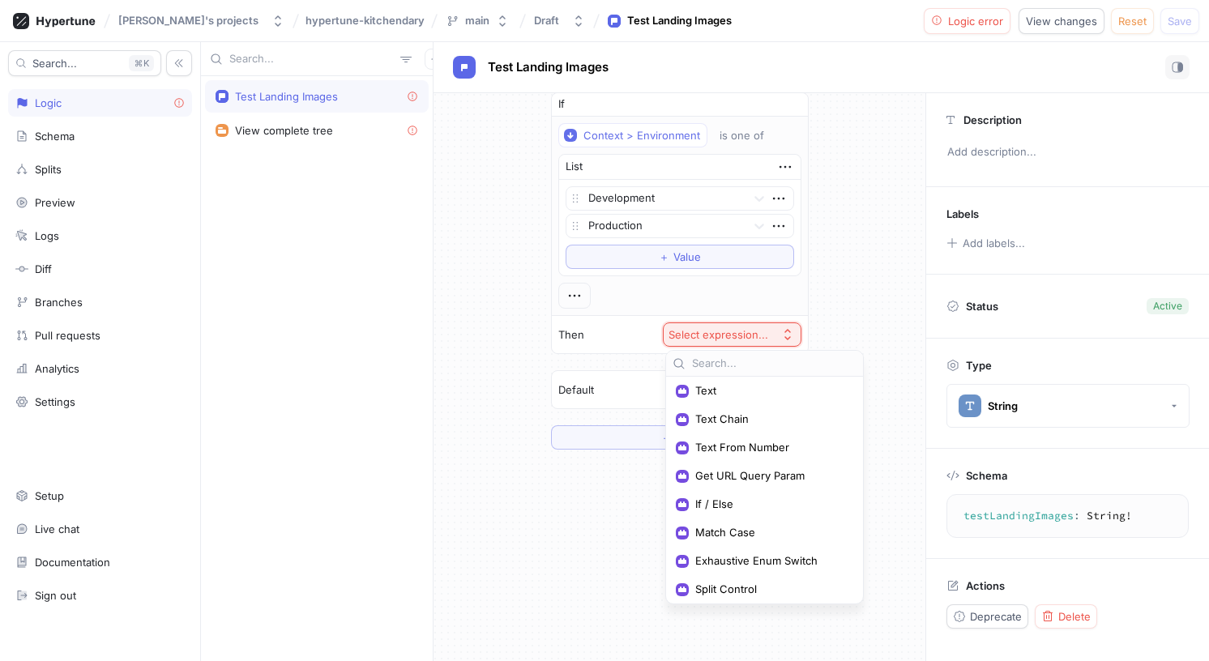
scroll to position [134, 0]
click at [745, 588] on span "Split Control" at bounding box center [770, 587] width 150 height 14
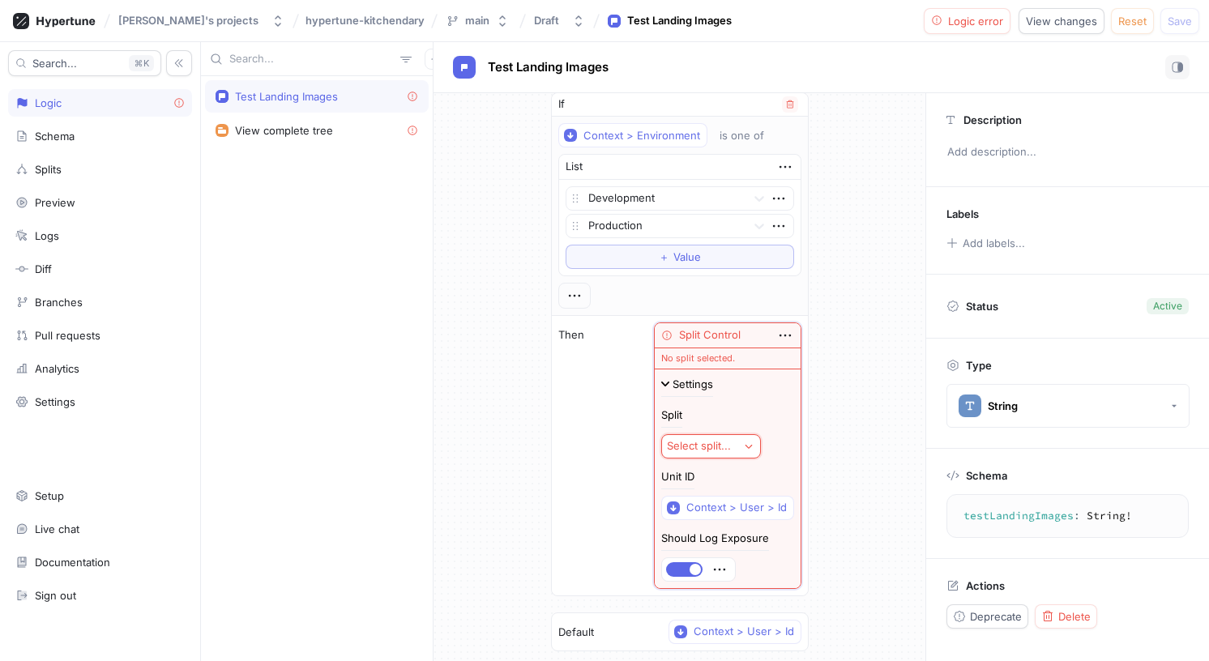
click at [720, 443] on div "Select split..." at bounding box center [699, 446] width 64 height 14
click at [737, 504] on span "landing-images" at bounding box center [769, 506] width 150 height 14
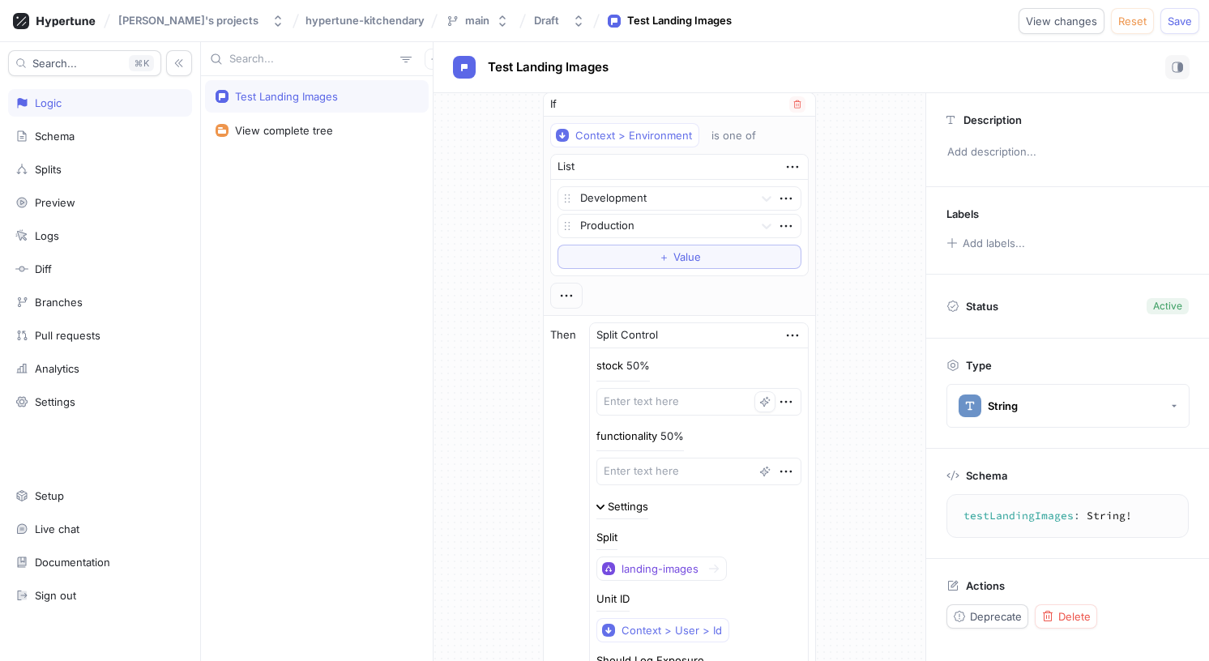
click at [760, 396] on icon "button" at bounding box center [765, 401] width 11 height 11
click at [815, 392] on div "If Context > Environment is one of List Development Production To pick up a dra…" at bounding box center [679, 453] width 299 height 748
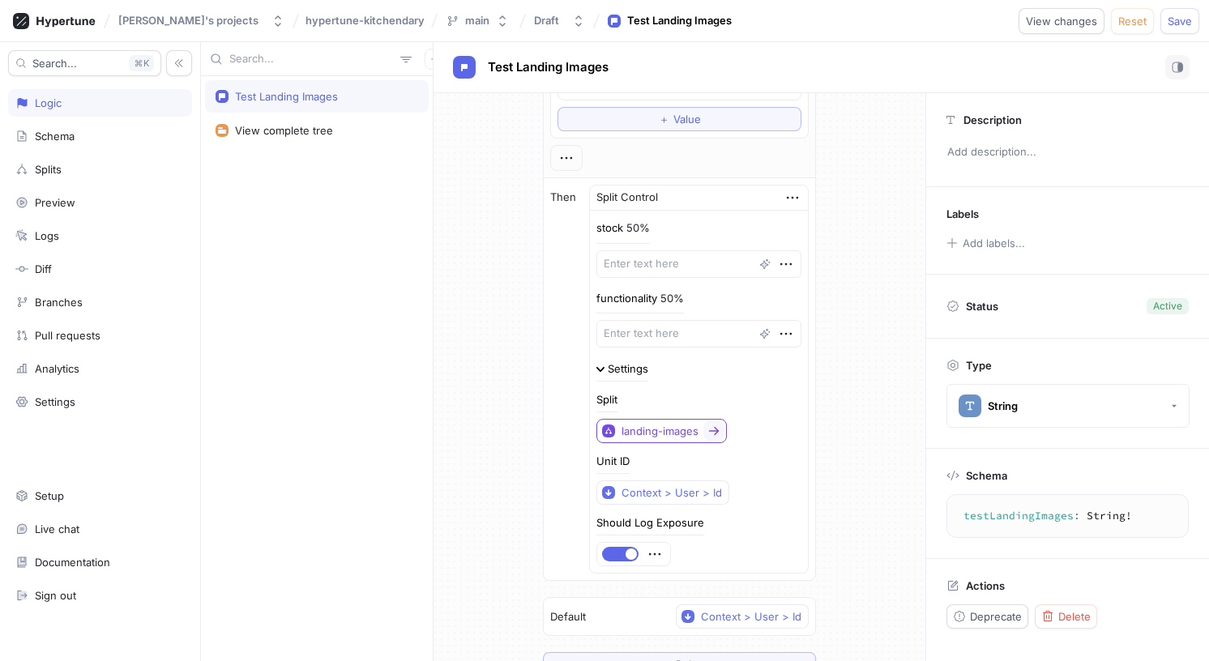
scroll to position [172, 0]
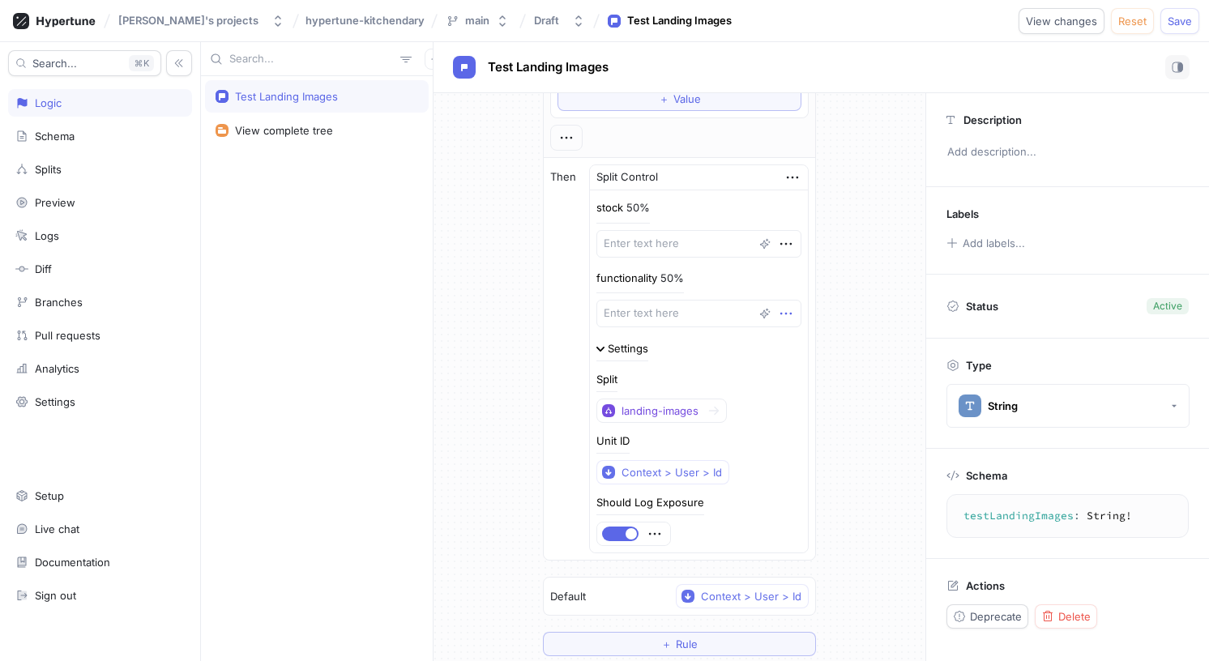
click at [781, 314] on icon "button" at bounding box center [786, 314] width 11 height 2
click at [828, 310] on div "If Context > Environment is one of List Development Production To pick up a dra…" at bounding box center [680, 295] width 492 height 748
click at [670, 473] on div "Context > User > Id" at bounding box center [672, 473] width 101 height 14
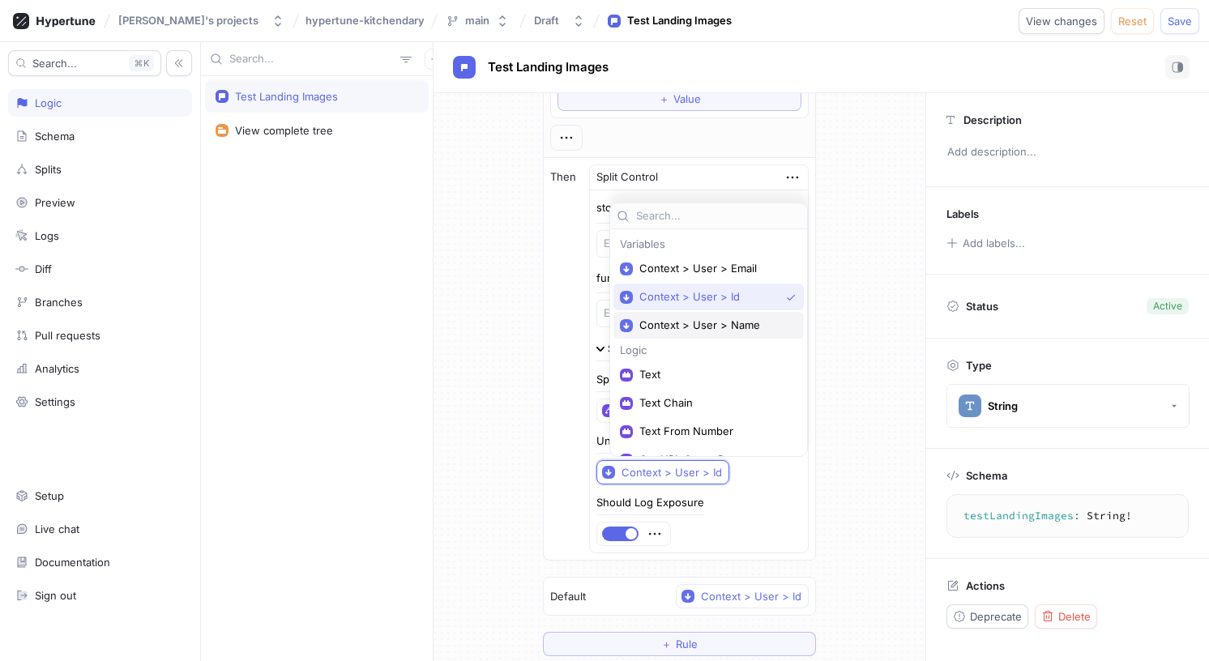
scroll to position [134, 0]
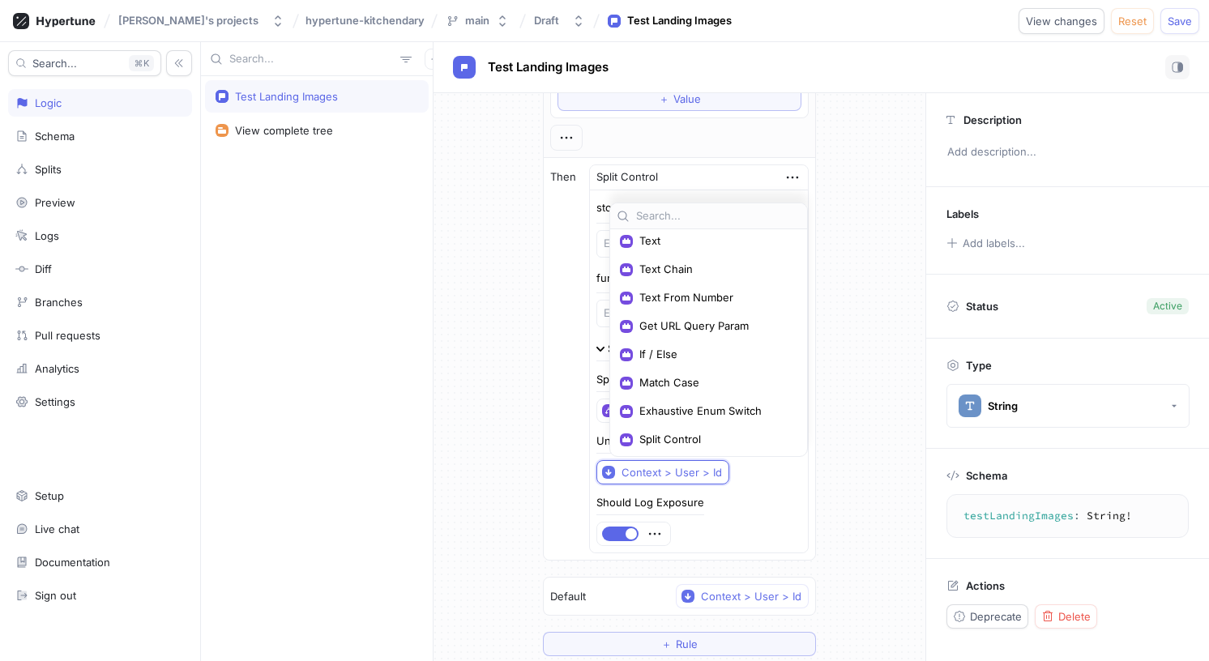
click at [810, 322] on div "If Context > Environment is one of List Development Production To pick up a dra…" at bounding box center [679, 295] width 299 height 748
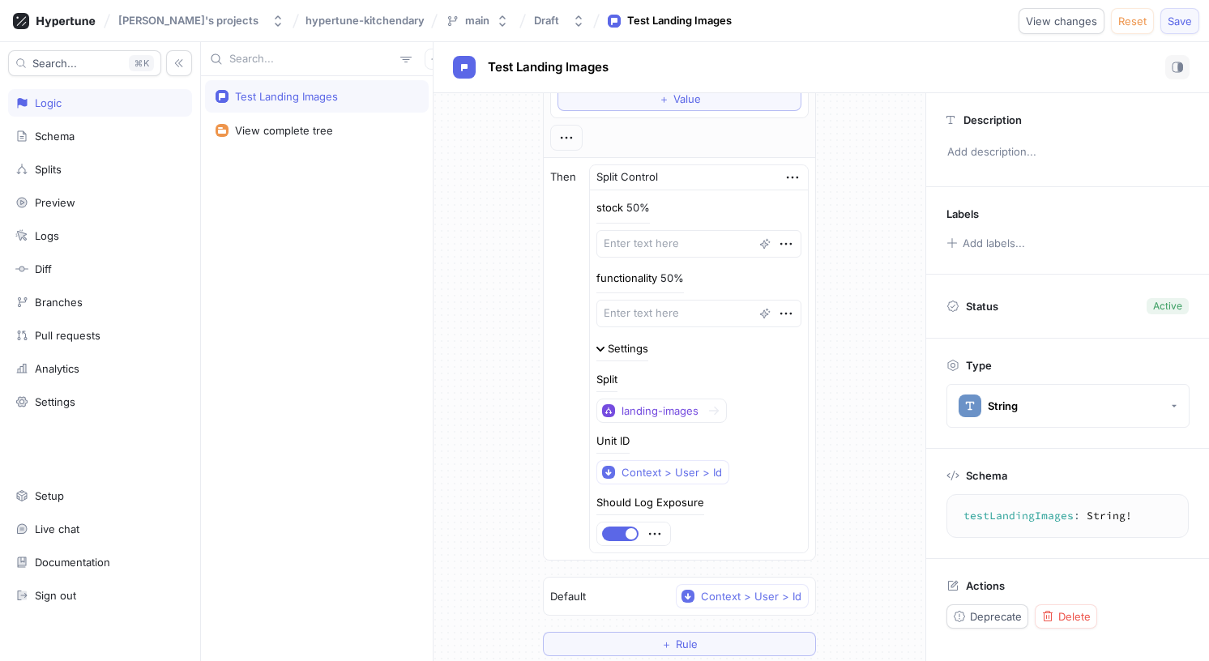
click at [1172, 9] on button "Save" at bounding box center [1180, 21] width 39 height 26
click at [477, 327] on div "If Context > Environment is one of List Development Production To pick up a dra…" at bounding box center [680, 295] width 492 height 748
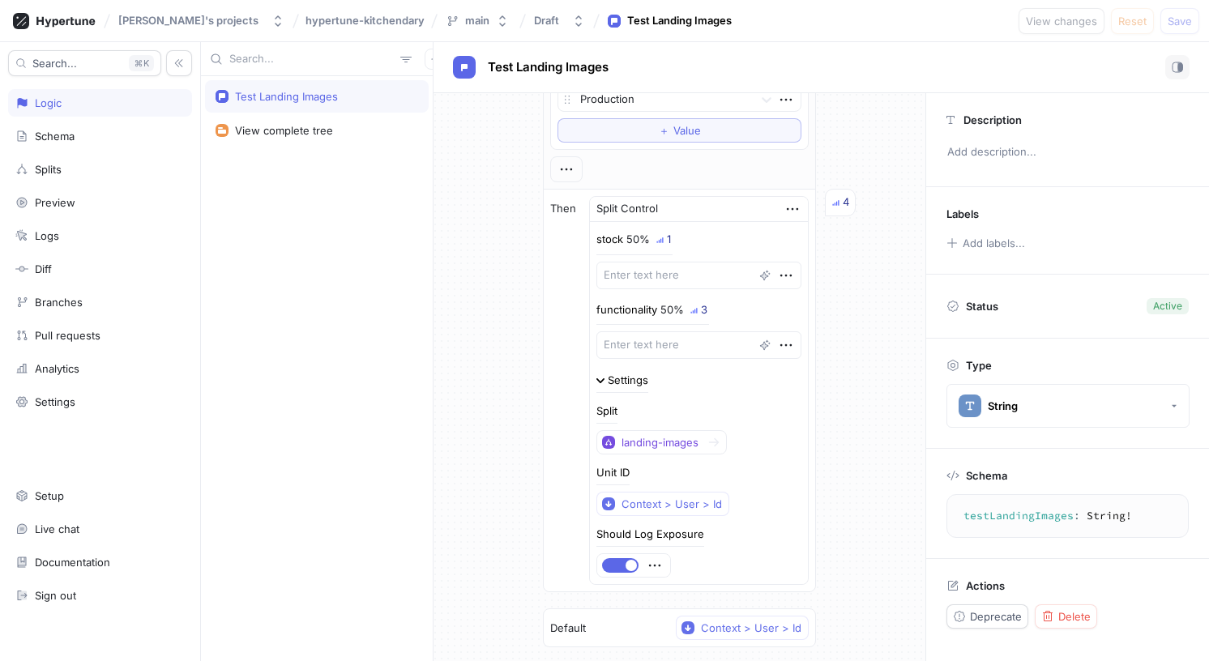
scroll to position [179, 0]
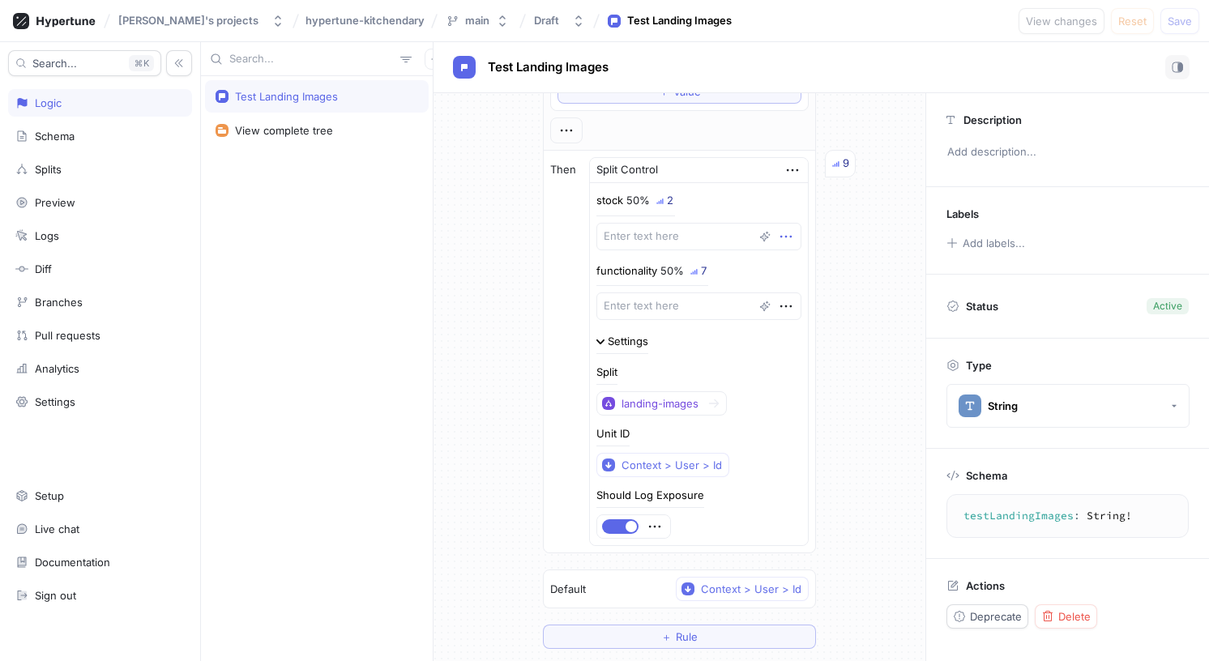
click at [781, 238] on icon "button" at bounding box center [786, 237] width 18 height 18
click at [832, 231] on div "If Context > Environment is one of List Development Production To pick up a dra…" at bounding box center [680, 288] width 492 height 748
click at [666, 231] on textarea at bounding box center [699, 237] width 205 height 28
click at [527, 228] on div "If Context > Environment is one of List Development Production To pick up a dra…" at bounding box center [680, 288] width 492 height 748
click at [90, 156] on div "Splits" at bounding box center [100, 170] width 184 height 28
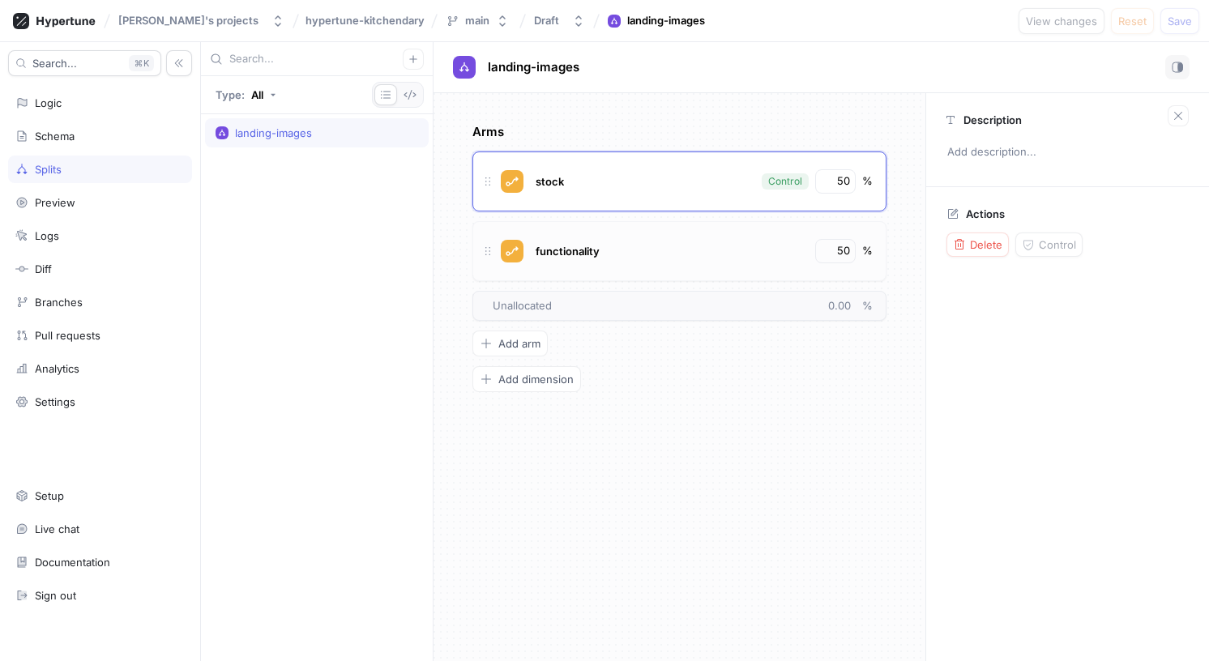
click at [657, 223] on div "functionality 50 %" at bounding box center [680, 251] width 414 height 60
click at [560, 181] on span "stock" at bounding box center [550, 181] width 28 height 13
click at [611, 119] on div "Arms stock stock Control 50 % functionality 50 % To pick up a draggable item, p…" at bounding box center [680, 377] width 492 height 568
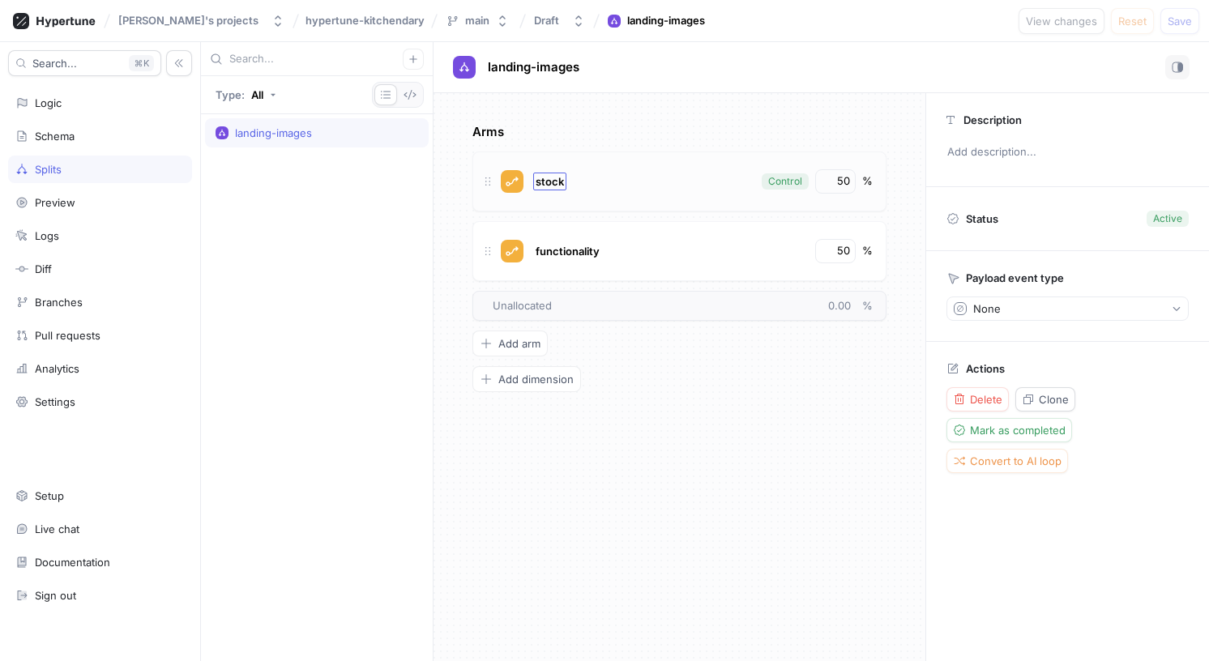
click at [549, 173] on div "stock" at bounding box center [549, 182] width 33 height 18
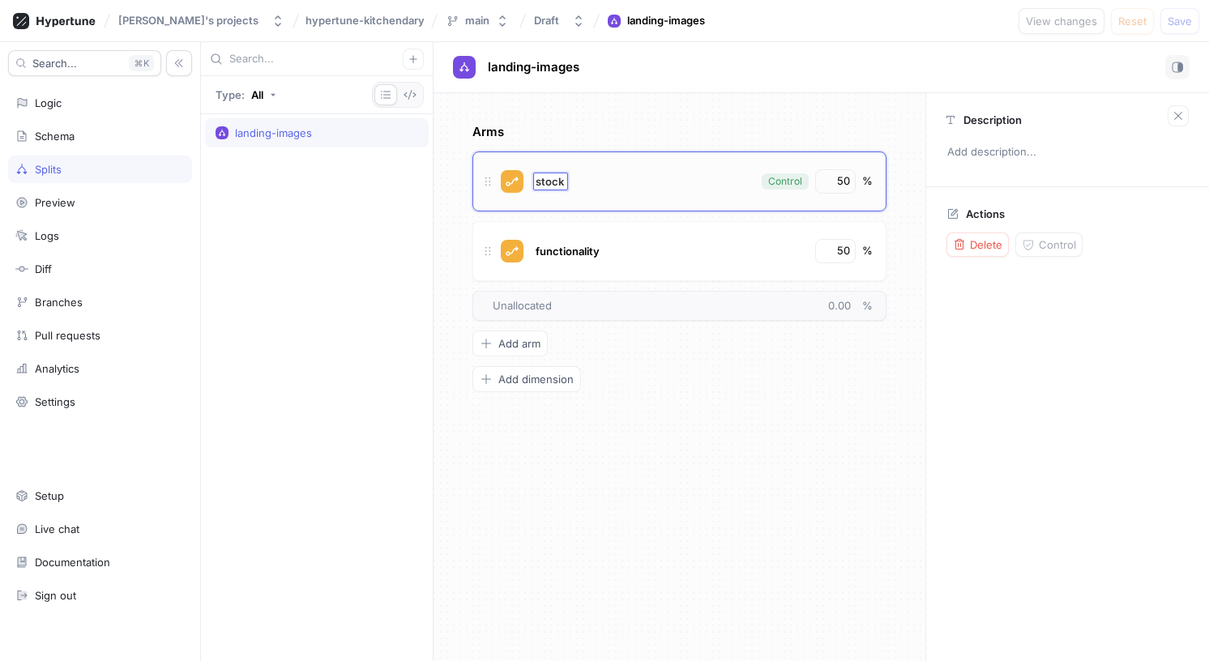
click at [592, 113] on div "Arms stock stock Control 50 % functionality 50 % To pick up a draggable item, p…" at bounding box center [680, 377] width 492 height 568
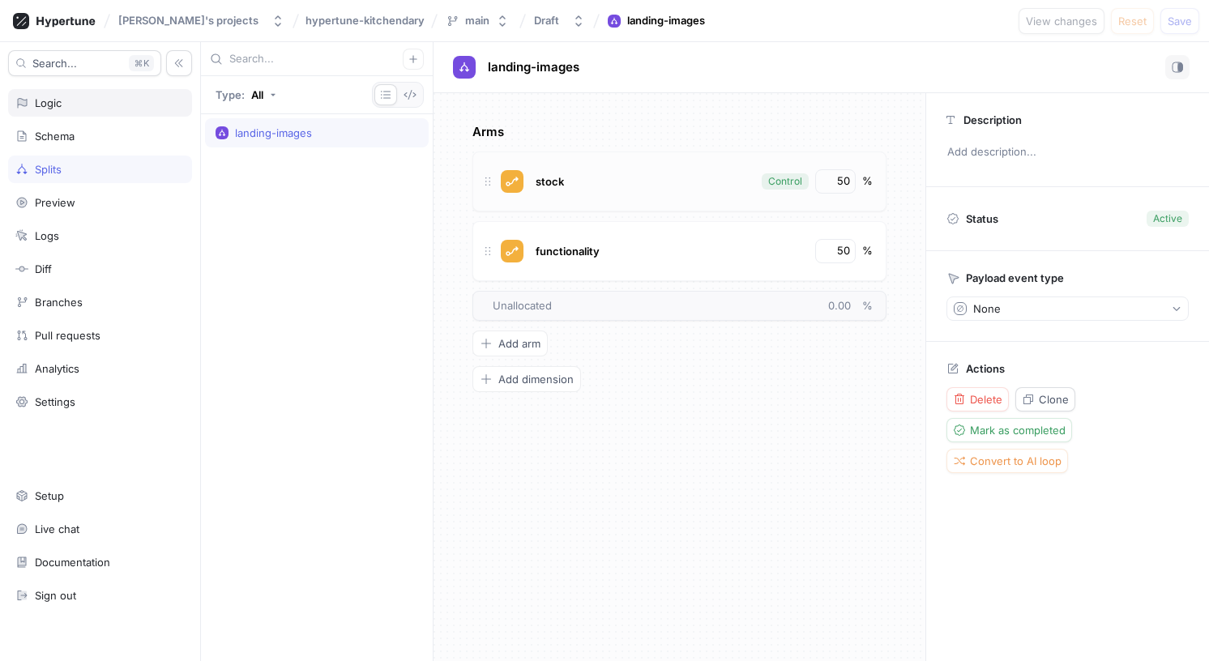
click at [75, 96] on div "Logic" at bounding box center [99, 102] width 169 height 13
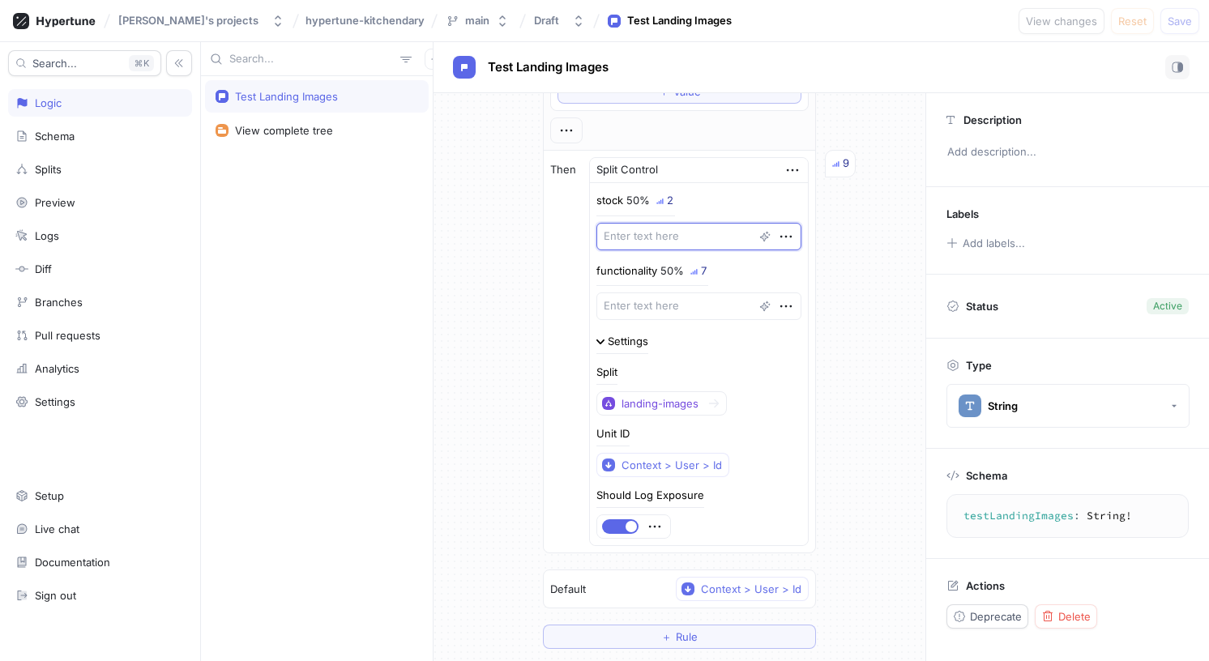
click at [670, 233] on textarea at bounding box center [699, 237] width 205 height 28
paste textarea "stock"
type textarea "x"
type textarea "stock"
click at [644, 271] on p "functionality" at bounding box center [627, 271] width 61 height 16
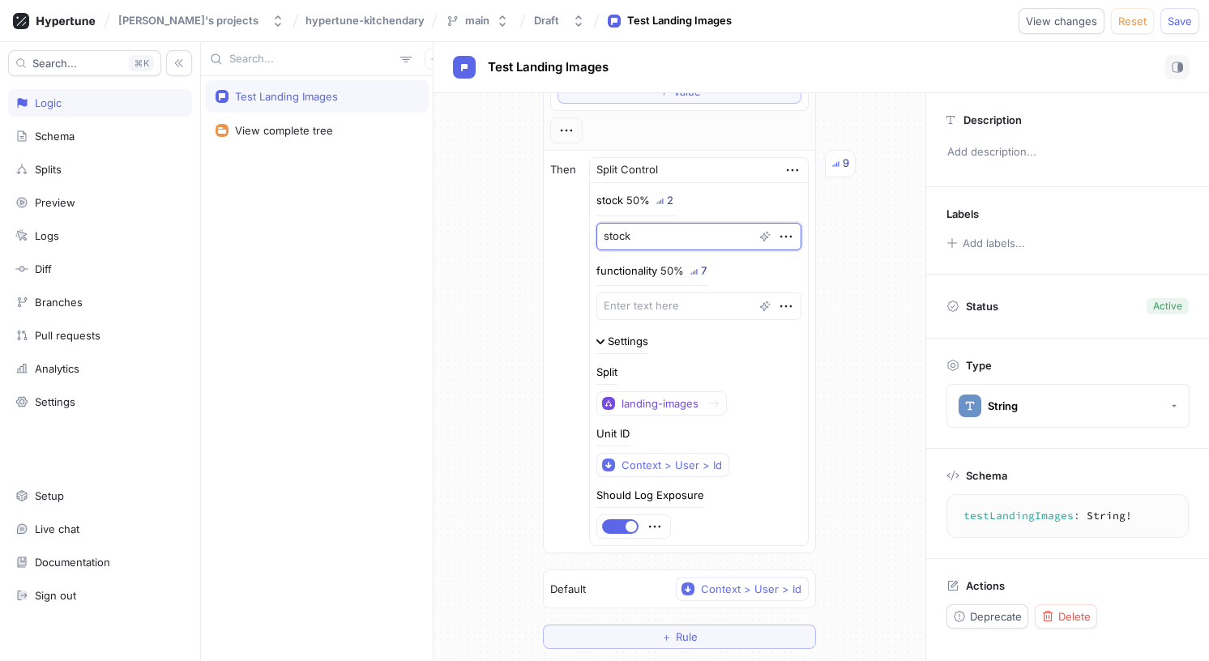
click at [644, 271] on p "functionality" at bounding box center [627, 271] width 61 height 16
copy p "functionality"
click at [653, 293] on textarea at bounding box center [699, 307] width 205 height 28
paste textarea "functionality"
type textarea "x"
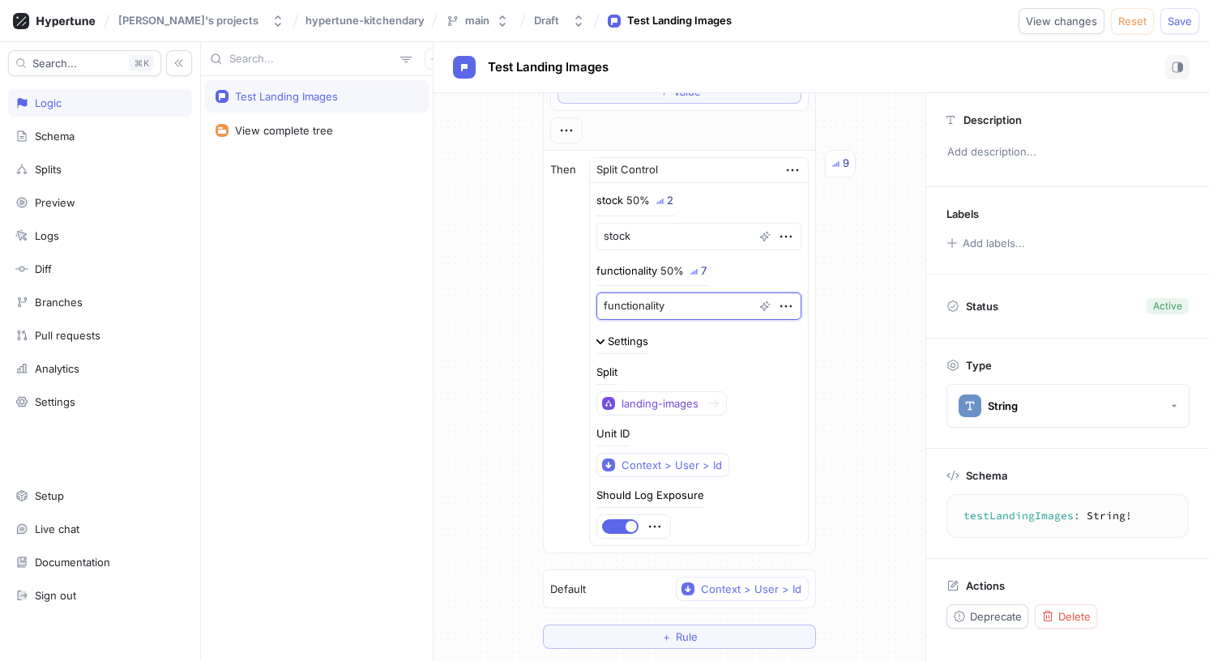
type textarea "functionality"
click at [492, 267] on div "If Context > Environment is one of List Development Production To pick up a dra…" at bounding box center [680, 288] width 492 height 748
click at [1194, 27] on button "Save" at bounding box center [1180, 21] width 39 height 26
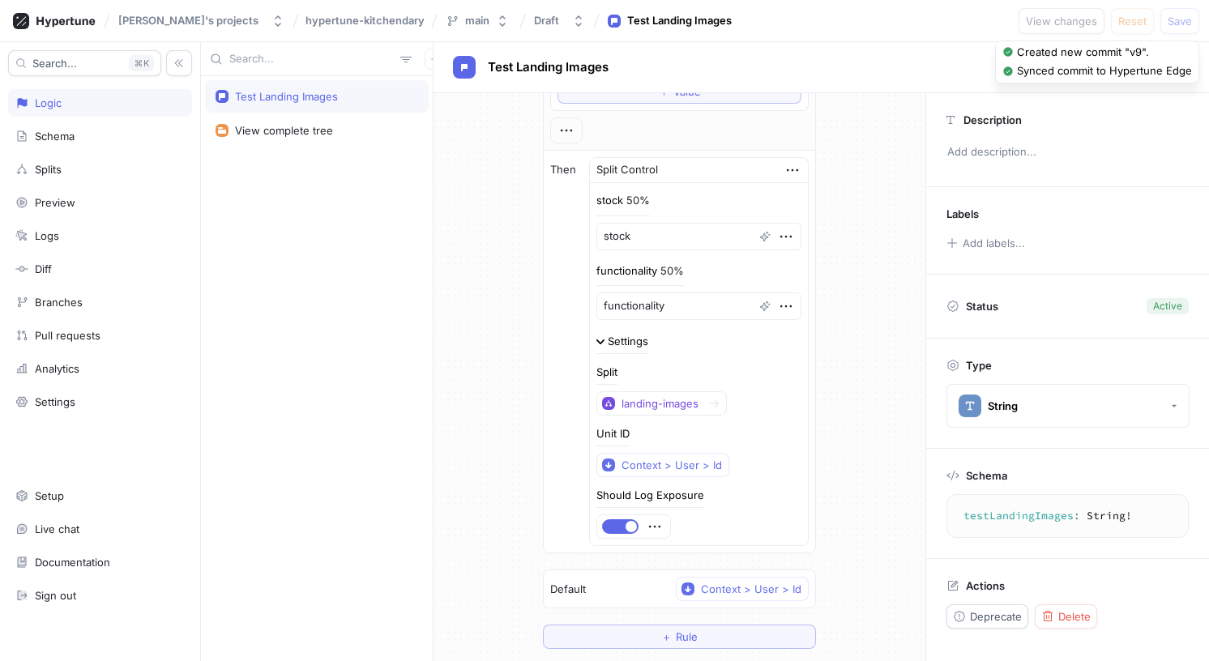
click at [892, 209] on div "If Context > Environment is one of List Development Production To pick up a dra…" at bounding box center [680, 288] width 492 height 748
type textarea "x"
